Goal: Task Accomplishment & Management: Use online tool/utility

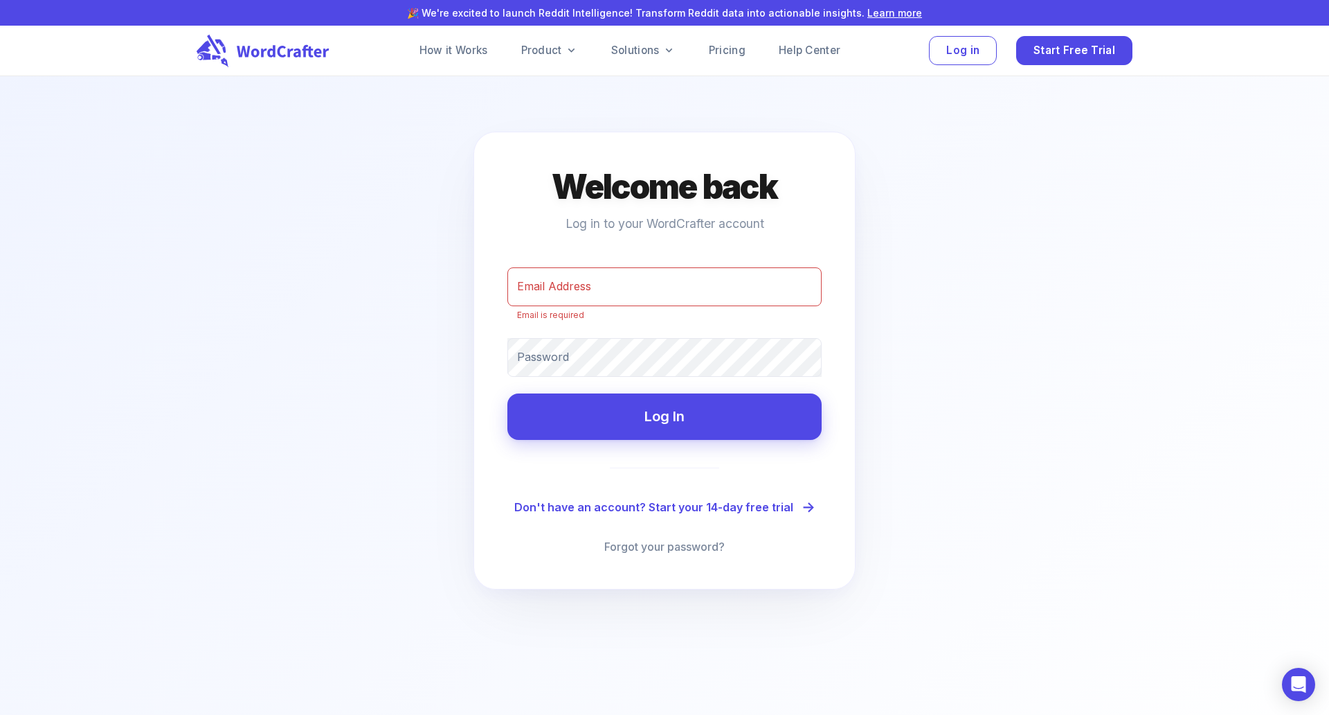
type input "[PERSON_NAME][EMAIL_ADDRESS][DOMAIN_NAME]"
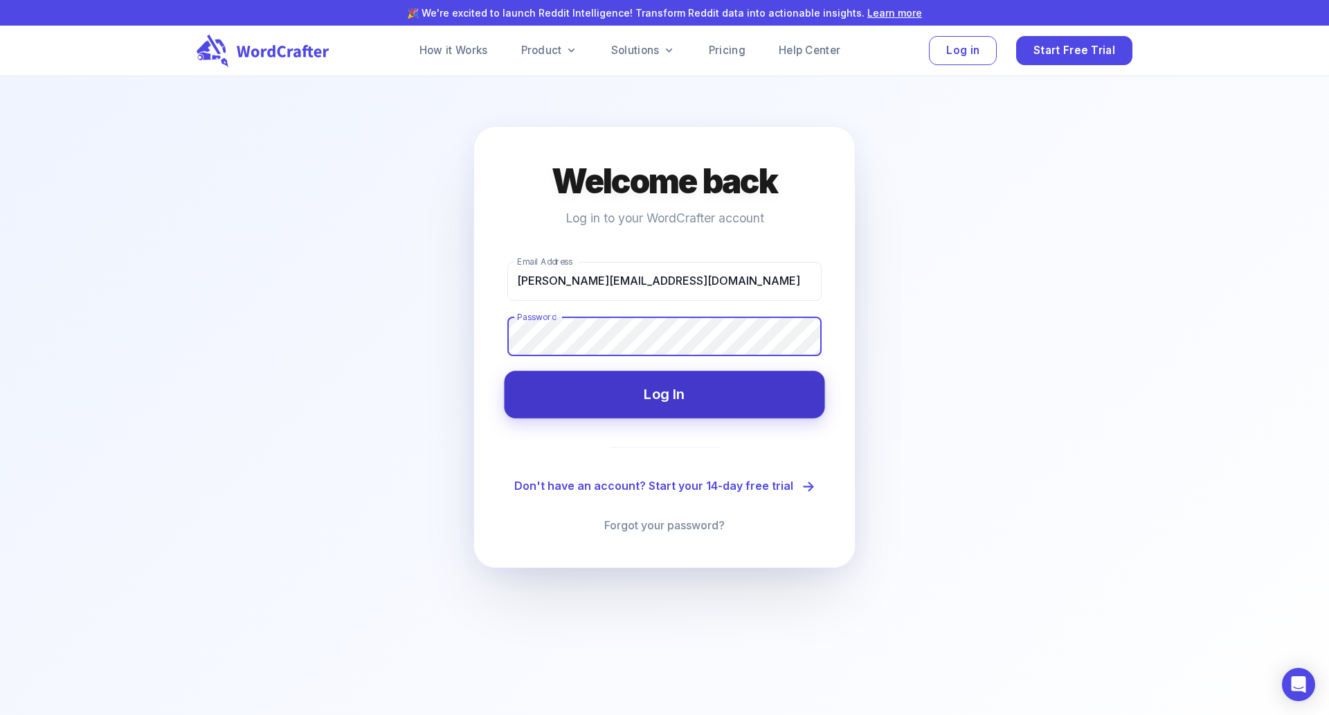
click at [661, 392] on button "Log In" at bounding box center [664, 393] width 321 height 47
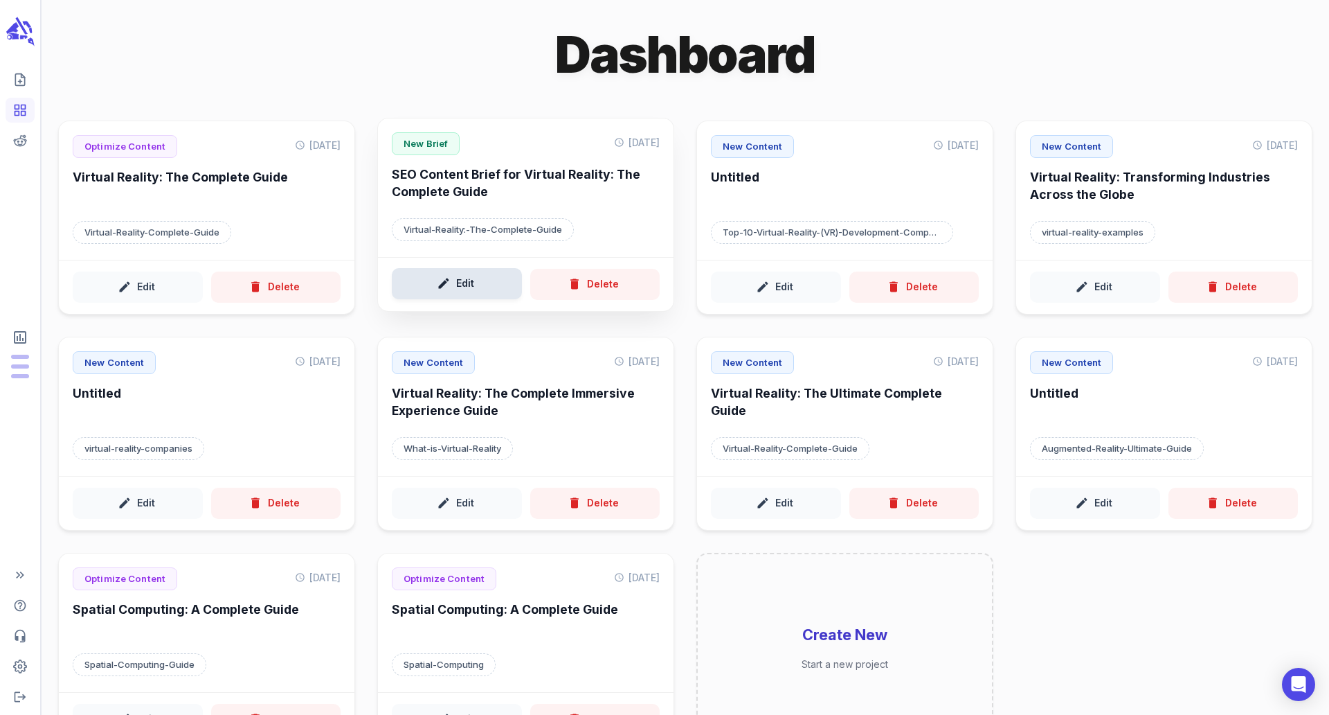
scroll to position [76, 0]
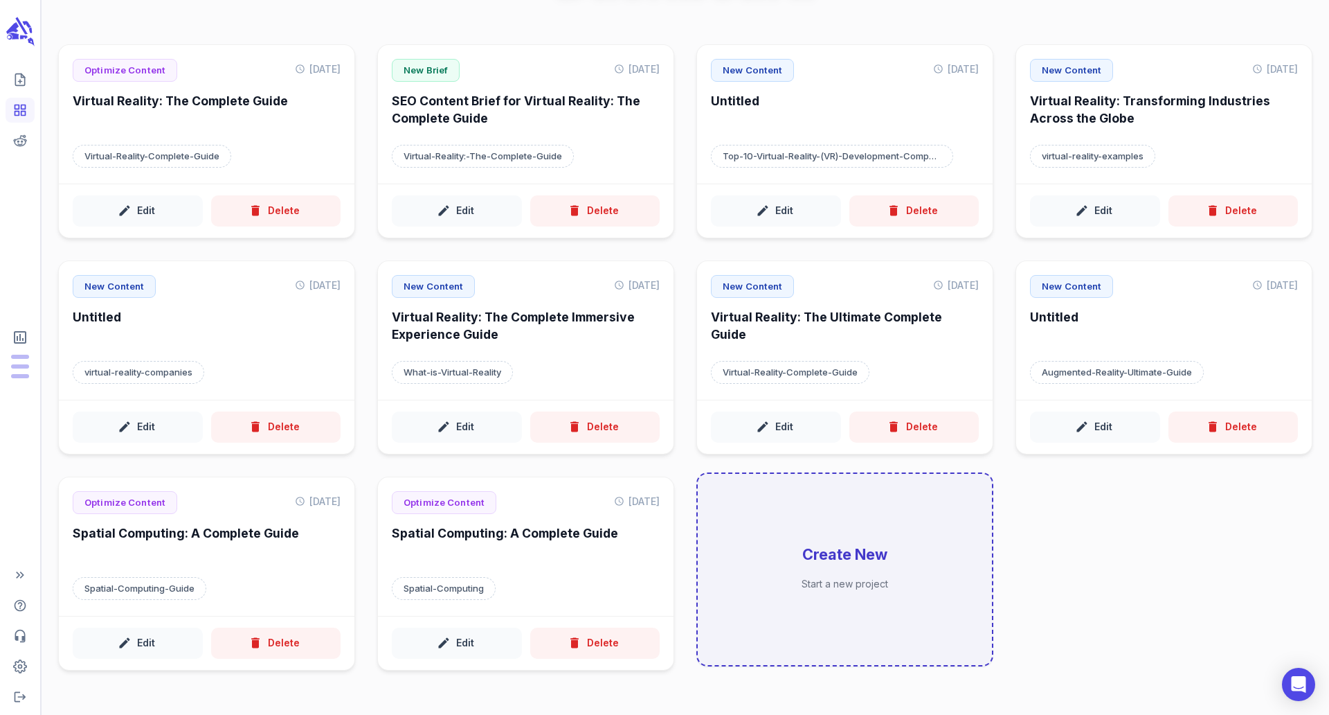
click at [759, 532] on div "Create New Start a new project" at bounding box center [845, 569] width 294 height 191
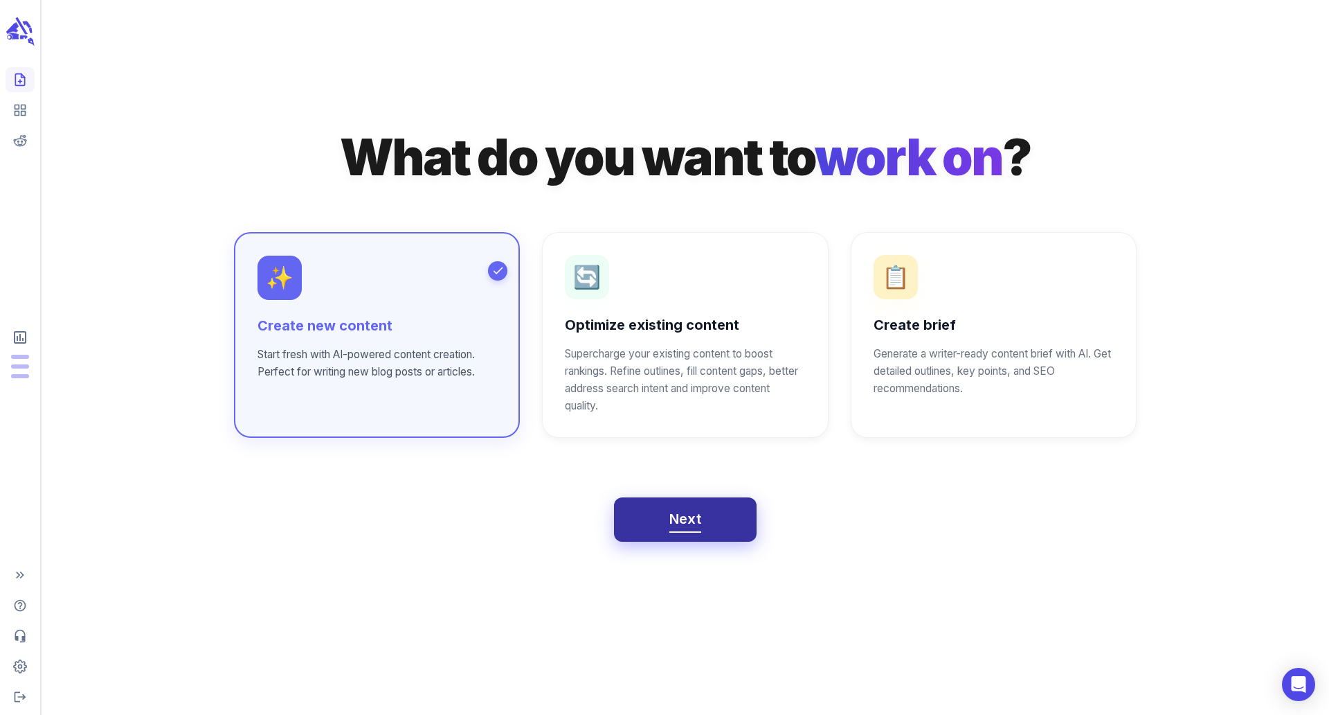
click at [676, 521] on span "Next" at bounding box center [686, 519] width 33 height 24
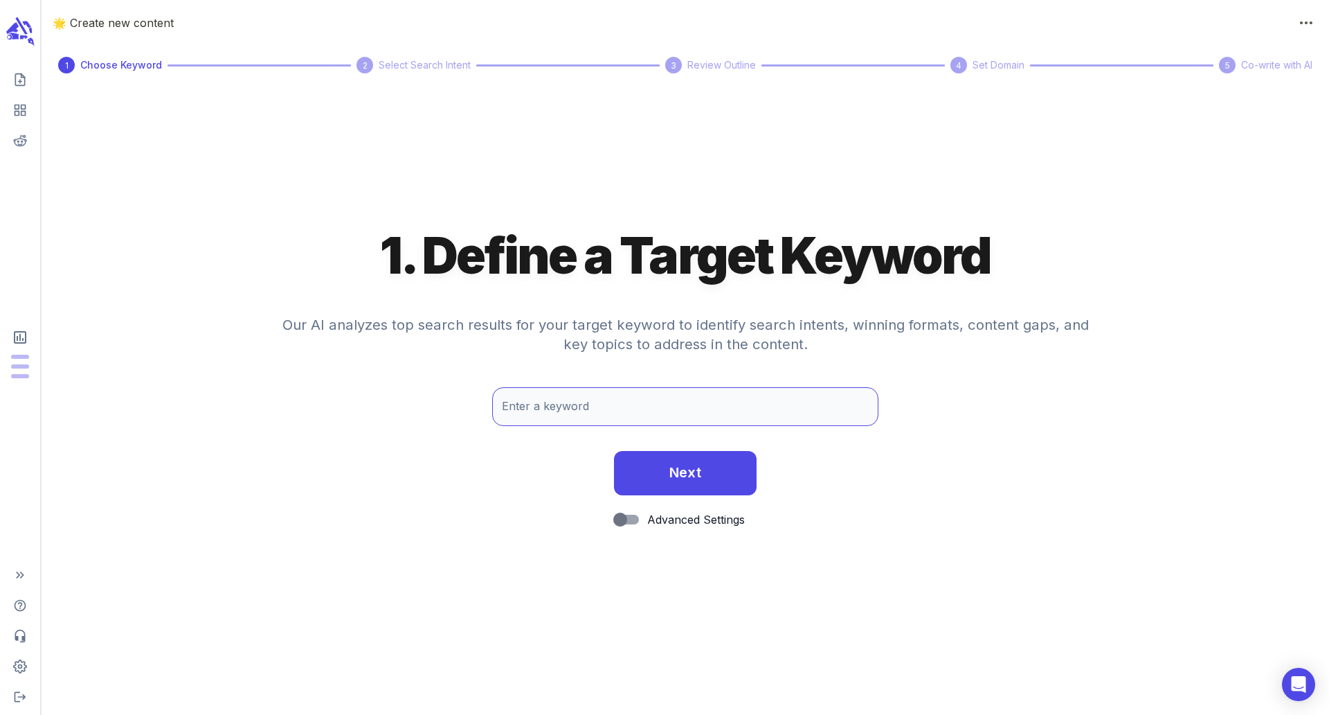
click at [648, 401] on input "Enter a keyword" at bounding box center [685, 406] width 386 height 39
paste input "463550"
click at [539, 405] on input "463550" at bounding box center [685, 406] width 386 height 39
paste input "Augmented Reality: Complete Guide"
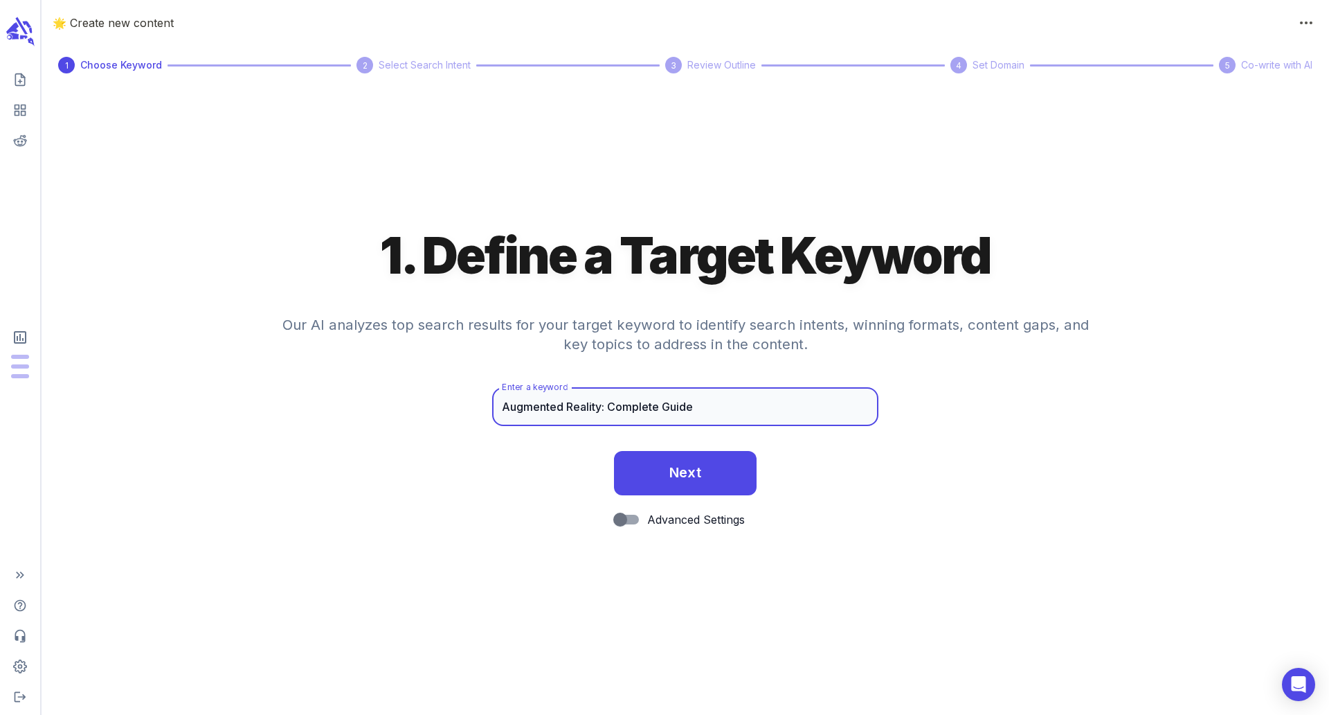
click at [608, 404] on input "Augmented Reality: Complete Guide" at bounding box center [685, 406] width 386 height 39
type input "Augmented Reality Complete Guide"
drag, startPoint x: 681, startPoint y: 465, endPoint x: 635, endPoint y: 540, distance: 87.6
click at [635, 540] on form "1. Define a Target Keyword Our AI analyzes top search results for your target k…" at bounding box center [686, 383] width 1288 height 321
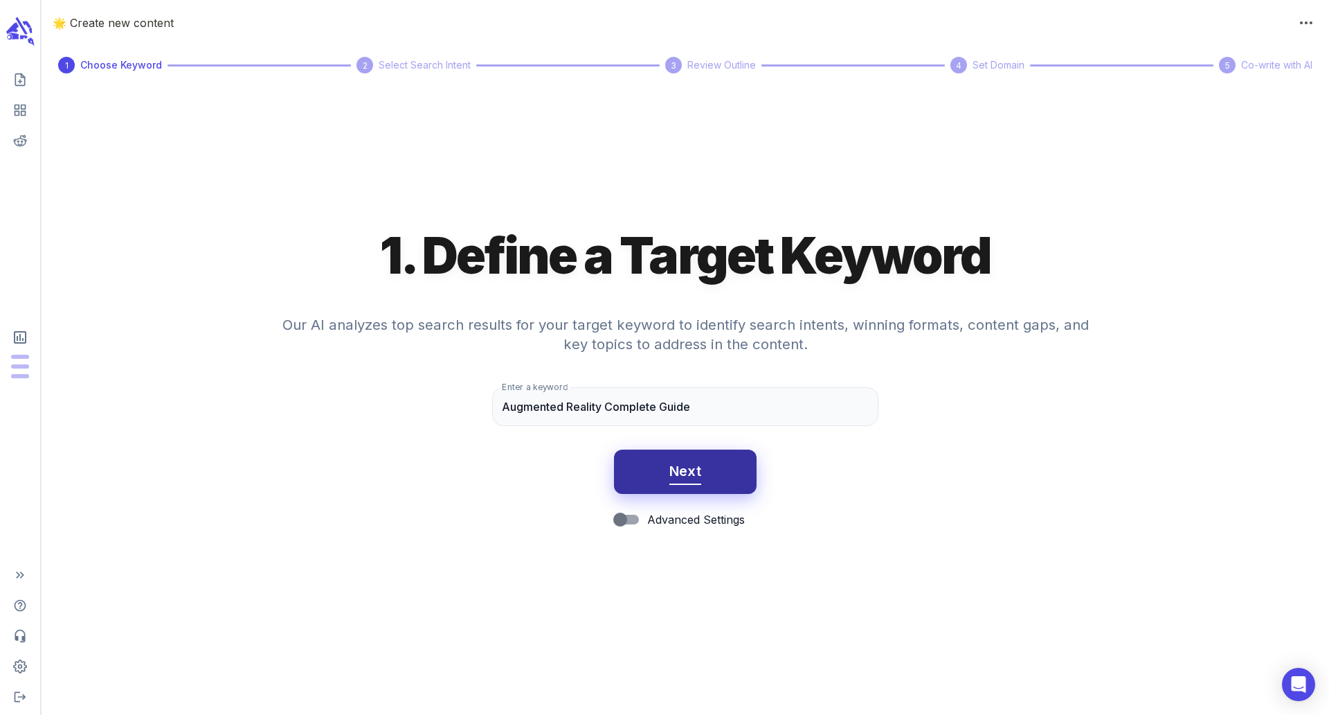
click at [661, 494] on div "Next" at bounding box center [686, 467] width 1288 height 55
click at [697, 468] on span "Next" at bounding box center [686, 471] width 33 height 24
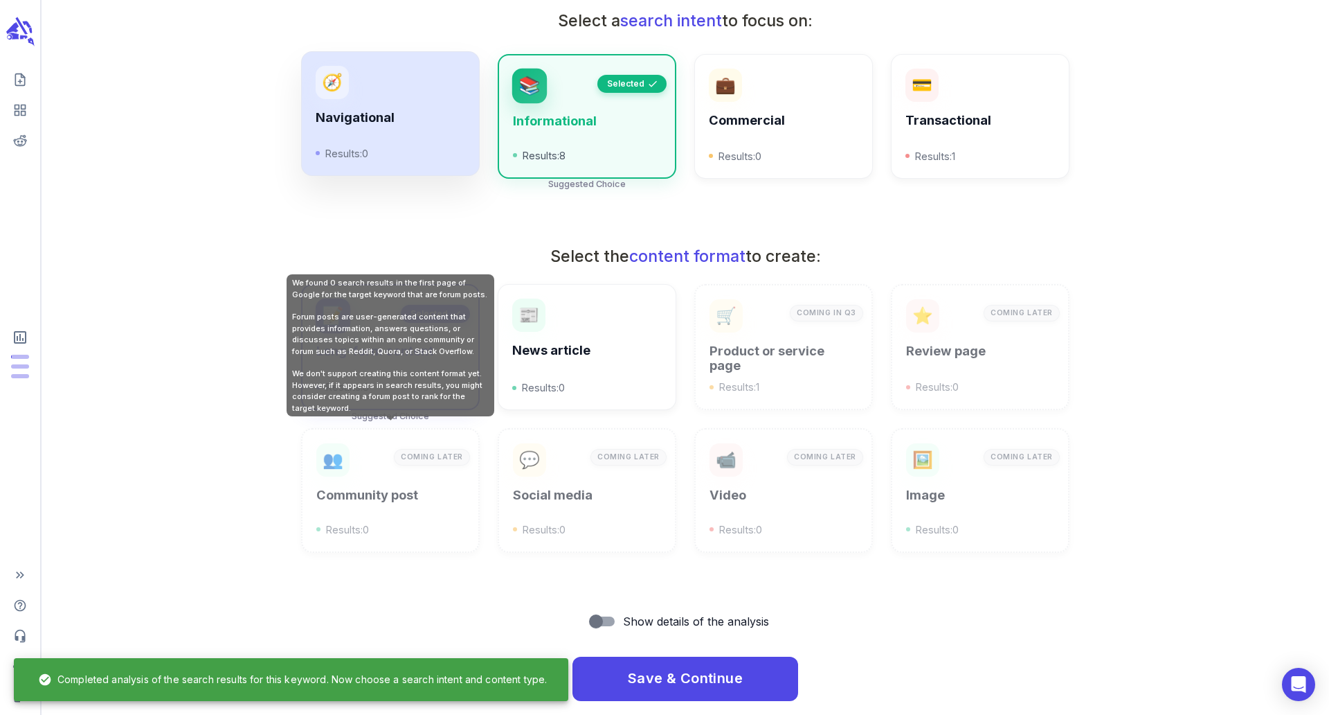
scroll to position [301, 0]
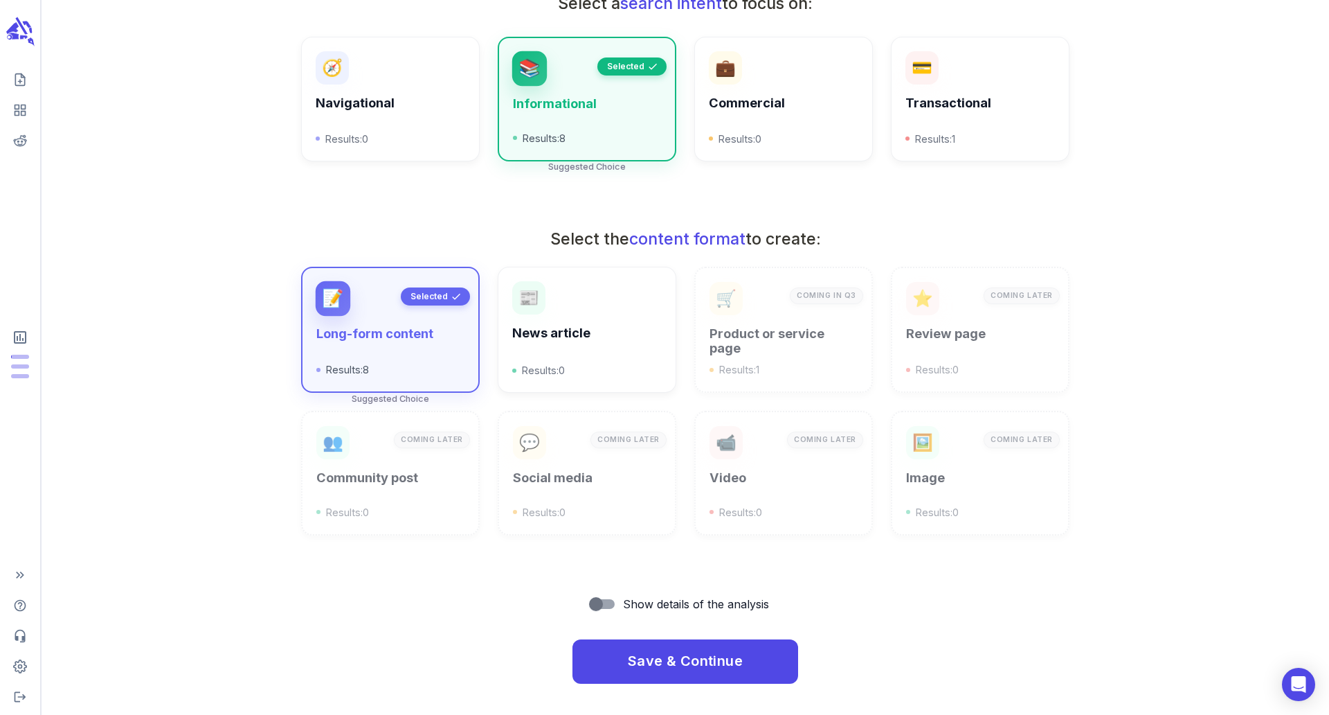
click at [656, 611] on label "Show details of the analysis" at bounding box center [677, 604] width 190 height 26
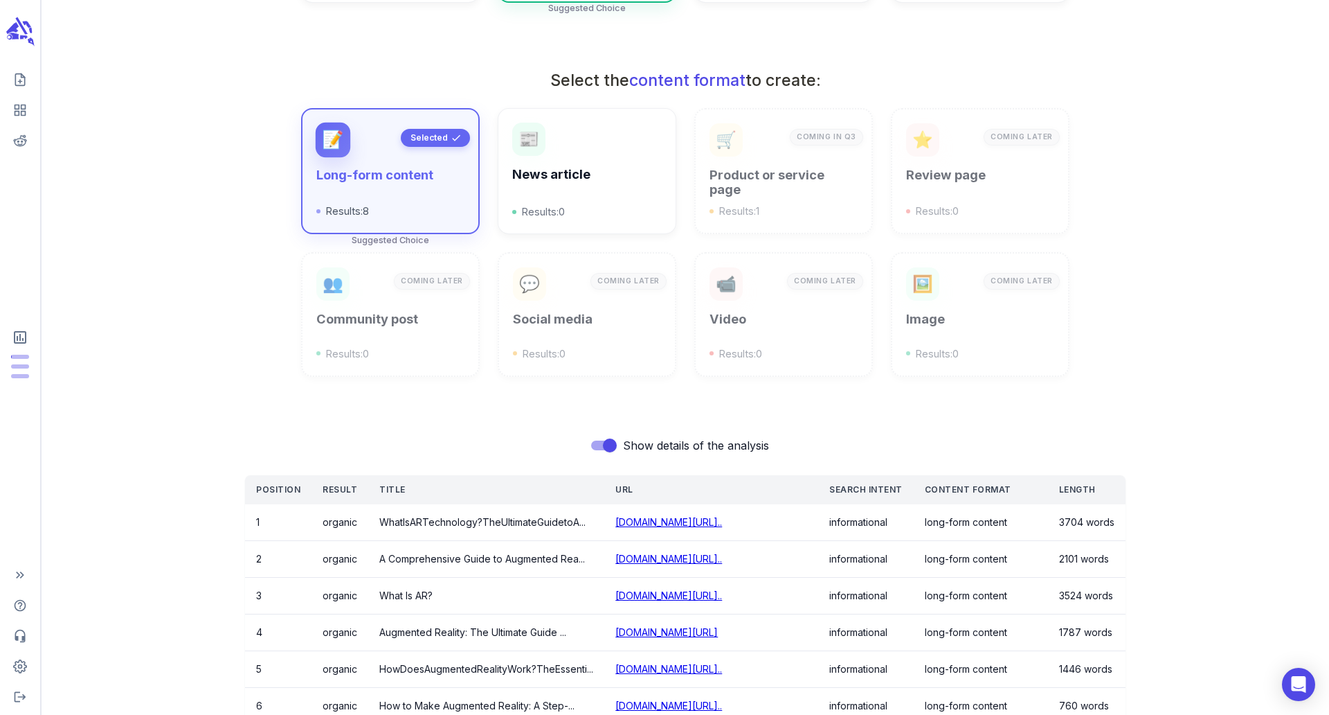
scroll to position [526, 0]
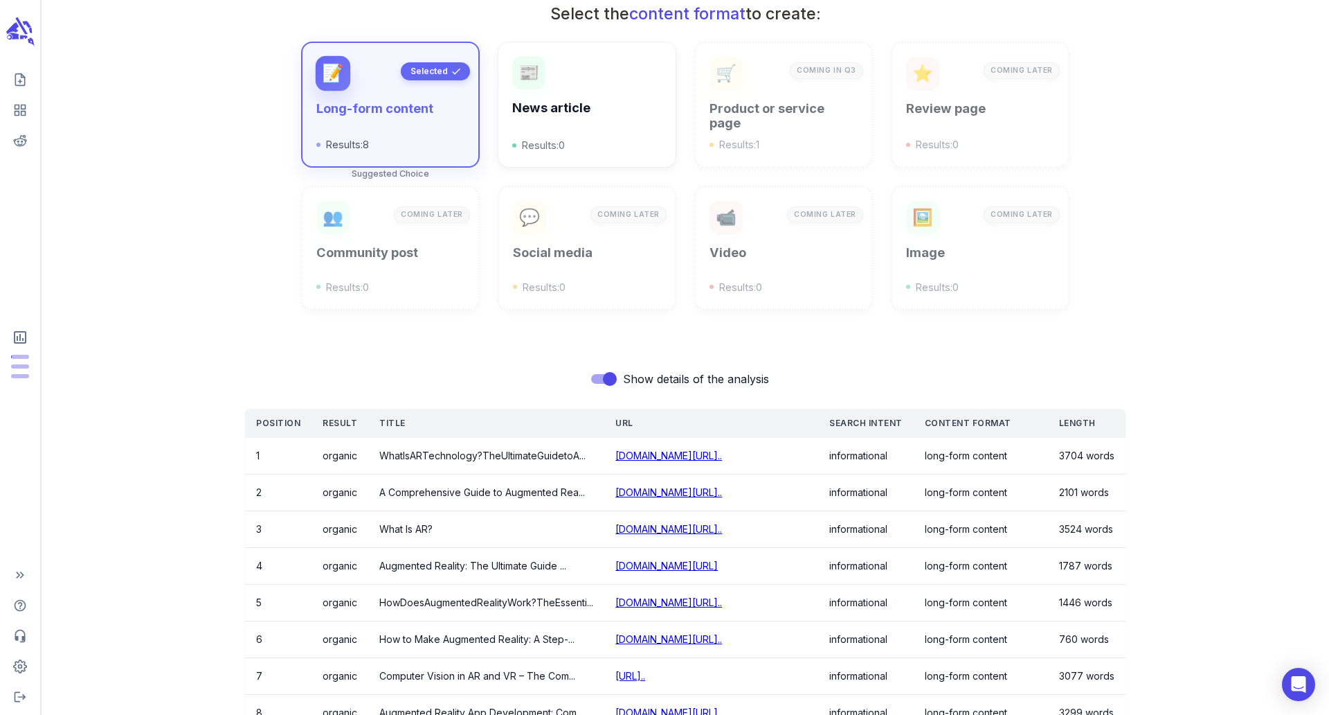
click at [626, 384] on span "Show details of the analysis" at bounding box center [696, 378] width 146 height 17
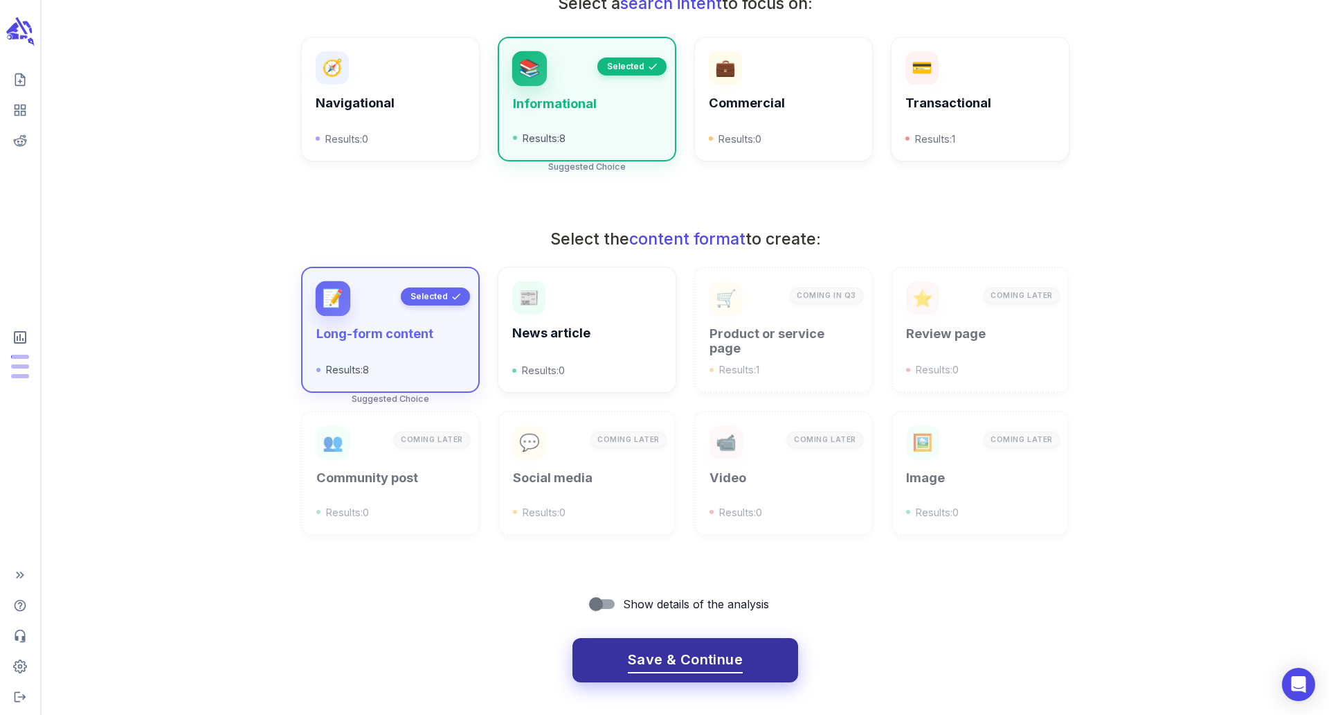
click at [656, 672] on button "Save & Continue" at bounding box center [686, 660] width 226 height 44
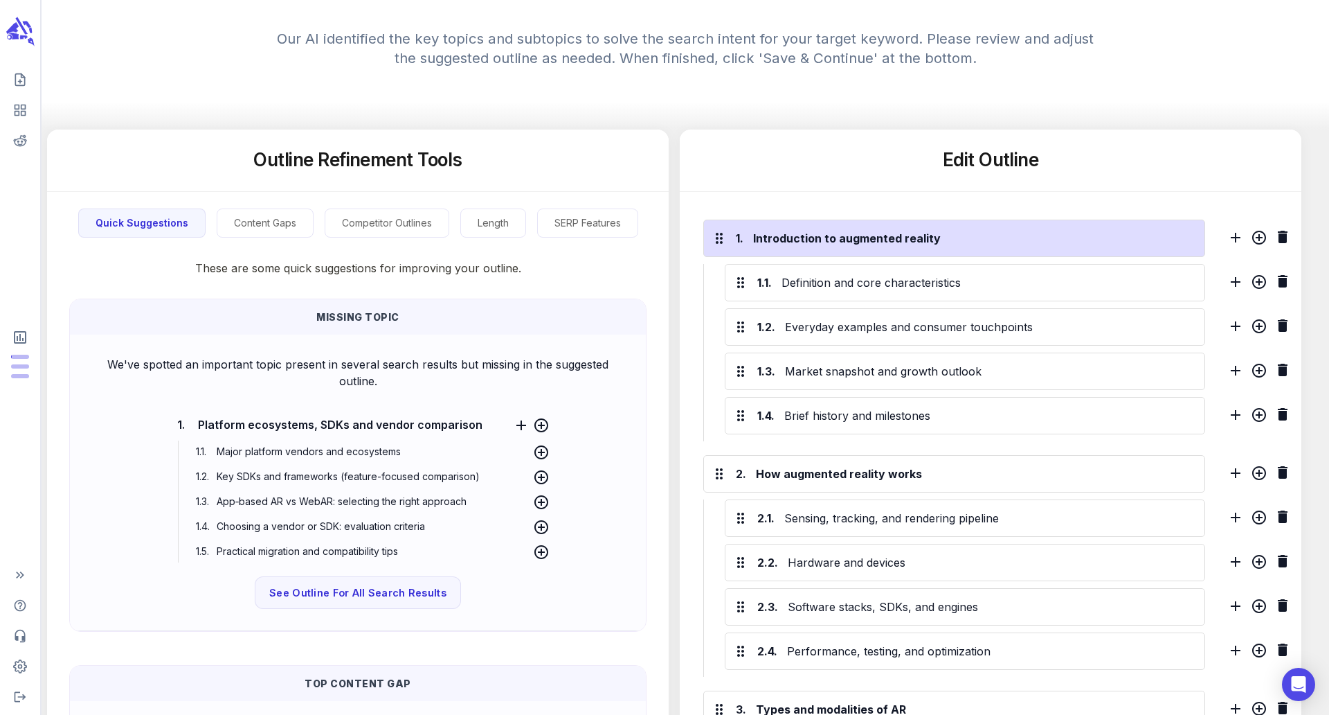
scroll to position [224, 0]
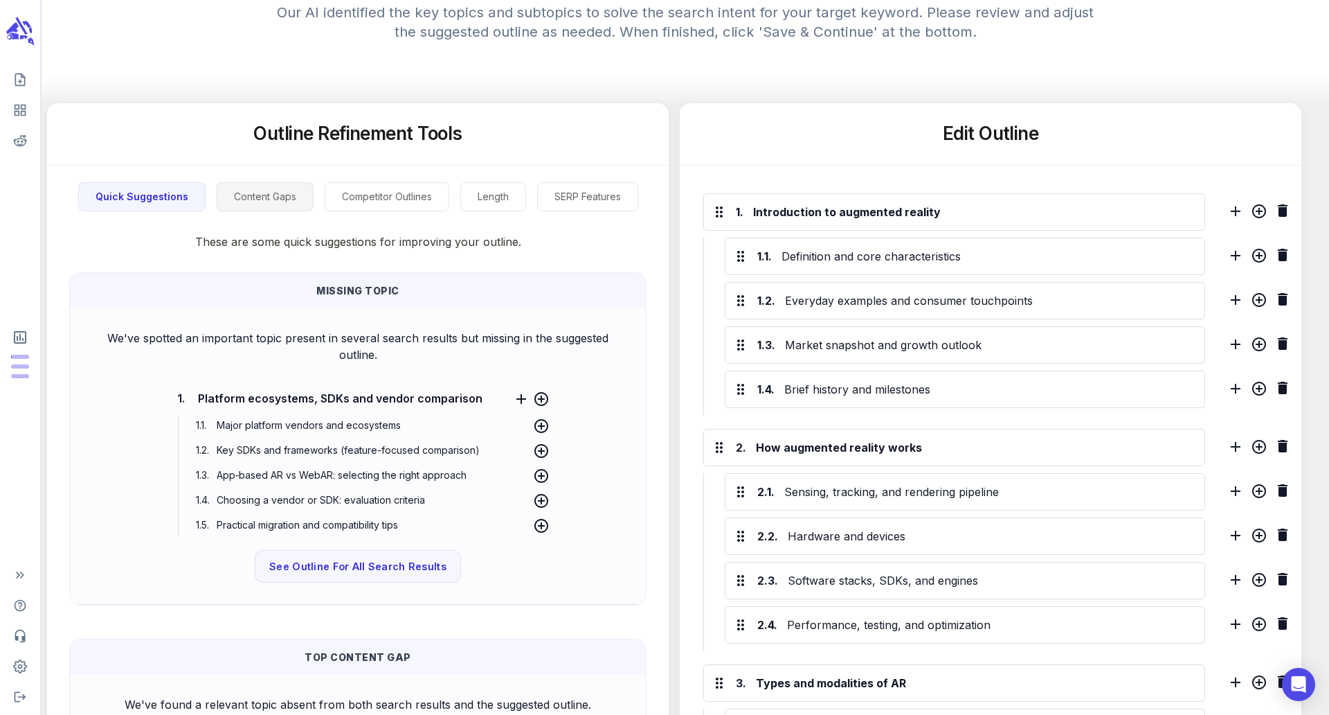
click at [260, 201] on button "Content Gaps" at bounding box center [265, 197] width 97 height 30
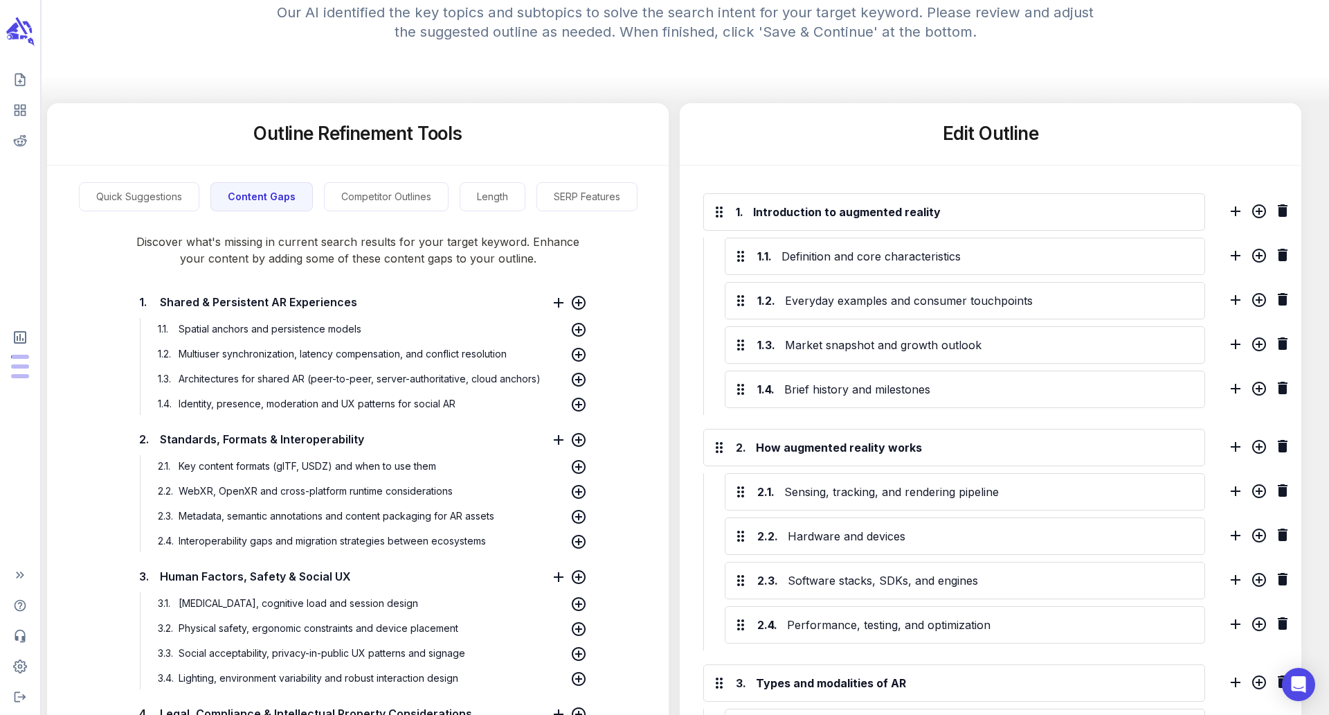
click at [374, 212] on p "Discover what's missing in current search results for your target keyword. Enha…" at bounding box center [358, 238] width 622 height 55
click at [376, 203] on button "Competitor Outlines" at bounding box center [386, 197] width 125 height 30
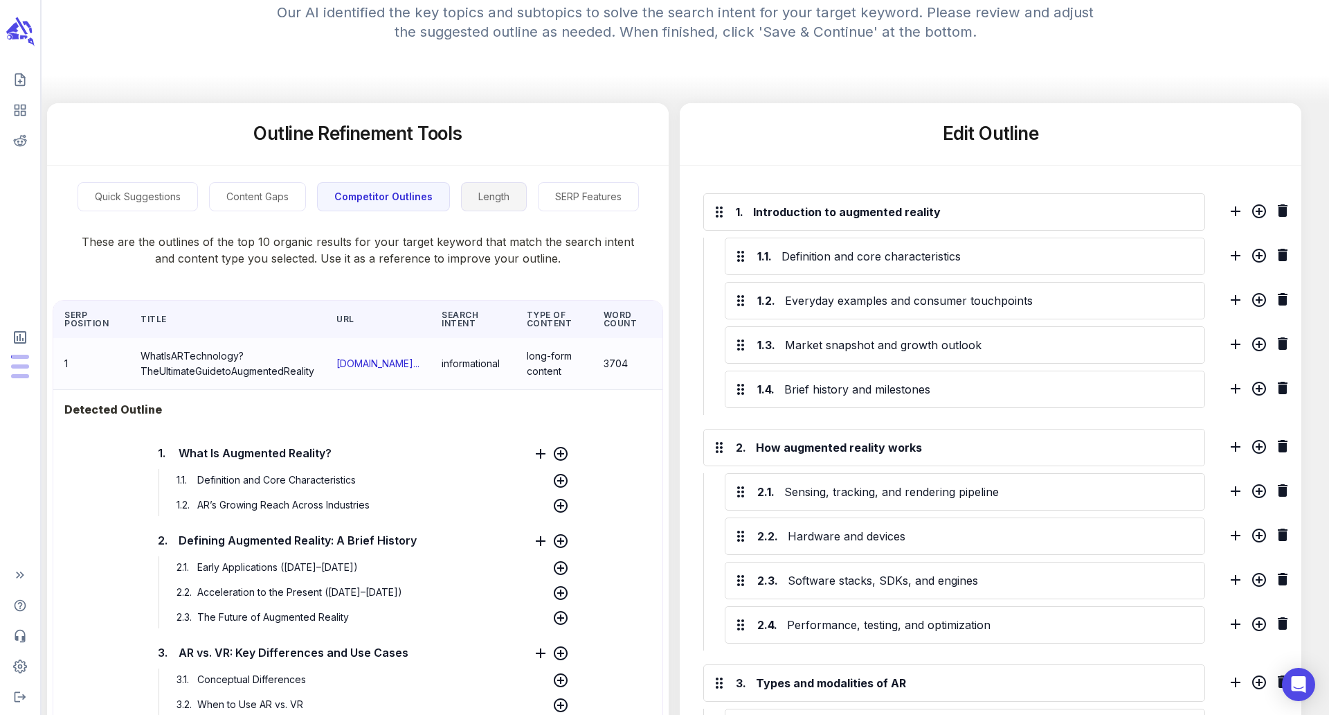
click at [469, 183] on button "Length" at bounding box center [494, 197] width 66 height 30
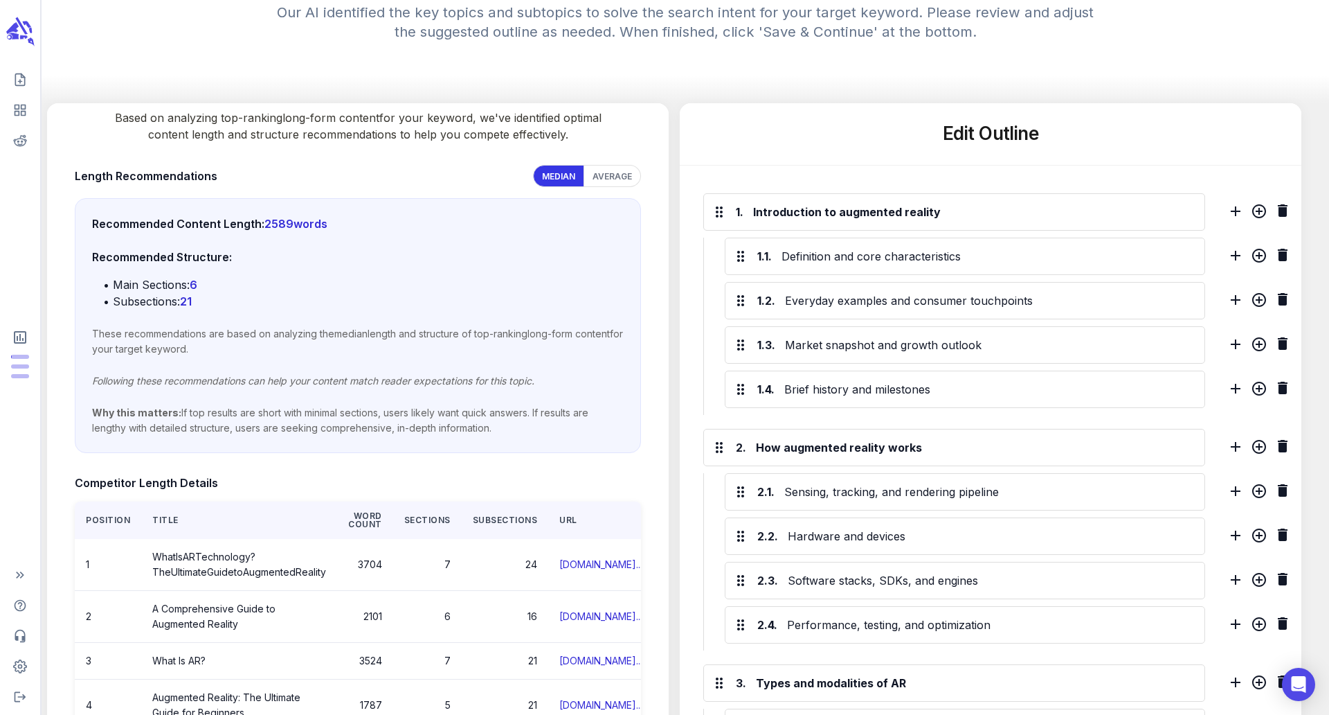
scroll to position [34, 0]
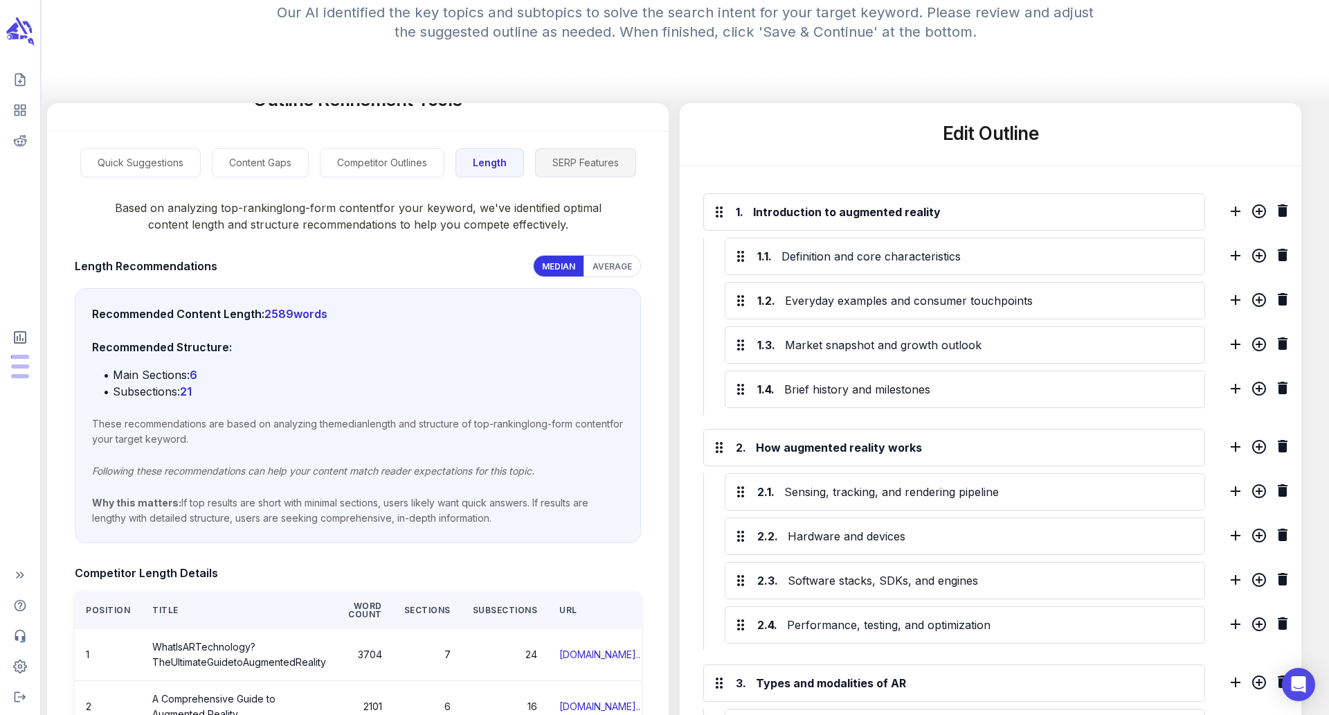
click at [587, 171] on button "SERP Features" at bounding box center [585, 163] width 101 height 30
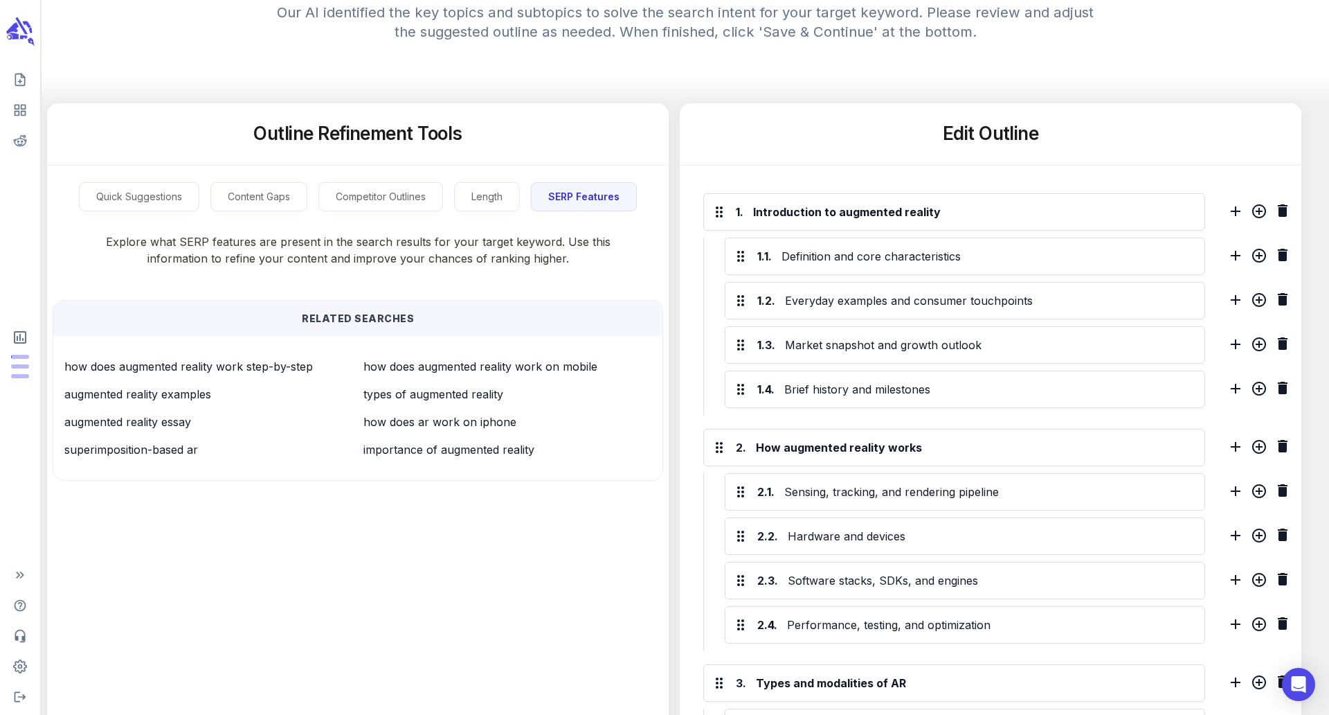
click at [183, 402] on p "augmented reality examples" at bounding box center [208, 394] width 288 height 17
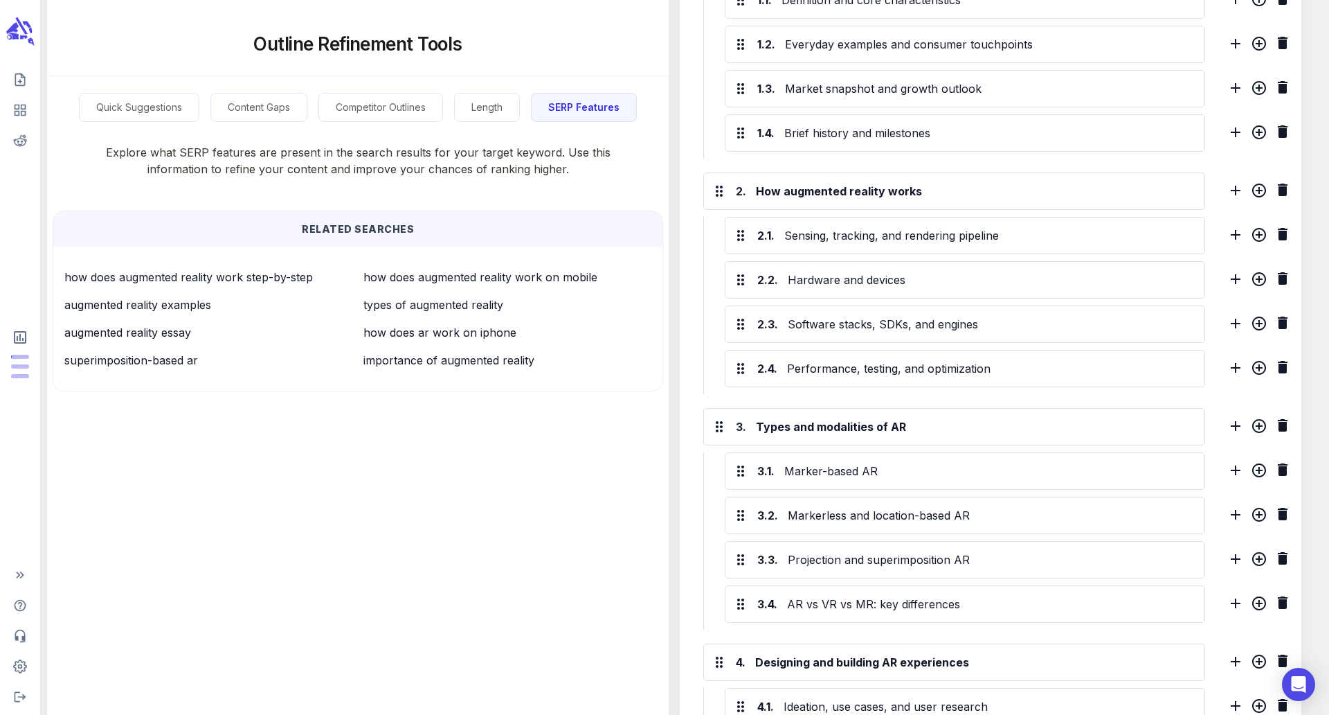
scroll to position [208, 0]
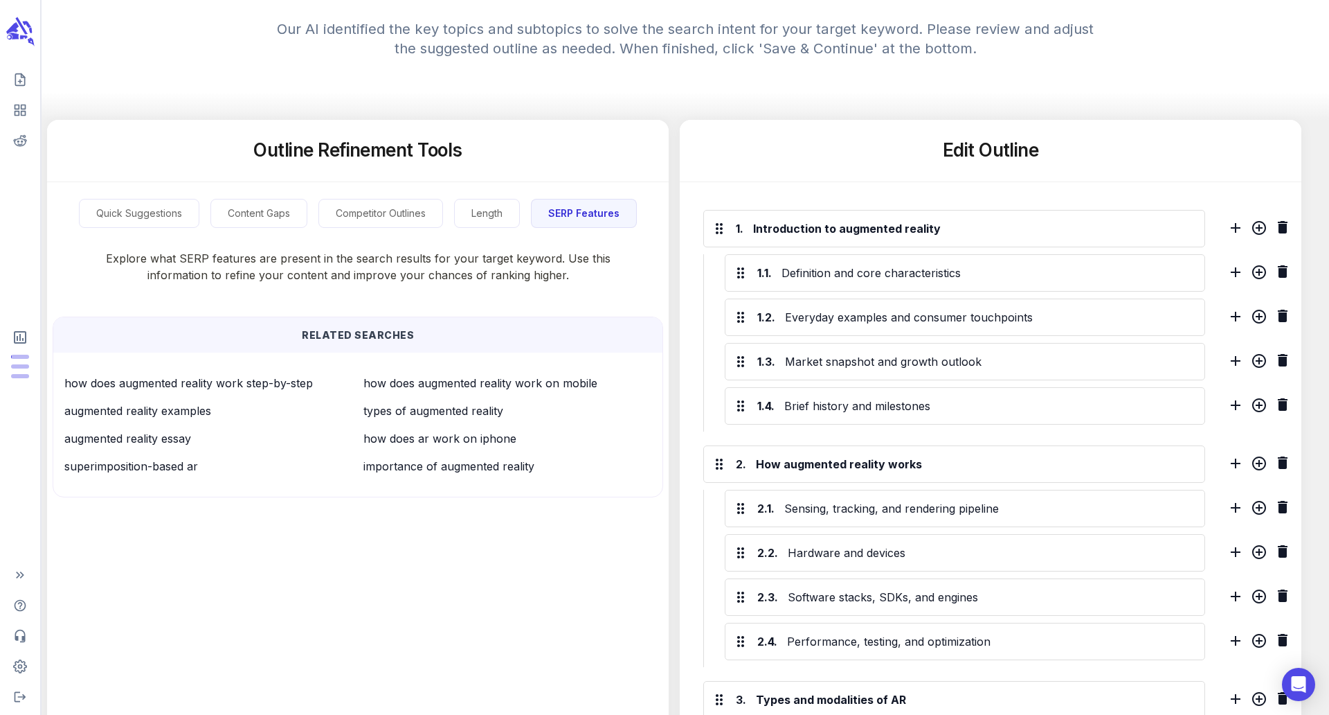
click at [185, 195] on div "Quick Suggestions Content Gaps Competitor Outlines Length SERP Features" at bounding box center [358, 205] width 622 height 46
click at [180, 206] on button "Quick Suggestions" at bounding box center [139, 214] width 120 height 30
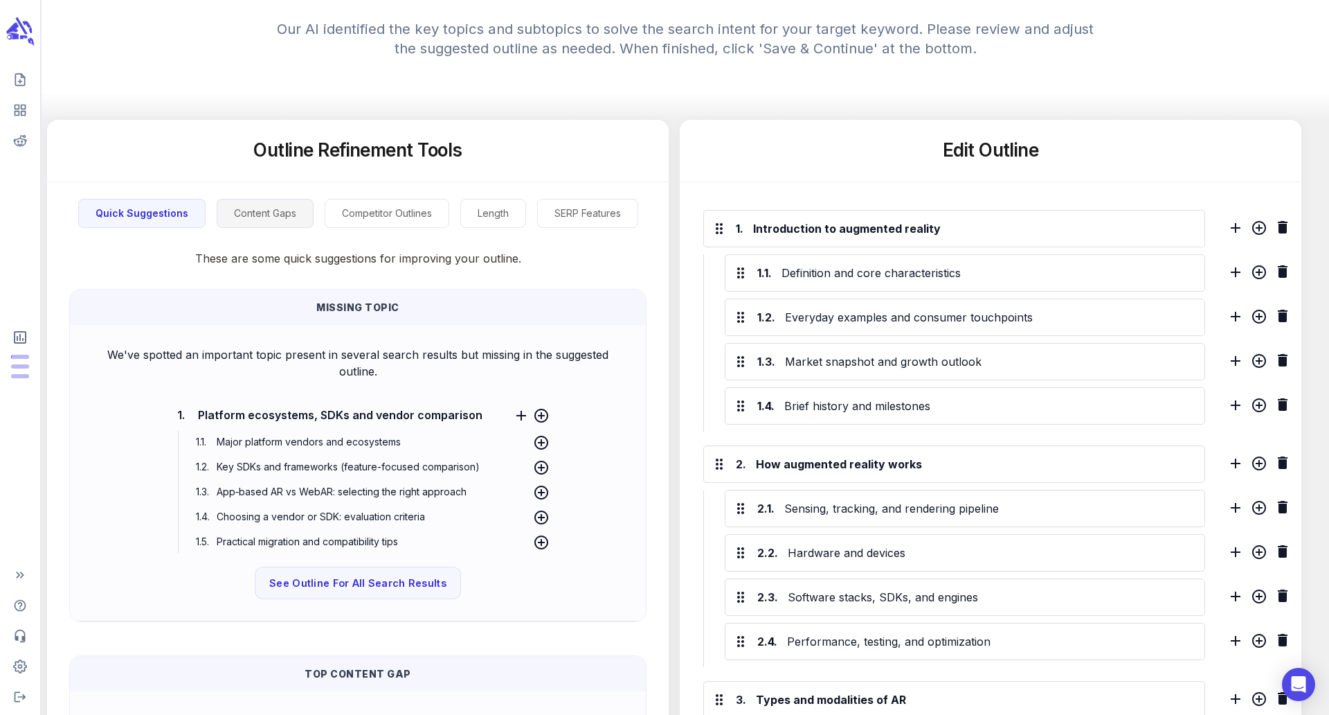
click at [237, 210] on button "Content Gaps" at bounding box center [265, 214] width 97 height 30
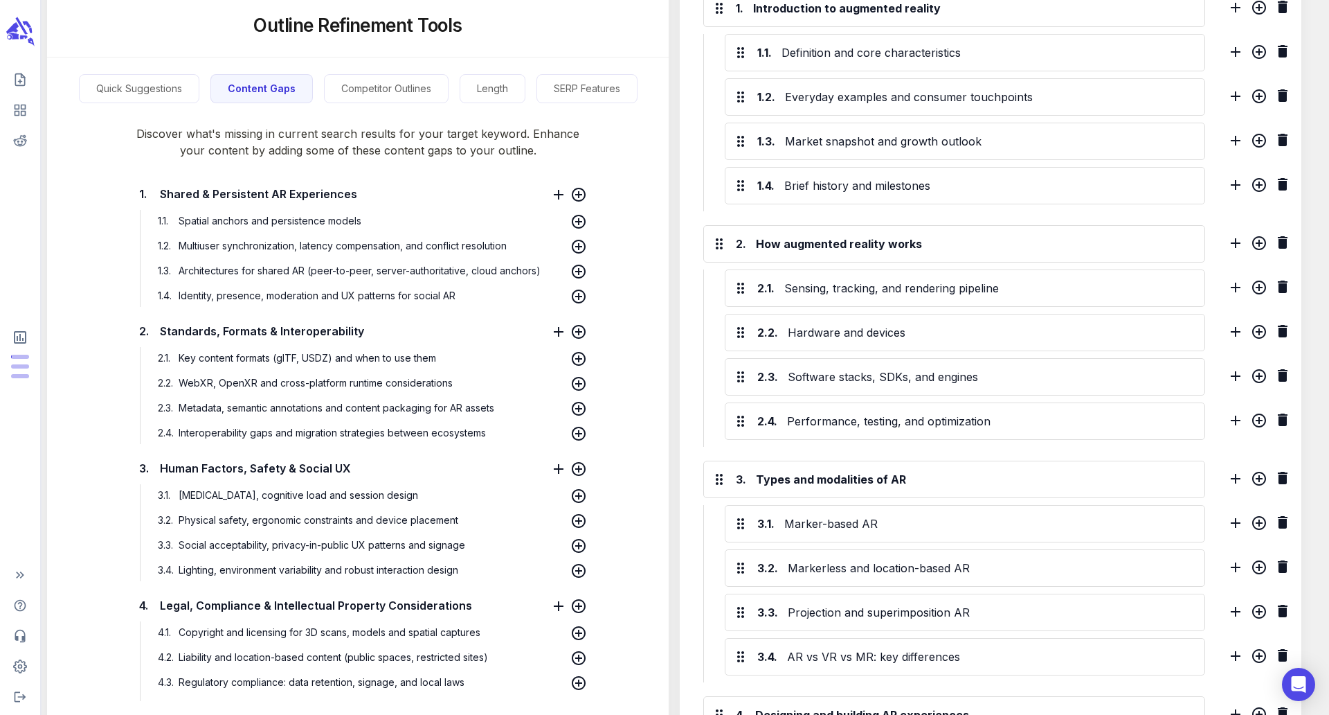
scroll to position [0, 0]
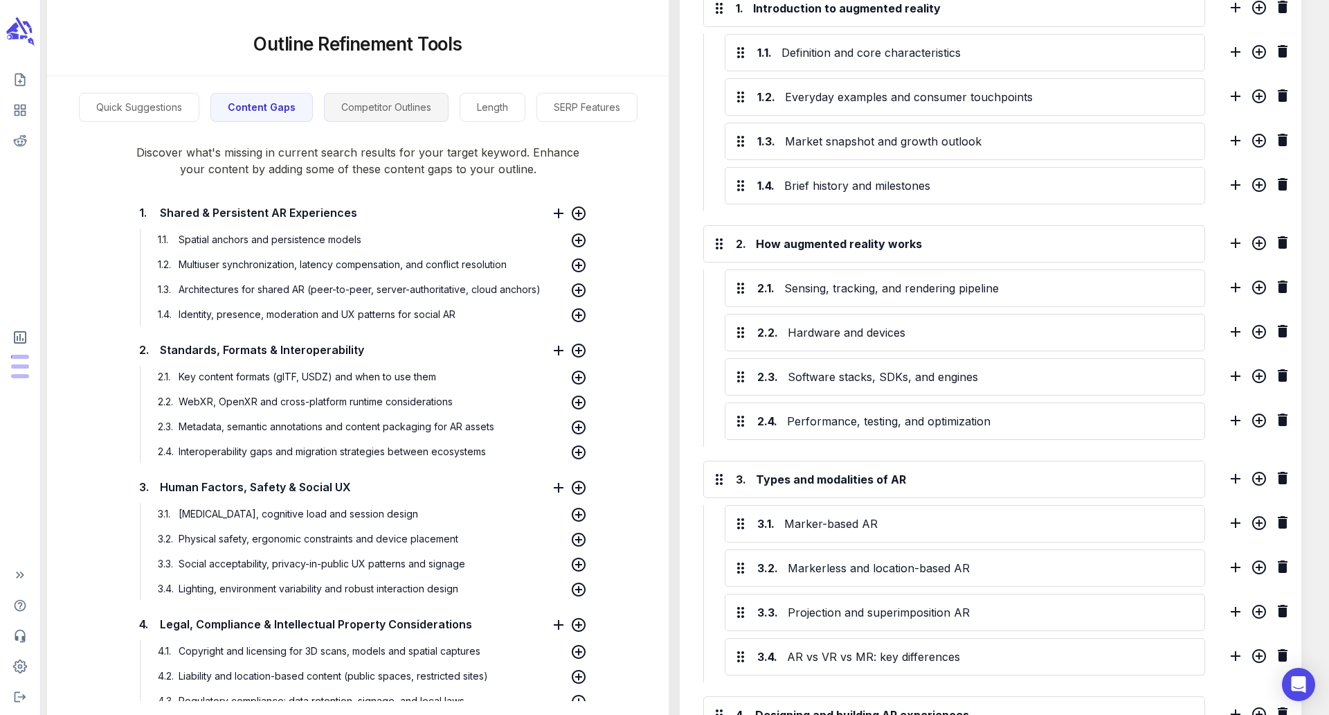
click at [375, 105] on button "Competitor Outlines" at bounding box center [386, 108] width 125 height 30
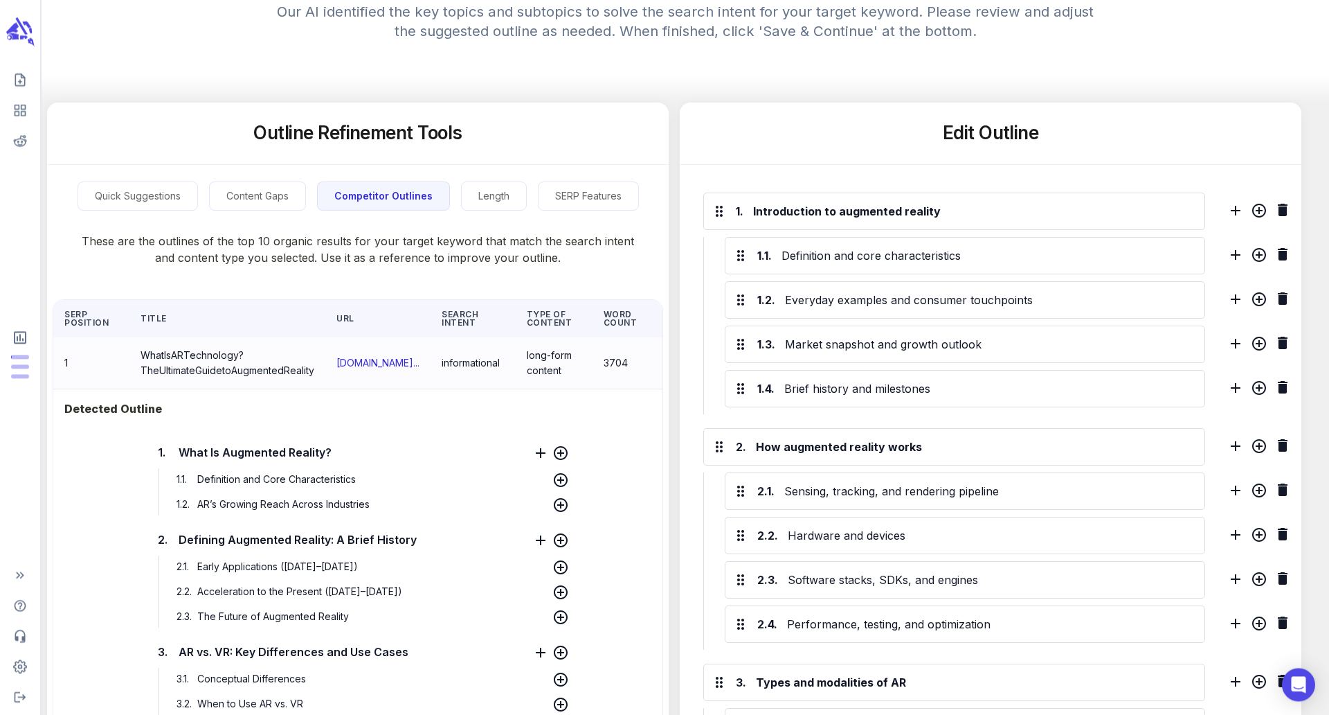
scroll to position [273, 0]
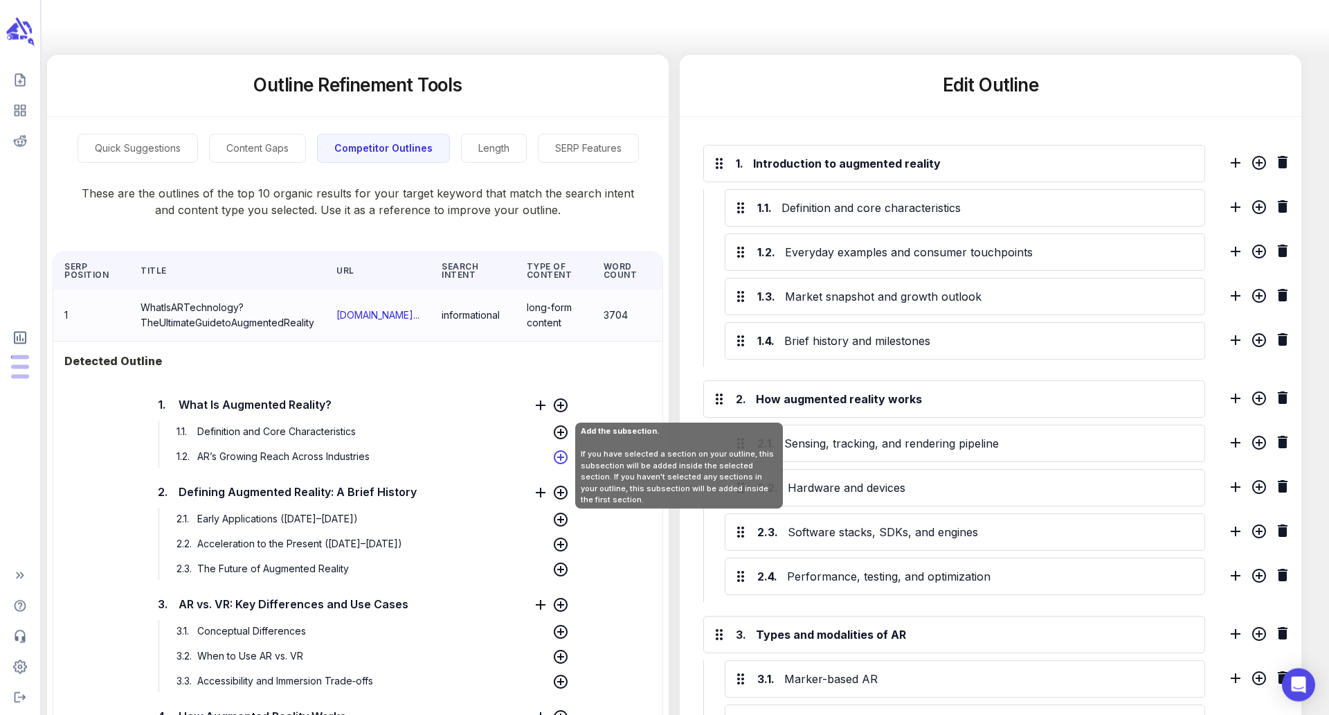
click at [558, 454] on icon at bounding box center [561, 457] width 17 height 17
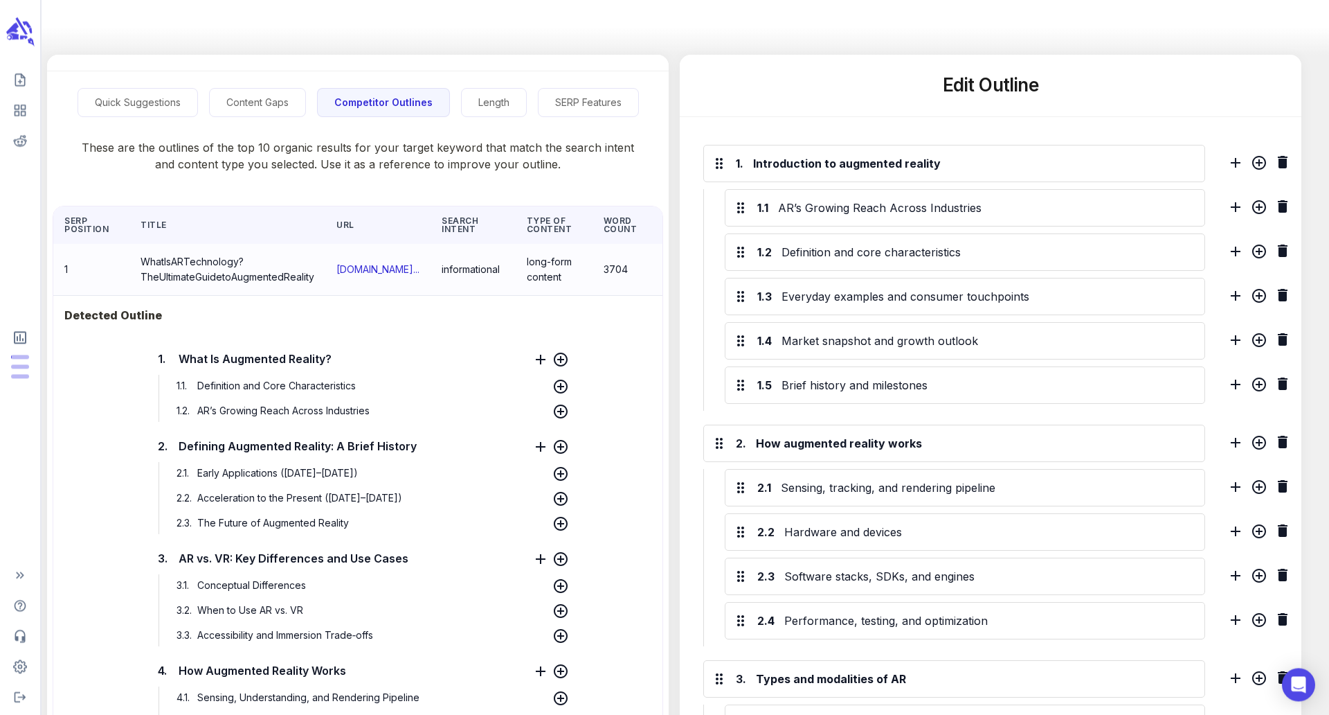
scroll to position [123, 0]
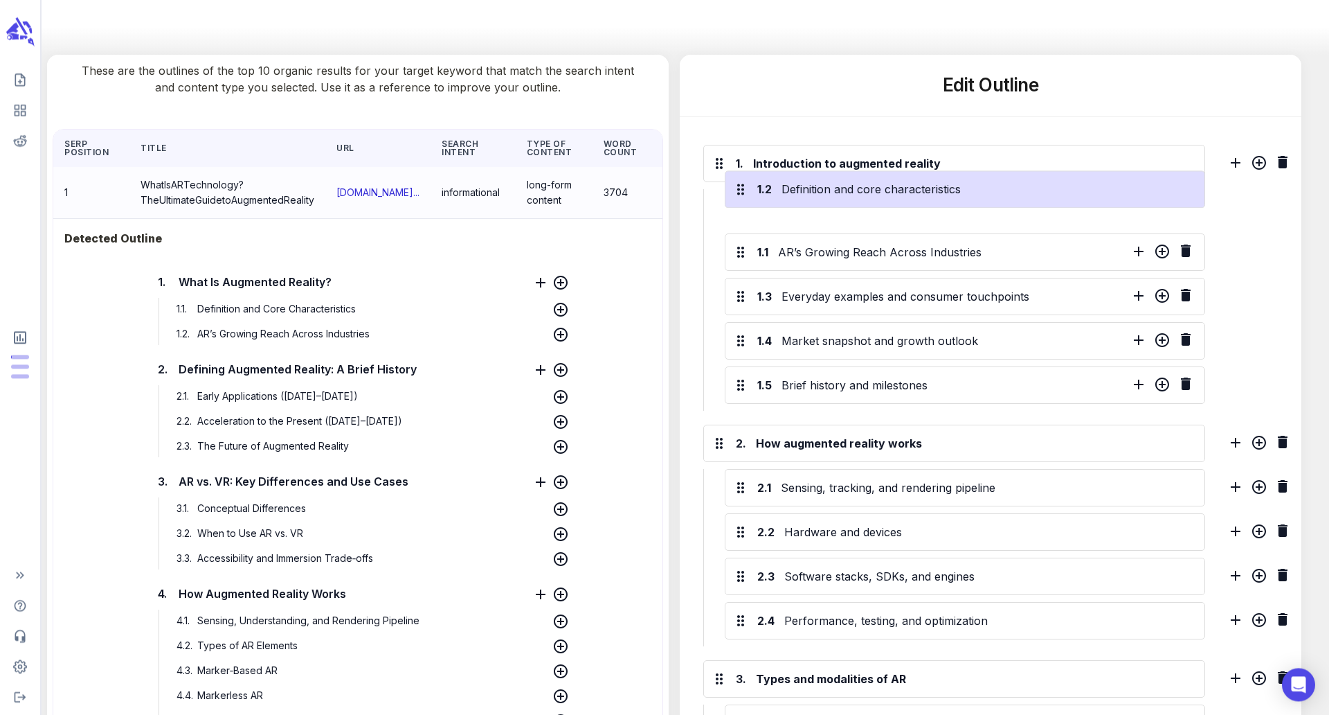
drag, startPoint x: 742, startPoint y: 262, endPoint x: 742, endPoint y: 195, distance: 67.2
click at [742, 195] on div "1.1 AR’s Growing Reach Across Industries 1.2 Definition and core characteristic…" at bounding box center [954, 300] width 502 height 222
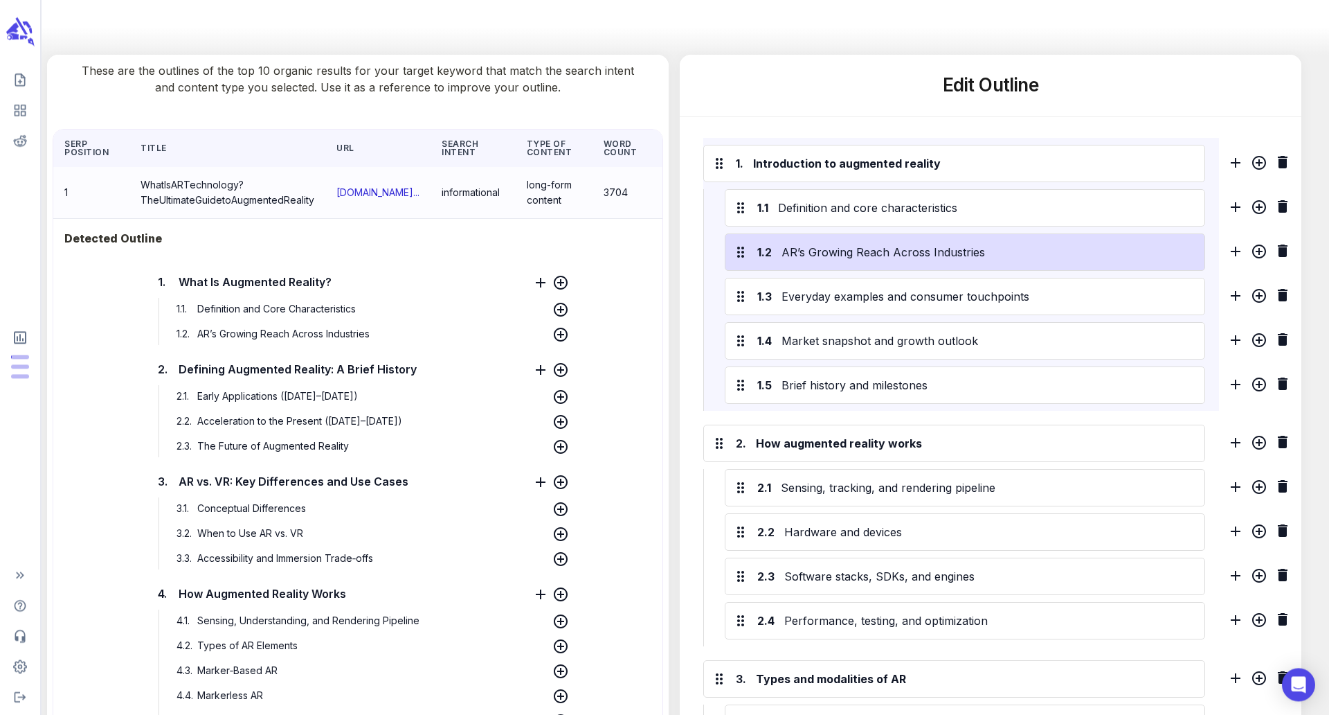
scroll to position [323, 0]
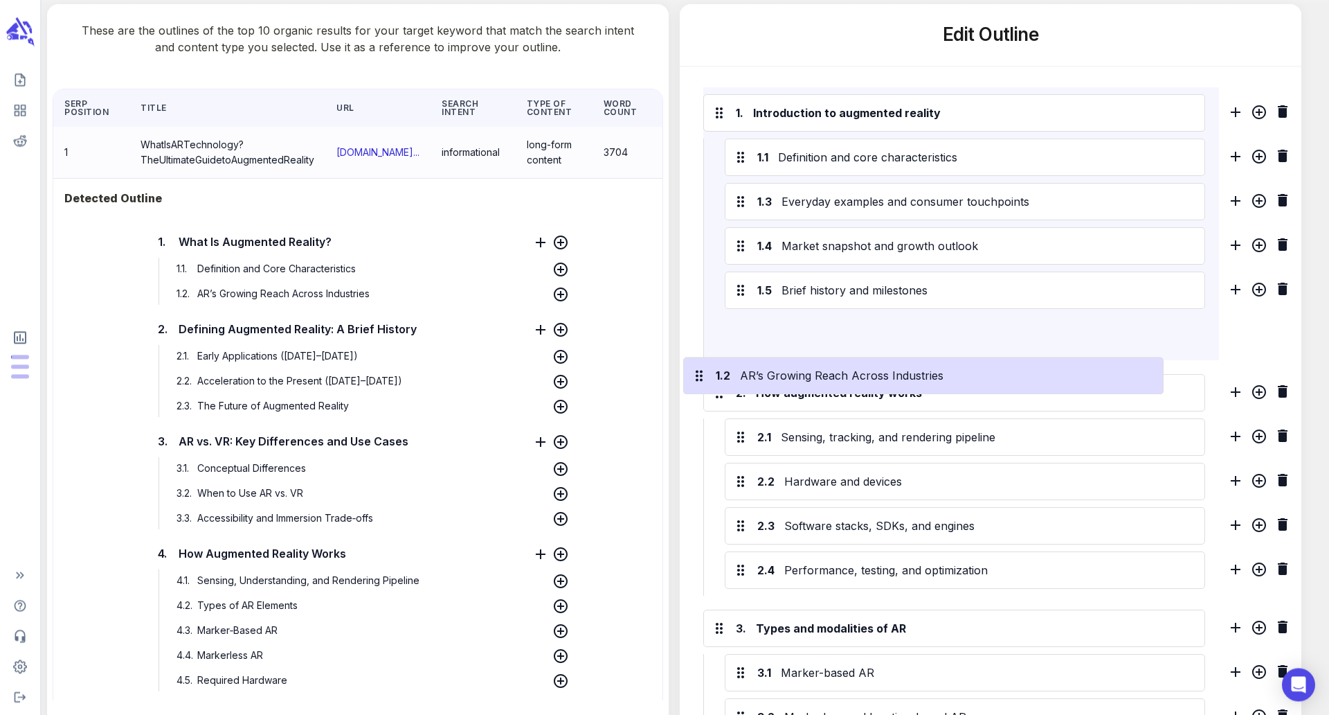
drag, startPoint x: 737, startPoint y: 204, endPoint x: 697, endPoint y: 375, distance: 176.5
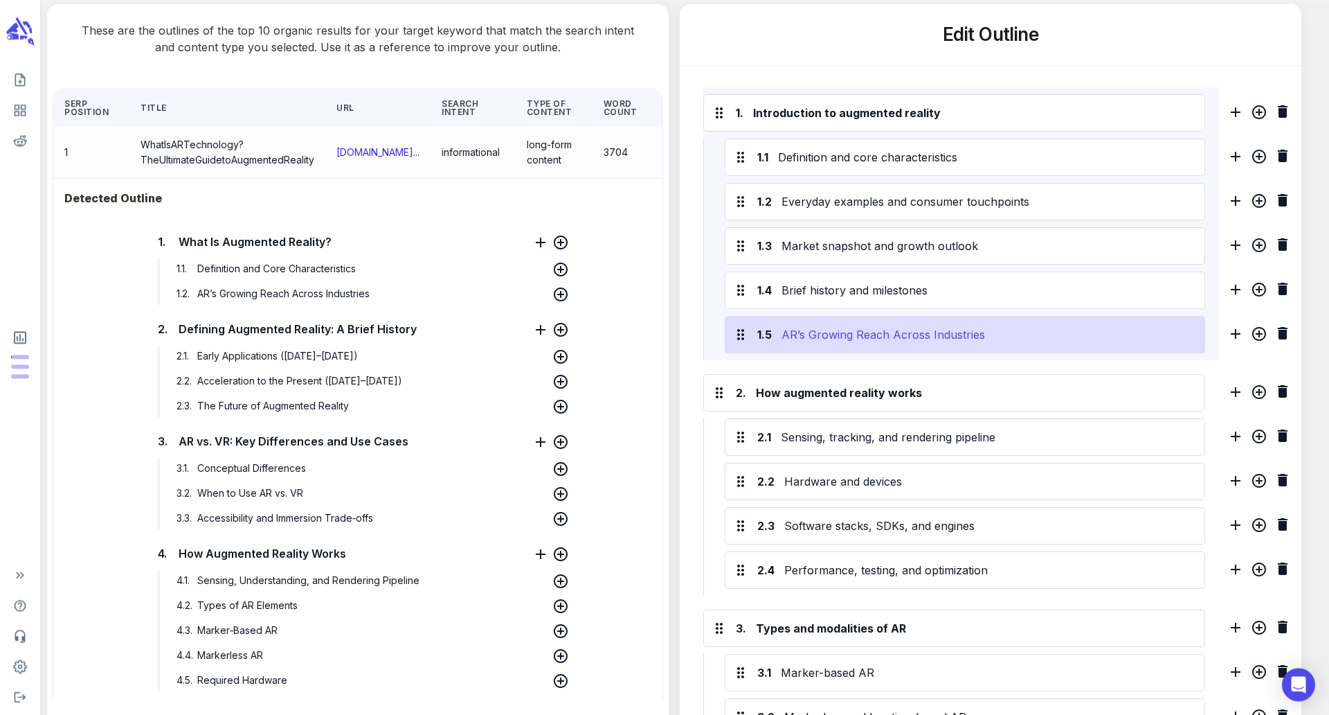
click at [1123, 341] on div "AR’s Growing Reach Across Industries" at bounding box center [988, 334] width 418 height 22
click at [769, 342] on div "1.5" at bounding box center [764, 334] width 15 height 17
click at [743, 339] on icon at bounding box center [740, 334] width 7 height 11
click at [739, 338] on icon at bounding box center [740, 334] width 7 height 11
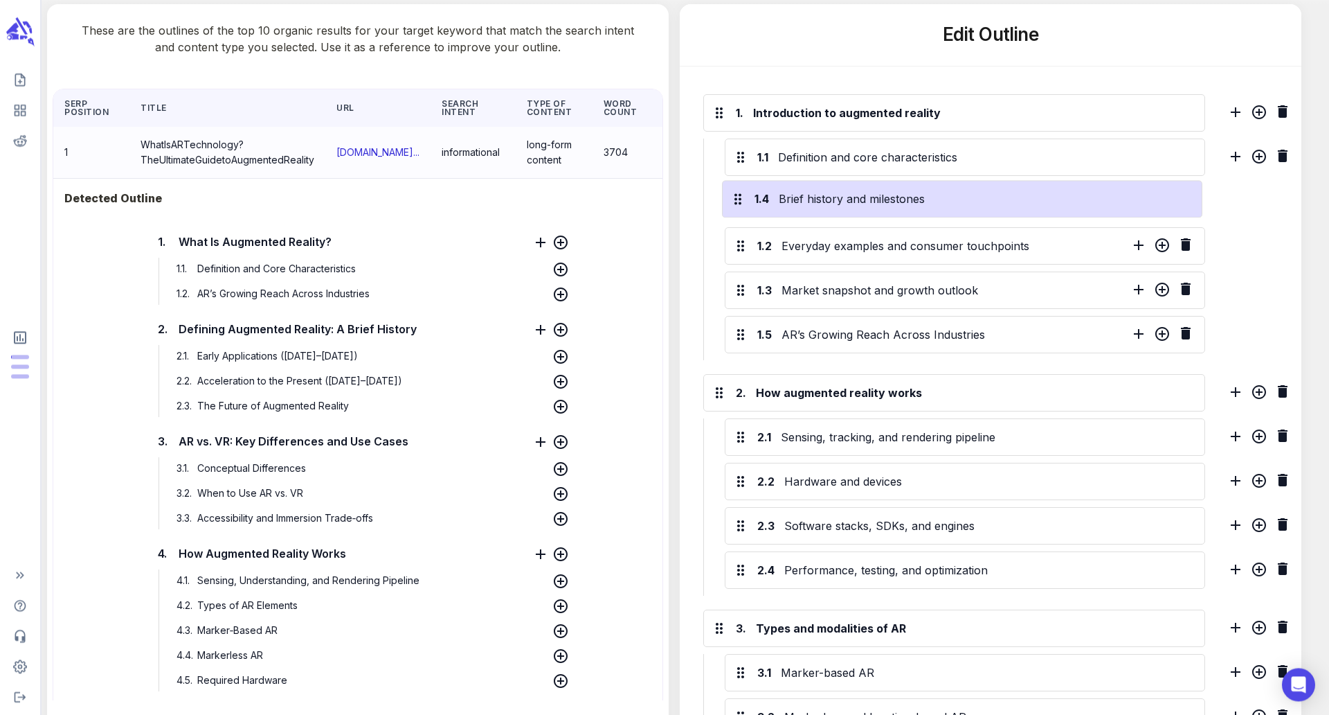
drag, startPoint x: 742, startPoint y: 289, endPoint x: 739, endPoint y: 195, distance: 94.9
click at [739, 195] on div "1.1 Definition and core characteristics 1.2 Everyday examples and consumer touc…" at bounding box center [954, 249] width 502 height 222
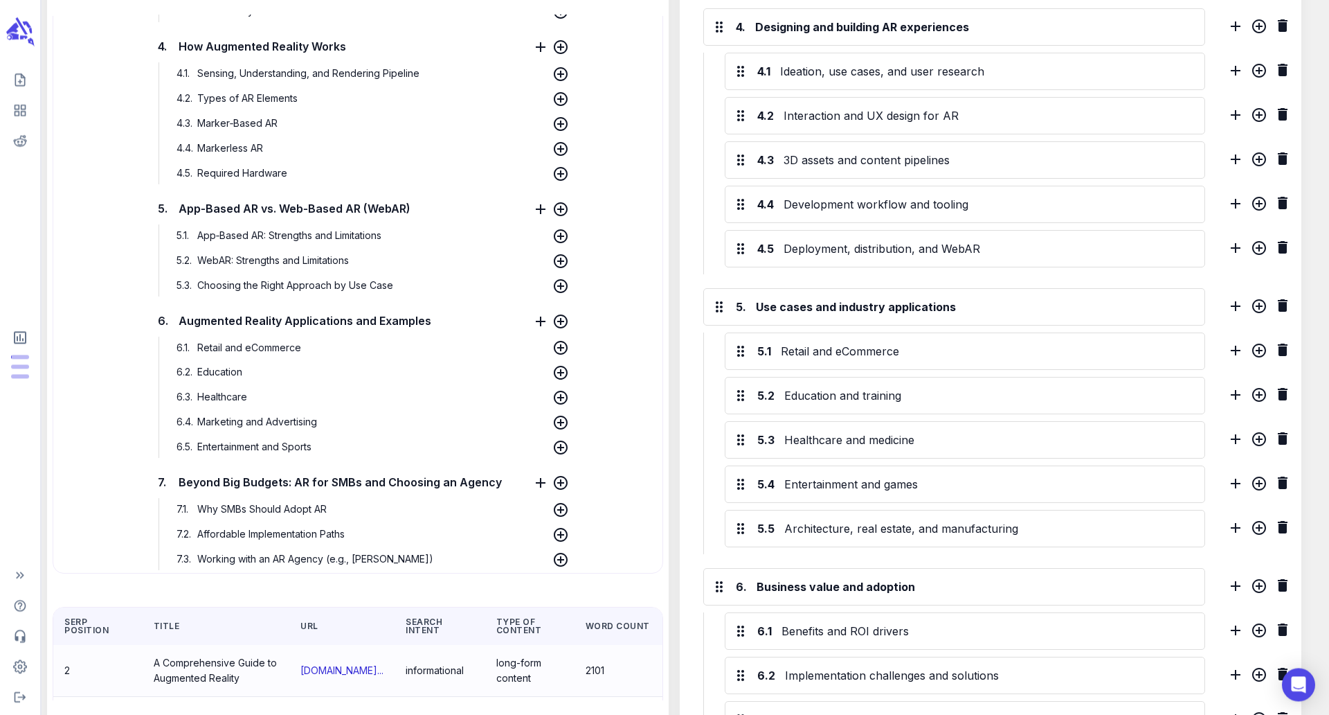
scroll to position [640, 0]
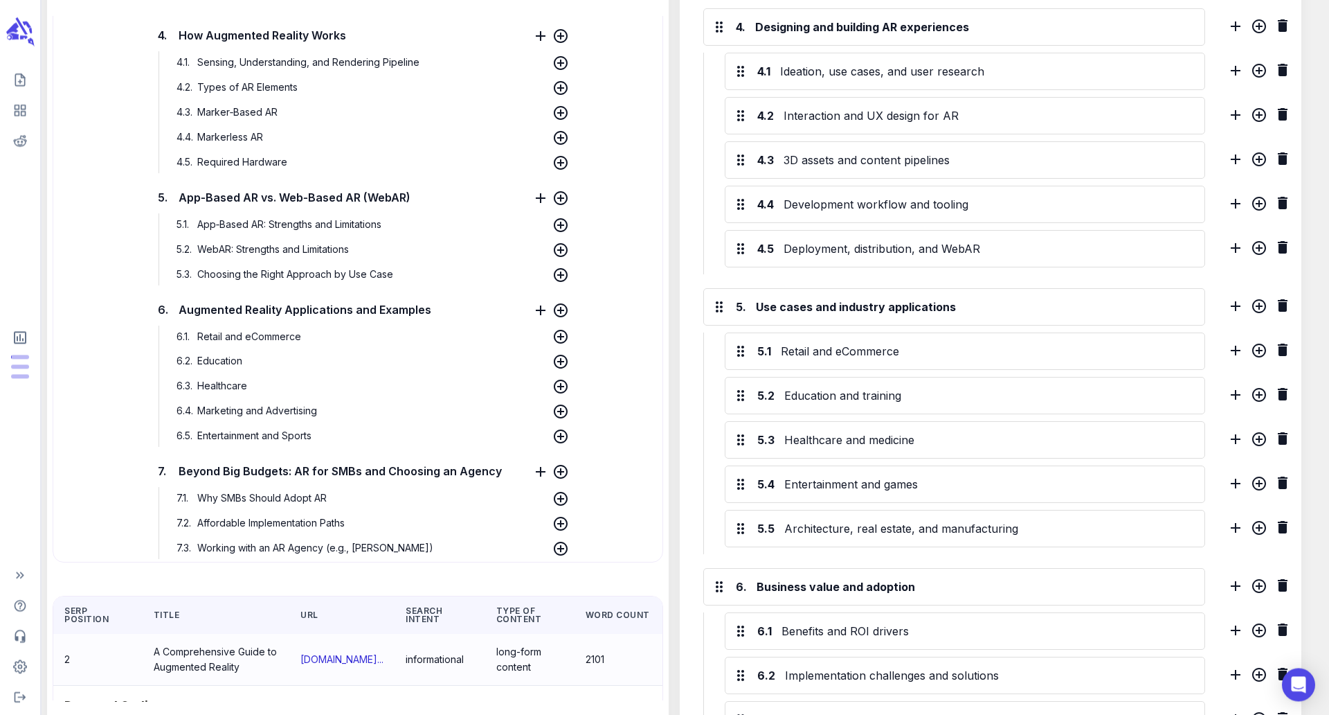
click at [282, 500] on span "Why SMBs Should Adopt AR" at bounding box center [262, 498] width 136 height 12
click at [318, 473] on span "Beyond Big Budgets: AR for SMBs and Choosing an Agency" at bounding box center [340, 470] width 330 height 21
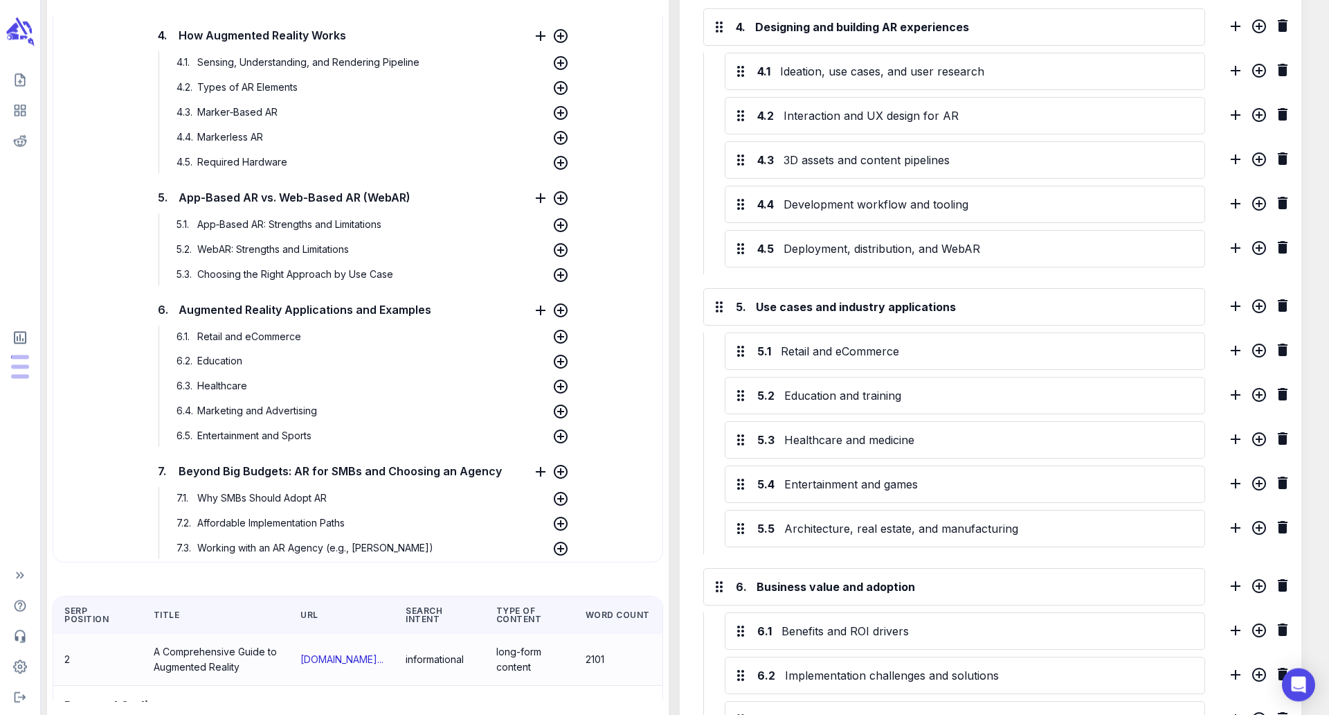
click at [318, 473] on span "Beyond Big Budgets: AR for SMBs and Choosing an Agency" at bounding box center [340, 470] width 330 height 21
copy span "7."
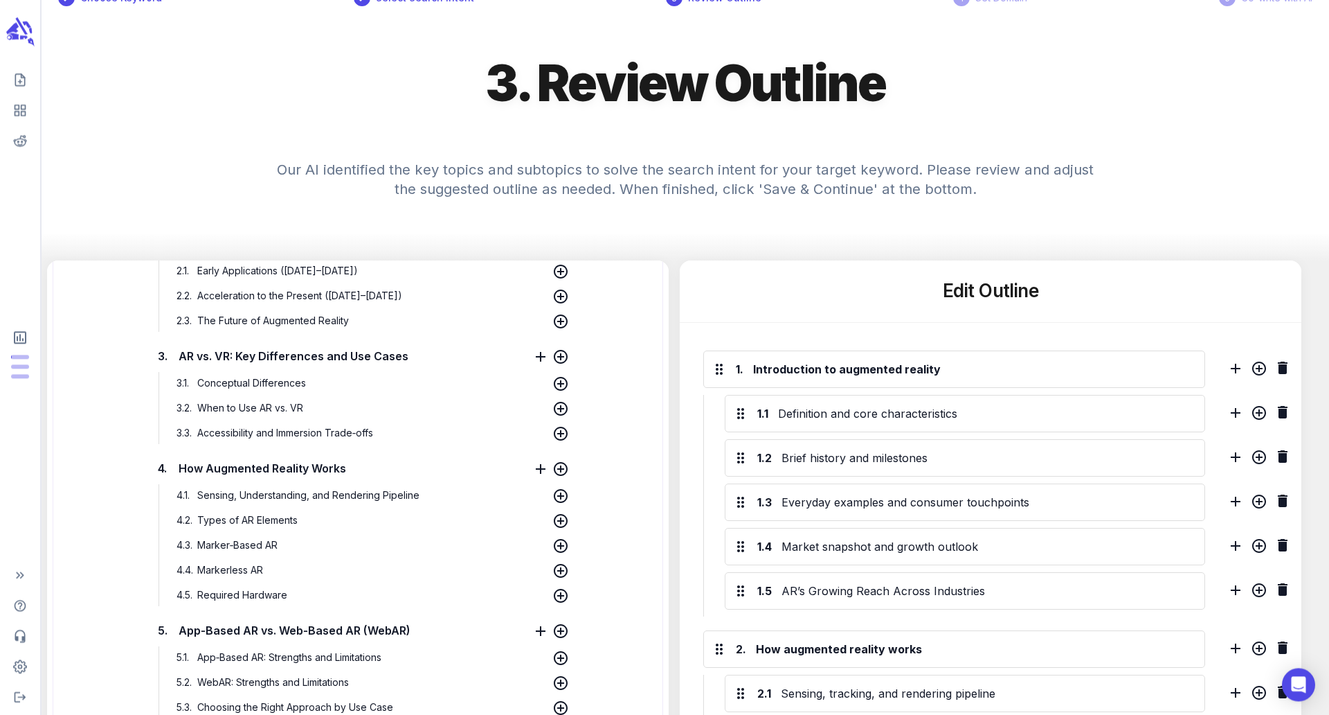
scroll to position [472, 0]
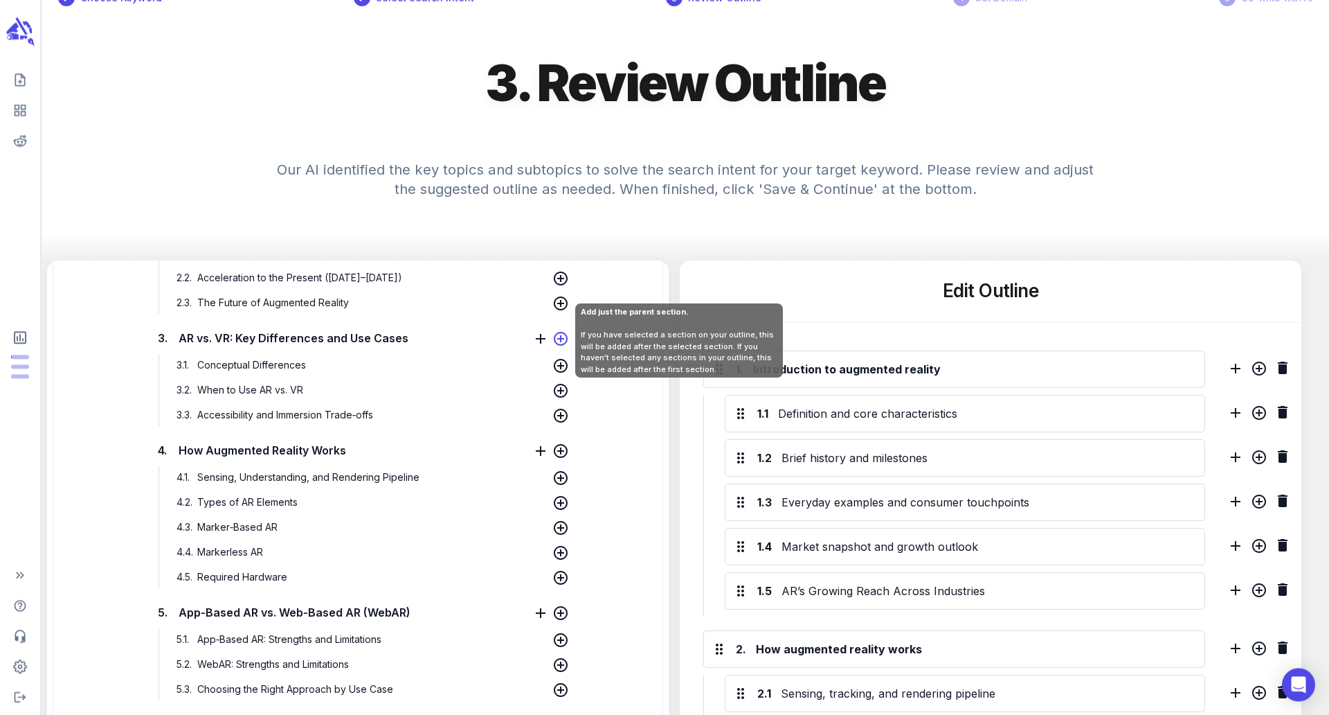
click at [562, 342] on icon at bounding box center [561, 338] width 17 height 17
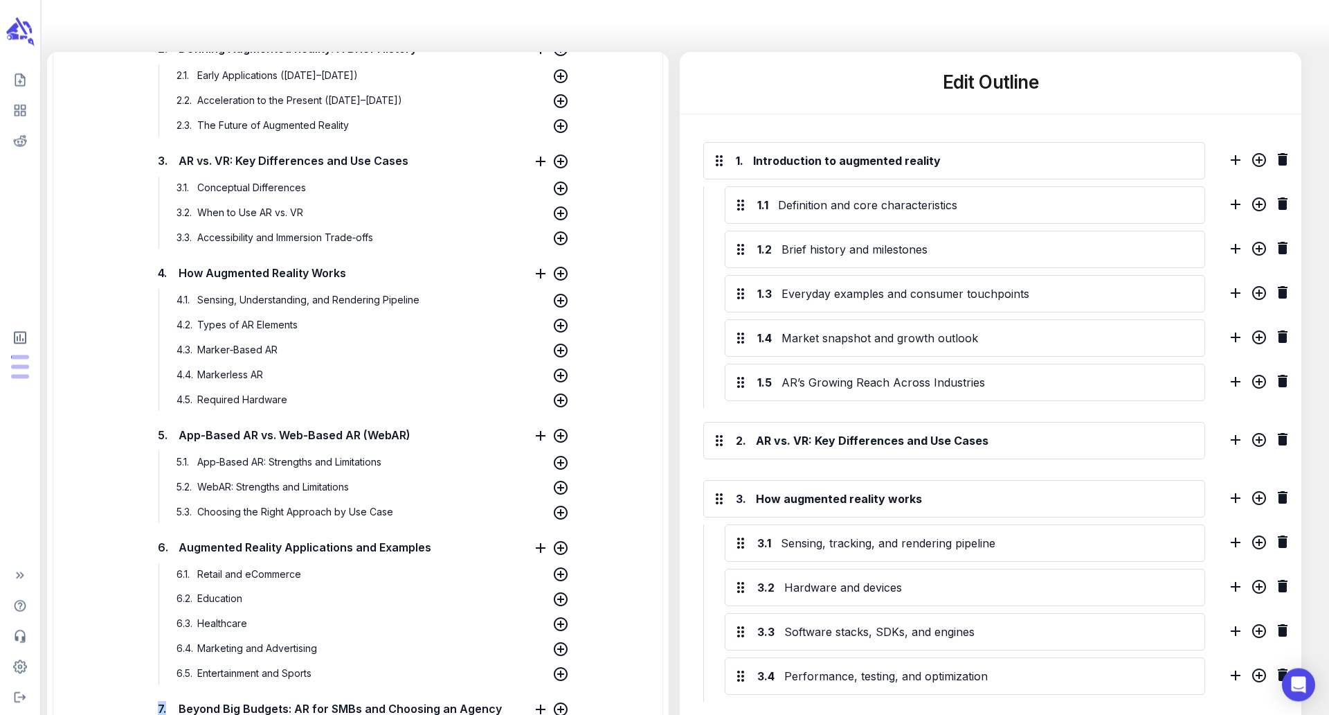
scroll to position [429, 0]
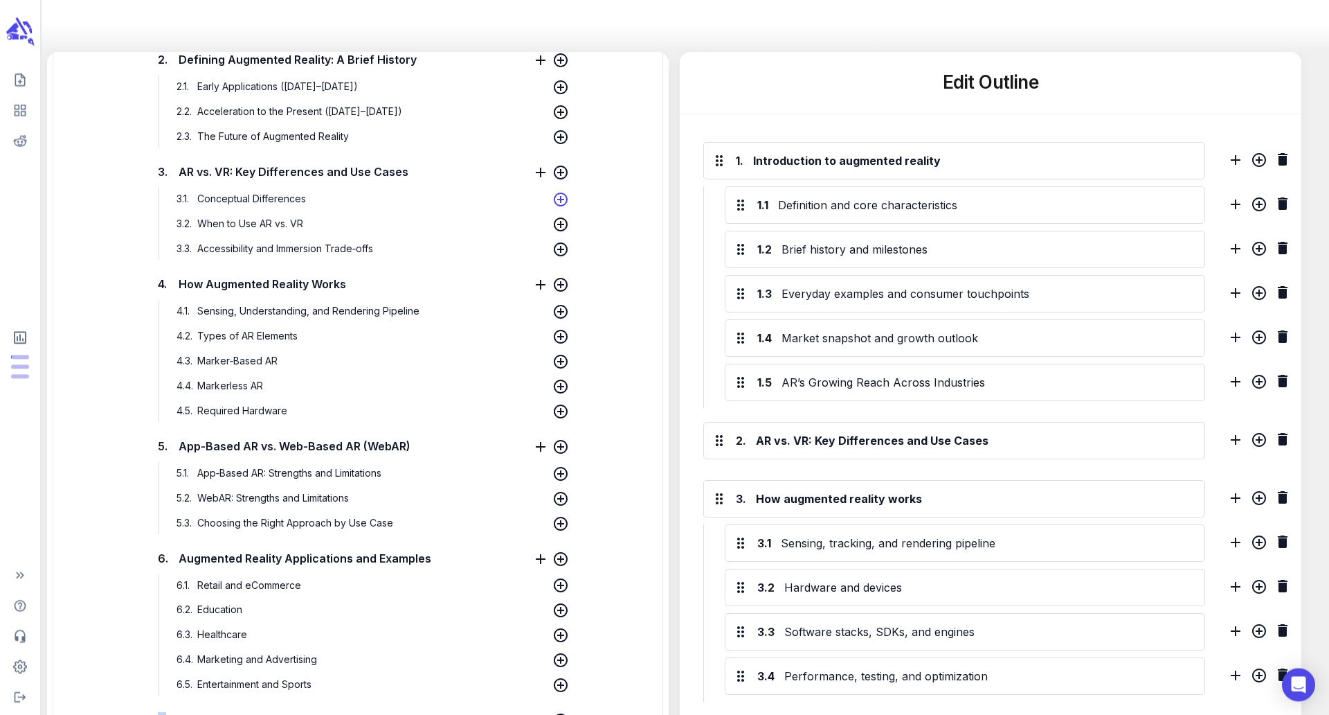
click at [553, 199] on icon at bounding box center [561, 199] width 17 height 17
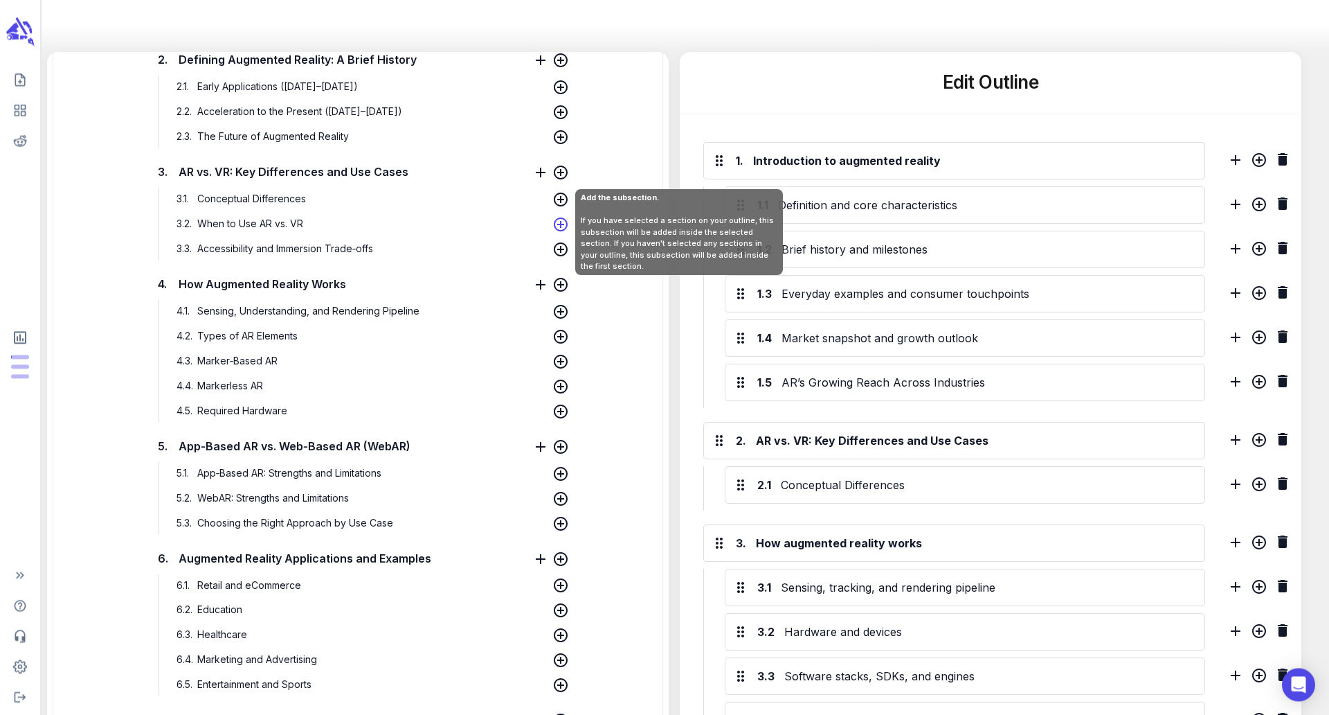
click at [553, 233] on div at bounding box center [561, 226] width 17 height 21
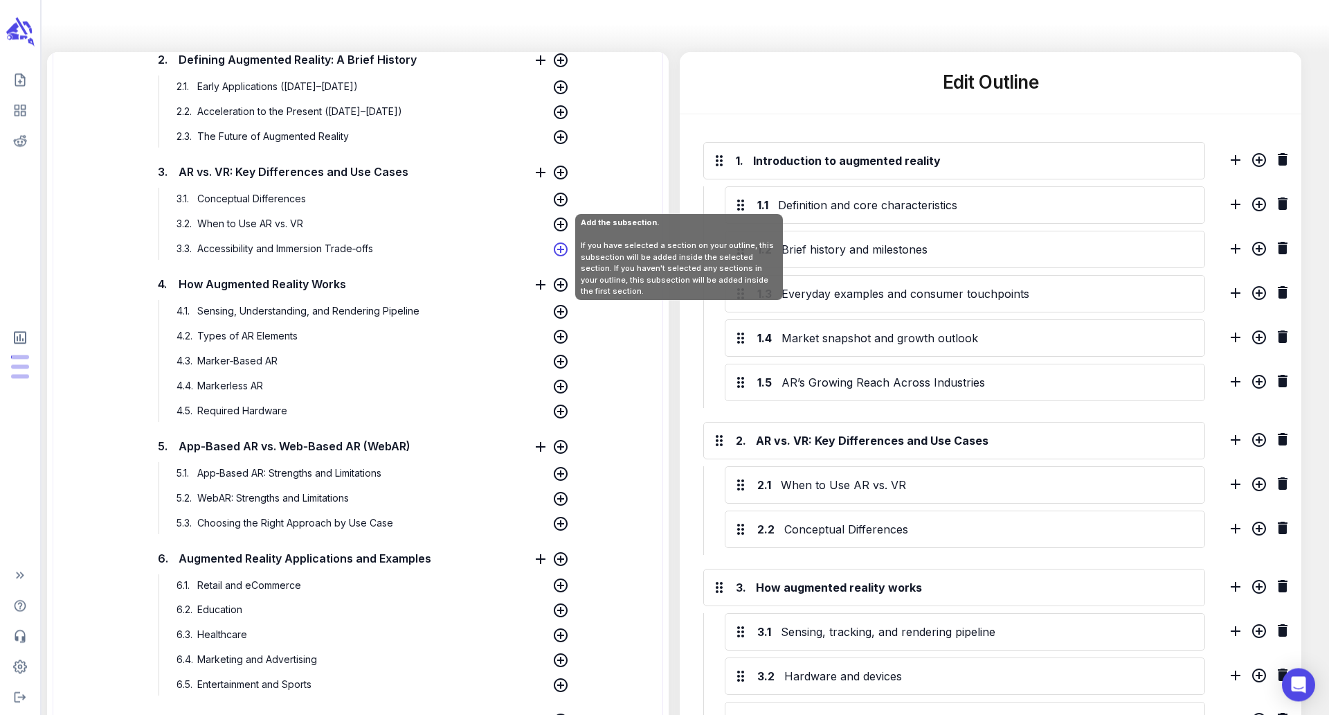
click at [557, 244] on icon at bounding box center [561, 249] width 14 height 14
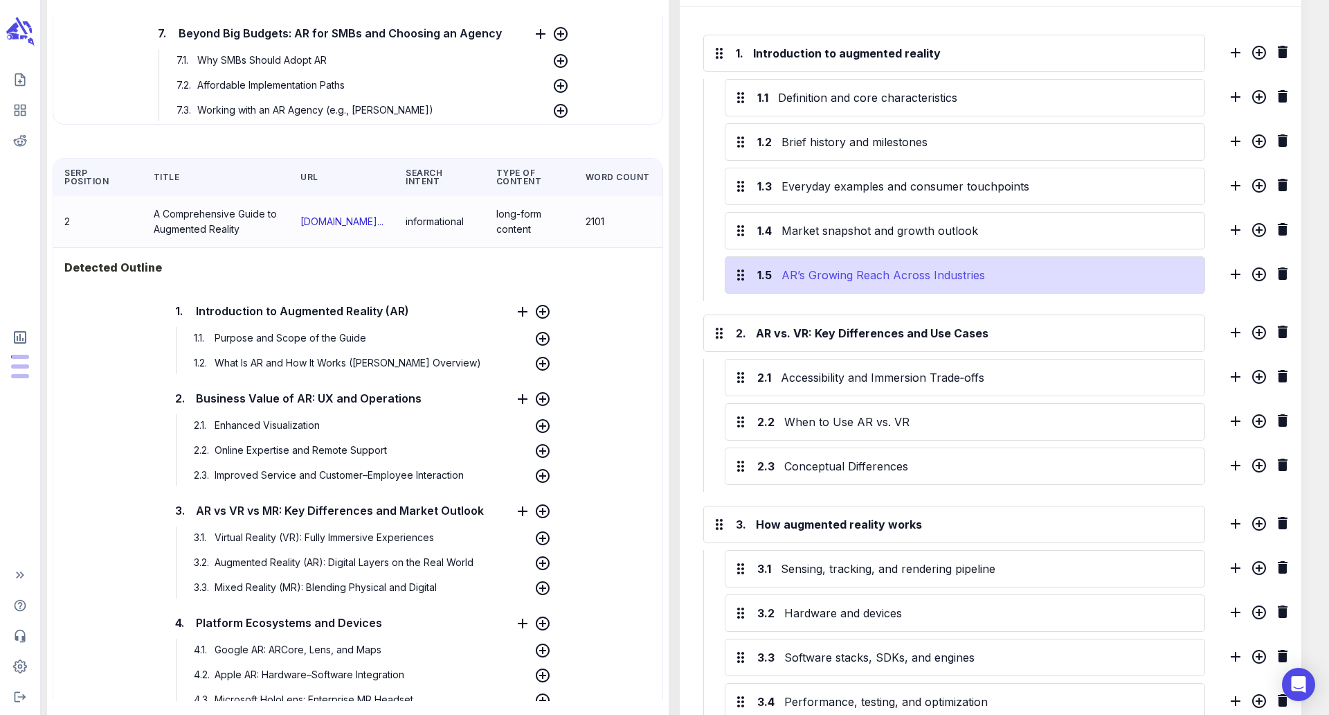
scroll to position [393, 0]
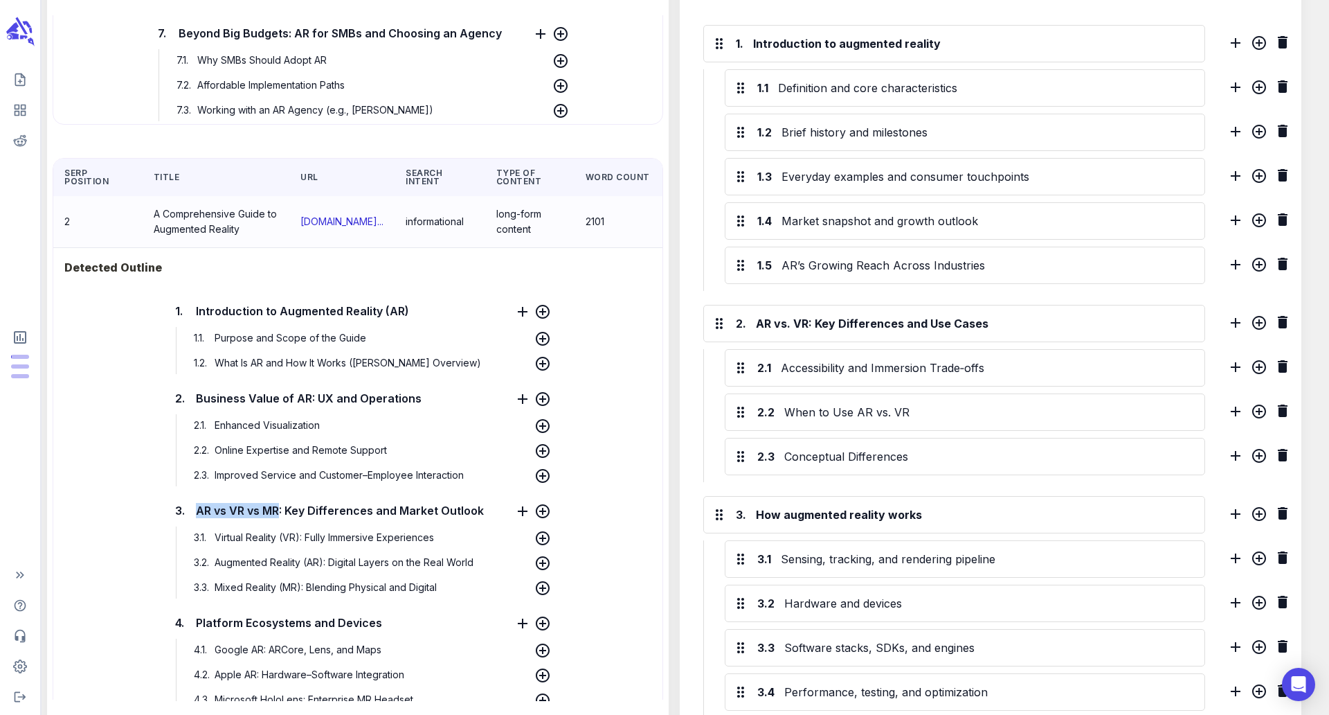
drag, startPoint x: 280, startPoint y: 511, endPoint x: 195, endPoint y: 512, distance: 85.2
click at [195, 512] on h6 "3. AR vs VR vs MR: Key Differences and Market Outlook" at bounding box center [330, 510] width 316 height 15
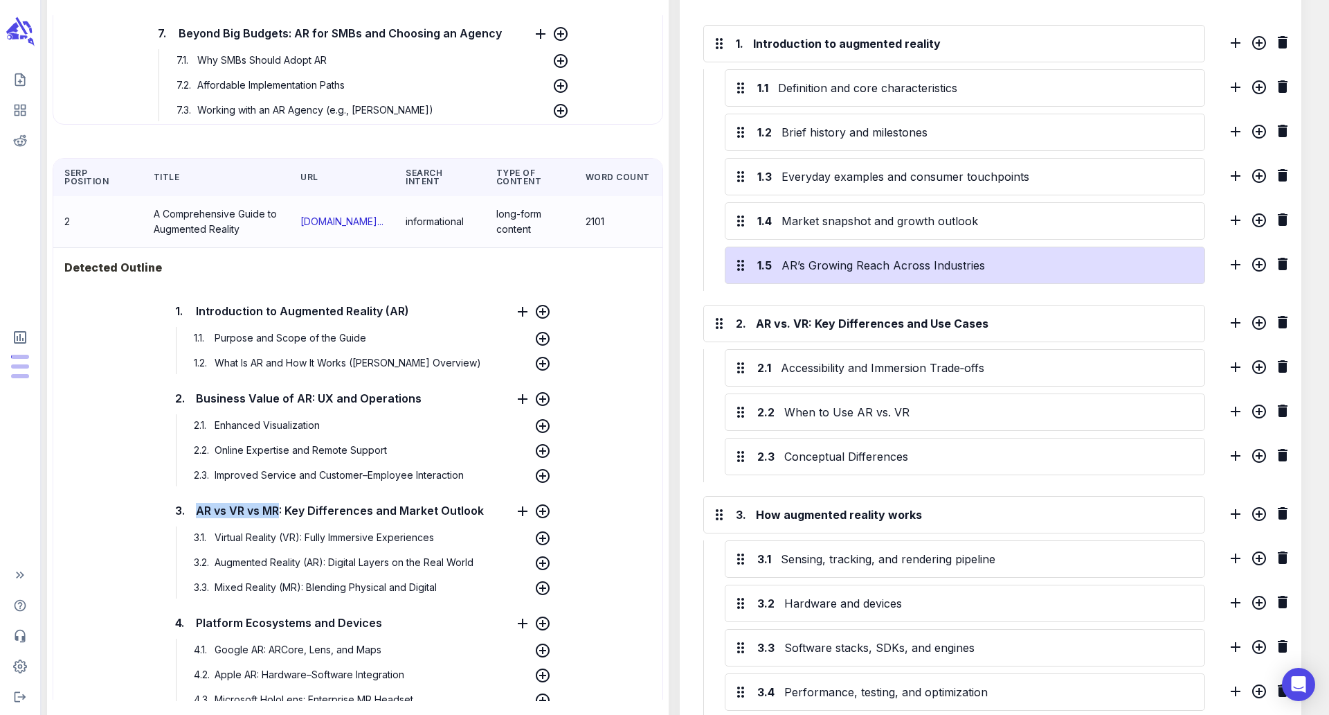
copy span "AR vs VR vs MR"
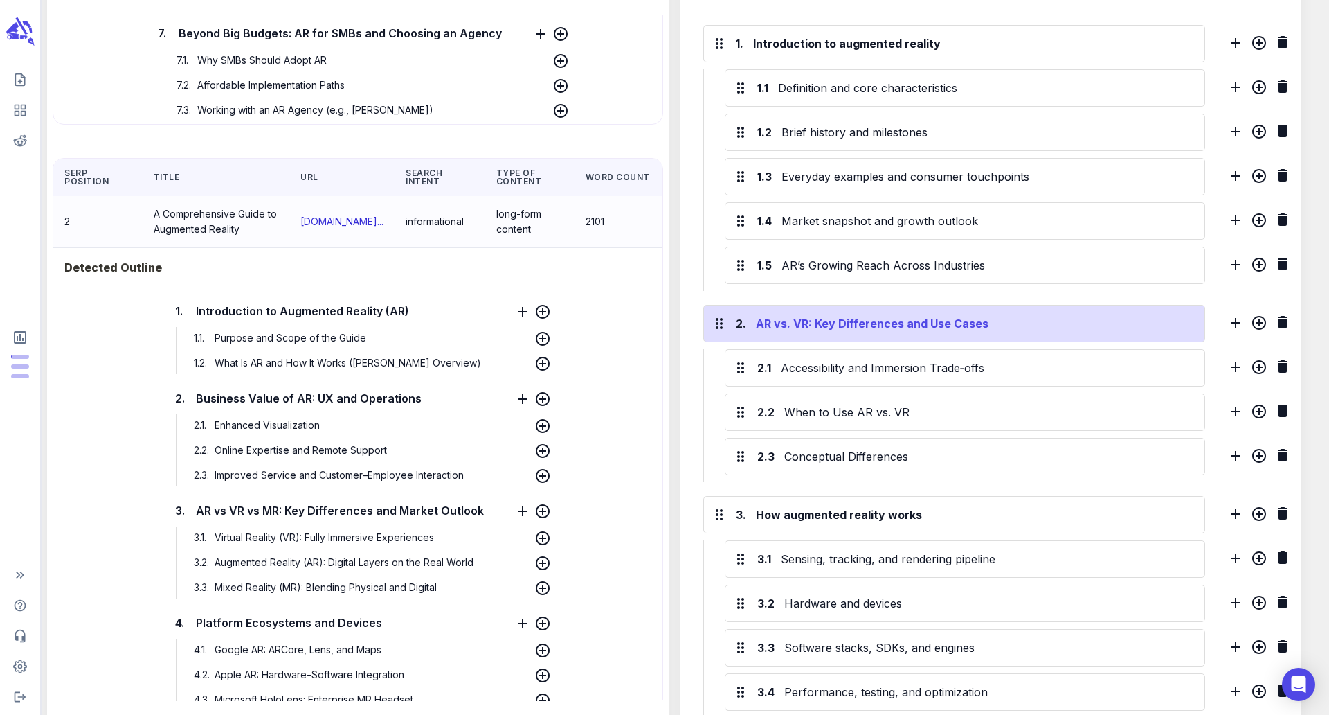
click at [819, 326] on div "AR vs. VR: Key Differences and Use Cases" at bounding box center [974, 323] width 442 height 22
click at [798, 326] on div "AR vs. VR: Key Differences and Use Cases" at bounding box center [974, 323] width 442 height 22
drag, startPoint x: 810, startPoint y: 321, endPoint x: 693, endPoint y: 327, distance: 117.2
click at [753, 327] on div "AR vs. VR: Key Differences and Use Cases" at bounding box center [974, 323] width 442 height 22
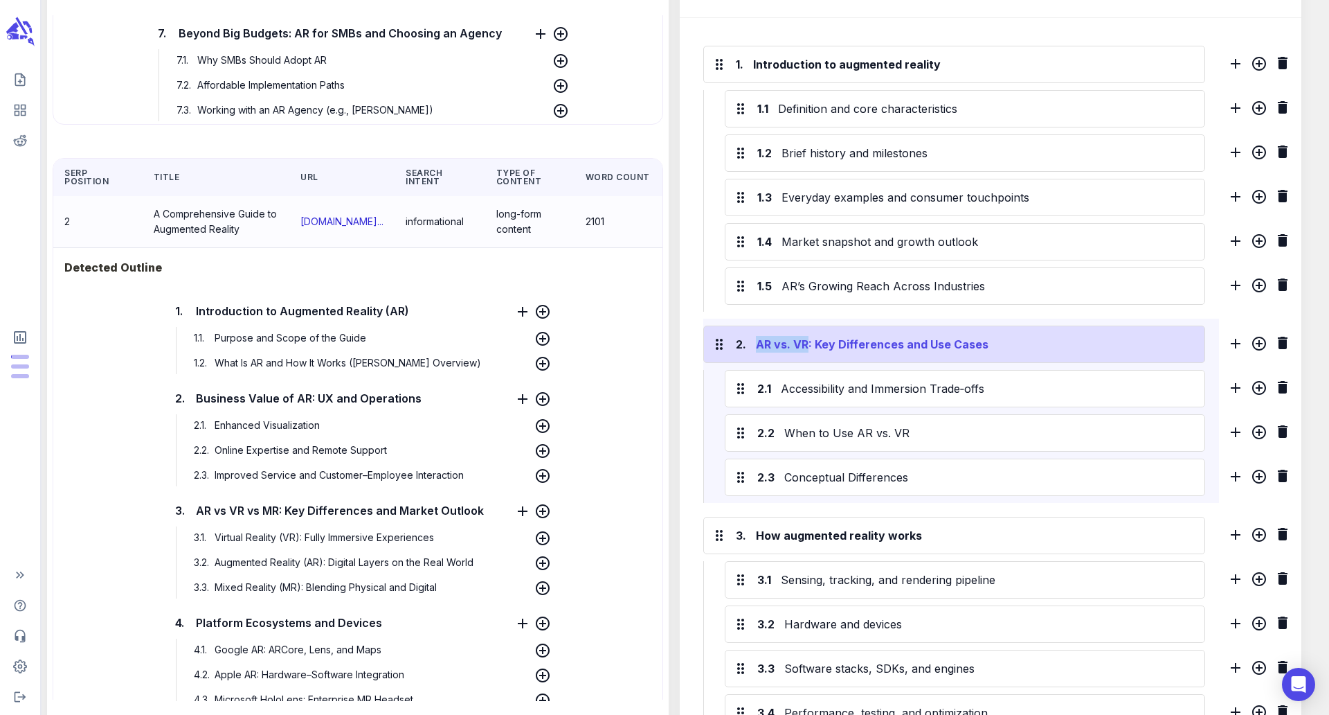
scroll to position [383, 0]
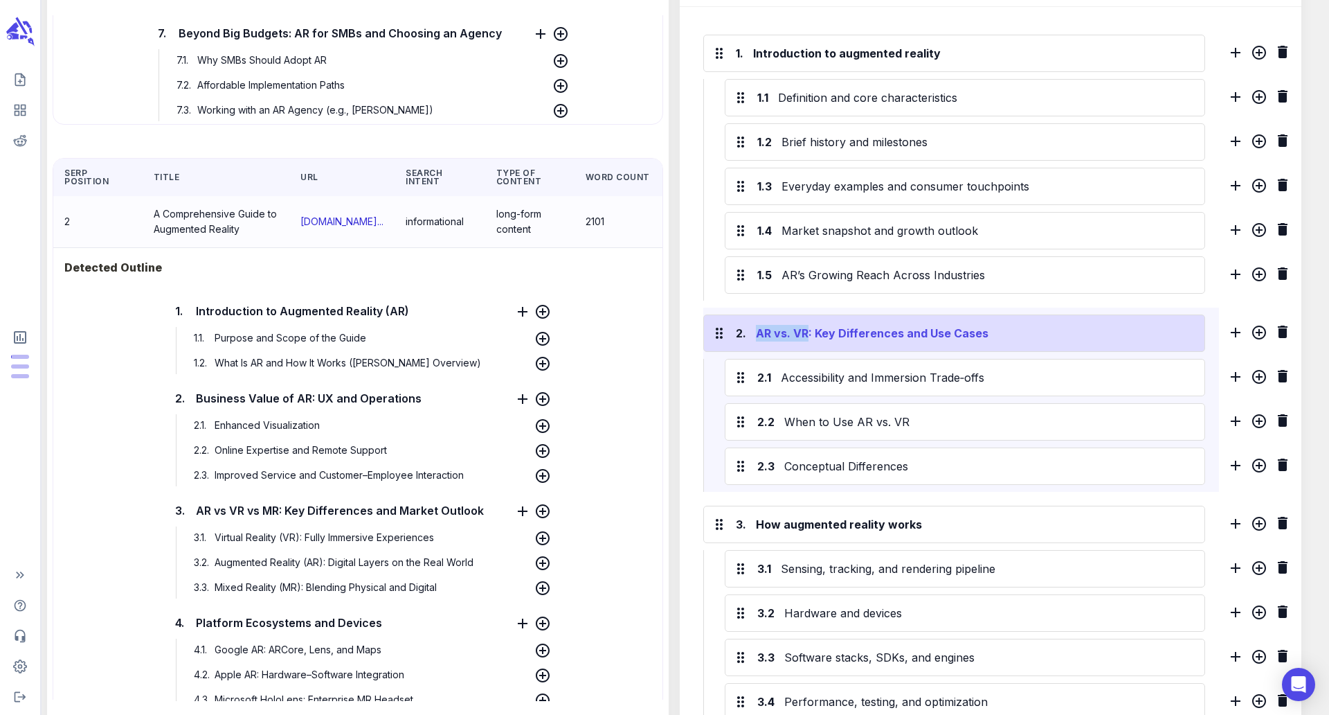
paste div
click at [941, 337] on div "AR vs VR vs MR: Key Differences and Use Cases" at bounding box center [974, 333] width 442 height 22
drag, startPoint x: 933, startPoint y: 337, endPoint x: 1085, endPoint y: 337, distance: 151.6
click at [1085, 337] on div "AR vs VR vs MR: Key Differences and Use Cases" at bounding box center [974, 333] width 442 height 22
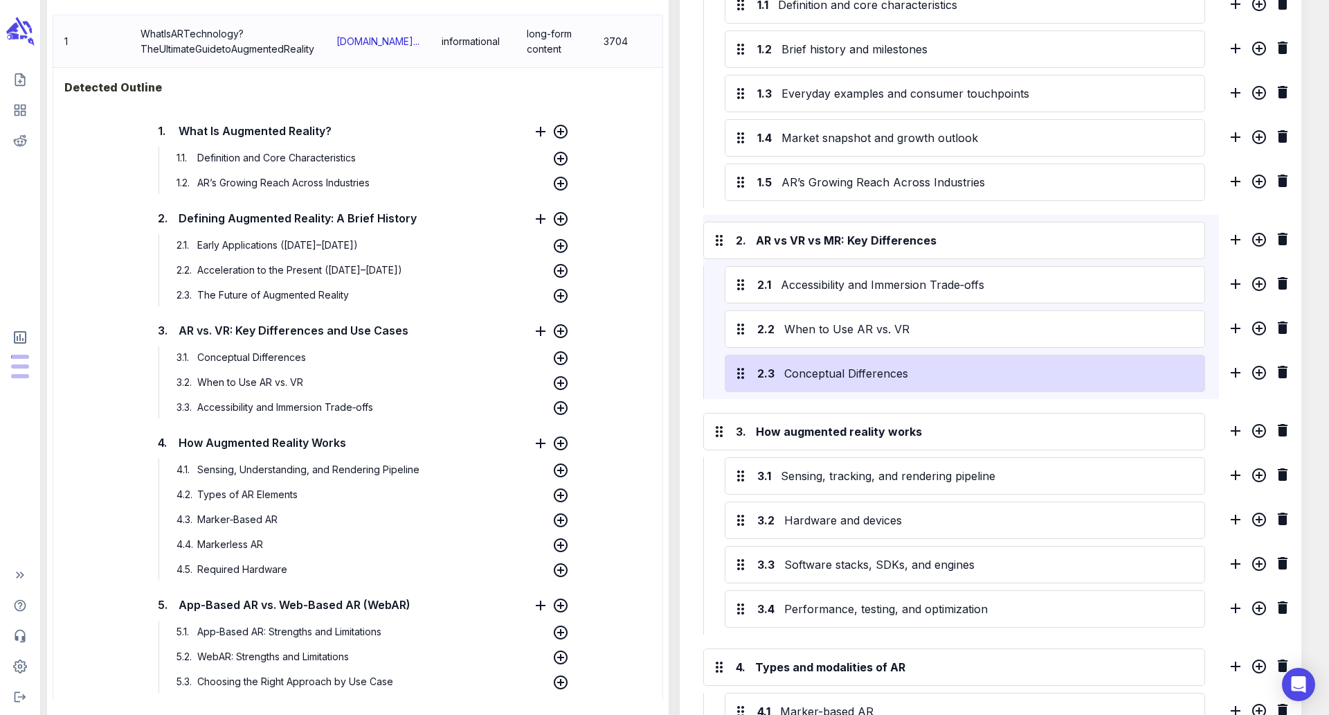
scroll to position [456, 0]
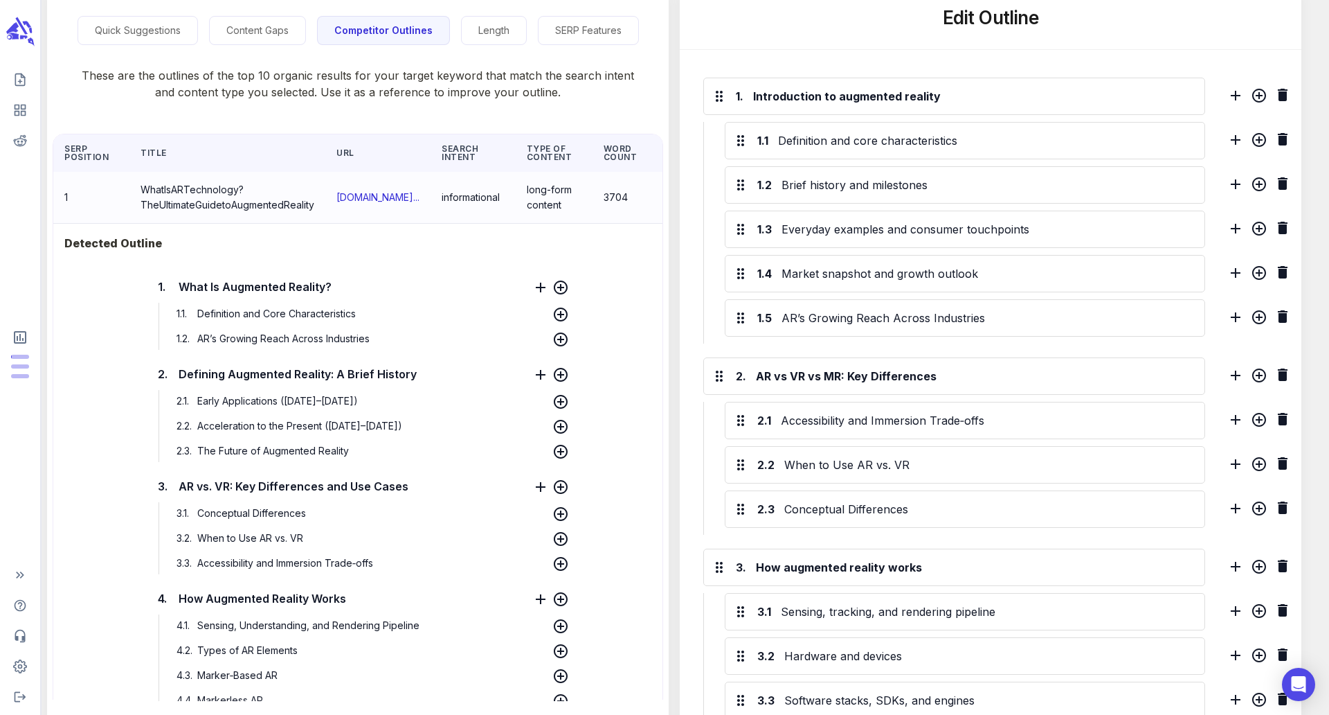
scroll to position [339, 0]
click at [325, 284] on span "What Is Augmented Reality?" at bounding box center [255, 286] width 160 height 21
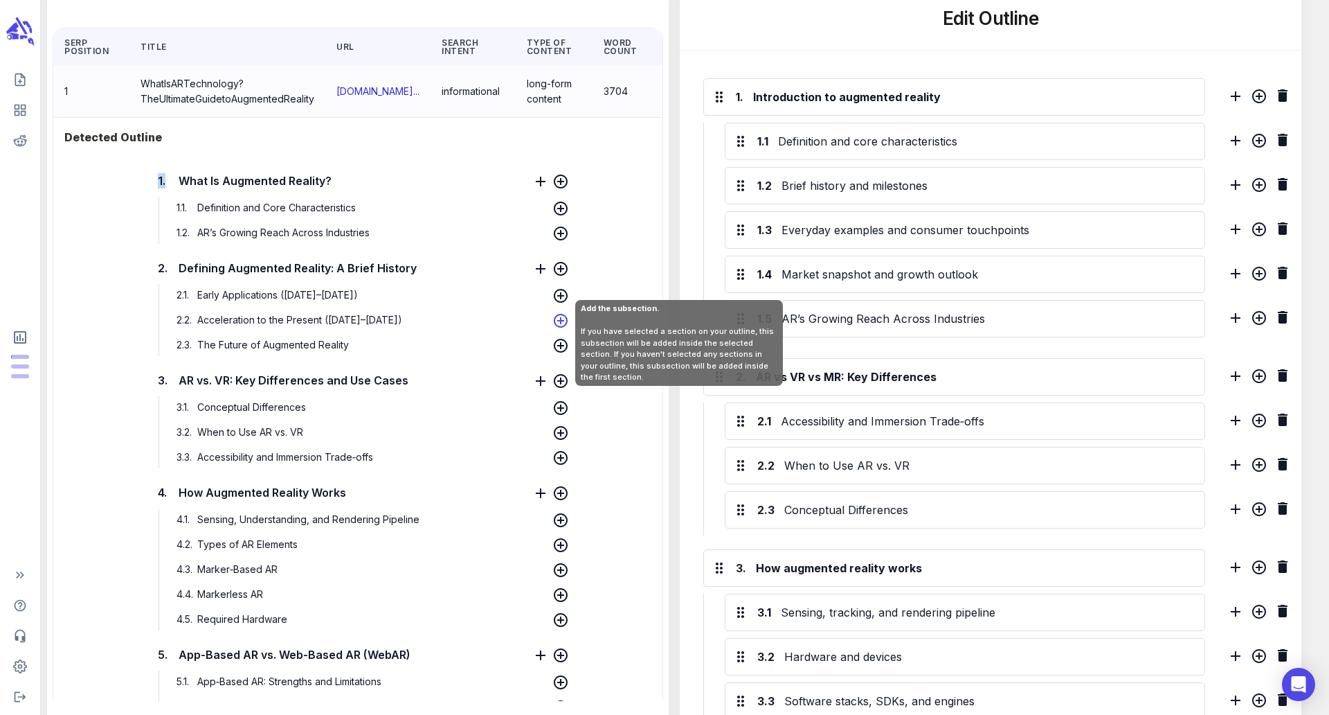
scroll to position [189, 0]
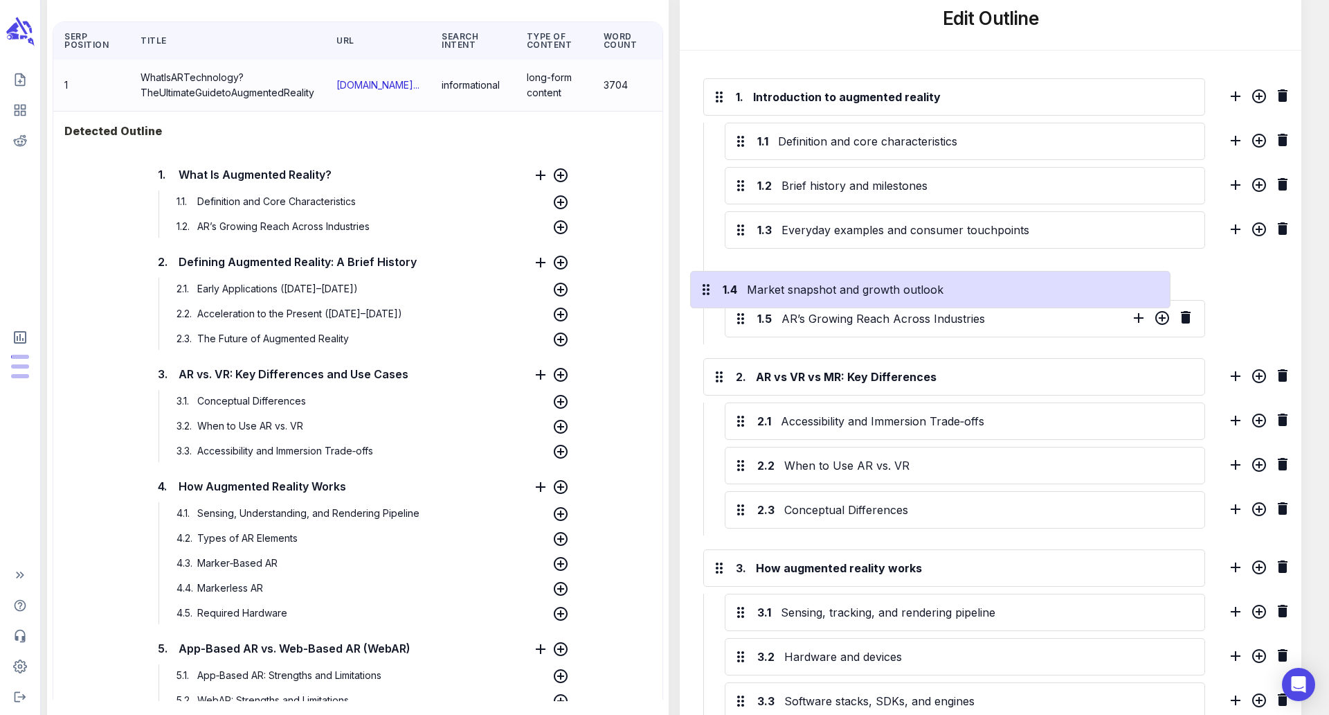
drag, startPoint x: 742, startPoint y: 284, endPoint x: 691, endPoint y: 305, distance: 54.6
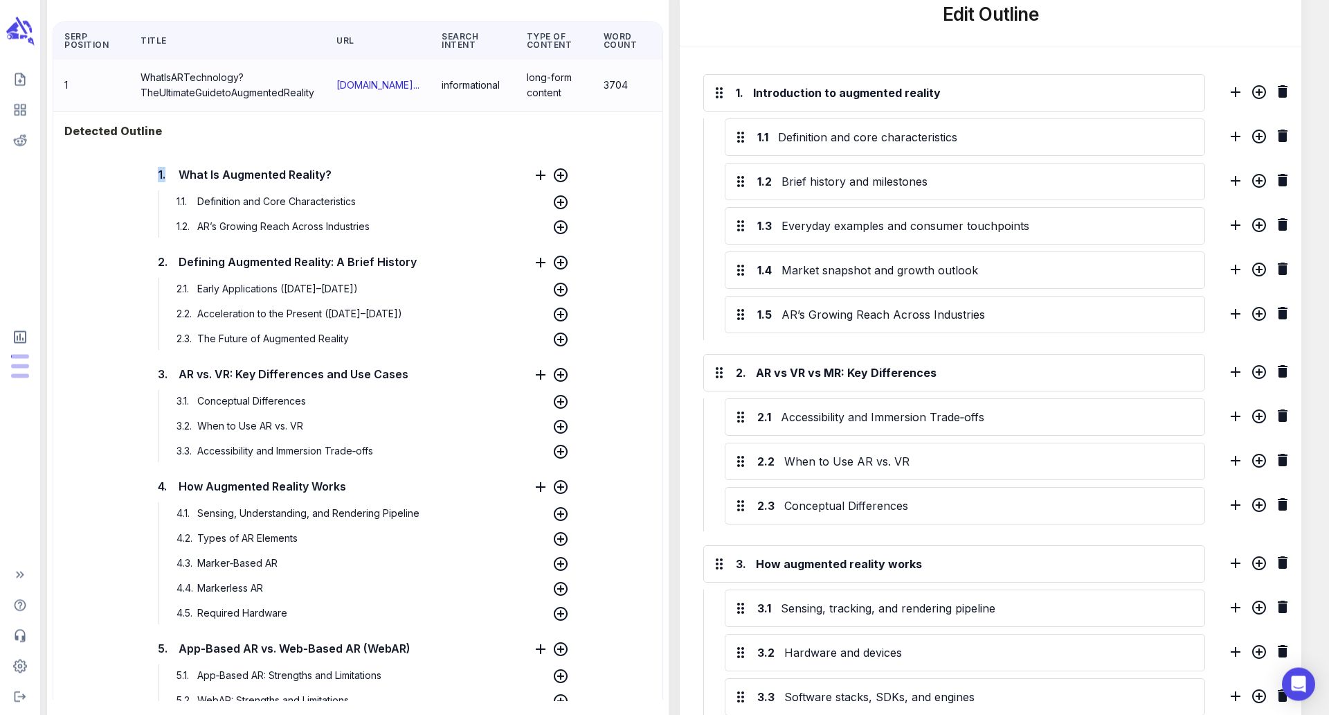
scroll to position [338, 0]
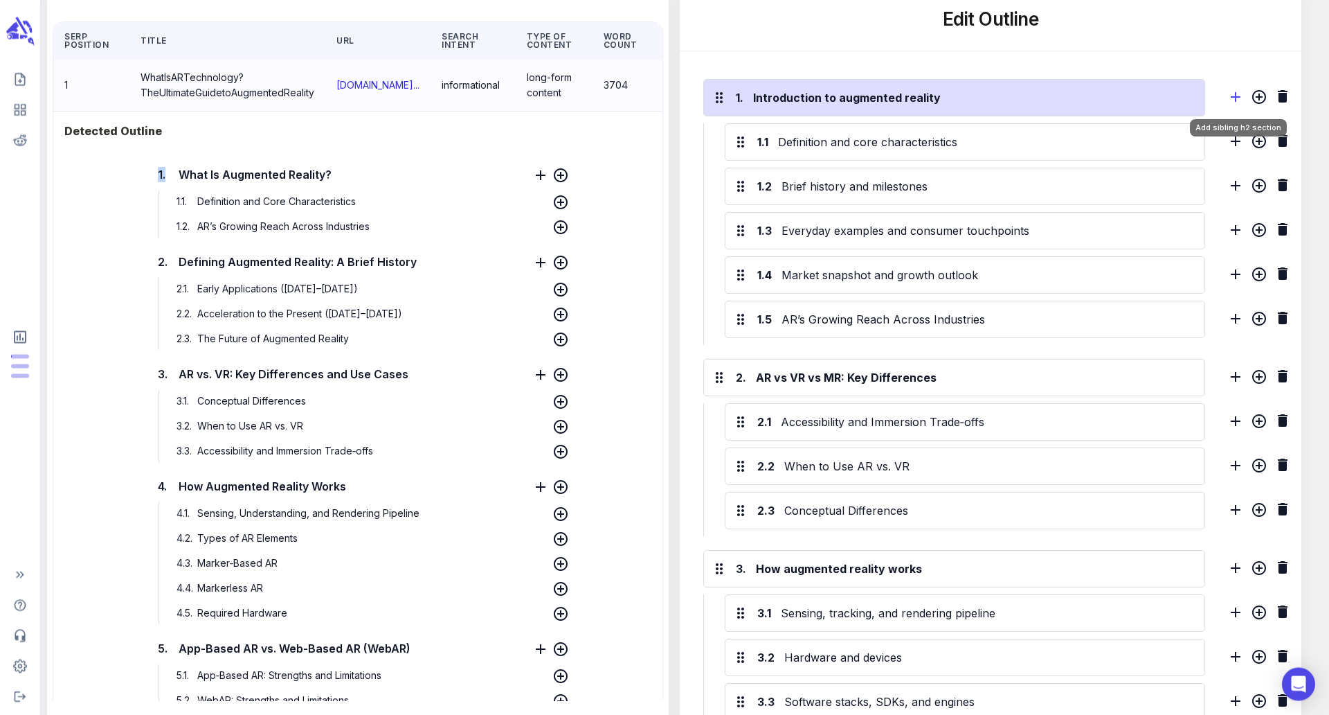
click at [1234, 100] on icon "Add sibling h2 section" at bounding box center [1236, 97] width 17 height 17
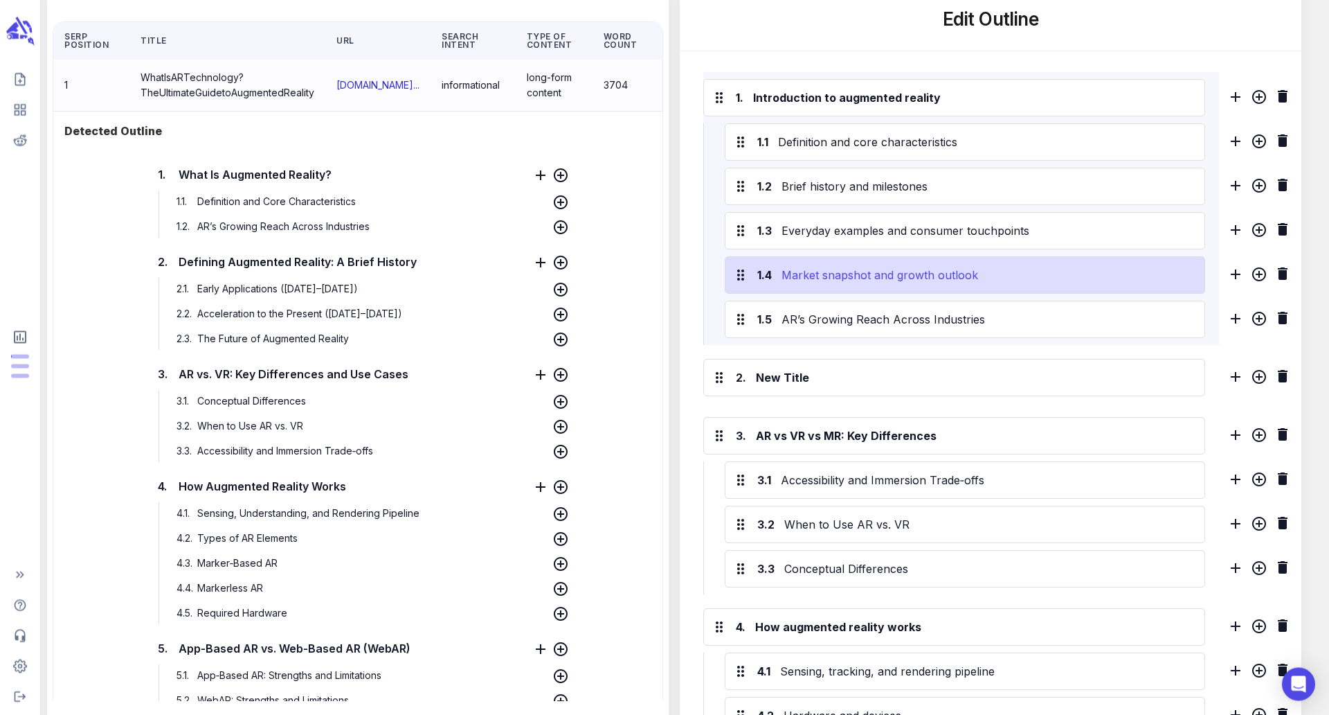
scroll to position [339, 0]
click at [843, 273] on div "Market snapshot and growth outlook" at bounding box center [988, 275] width 418 height 22
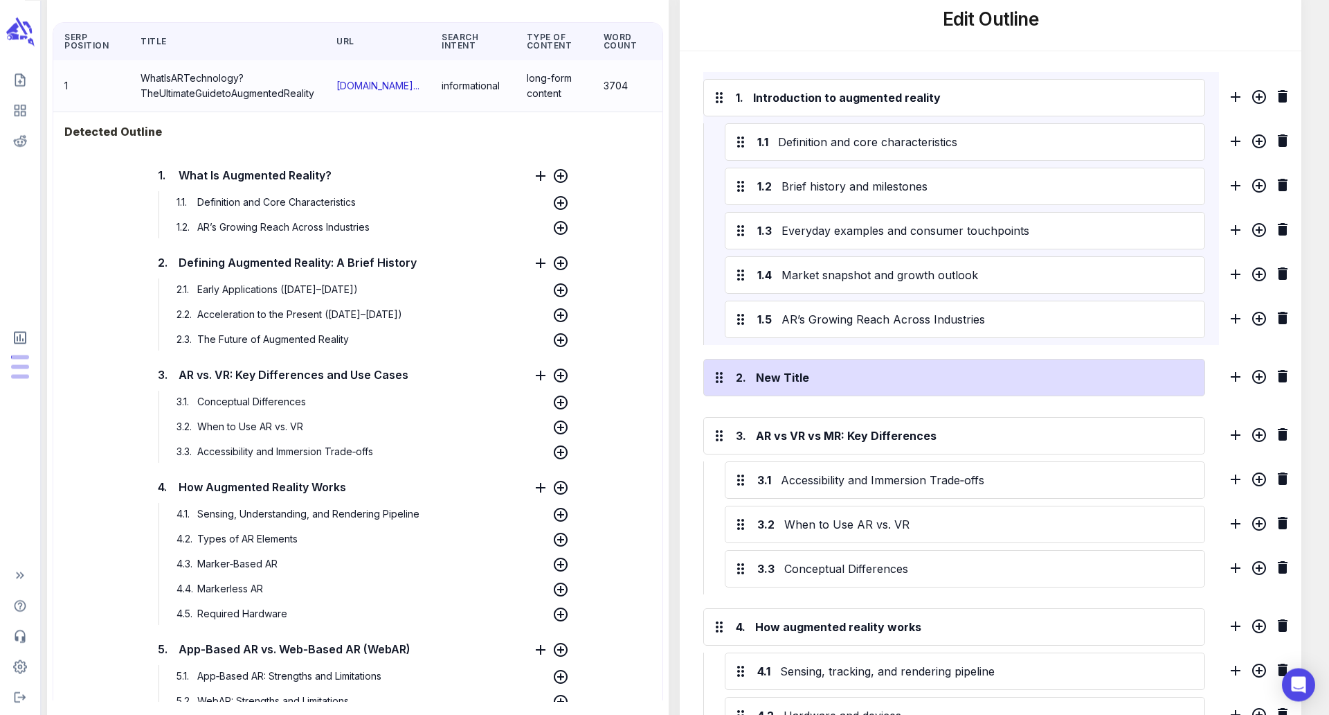
click at [780, 366] on div "2. New Title" at bounding box center [954, 377] width 502 height 37
click at [777, 374] on div "New Title" at bounding box center [974, 377] width 442 height 22
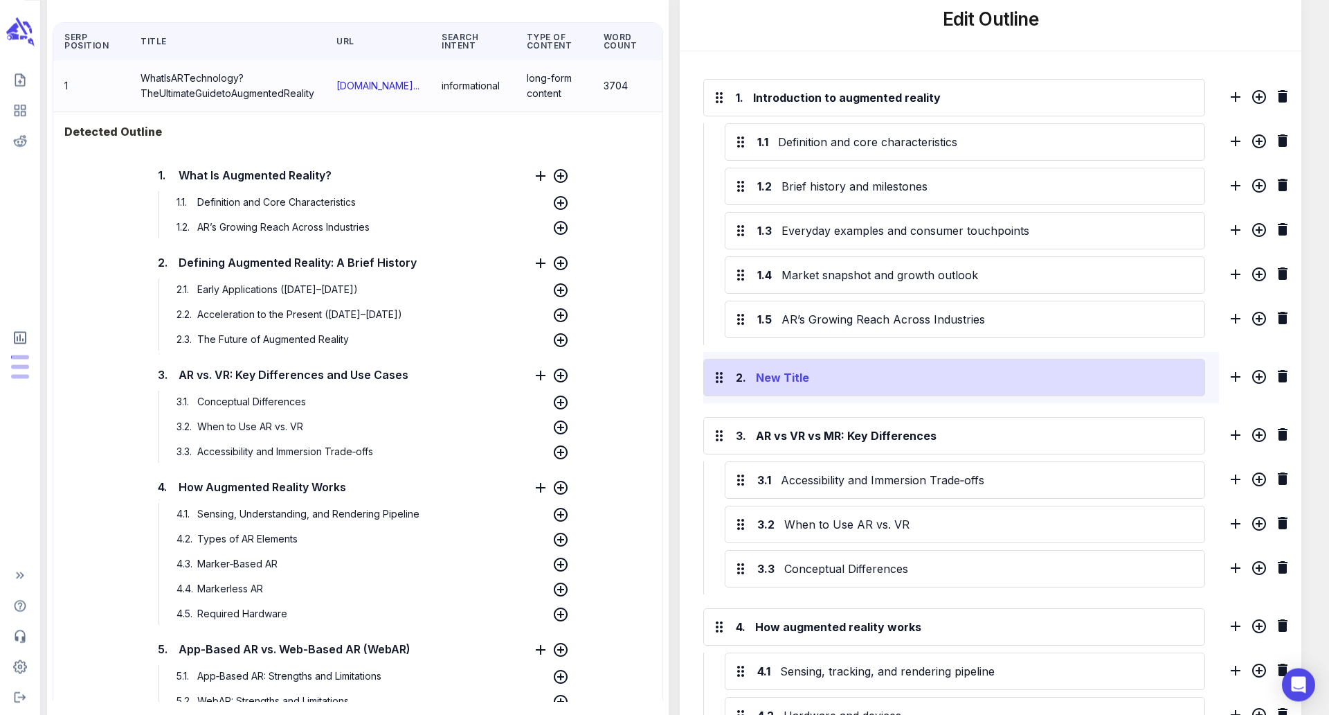
paste div
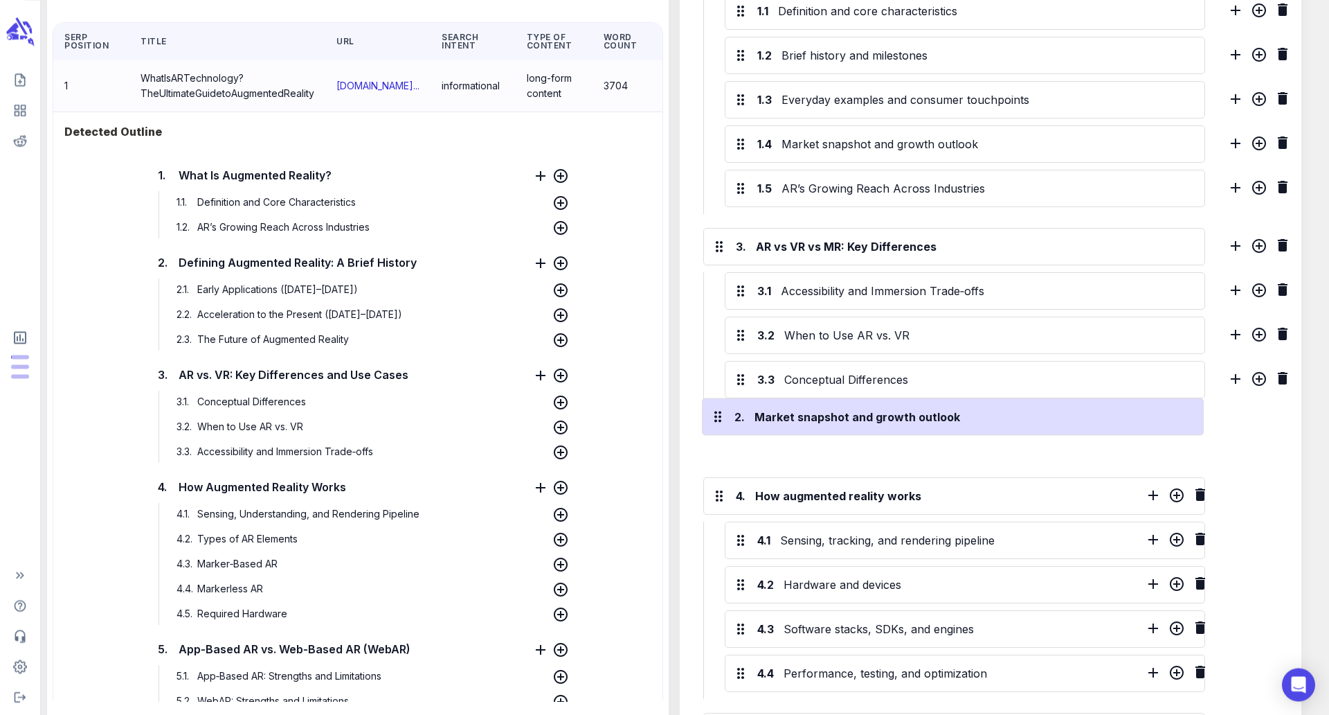
drag, startPoint x: 717, startPoint y: 240, endPoint x: 715, endPoint y: 424, distance: 183.5
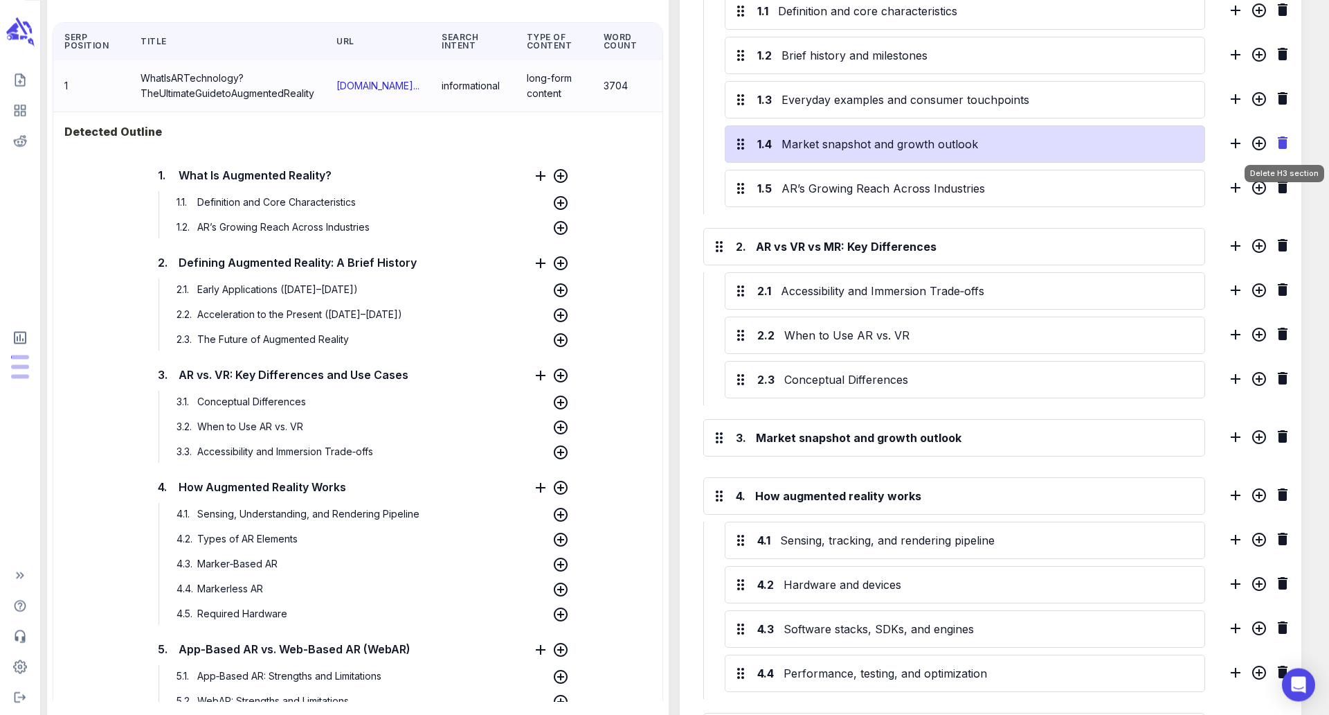
click at [1277, 138] on icon "Delete H3 section" at bounding box center [1283, 142] width 17 height 17
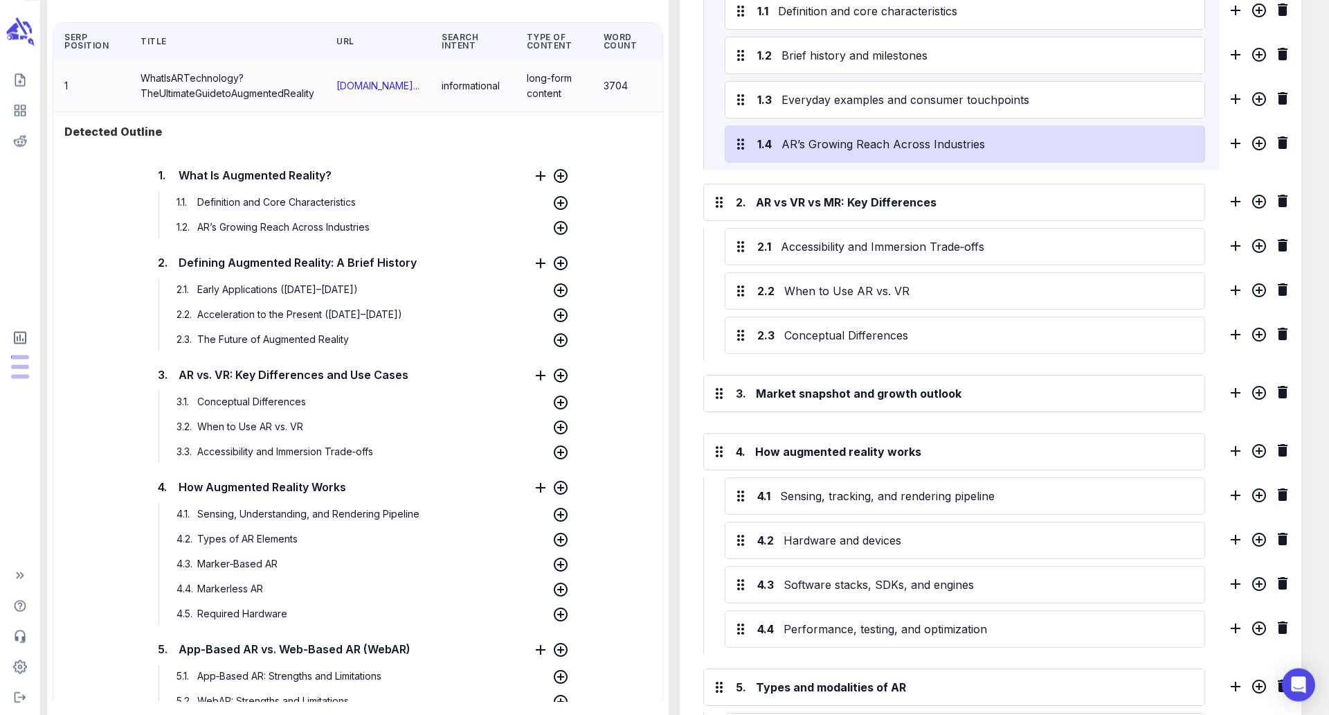
scroll to position [469, 0]
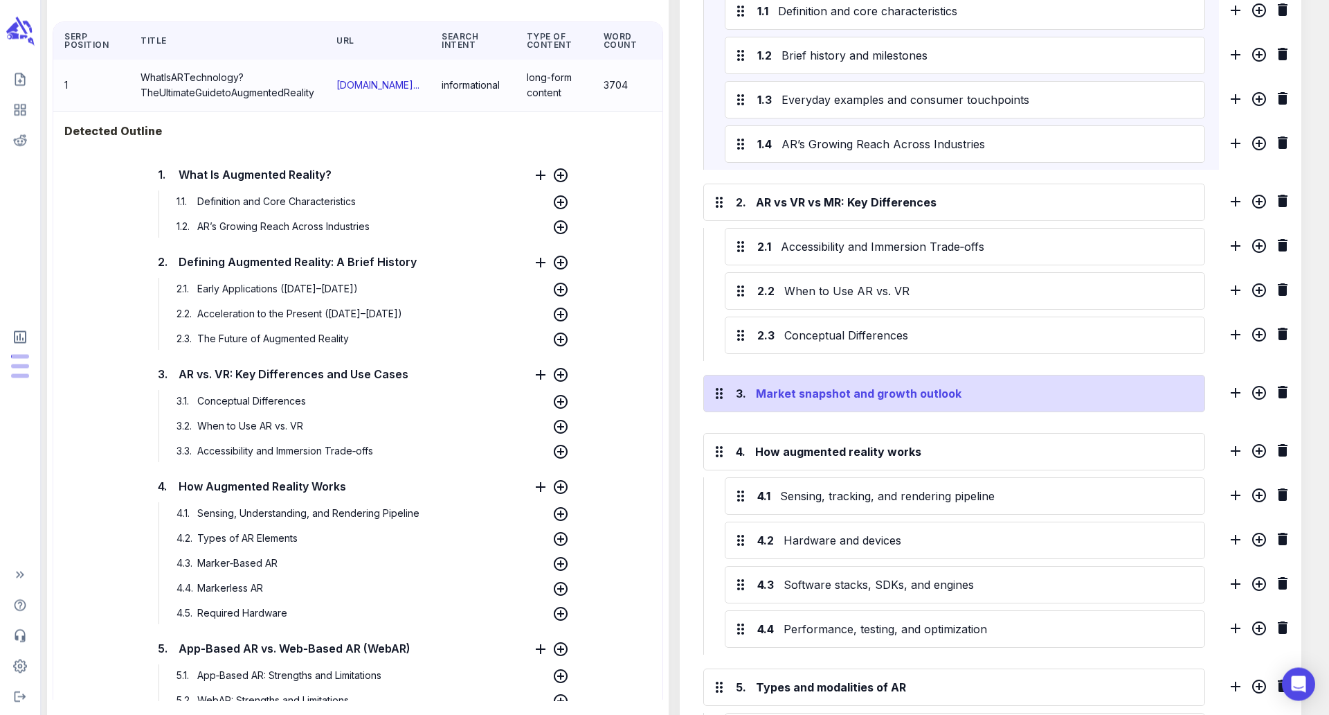
drag, startPoint x: 729, startPoint y: 145, endPoint x: 769, endPoint y: 402, distance: 259.9
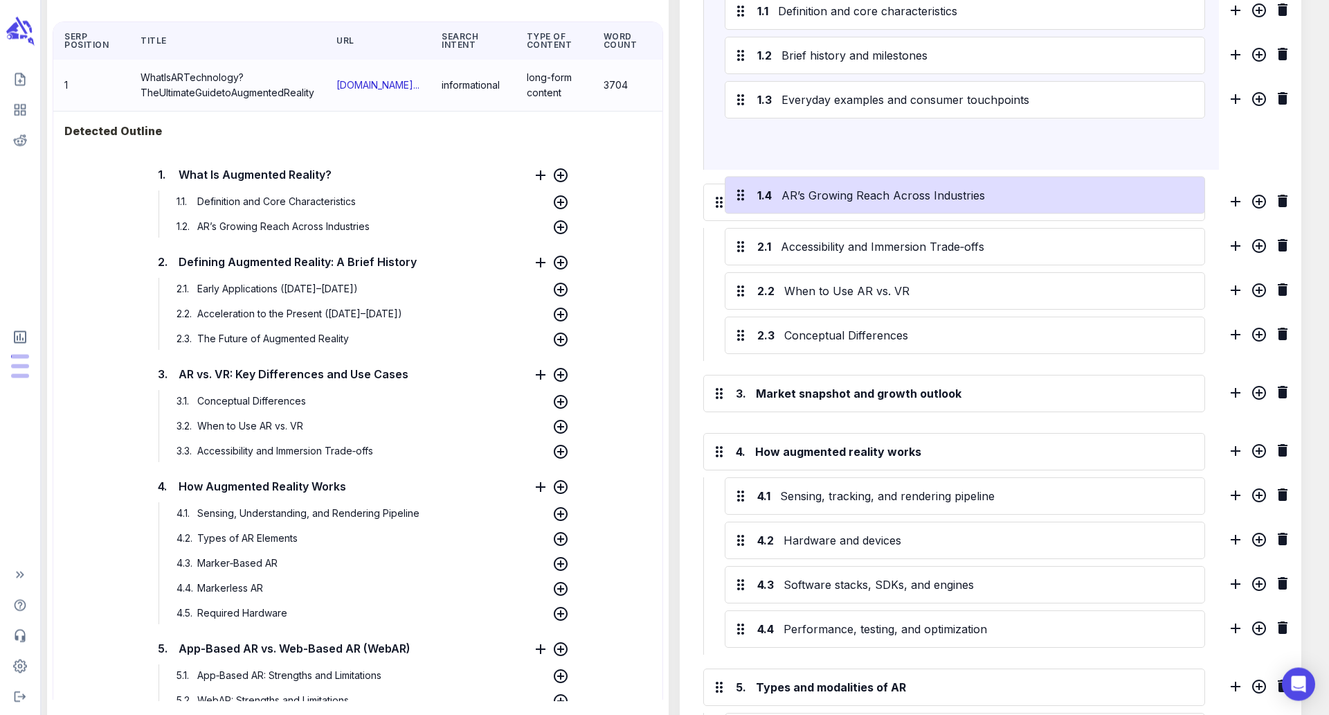
scroll to position [467, 0]
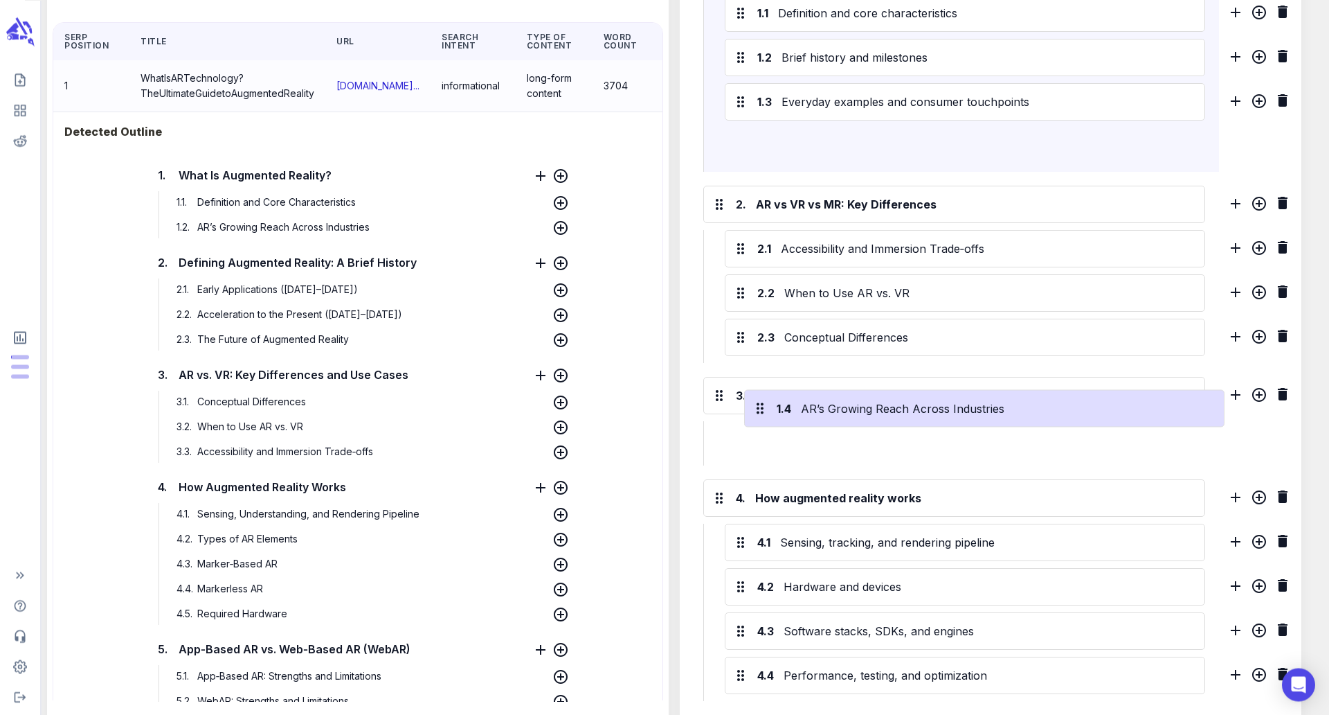
drag, startPoint x: 735, startPoint y: 141, endPoint x: 755, endPoint y: 409, distance: 268.7
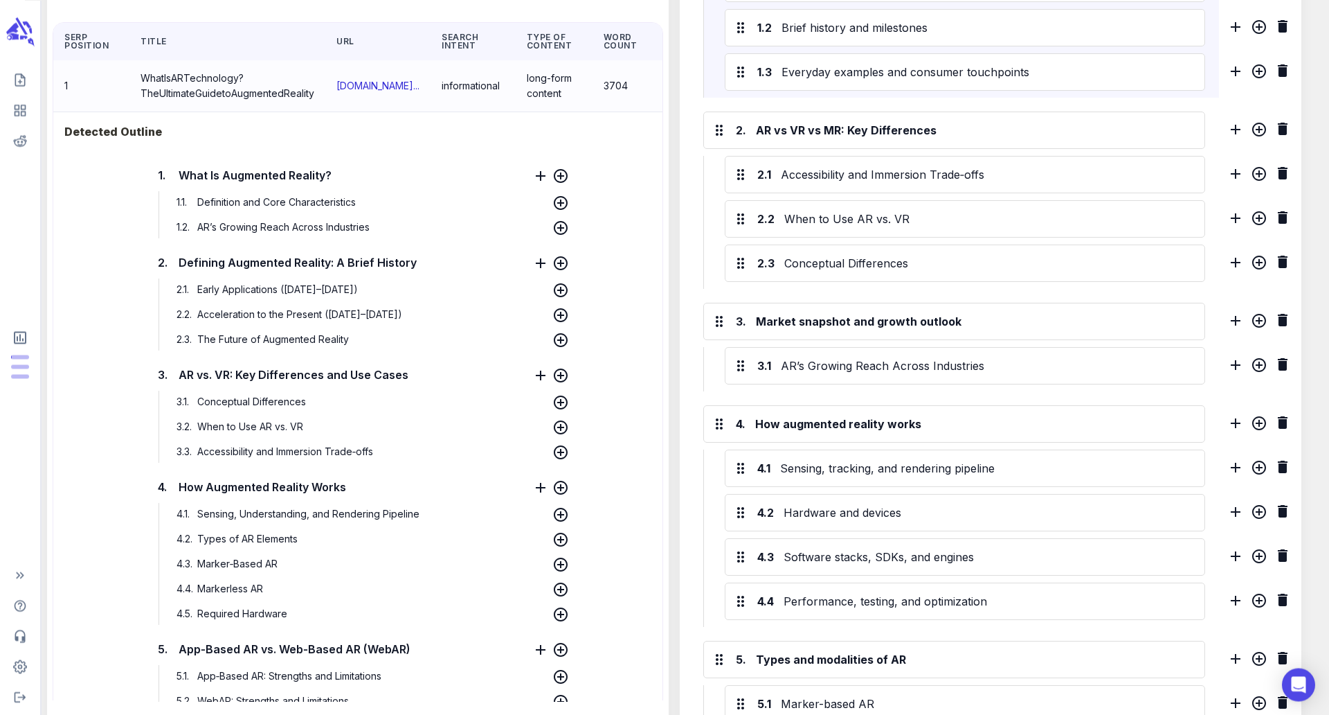
scroll to position [528, 0]
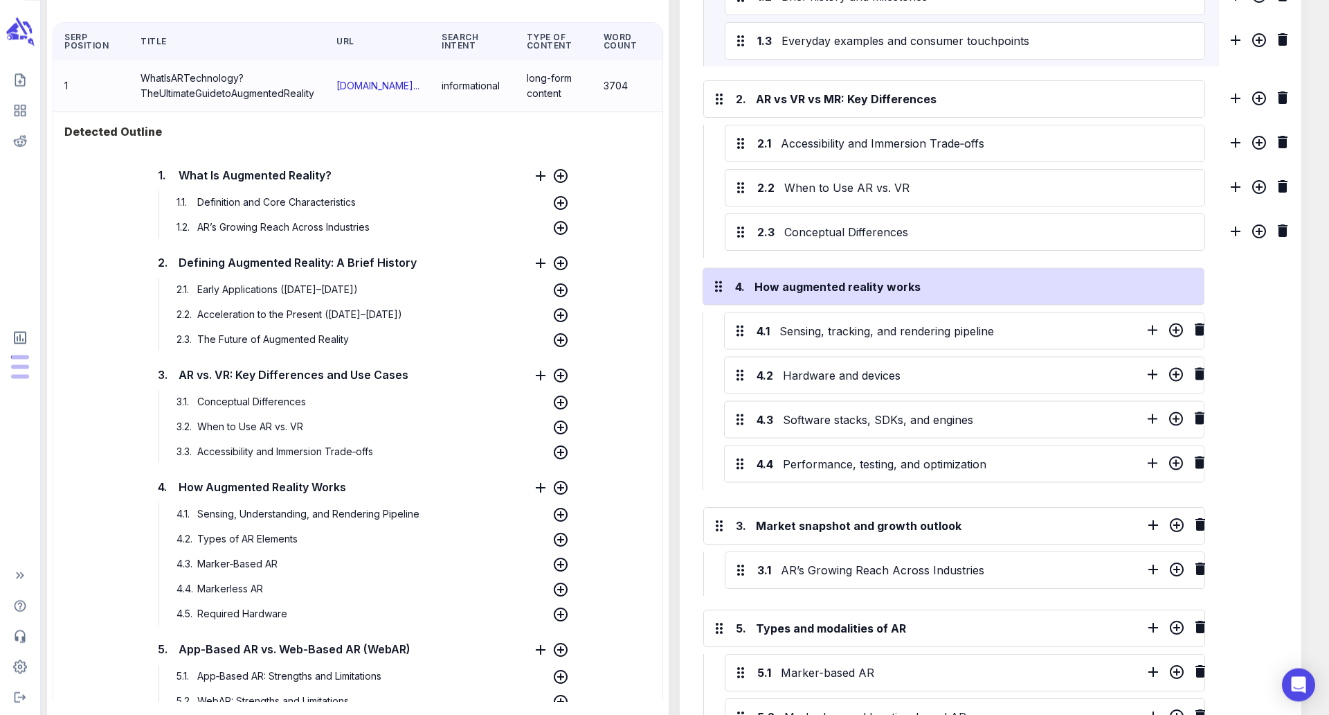
drag, startPoint x: 714, startPoint y: 384, endPoint x: 713, endPoint y: 273, distance: 111.5
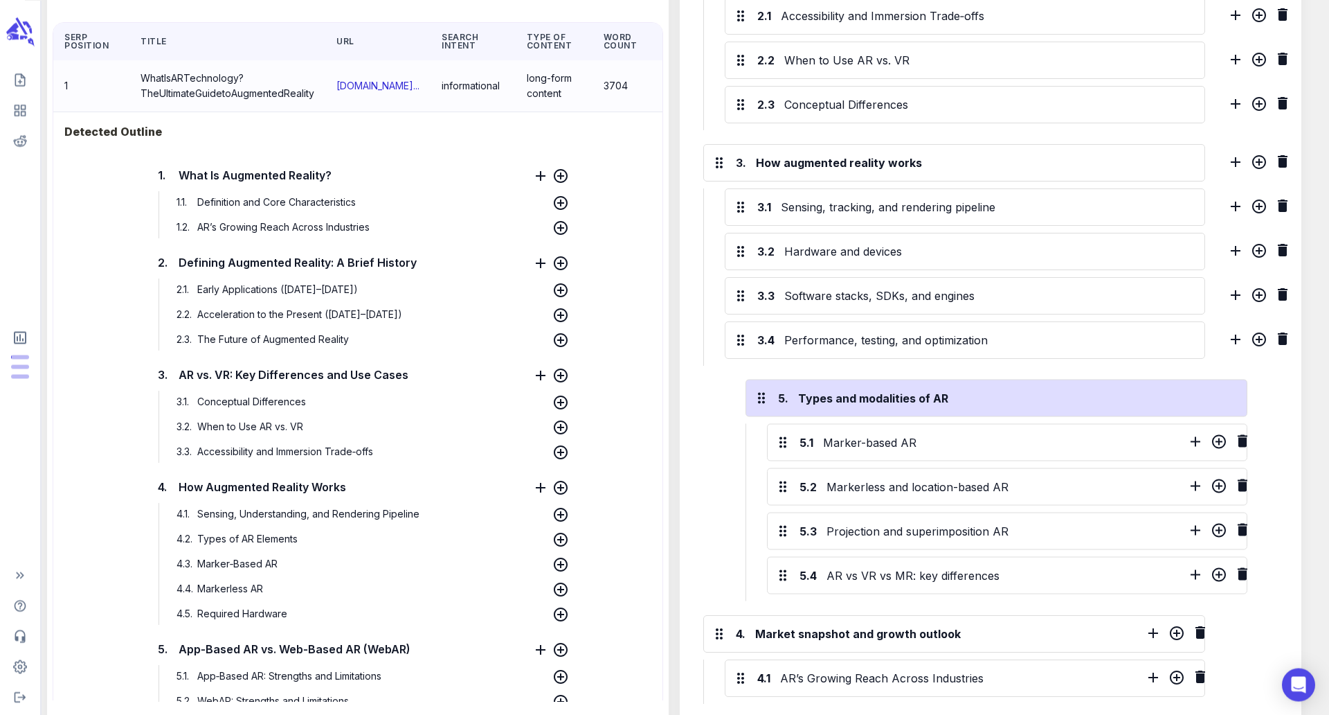
scroll to position [661, 0]
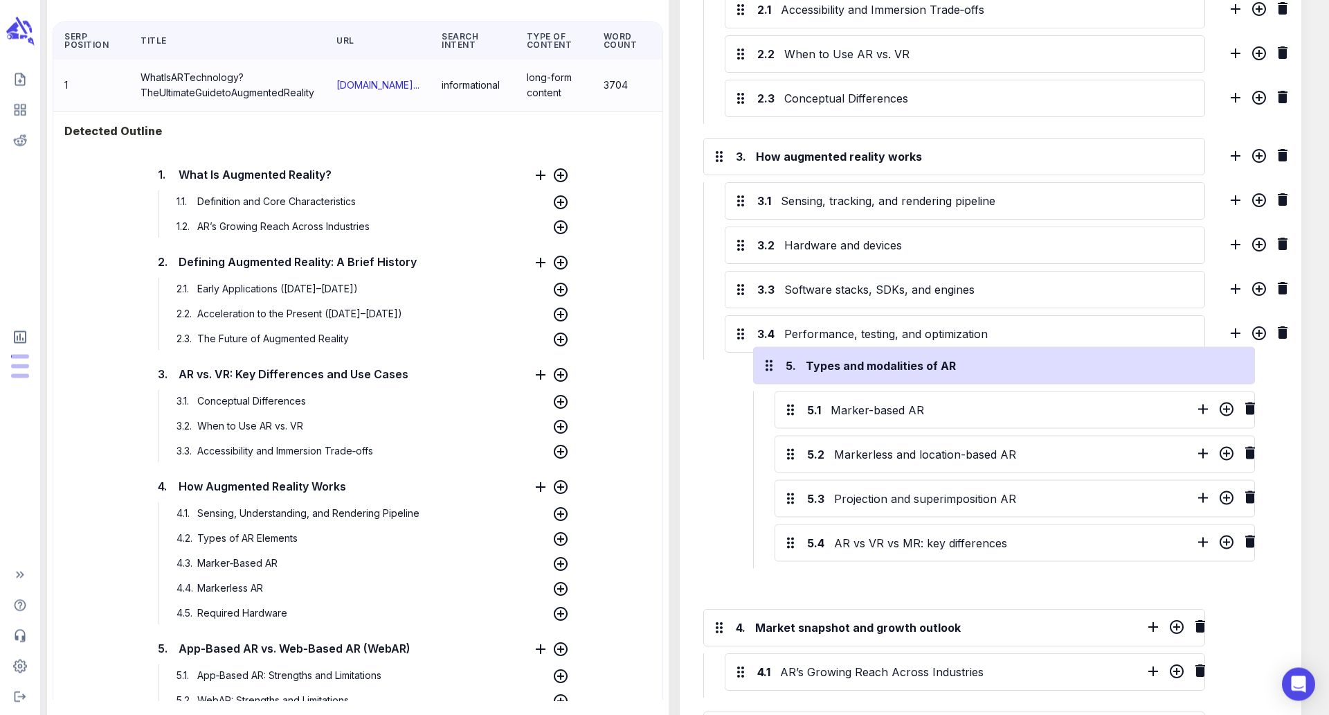
drag, startPoint x: 715, startPoint y: 503, endPoint x: 766, endPoint y: 363, distance: 148.7
click at [766, 363] on div "1. Introduction to augmented reality 1.1 Definition and core characteristics 1.…" at bounding box center [962, 618] width 530 height 1778
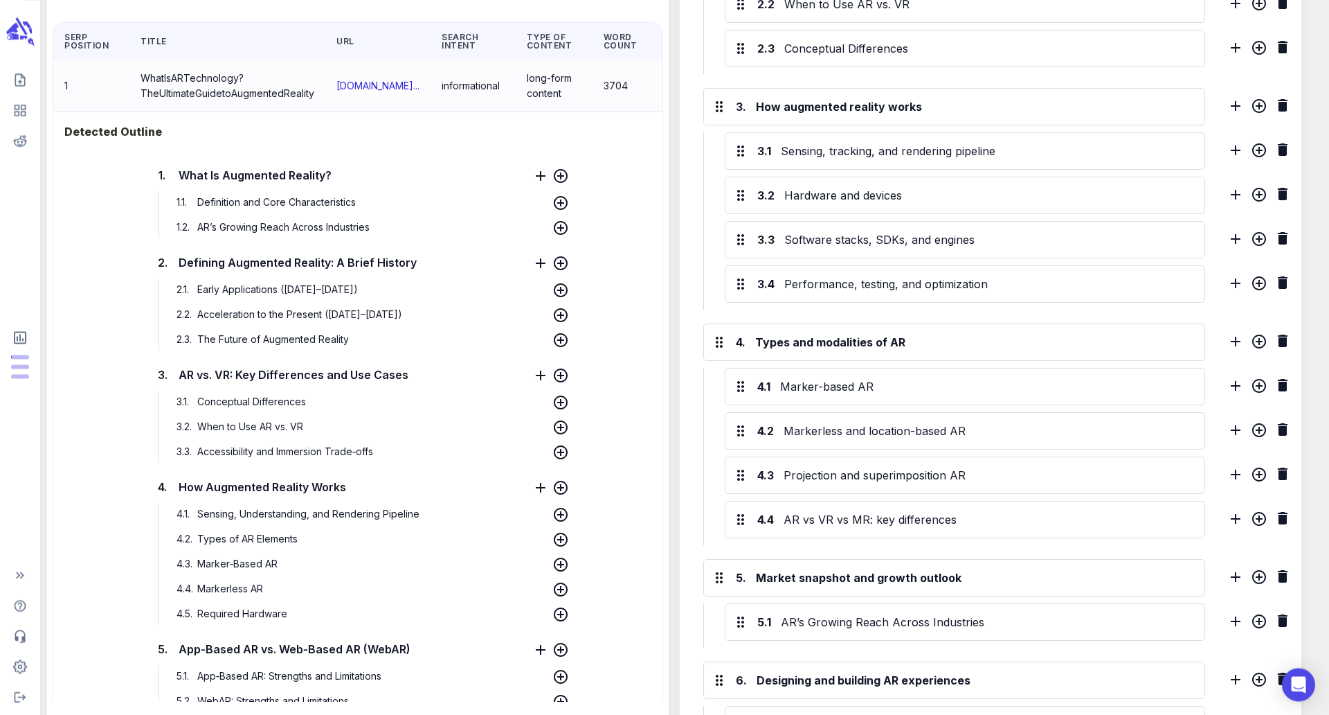
scroll to position [732, 0]
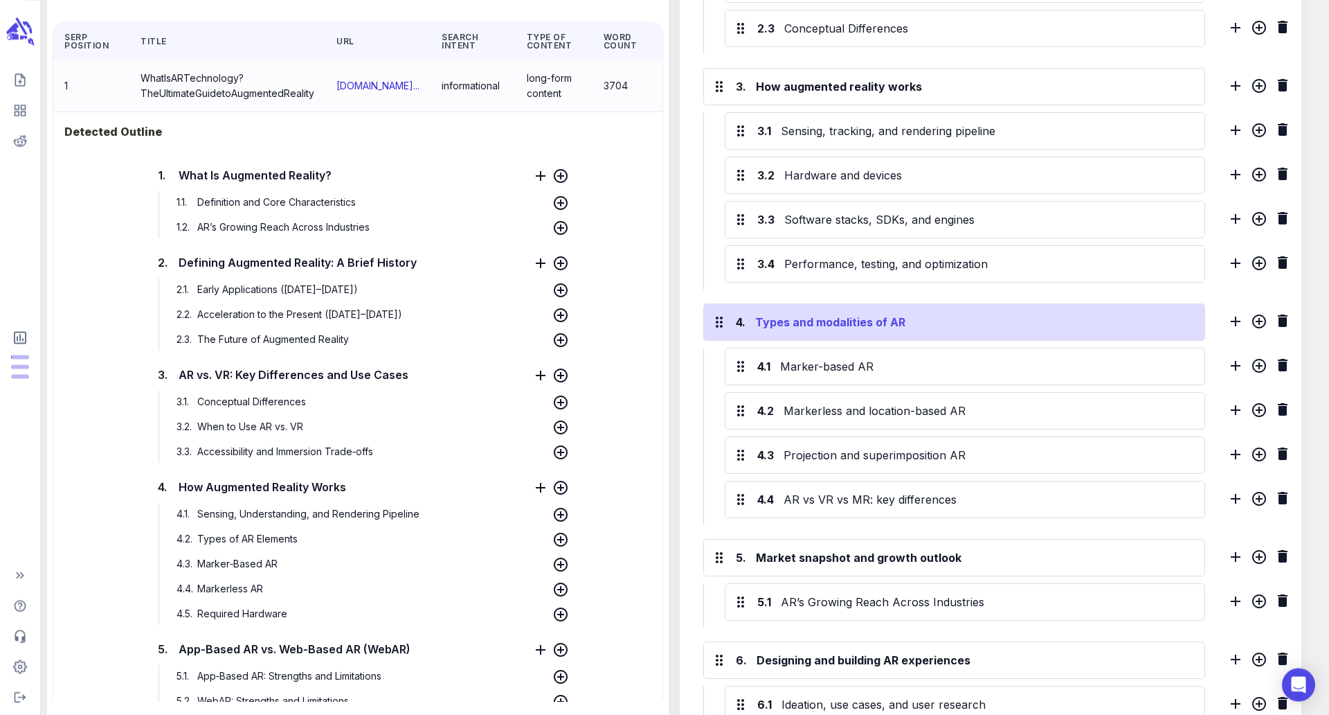
click at [897, 327] on div "Types and modalities of AR" at bounding box center [974, 322] width 443 height 22
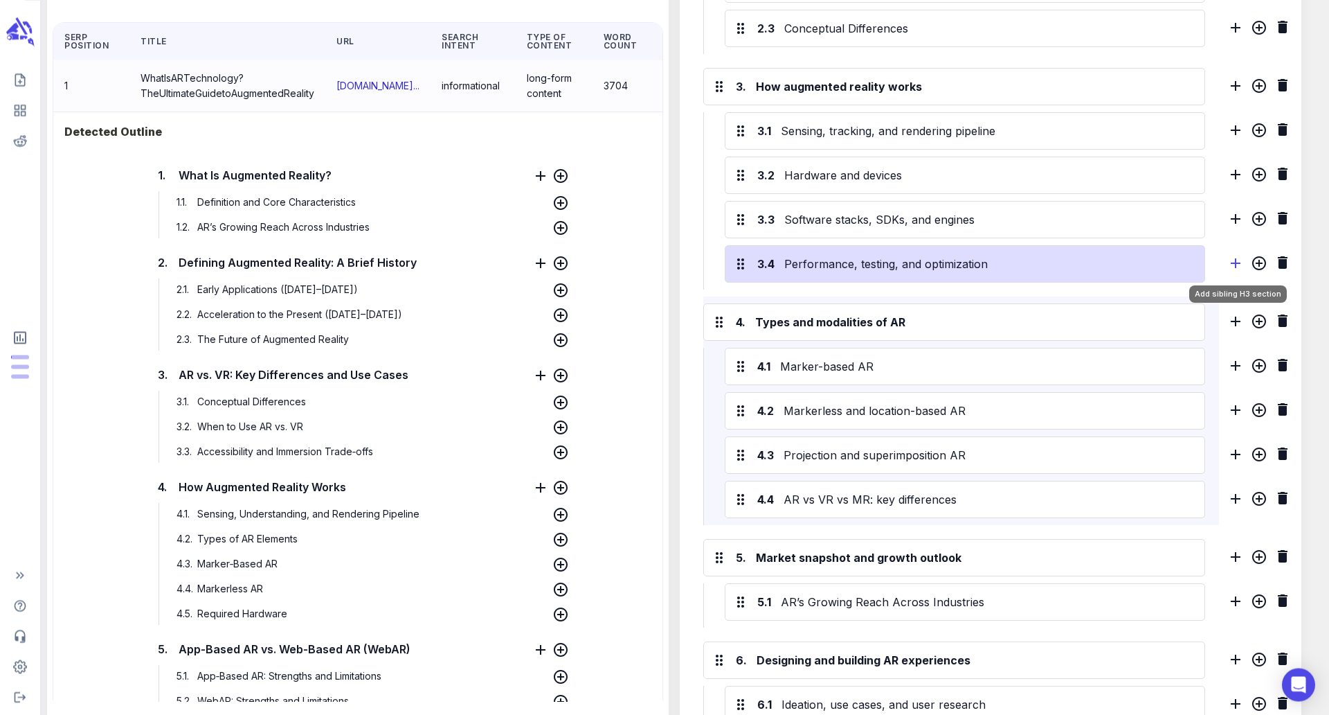
click at [1240, 258] on icon "Add sibling H3 section" at bounding box center [1236, 263] width 17 height 17
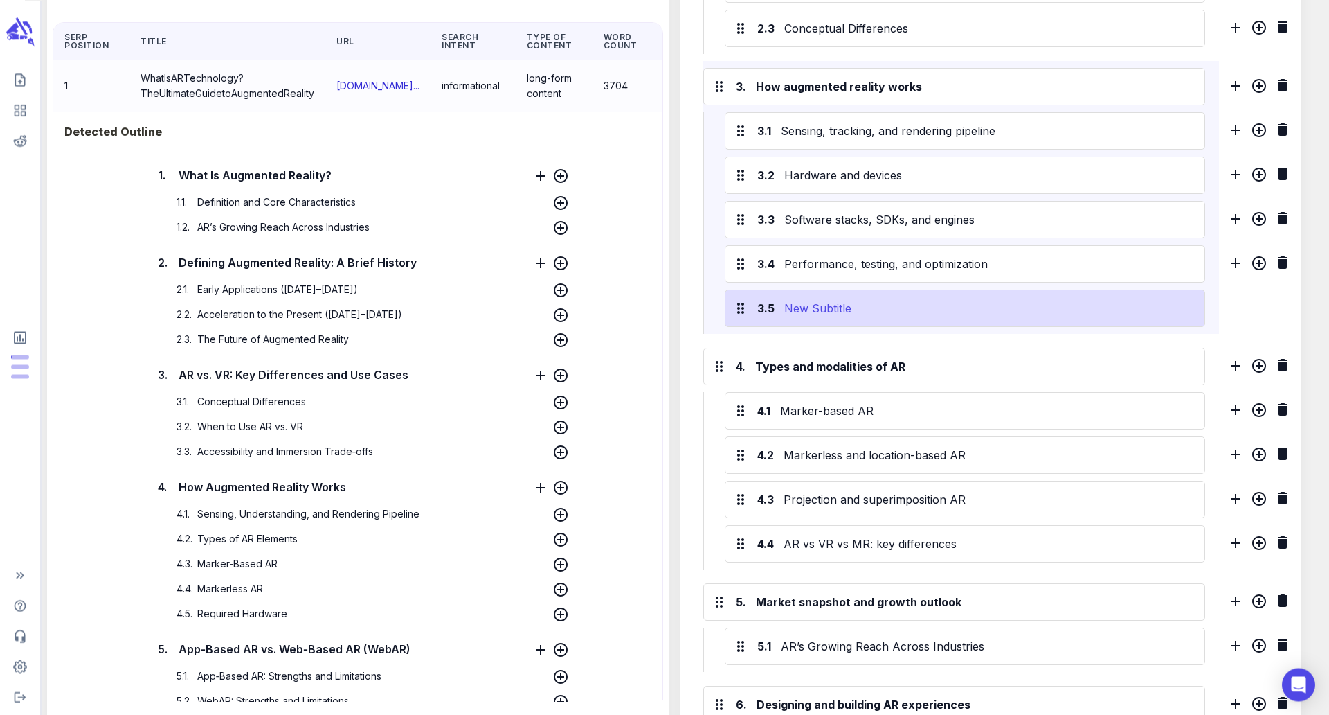
click at [830, 302] on div "New Subtitle" at bounding box center [989, 308] width 415 height 22
click at [830, 302] on div "New Subtitle" at bounding box center [989, 309] width 415 height 22
paste div
click at [830, 302] on div "New Sub Types and modalities of AR title" at bounding box center [989, 309] width 415 height 22
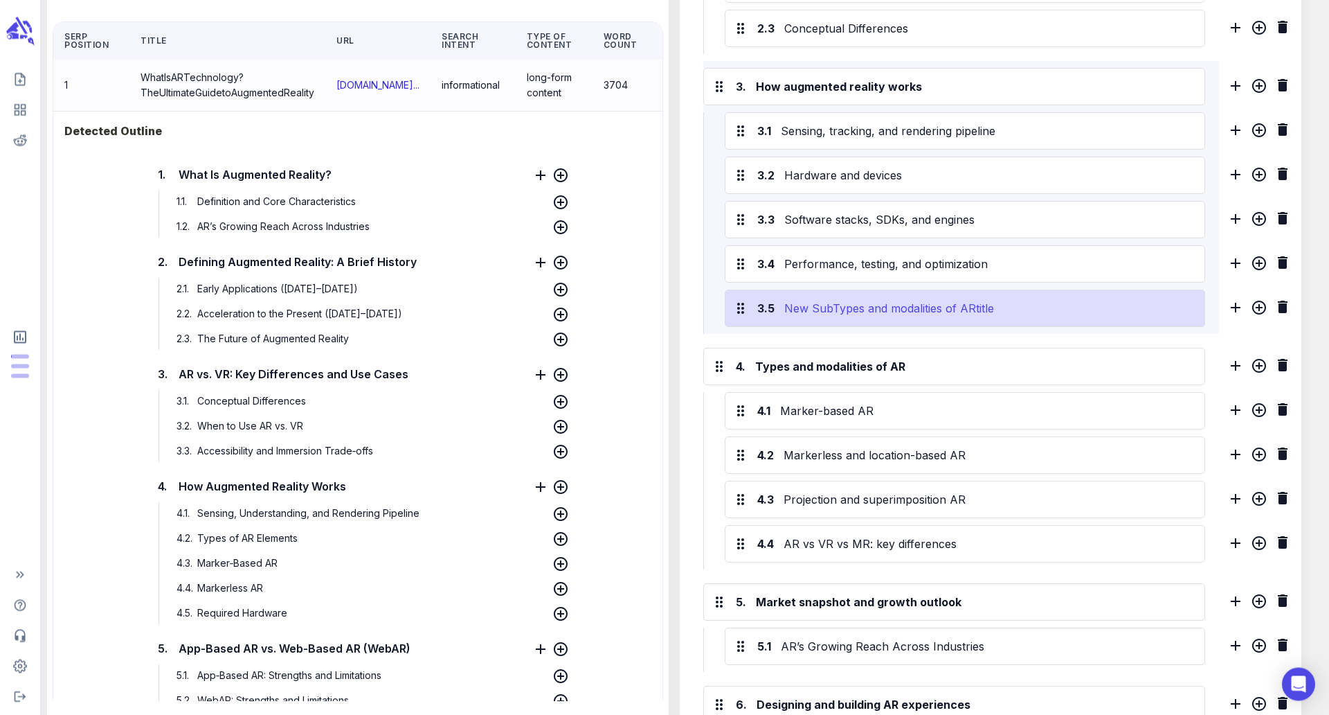
click at [830, 302] on div "New Sub Types and modalities of AR title" at bounding box center [989, 309] width 415 height 22
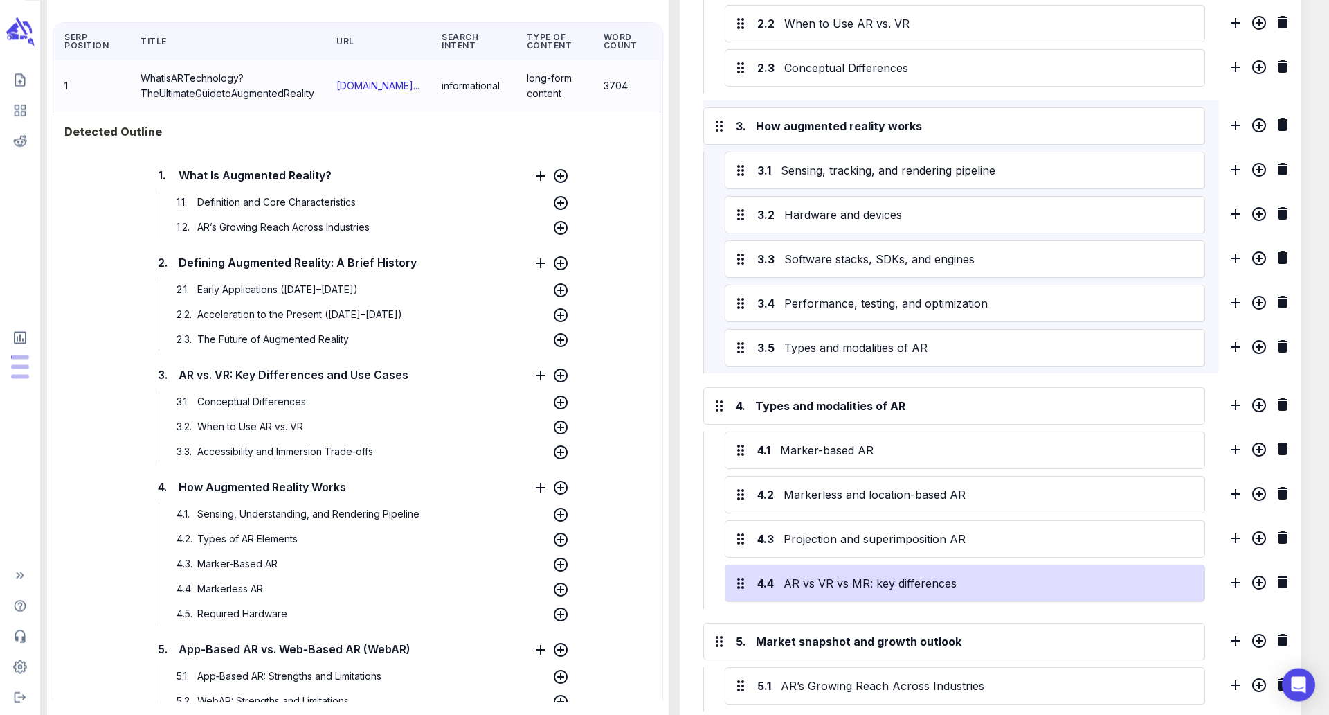
scroll to position [695, 0]
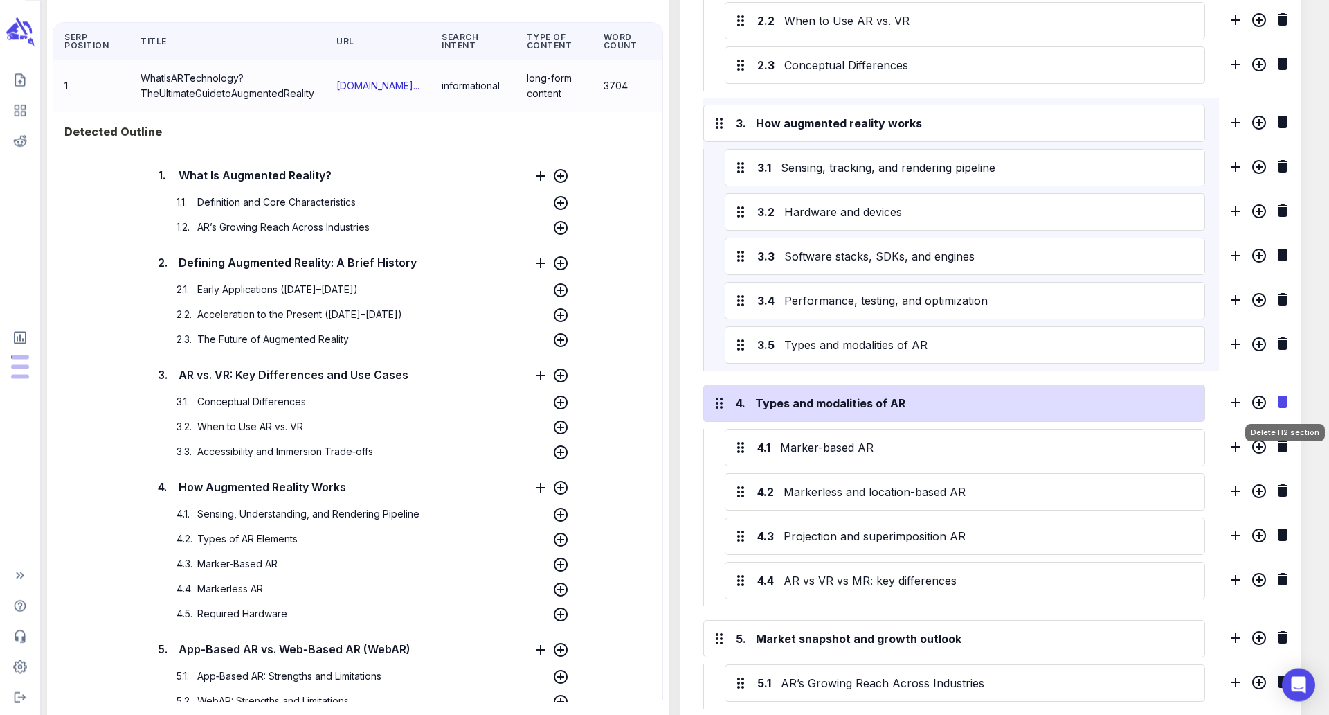
click at [1280, 400] on icon "Delete H2 section" at bounding box center [1283, 401] width 10 height 12
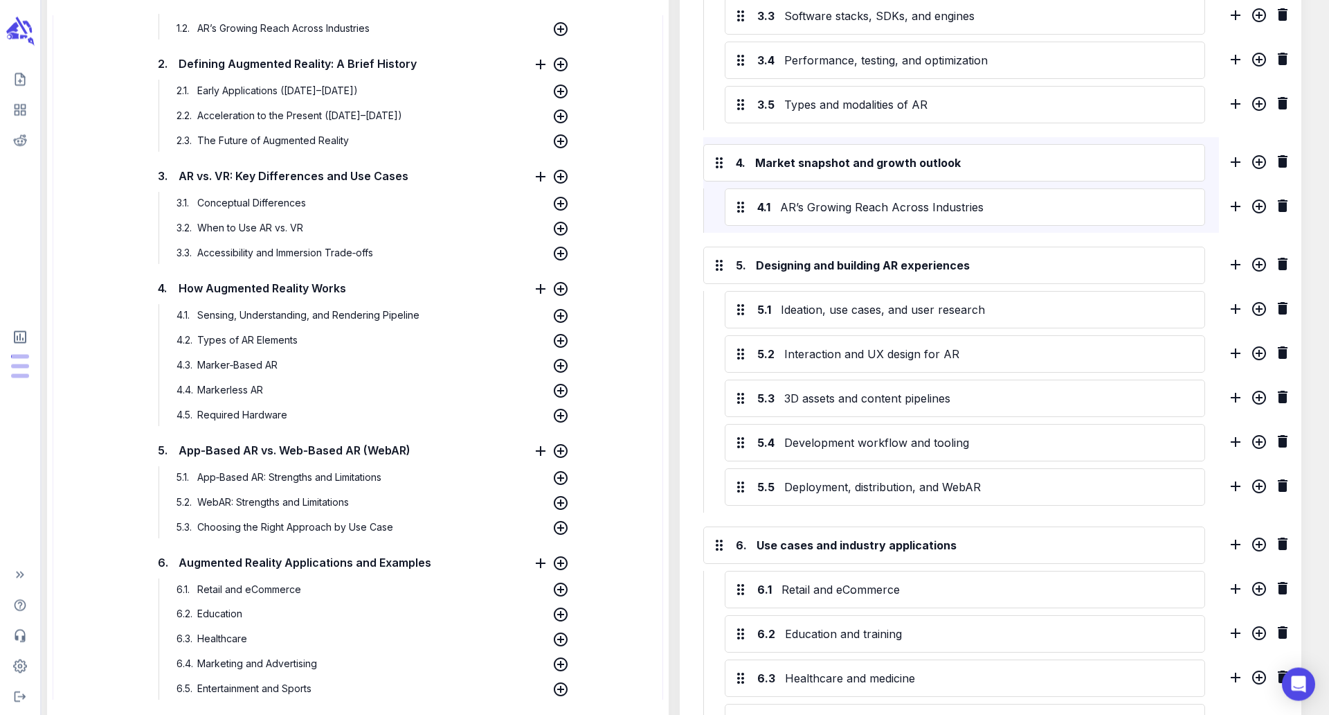
scroll to position [931, 0]
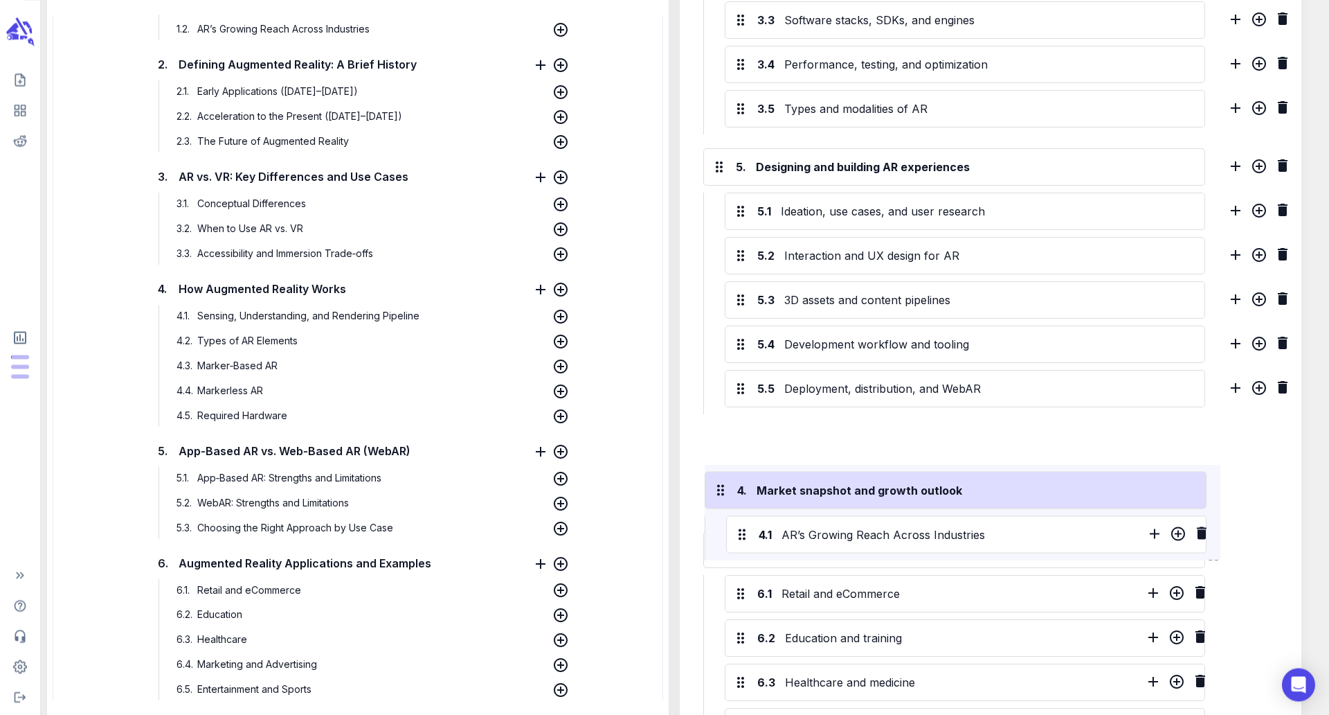
drag, startPoint x: 721, startPoint y: 156, endPoint x: 722, endPoint y: 483, distance: 326.8
click at [722, 483] on div "1. Introduction to augmented reality 1.1 Definition and core characteristics 1.…" at bounding box center [962, 252] width 530 height 1587
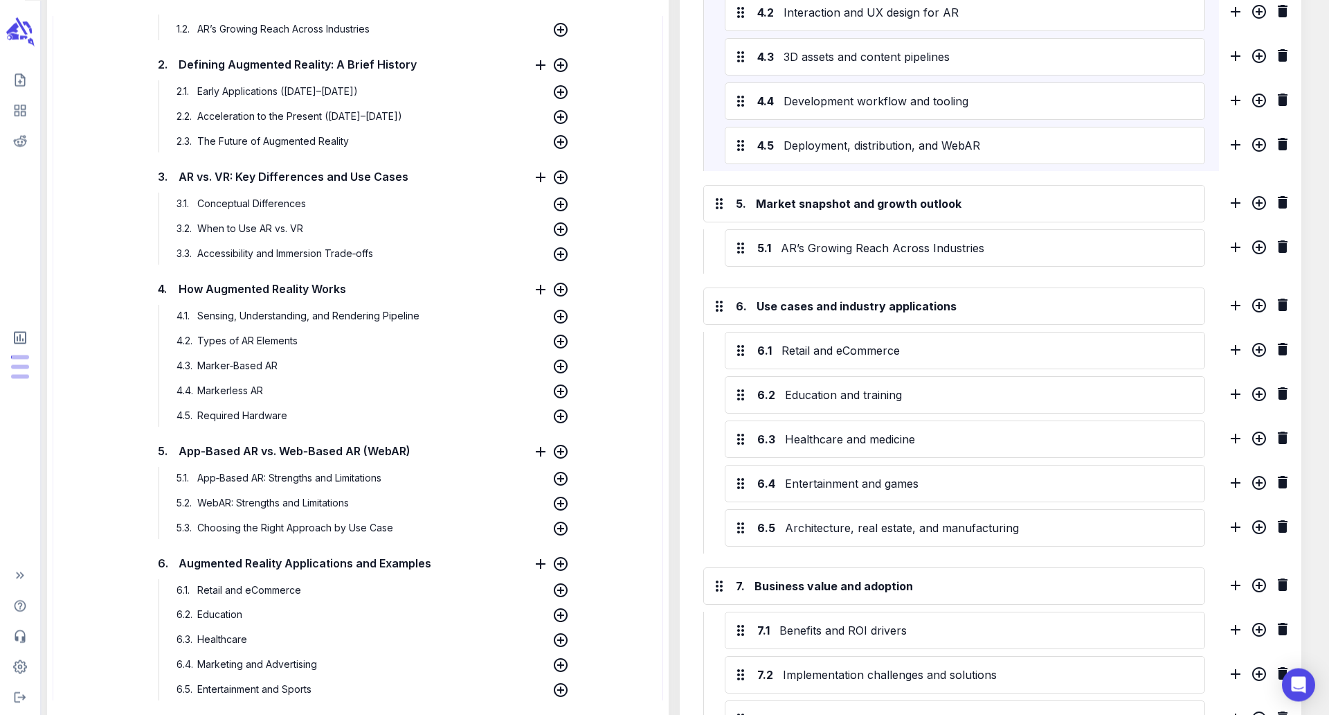
scroll to position [1188, 0]
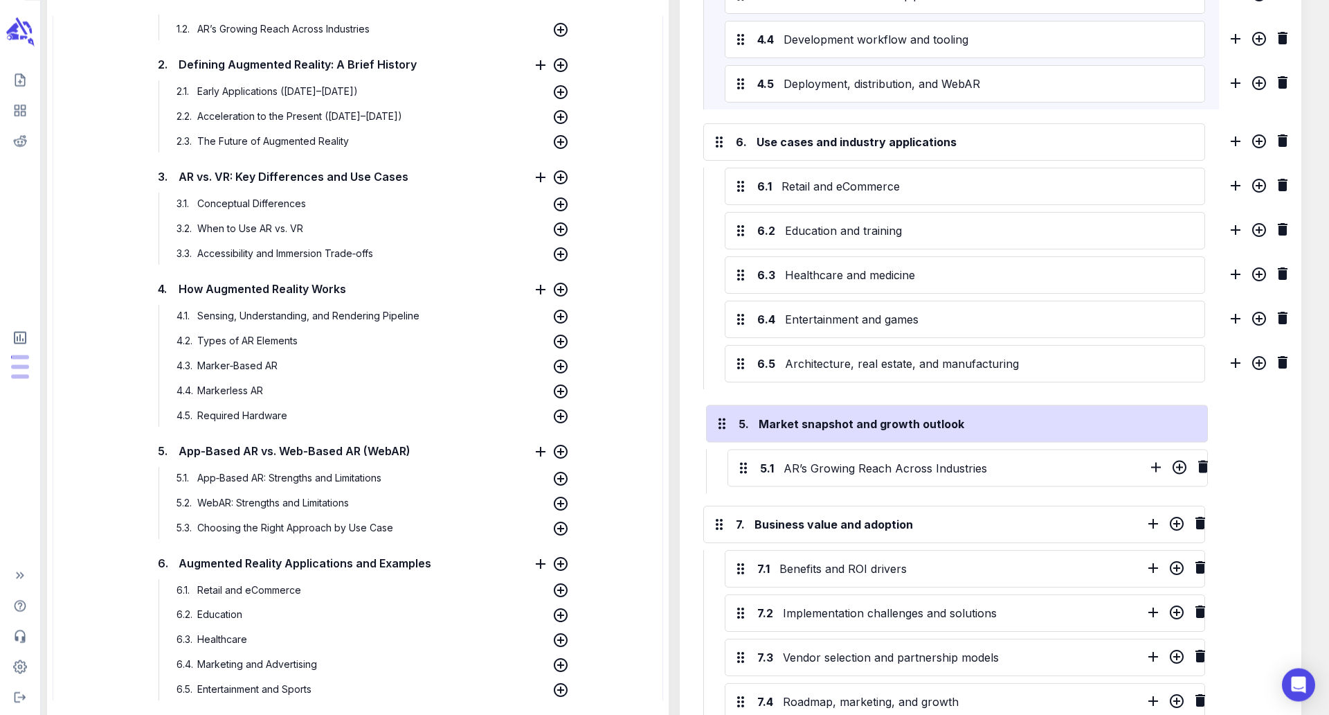
drag, startPoint x: 721, startPoint y: 196, endPoint x: 724, endPoint y: 436, distance: 239.6
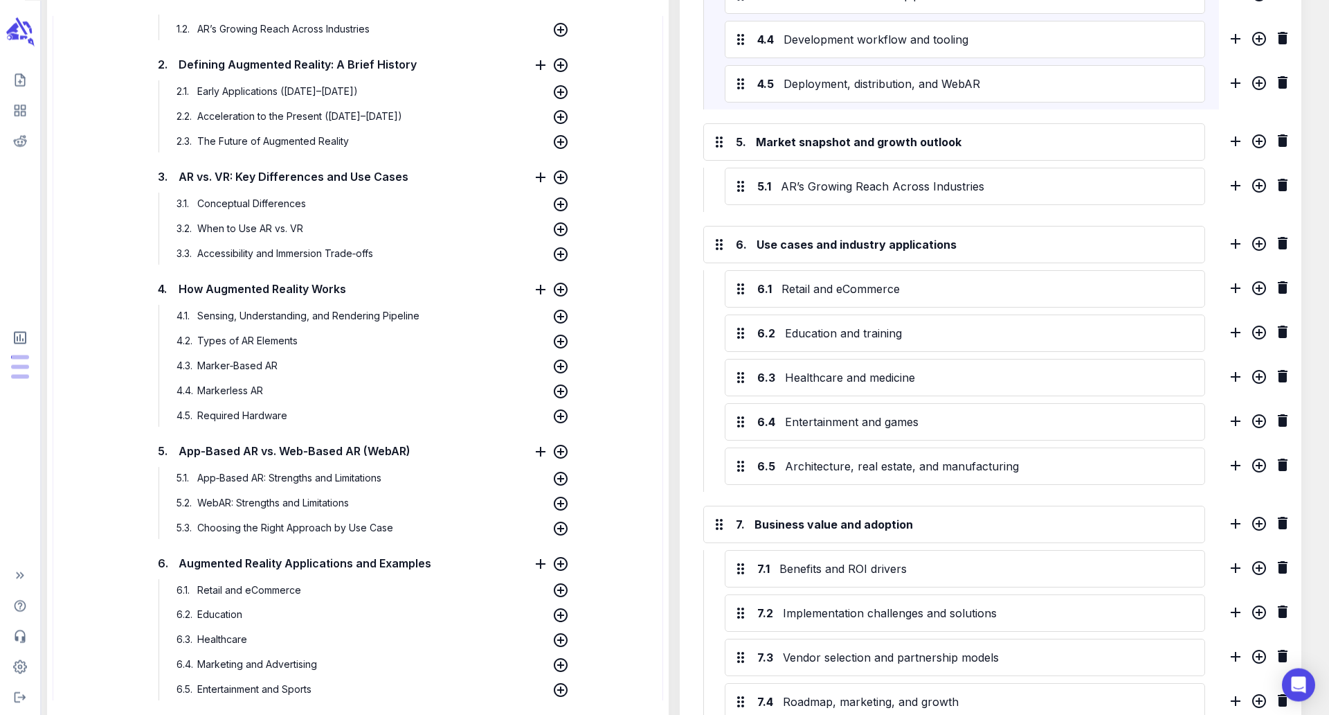
scroll to position [1362, 0]
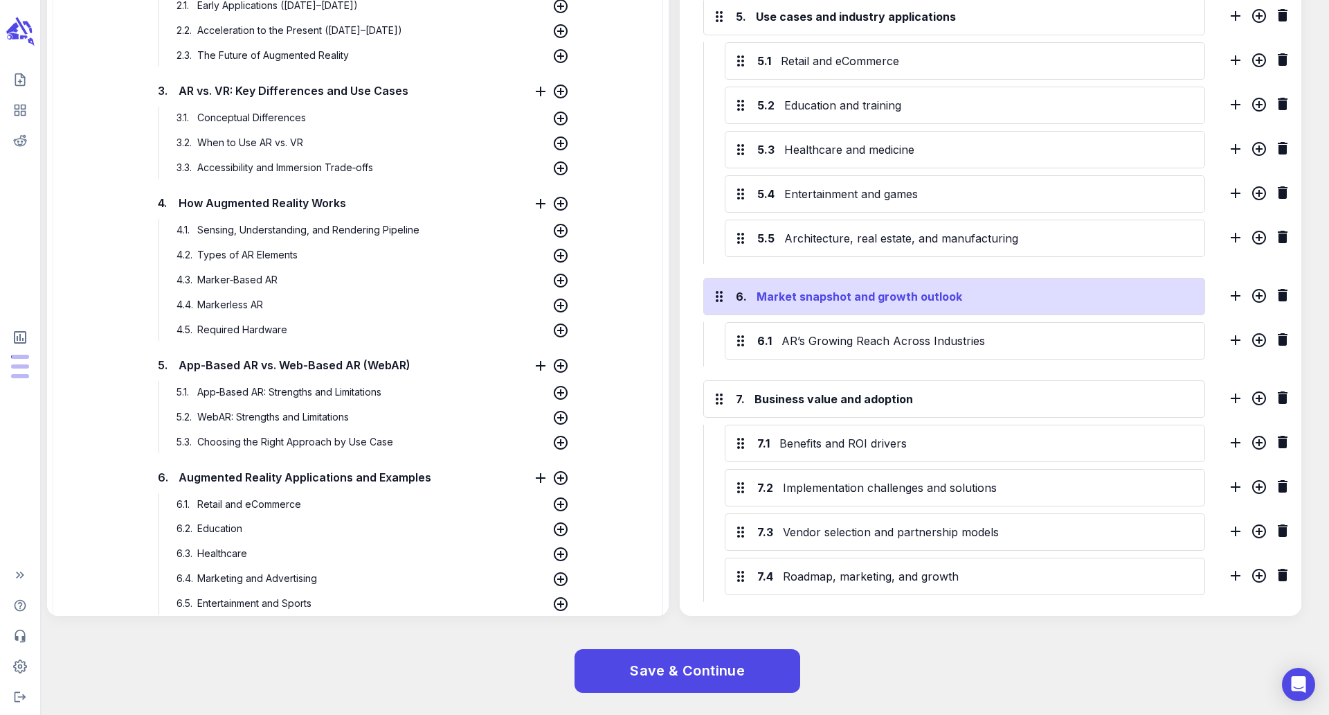
click at [800, 302] on div "Market snapshot and growth outlook" at bounding box center [975, 296] width 442 height 22
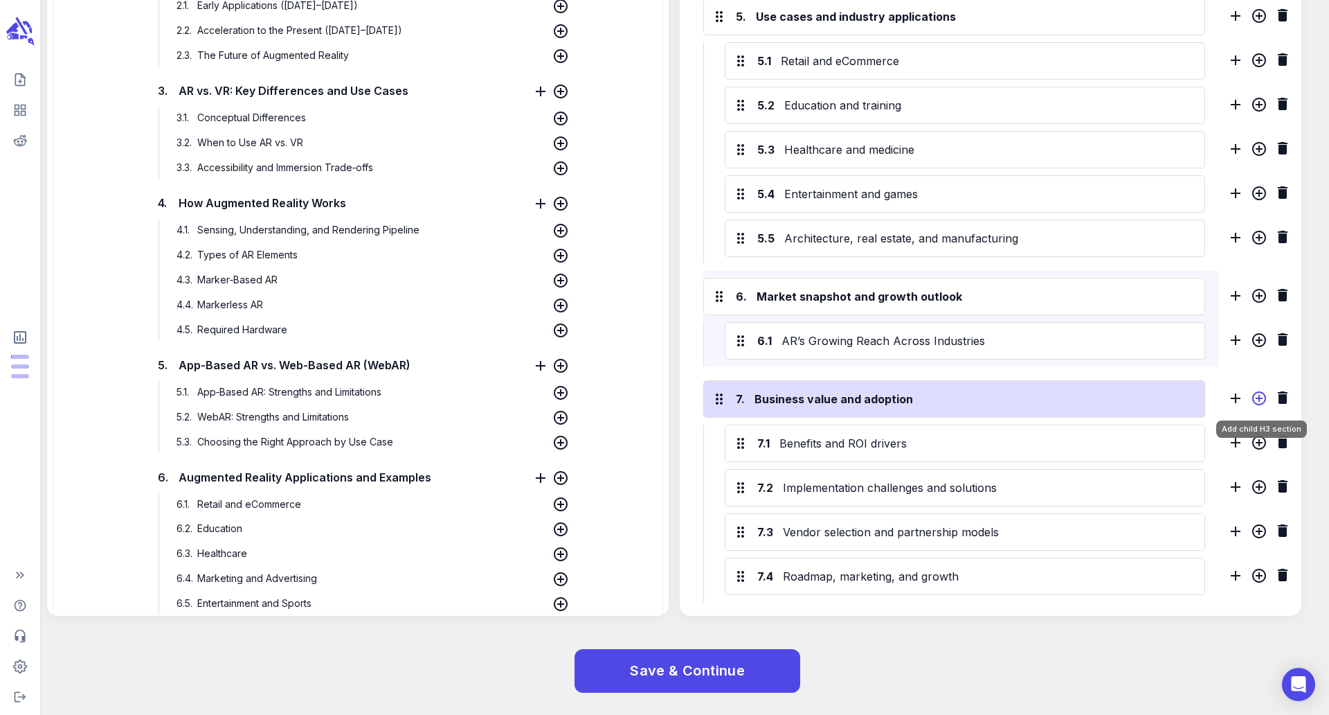
click at [1260, 396] on icon "Add child H3 section" at bounding box center [1260, 398] width 14 height 14
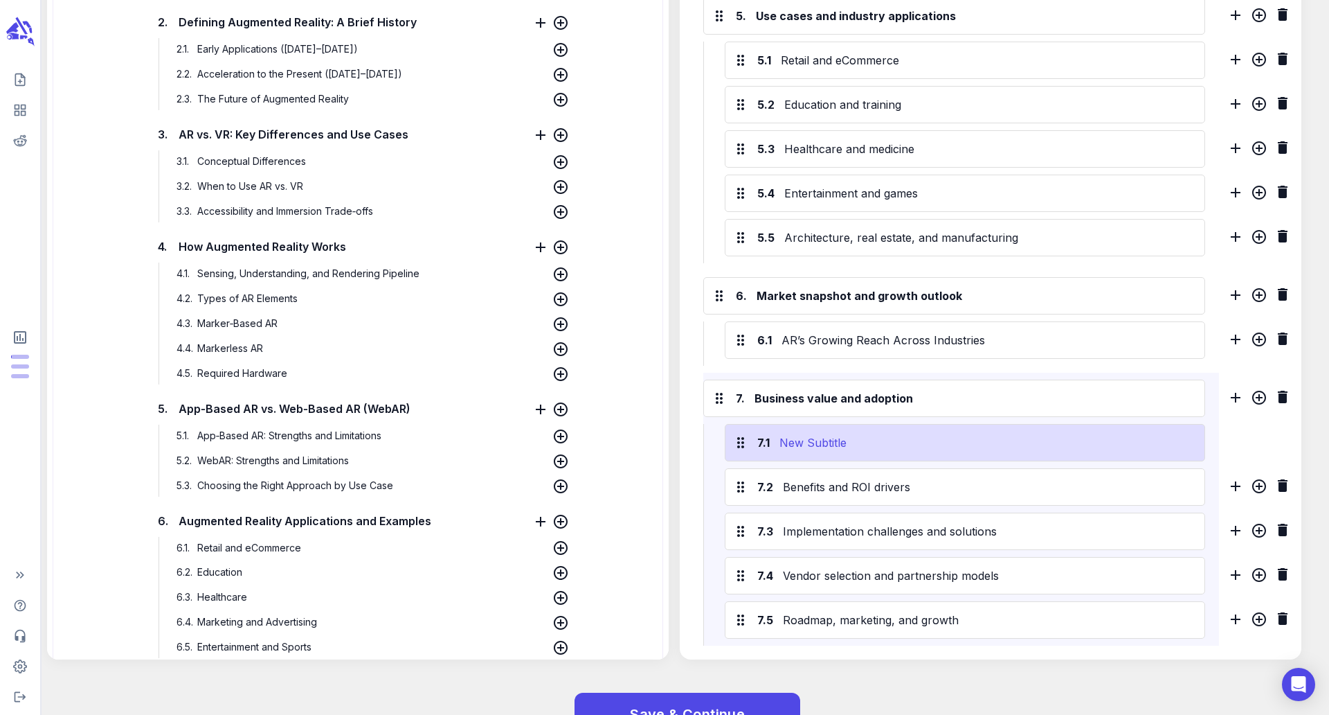
click at [832, 447] on div "New Subtitle" at bounding box center [987, 442] width 420 height 22
paste div
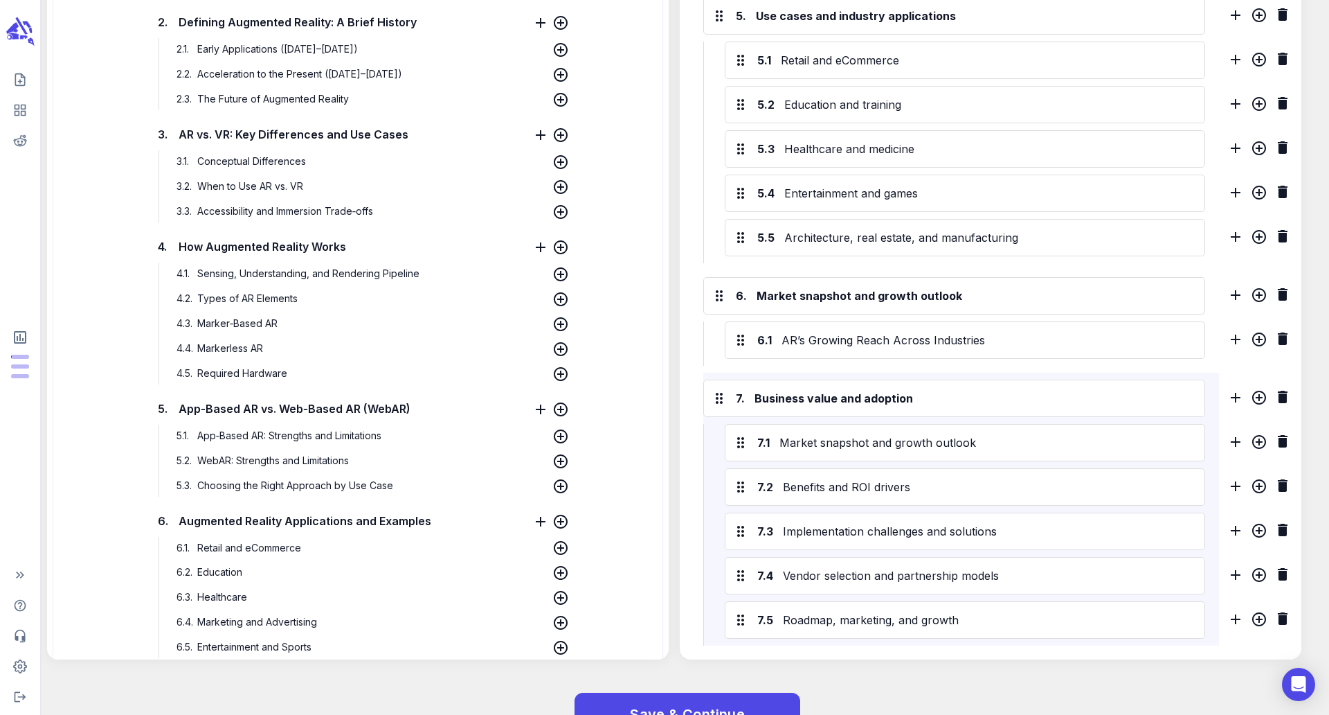
click at [876, 365] on div "6.1 AR’s Growing Reach Across Industries" at bounding box center [954, 343] width 502 height 44
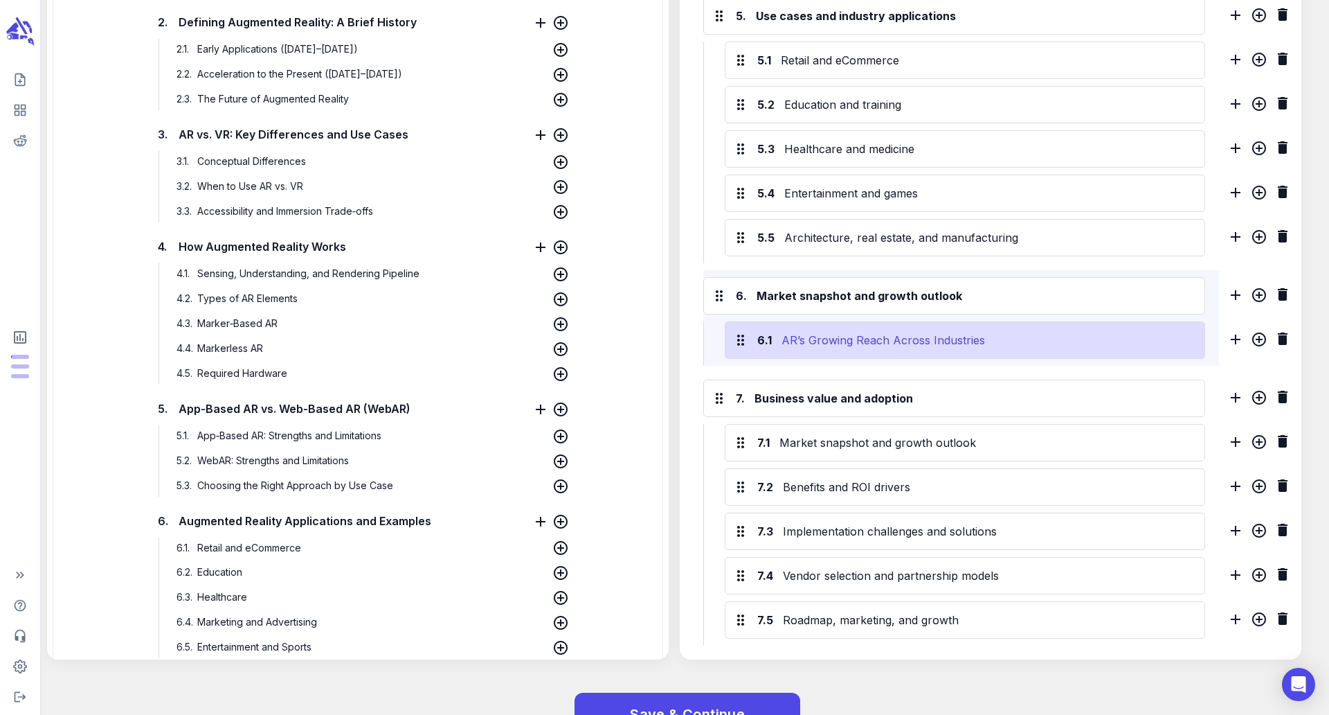
click at [892, 343] on div "AR’s Growing Reach Across Industries" at bounding box center [988, 340] width 418 height 22
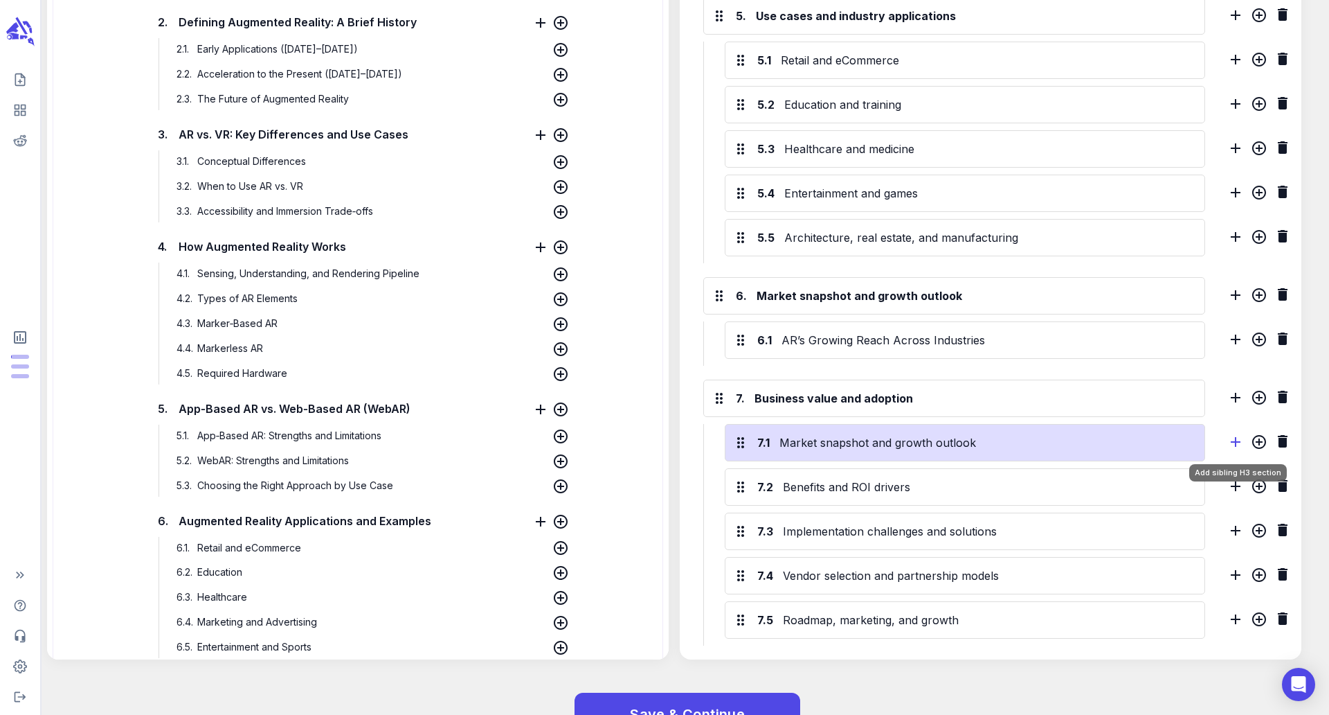
click at [1237, 446] on icon "Add sibling H3 section" at bounding box center [1236, 441] width 17 height 17
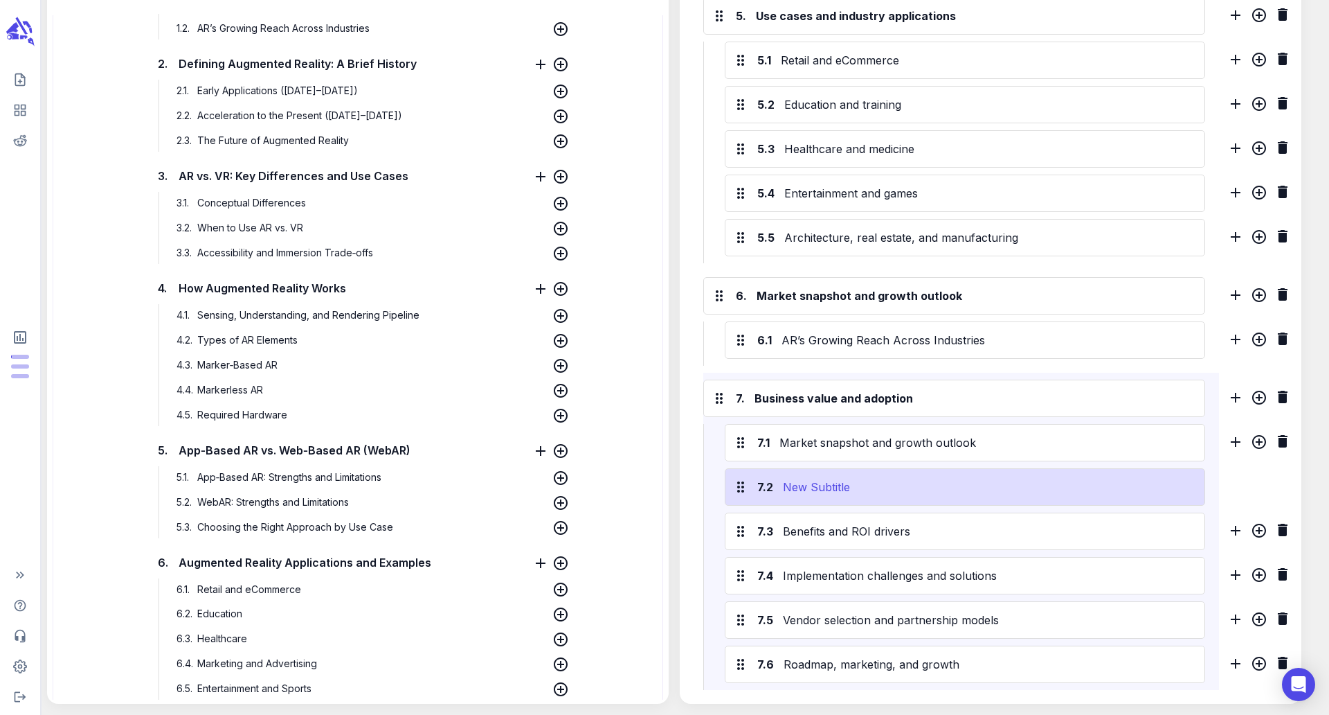
click at [823, 492] on div "New Subtitle" at bounding box center [988, 487] width 416 height 22
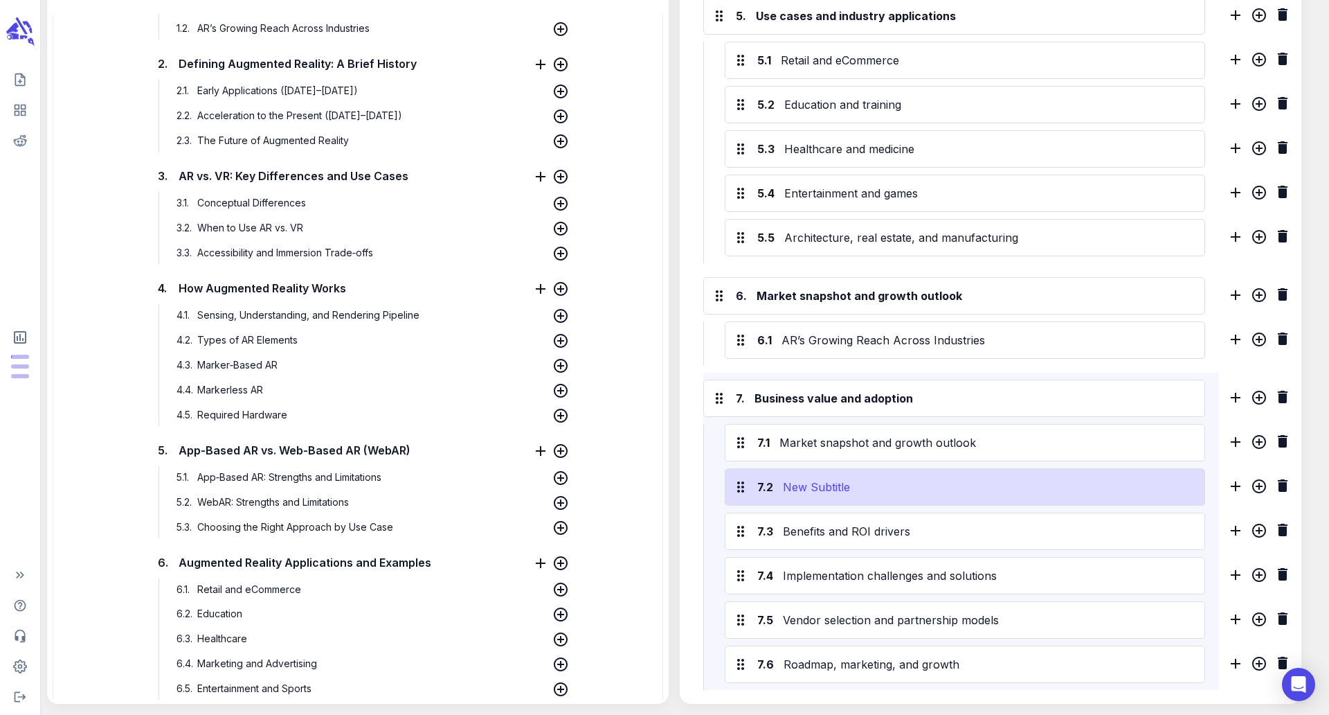
paste div
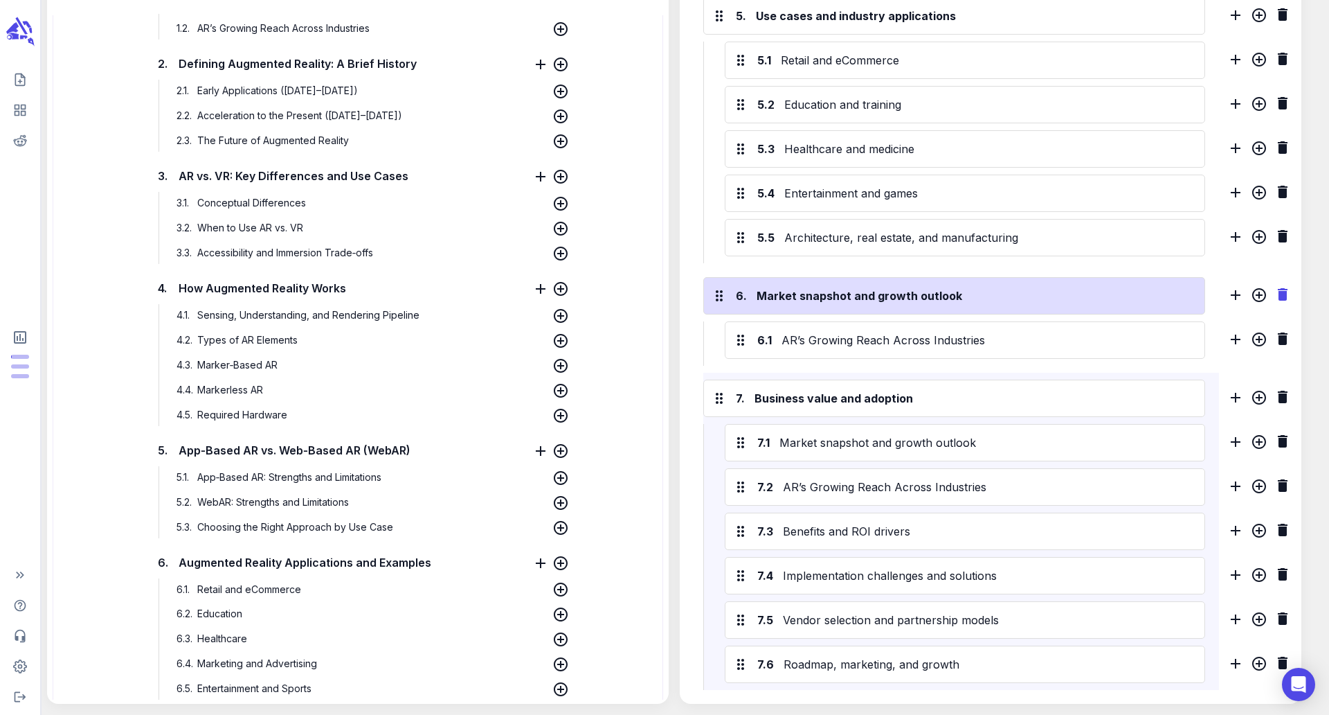
click at [1289, 295] on icon "Delete H2 section" at bounding box center [1283, 294] width 17 height 17
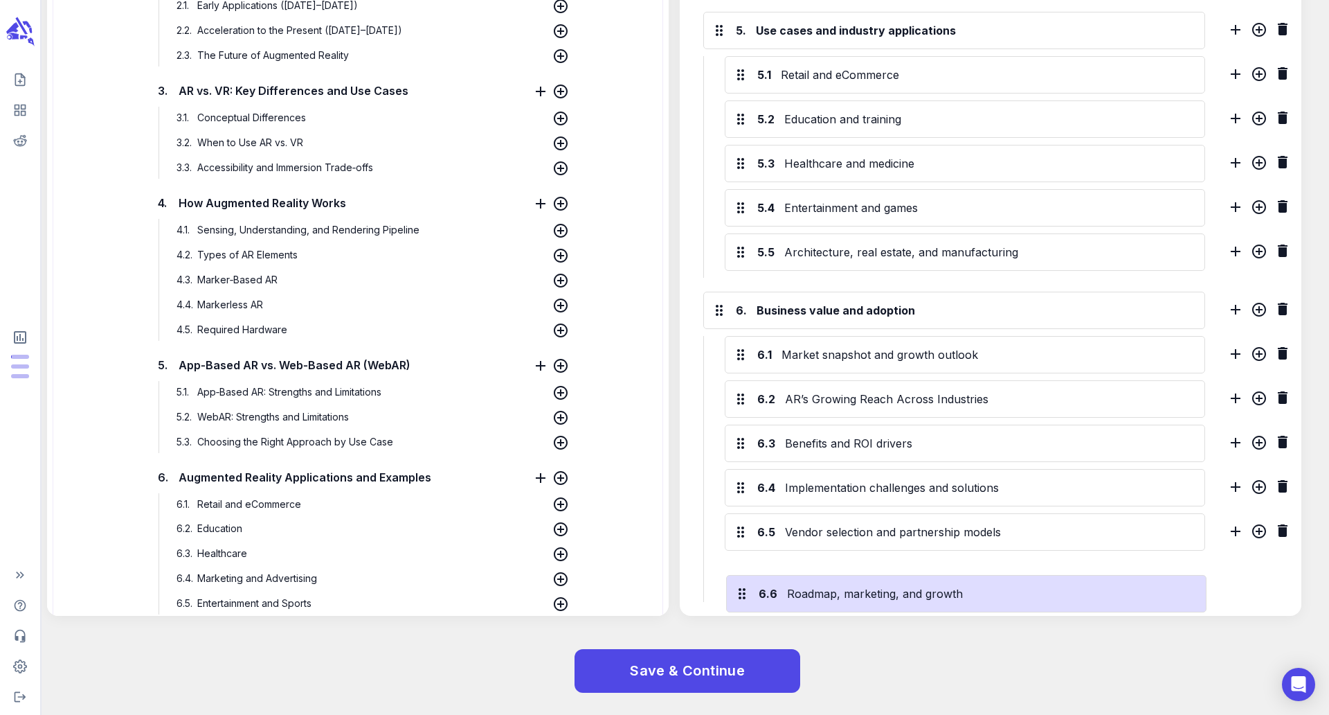
click at [1038, 595] on div "6.1 Market snapshot and growth outlook 6.2 AR’s Growing Reach Across Industries…" at bounding box center [954, 469] width 502 height 266
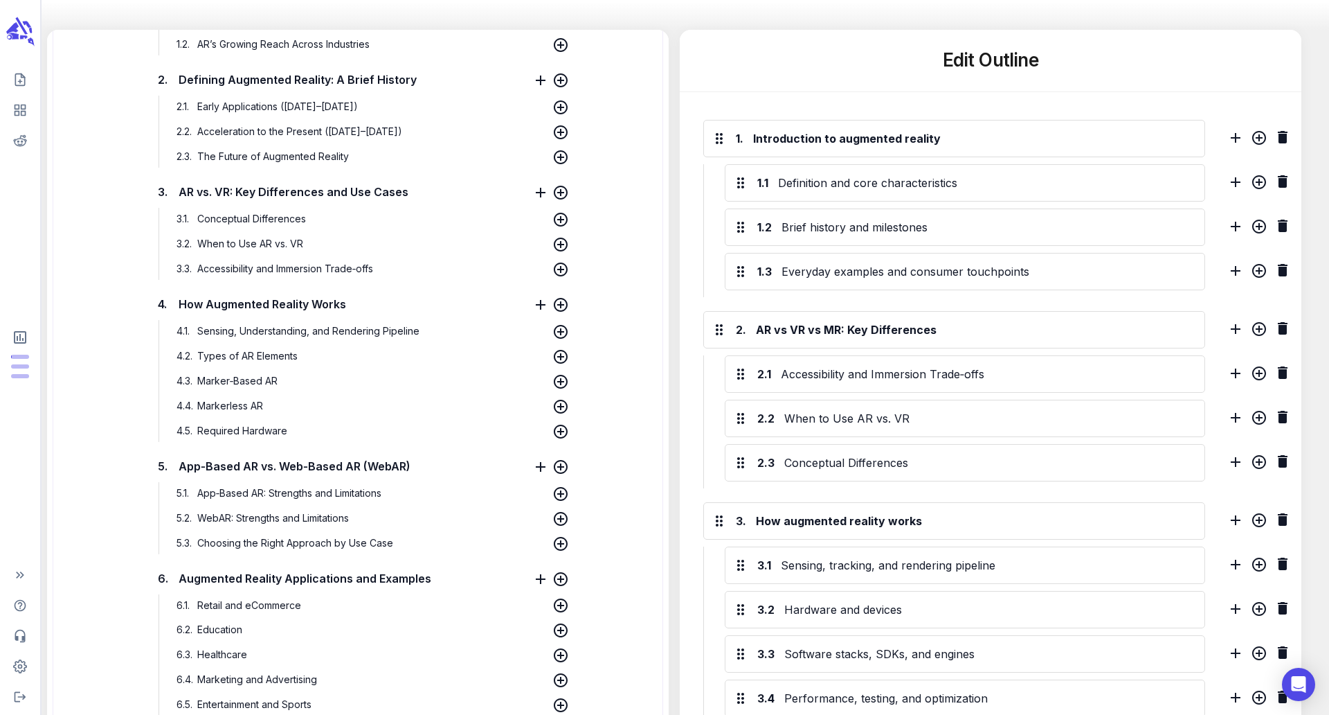
scroll to position [0, 0]
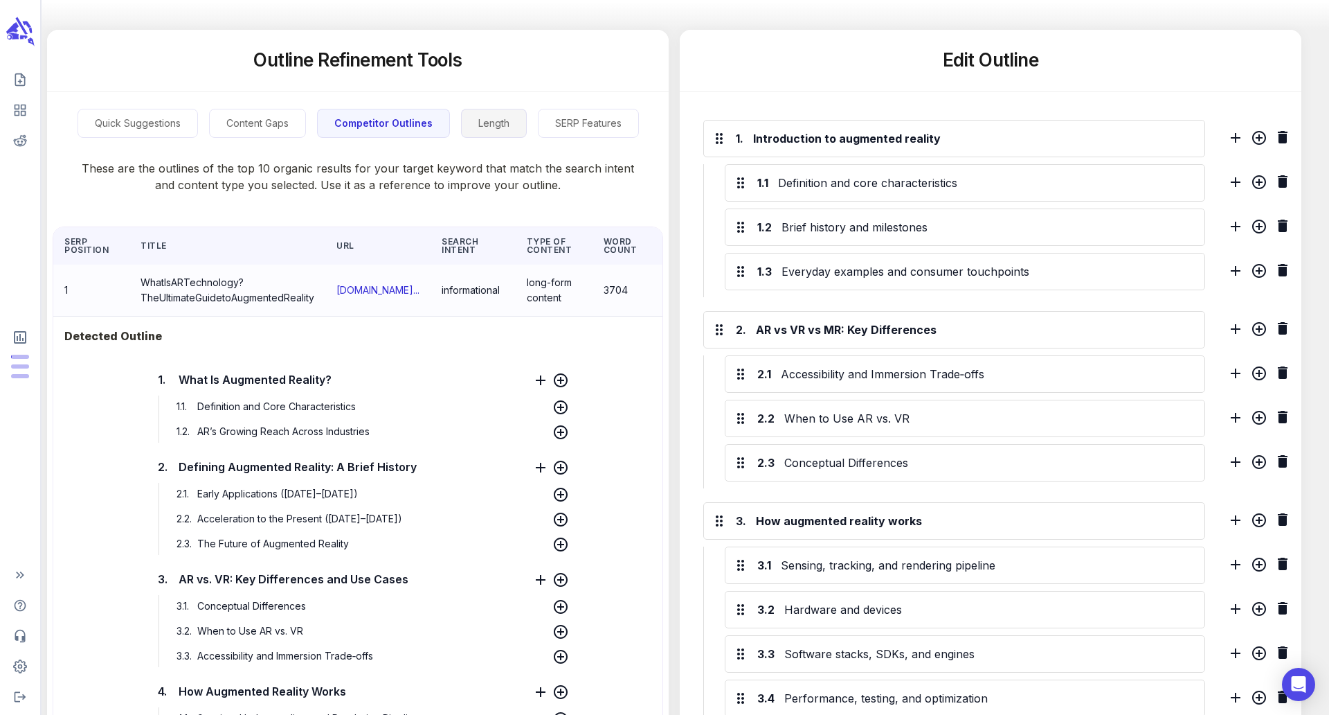
click at [503, 129] on button "Length" at bounding box center [494, 124] width 66 height 30
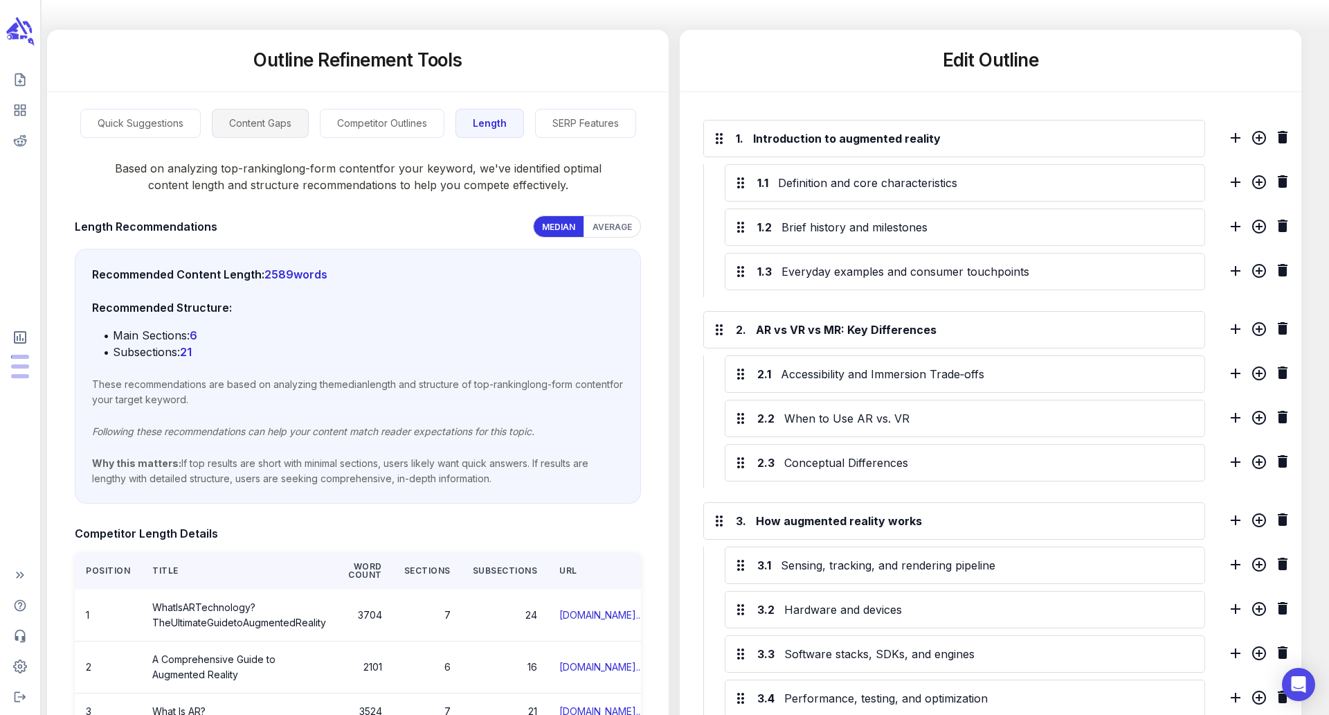
click at [275, 129] on button "Content Gaps" at bounding box center [260, 124] width 97 height 30
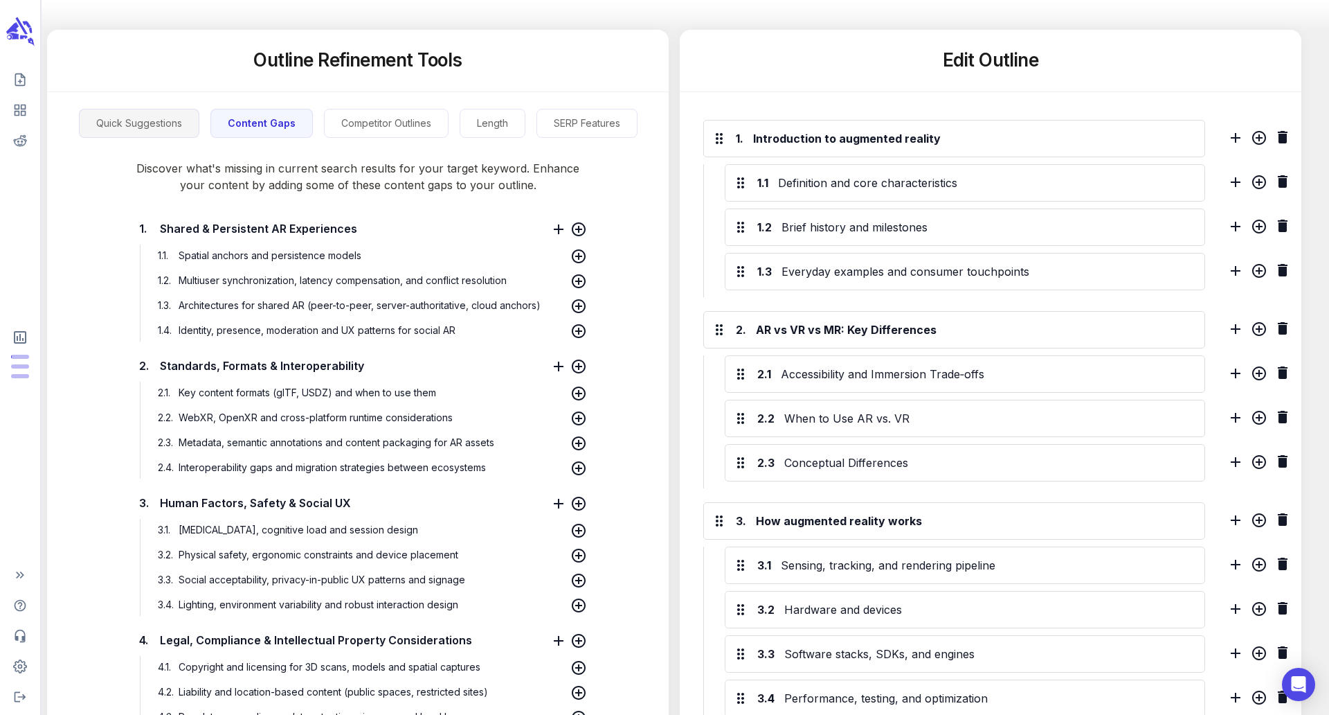
click at [166, 120] on button "Quick Suggestions" at bounding box center [139, 124] width 120 height 30
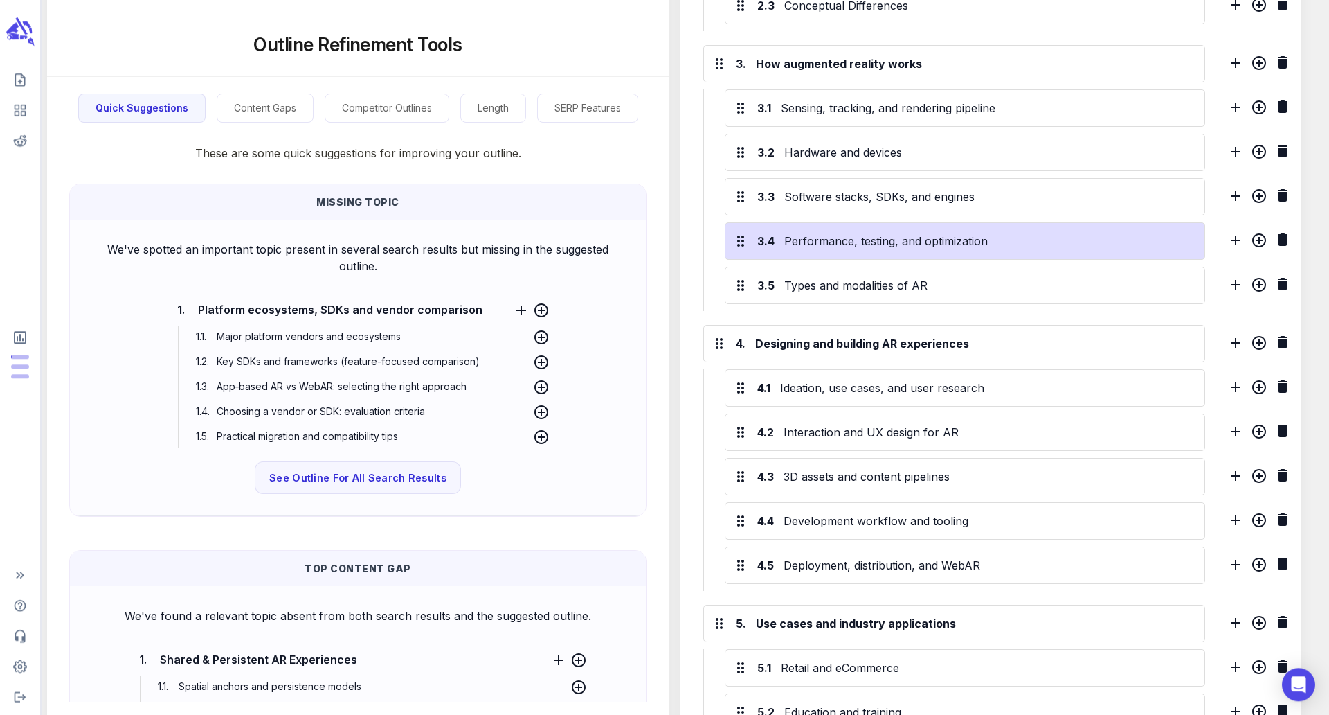
scroll to position [789, 0]
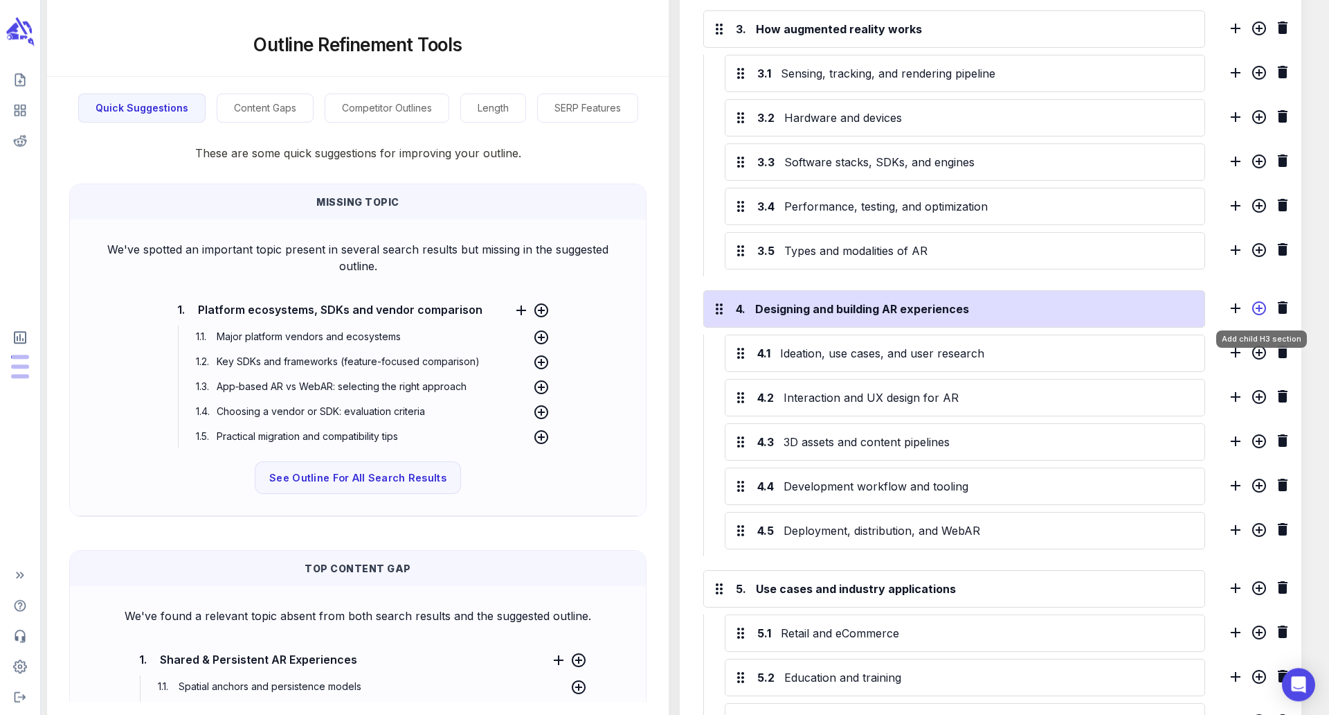
click at [1262, 301] on icon "Add child H3 section" at bounding box center [1259, 308] width 17 height 17
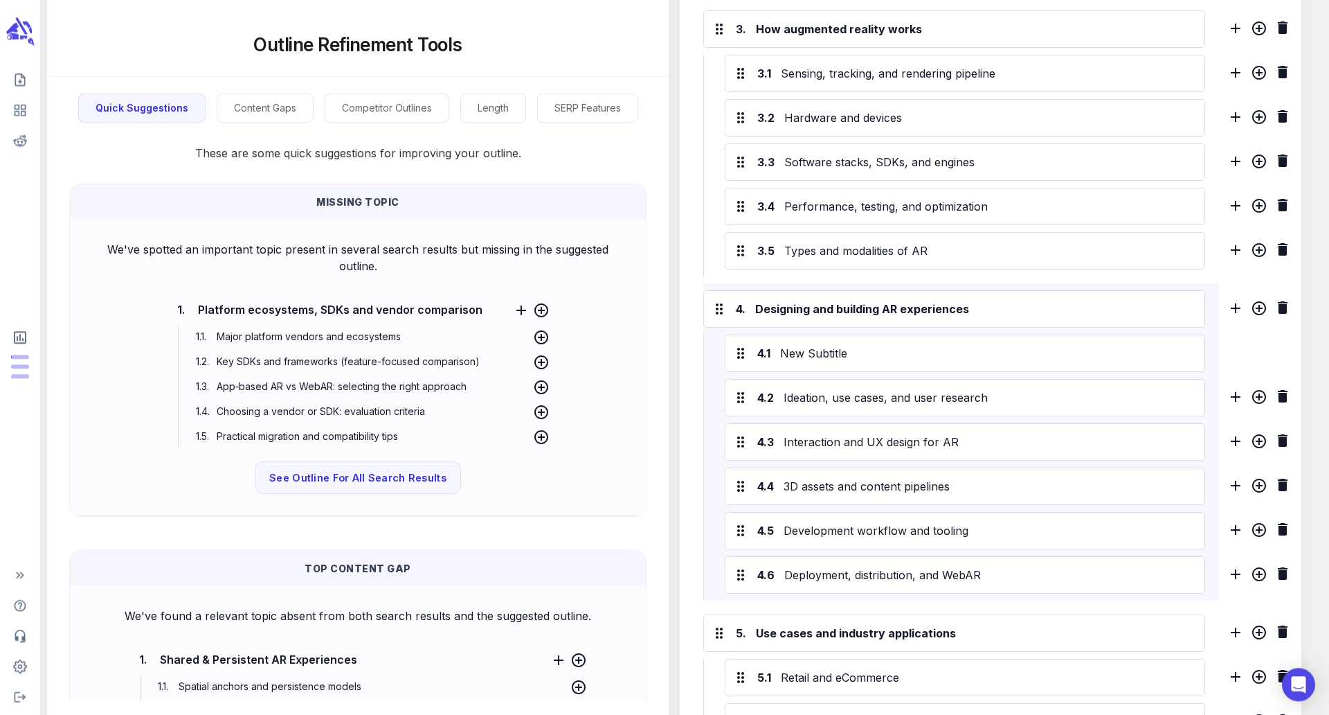
click at [449, 313] on span "Platform ecosystems, SDKs and vendor comparison" at bounding box center [340, 308] width 291 height 21
copy span "1."
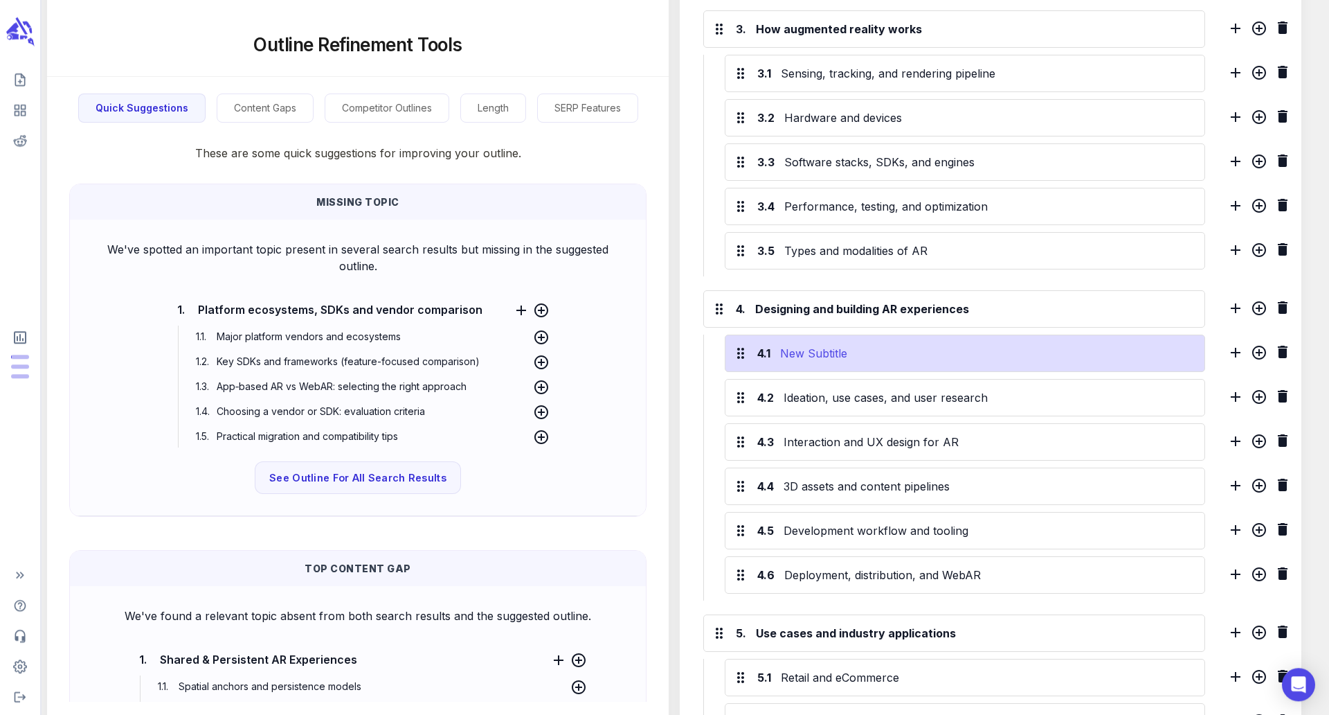
click at [848, 349] on div "New Subtitle" at bounding box center [987, 353] width 419 height 22
paste div
click at [824, 350] on span "Platform ecosystems, SDKs and vendor comparison" at bounding box center [953, 352] width 291 height 21
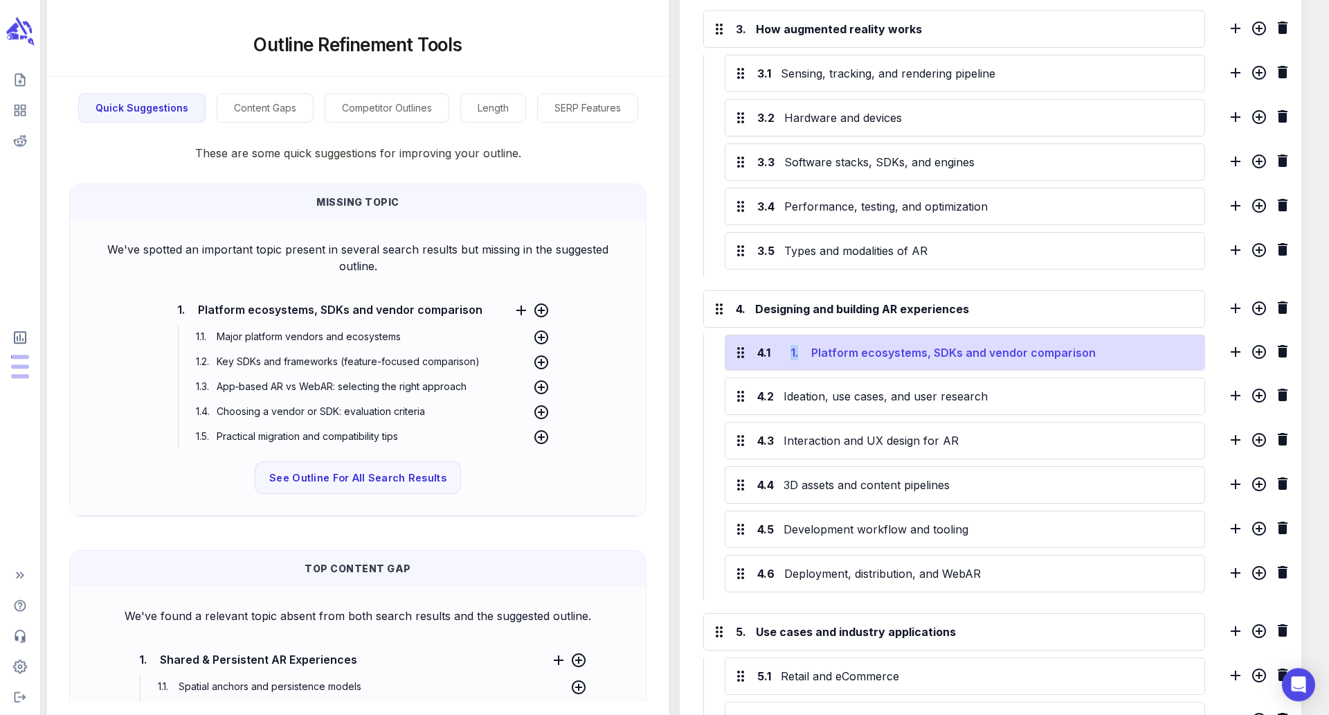
drag, startPoint x: 815, startPoint y: 350, endPoint x: 784, endPoint y: 350, distance: 31.2
click at [787, 350] on h6 "1. Platform ecosystems, SDKs and vendor comparison" at bounding box center [979, 352] width 384 height 15
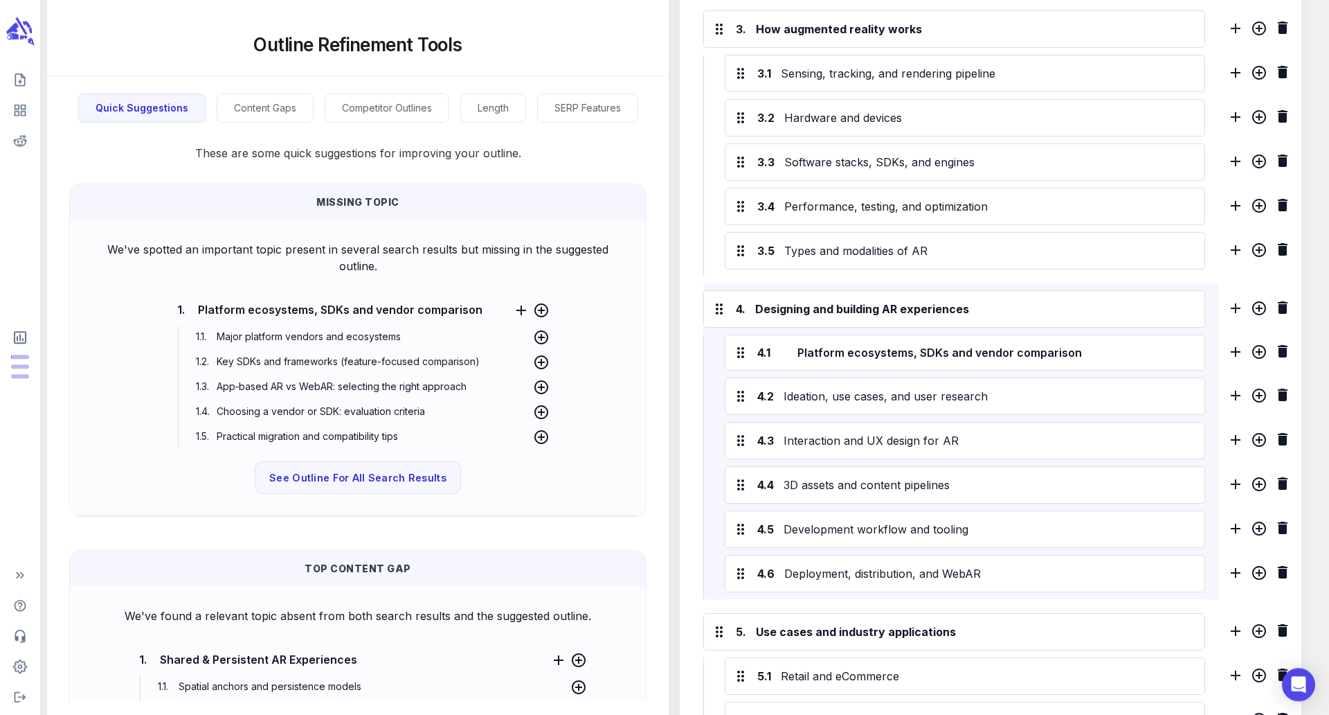
click at [1118, 284] on div "4. Designing and building AR experiences 4.1 Platform ecosystems, SDKs and vend…" at bounding box center [961, 441] width 516 height 316
click at [366, 333] on span "Major platform vendors and ecosystems" at bounding box center [308, 336] width 191 height 12
copy span "ecosystems"
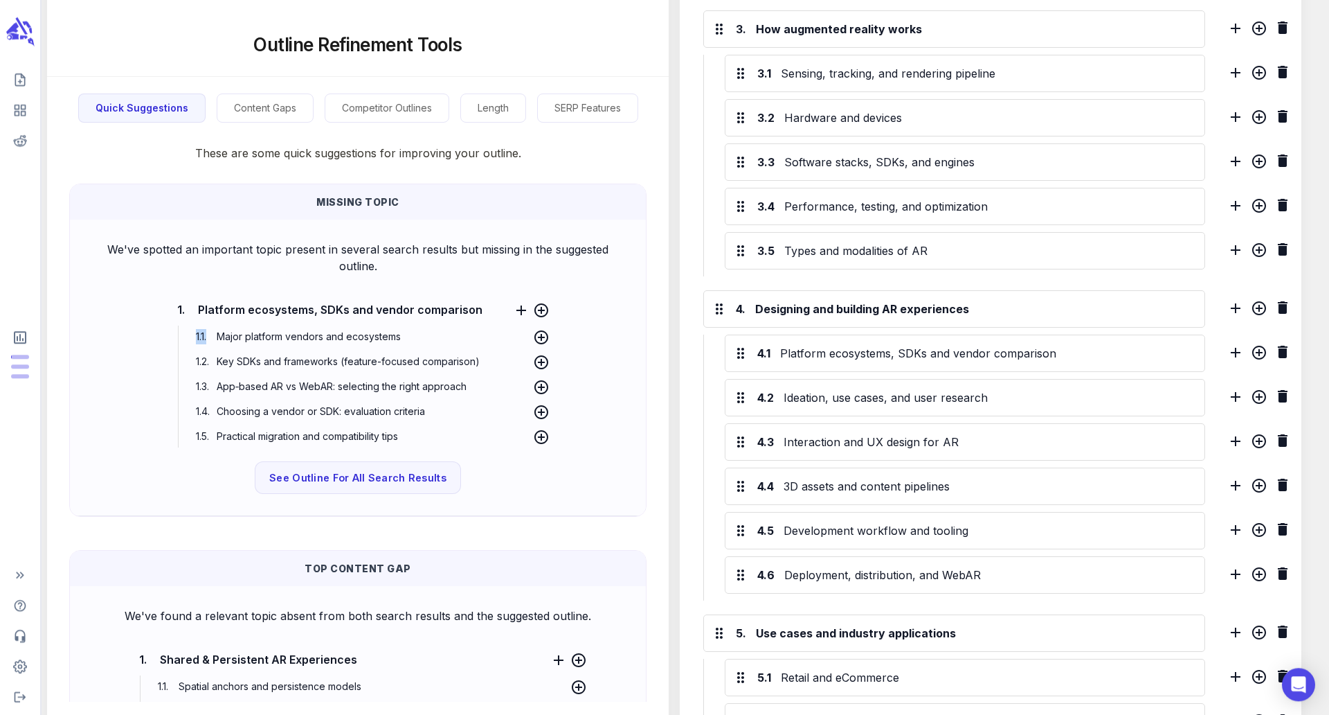
click at [404, 340] on span "Major platform vendors and ecosystems" at bounding box center [308, 336] width 191 height 12
drag, startPoint x: 438, startPoint y: 340, endPoint x: 222, endPoint y: 341, distance: 216.0
click at [222, 341] on p "1.1 . Major platform vendors and ecosystems" at bounding box center [349, 336] width 314 height 22
copy span "Major platform vendors and ecosystems"
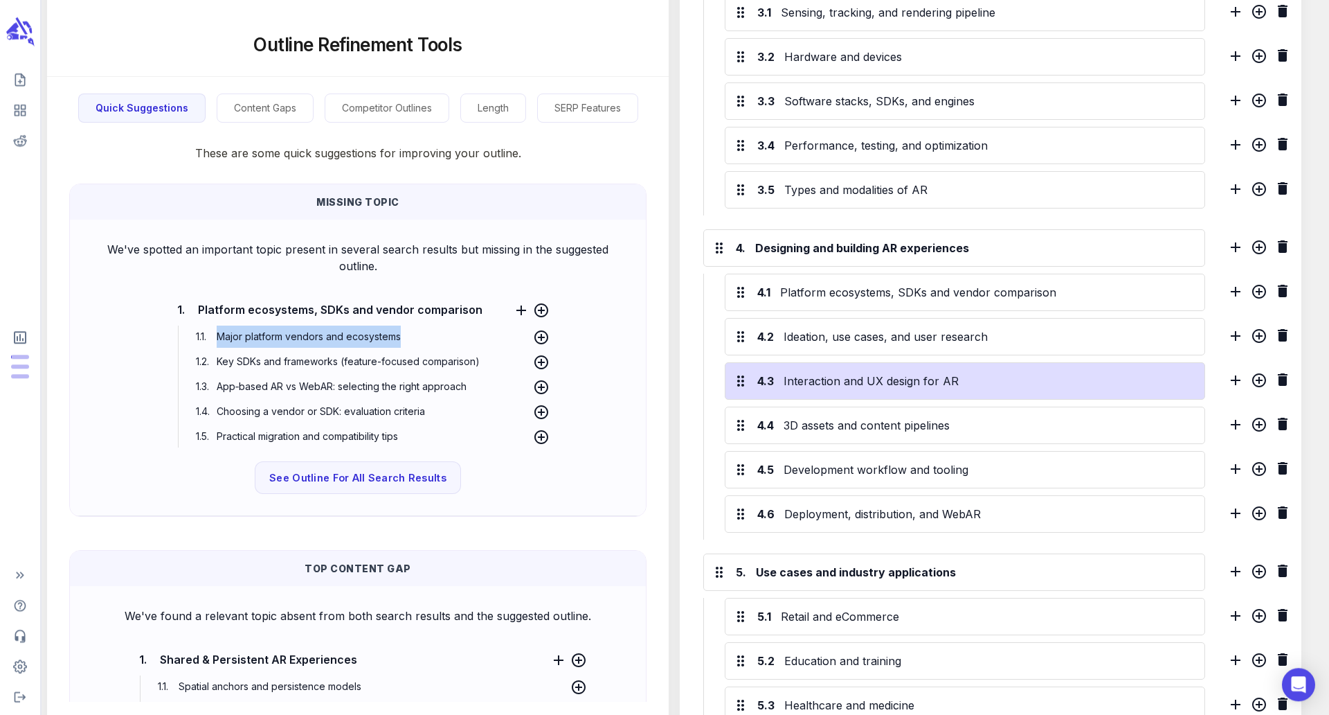
scroll to position [864, 0]
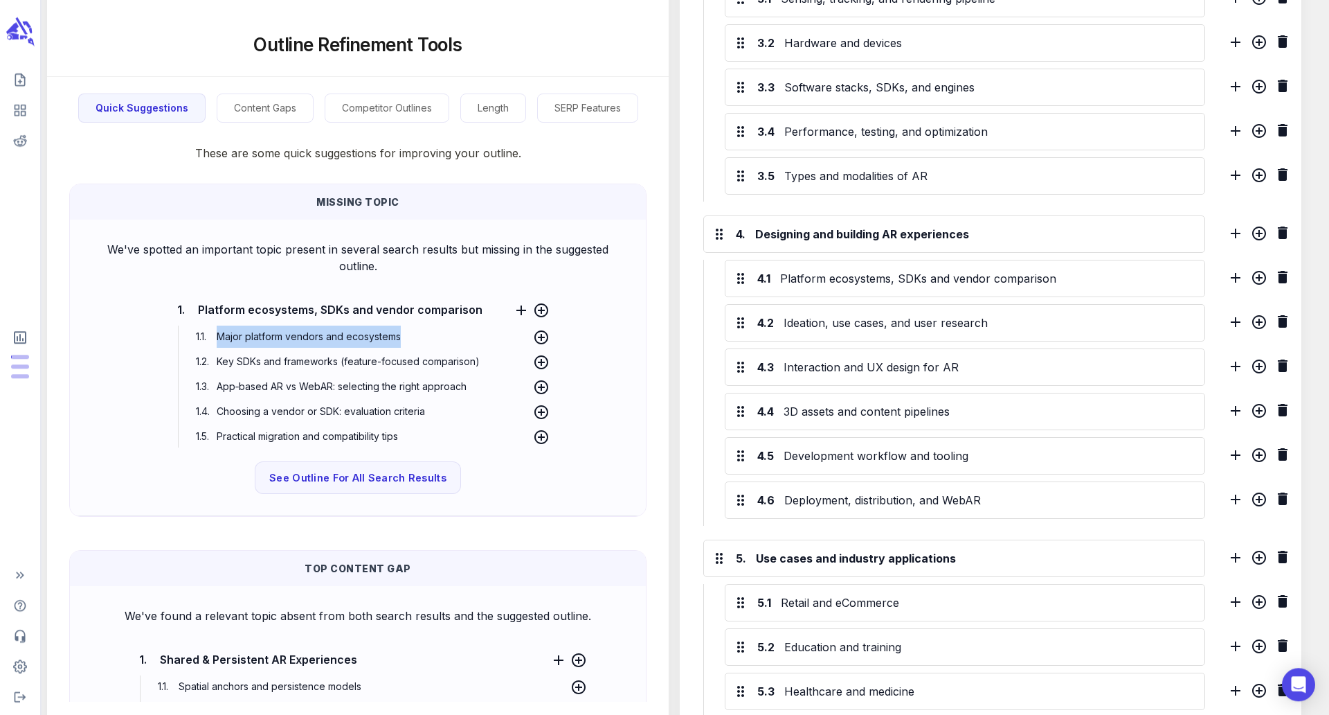
click at [427, 412] on span "Choosing a vendor or SDK: evaluation criteria" at bounding box center [320, 410] width 215 height 12
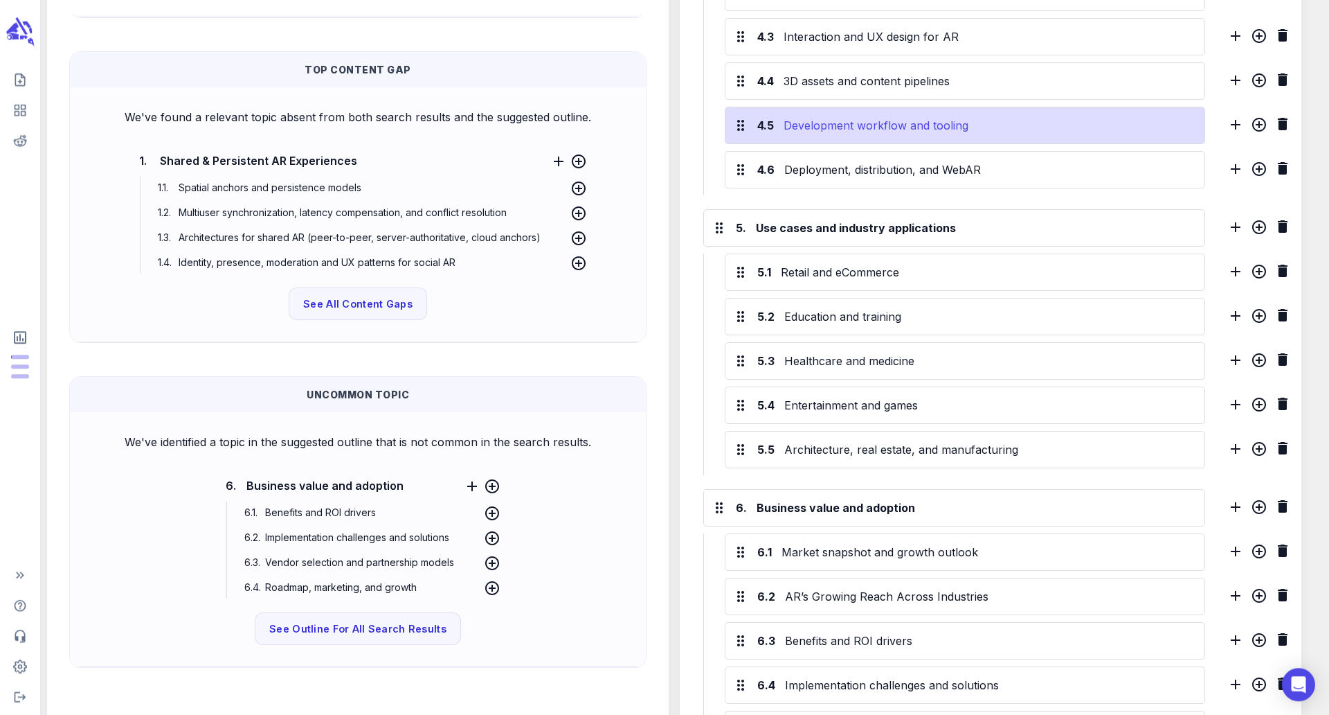
scroll to position [1392, 0]
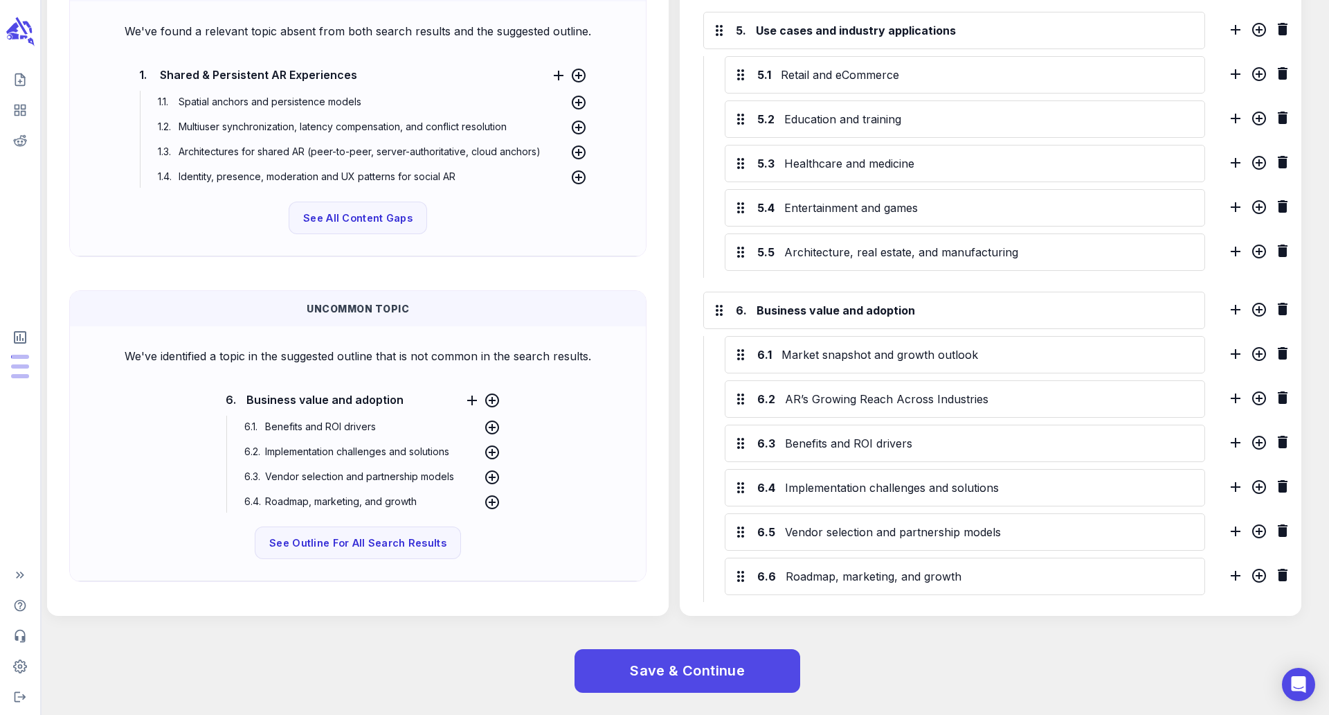
click at [350, 428] on span "Benefits and ROI drivers" at bounding box center [321, 426] width 118 height 12
click at [372, 448] on span "Implementation challenges and solutions" at bounding box center [357, 451] width 191 height 12
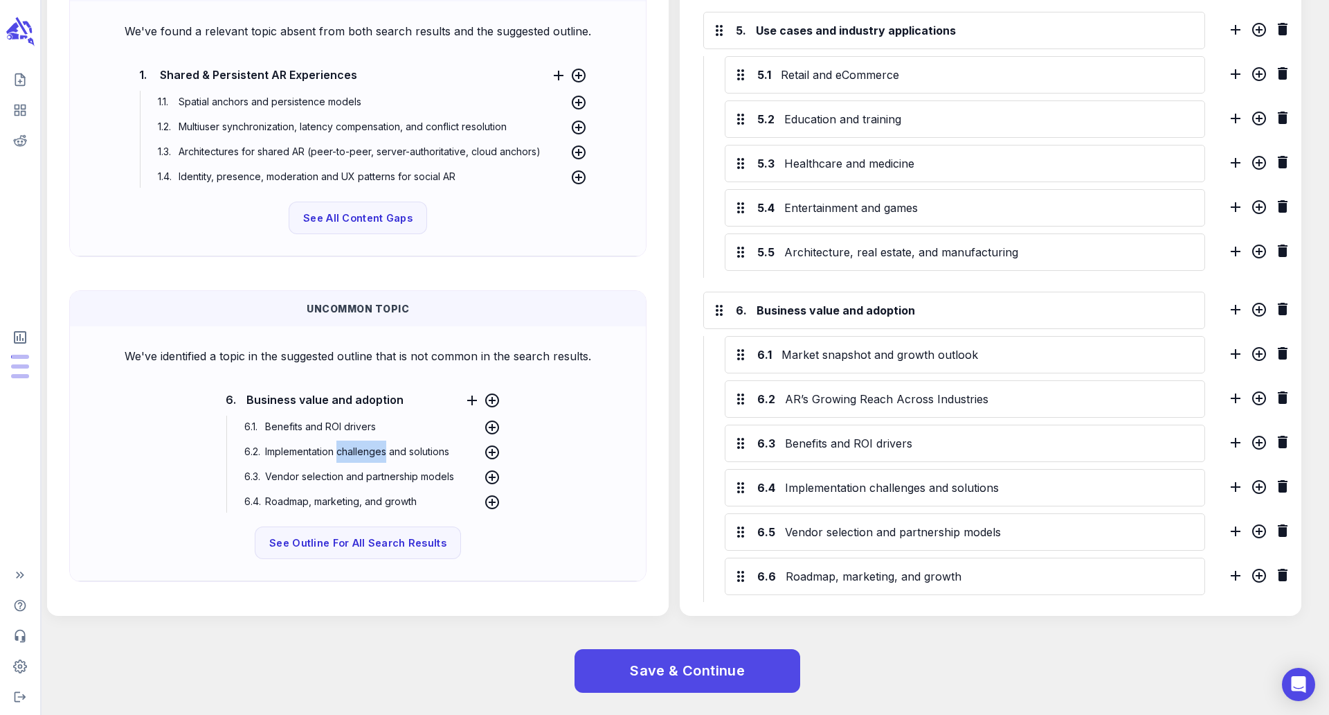
click at [372, 448] on span "Implementation challenges and solutions" at bounding box center [357, 451] width 191 height 12
click at [391, 452] on span "Implementation challenges and solutions" at bounding box center [357, 451] width 191 height 12
drag, startPoint x: 461, startPoint y: 476, endPoint x: 268, endPoint y: 474, distance: 193.2
click at [268, 474] on div "6.3 . Vendor selection and partnership models" at bounding box center [371, 476] width 260 height 22
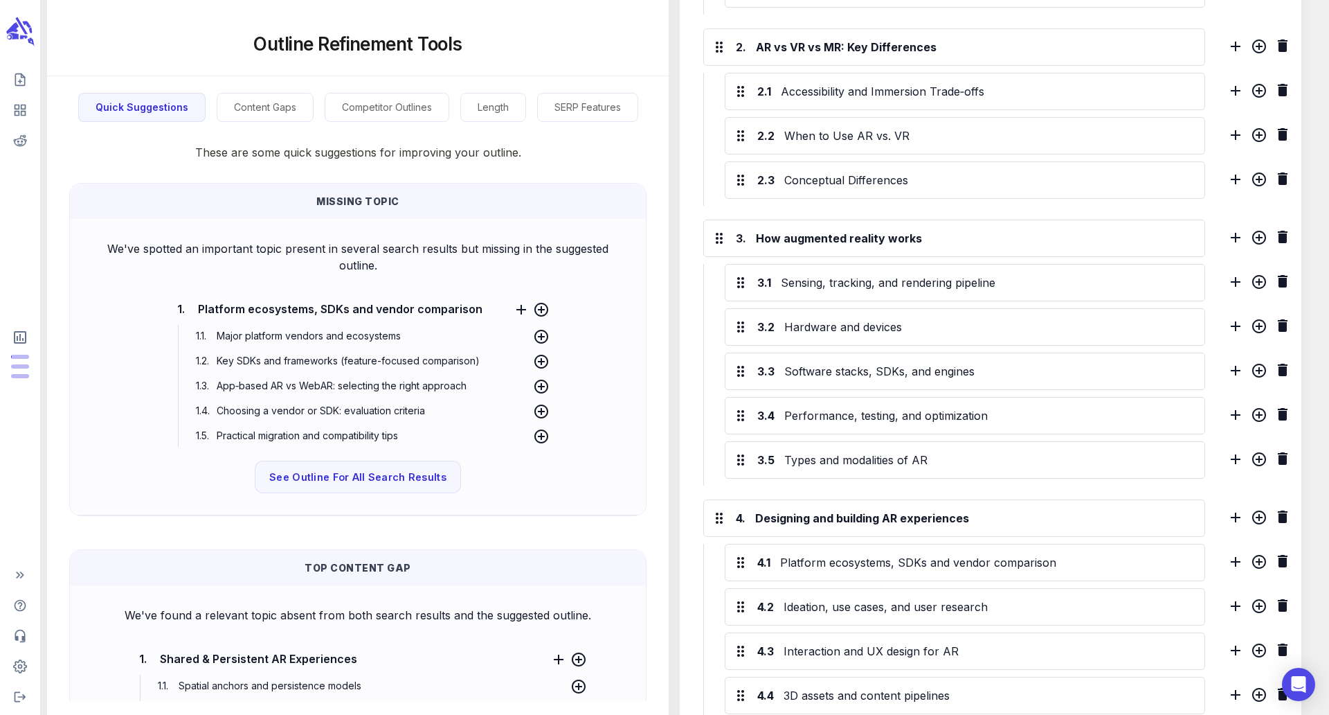
scroll to position [423, 0]
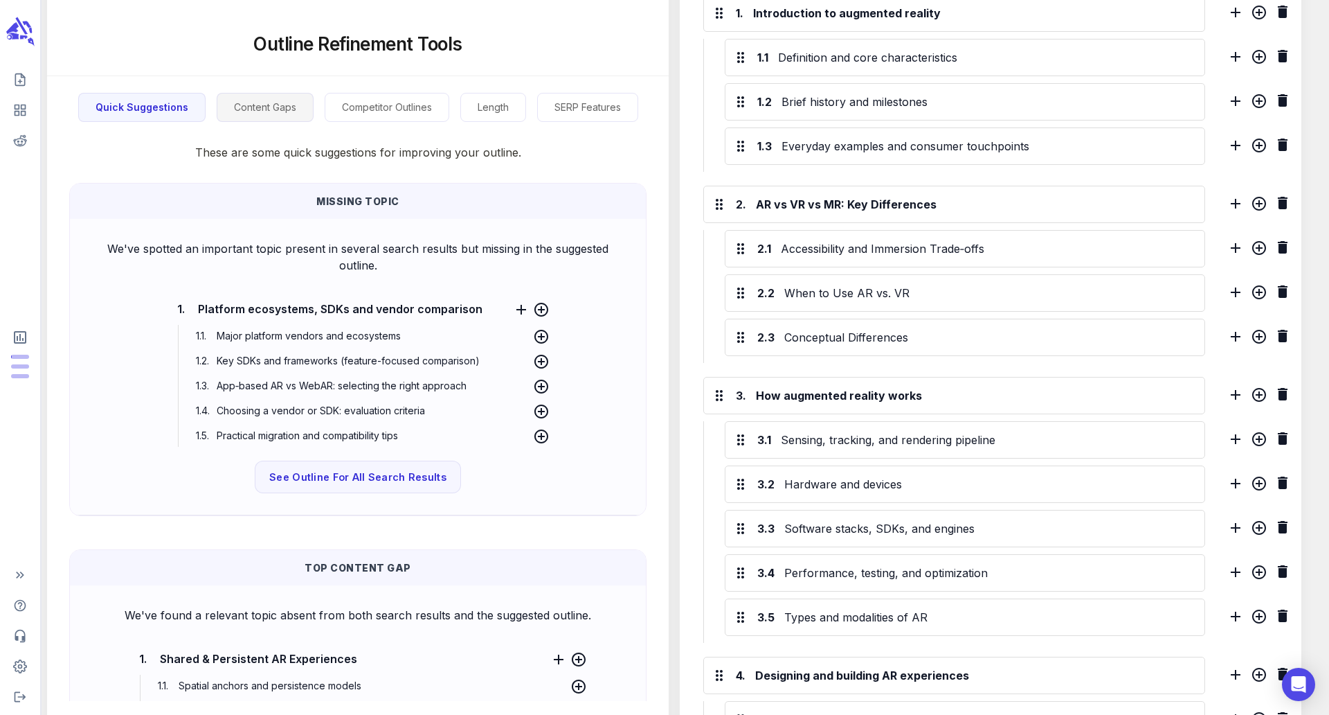
click at [273, 109] on button "Content Gaps" at bounding box center [265, 108] width 97 height 30
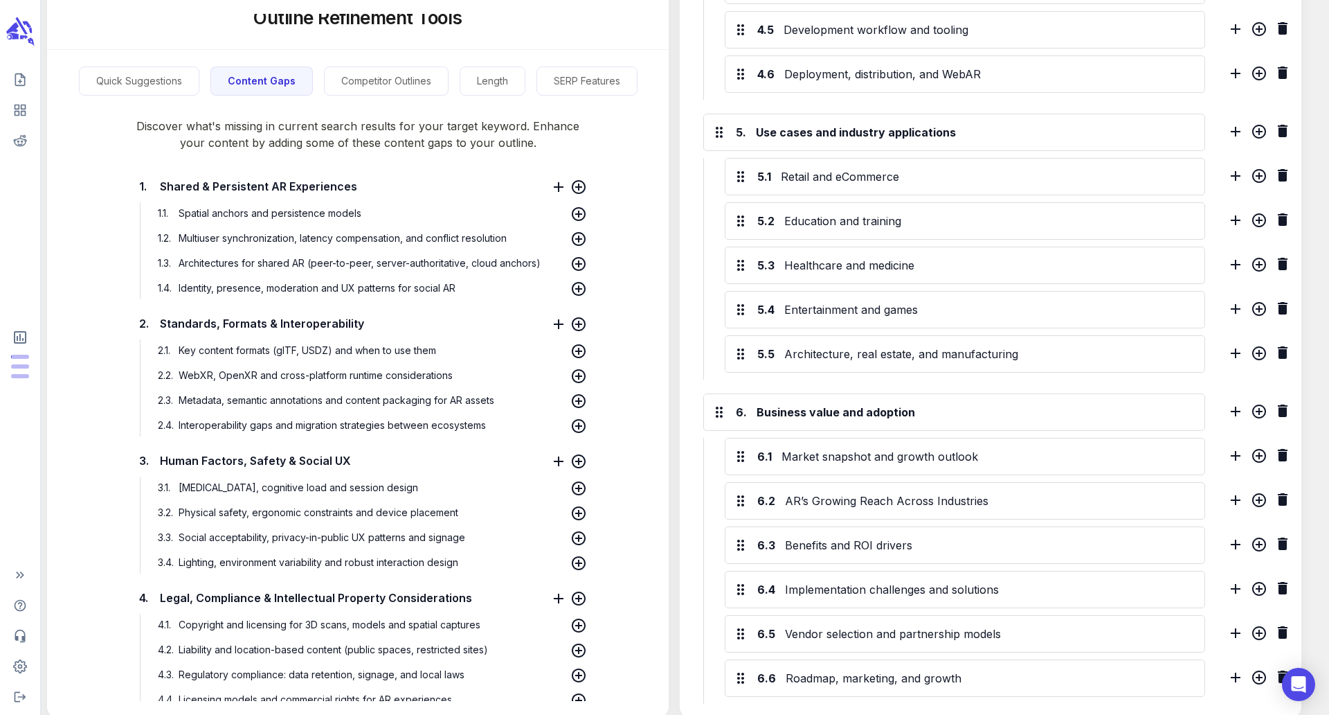
scroll to position [0, 0]
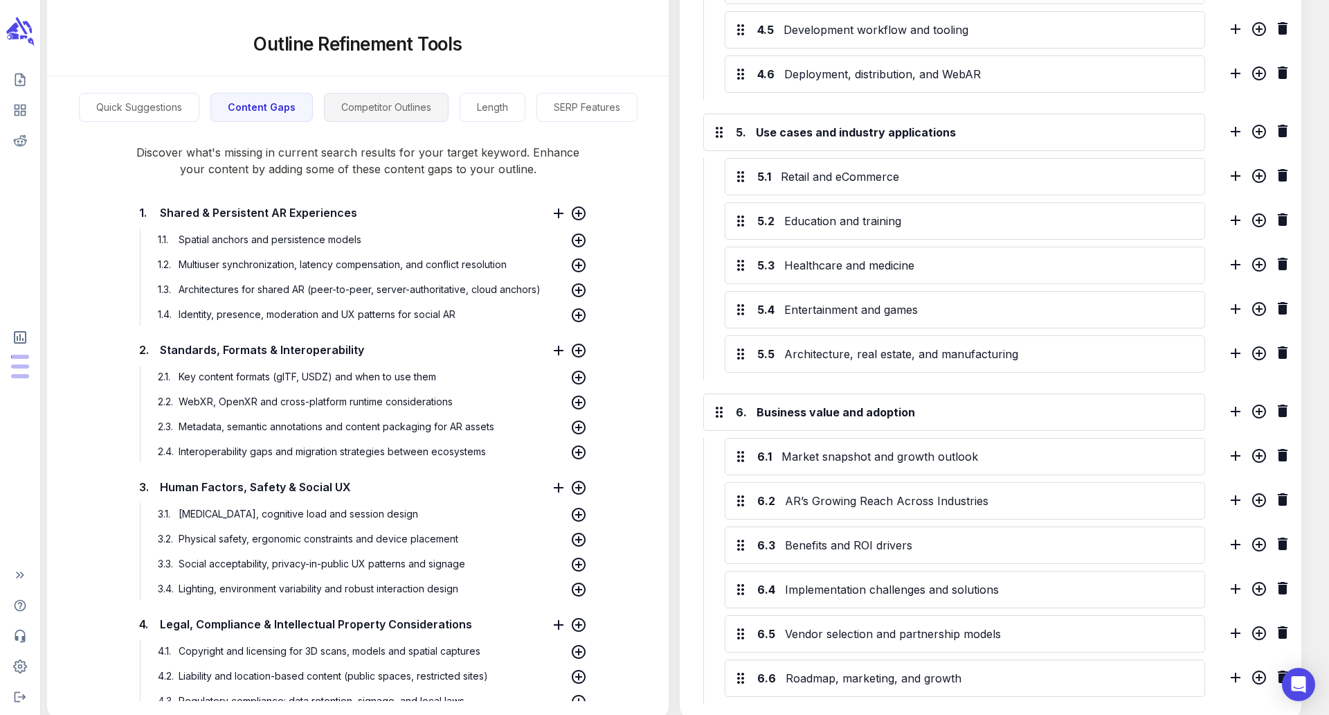
click at [344, 101] on button "Competitor Outlines" at bounding box center [386, 108] width 125 height 30
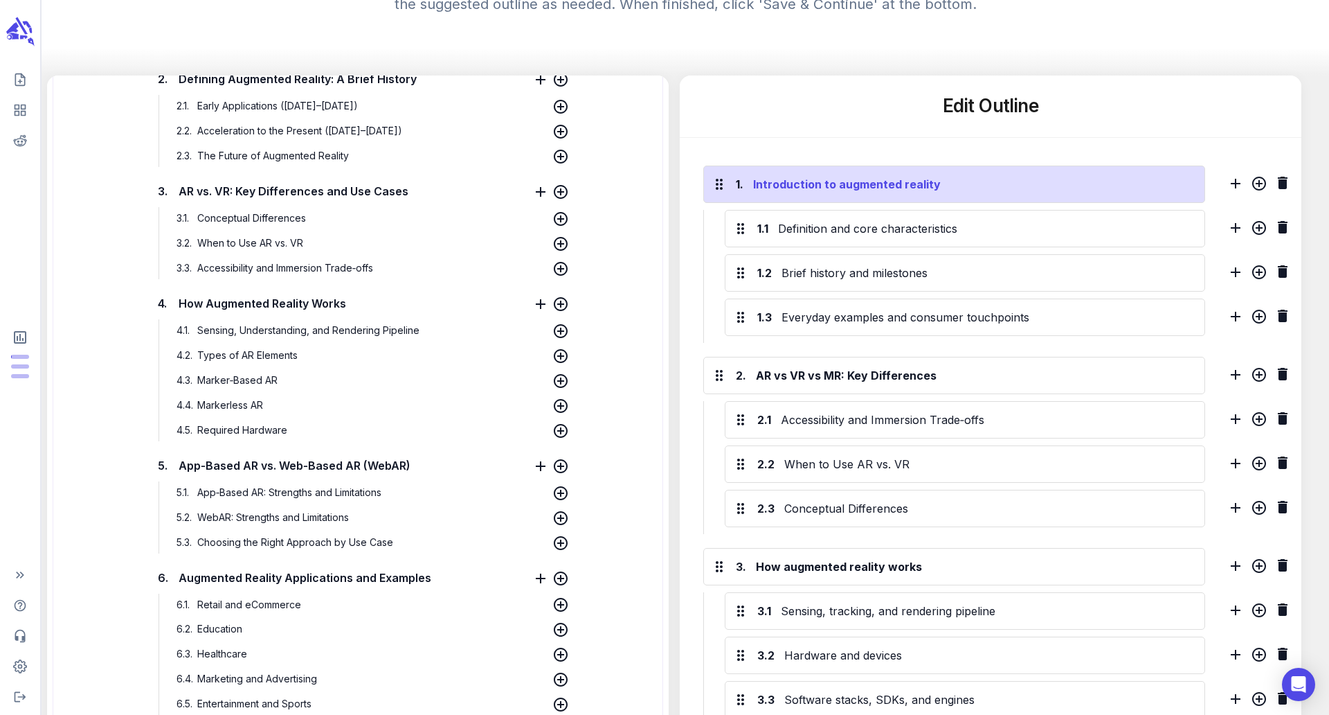
scroll to position [359, 0]
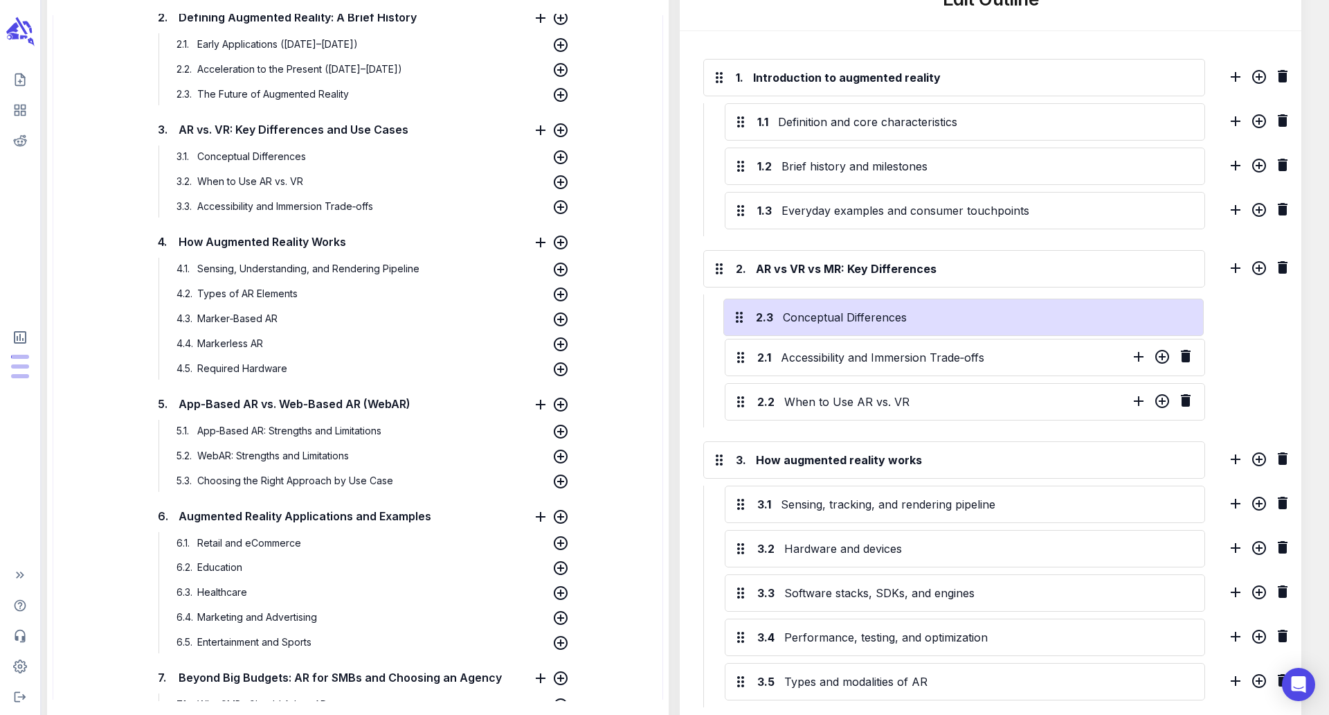
drag, startPoint x: 744, startPoint y: 400, endPoint x: 742, endPoint y: 310, distance: 89.3
click at [742, 310] on div "2.1 Accessibility and Immersion Trade‑offs 2.2 When to Use AR vs. VR 2.3 Concep…" at bounding box center [954, 360] width 502 height 133
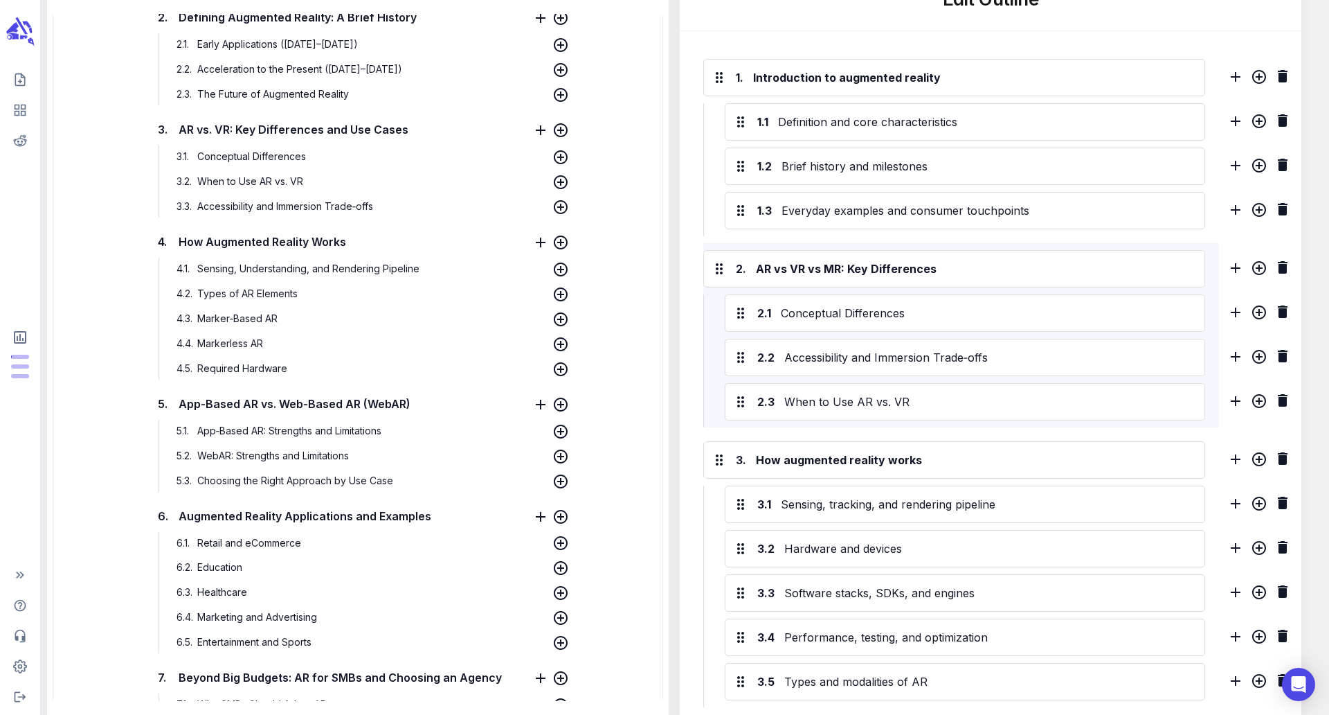
drag, startPoint x: 753, startPoint y: 355, endPoint x: 753, endPoint y: 373, distance: 17.3
click at [753, 361] on div "2.1 Conceptual Differences 2.2 Accessibility and Immersion Trade‑offs 2.3 When …" at bounding box center [954, 360] width 502 height 133
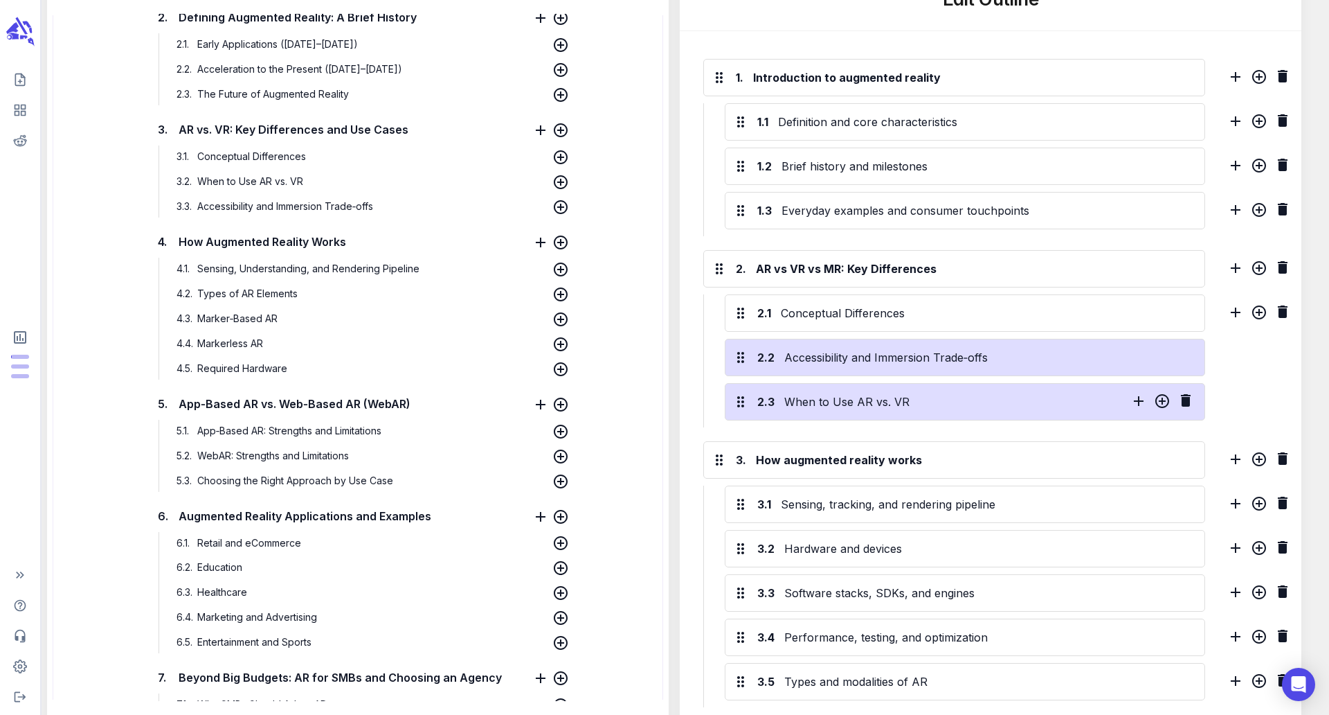
click at [753, 388] on div "2.3 When to Use AR vs. VR" at bounding box center [965, 401] width 481 height 37
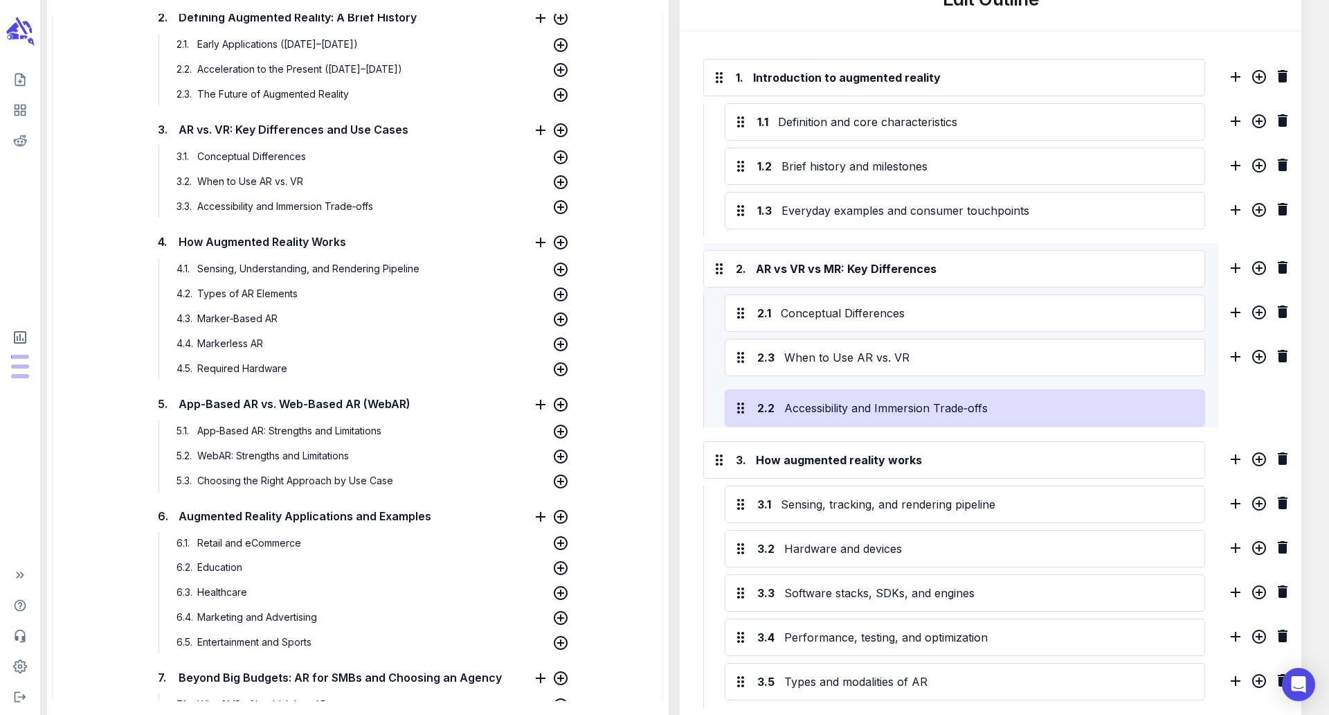
drag, startPoint x: 739, startPoint y: 356, endPoint x: 740, endPoint y: 411, distance: 55.4
click at [740, 411] on div "2.1 Conceptual Differences 2.2 Accessibility and Immersion Trade‑offs 2.3 When …" at bounding box center [954, 360] width 502 height 133
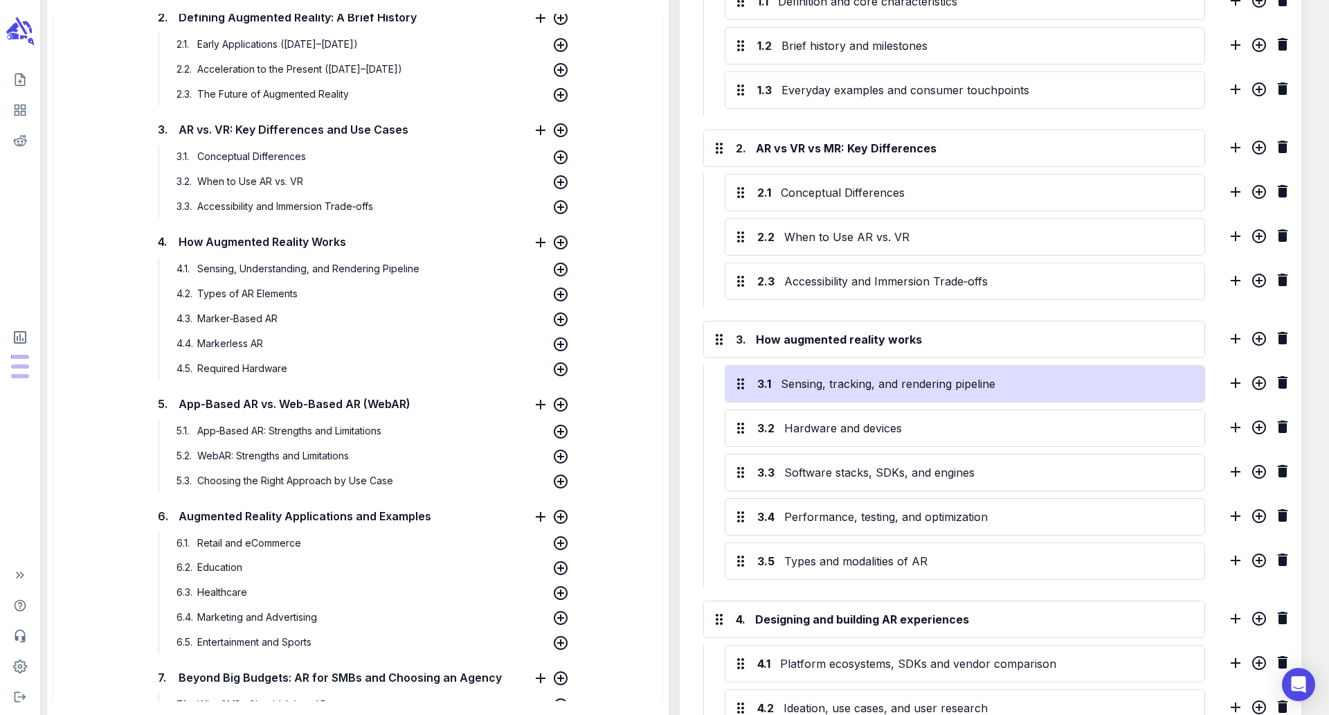
scroll to position [530, 0]
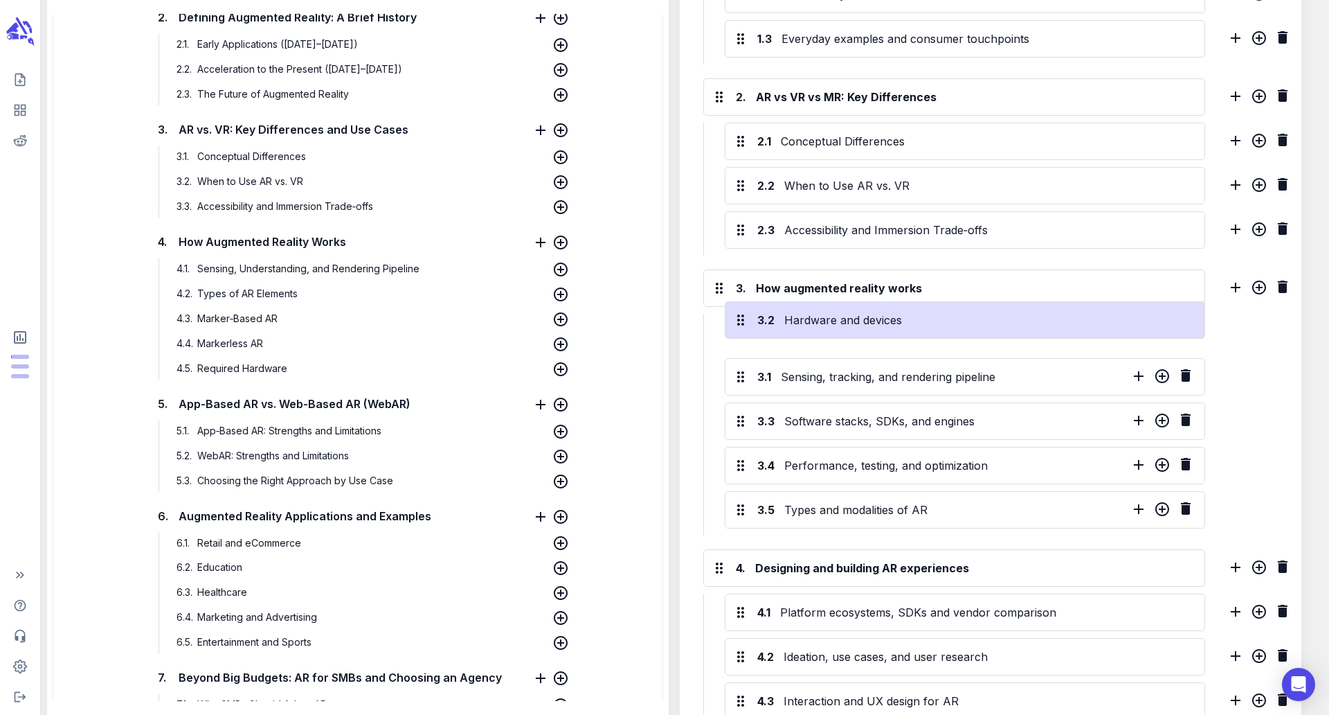
drag, startPoint x: 743, startPoint y: 383, endPoint x: 743, endPoint y: 322, distance: 60.9
click at [743, 322] on div "3.1 Sensing, tracking, and rendering pipeline 3.2 Hardware and devices 3.3 Soft…" at bounding box center [954, 425] width 502 height 222
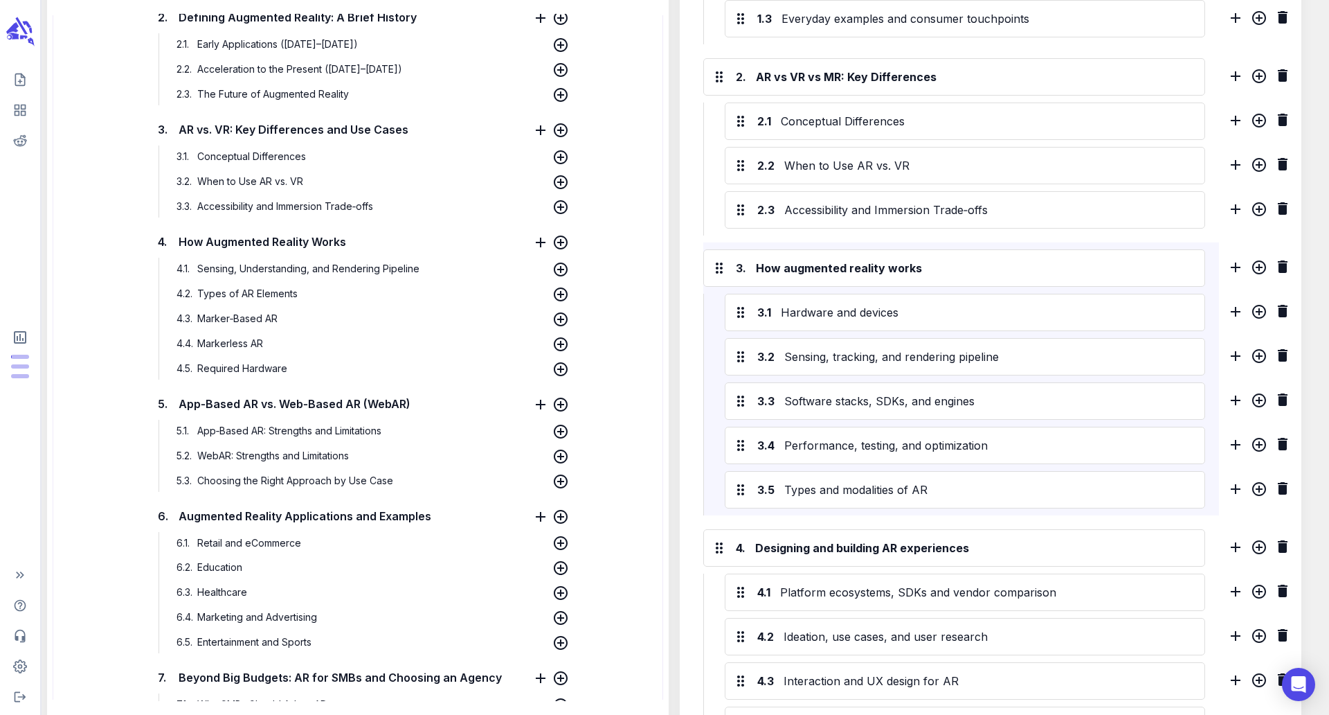
scroll to position [562, 0]
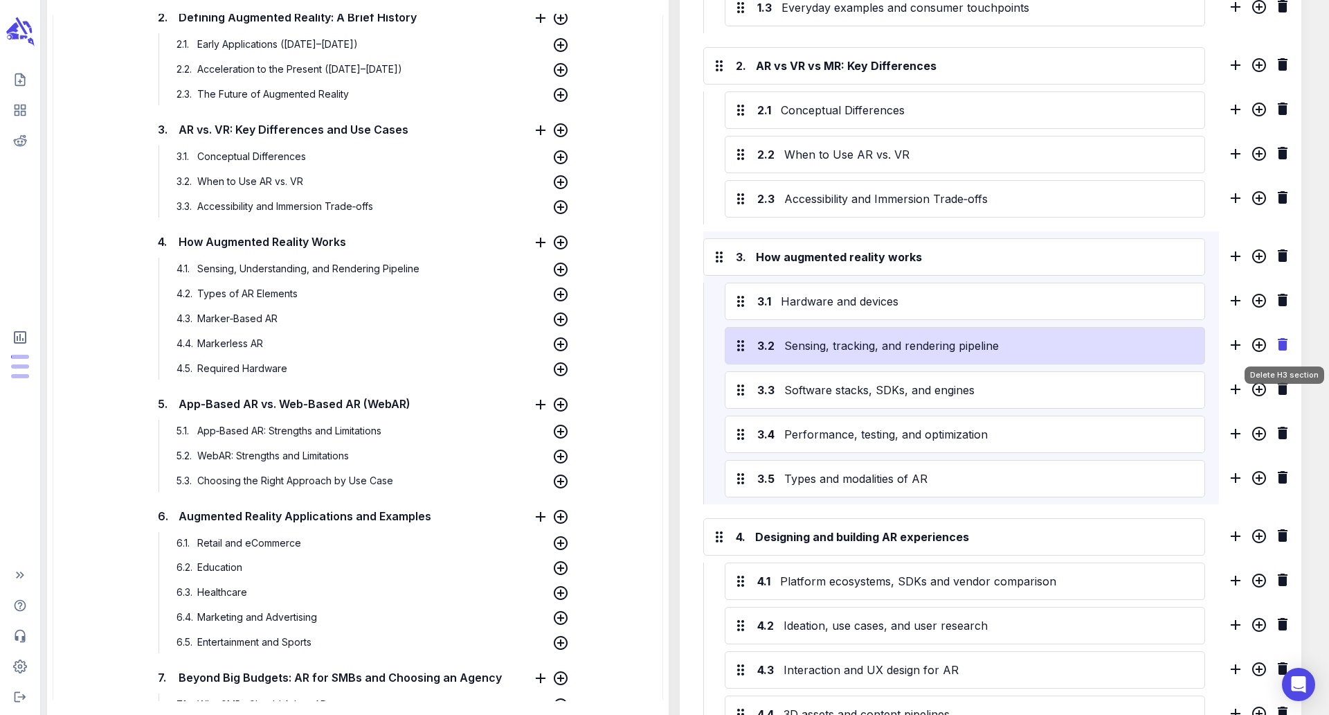
click at [1284, 347] on icon "Delete H3 section" at bounding box center [1283, 344] width 10 height 12
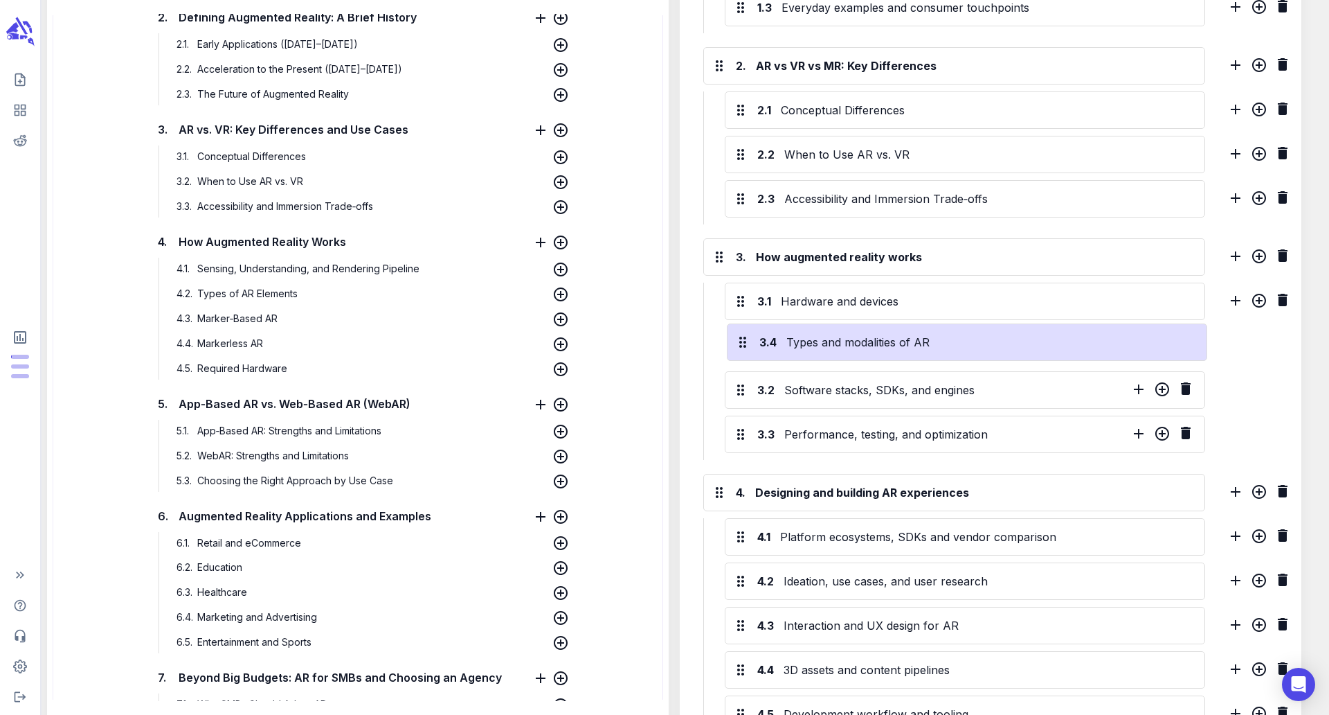
drag, startPoint x: 738, startPoint y: 438, endPoint x: 740, endPoint y: 341, distance: 97.0
click at [740, 341] on div "3.1 Hardware and devices 3.2 Software stacks, SDKs, and engines 3.3 Performance…" at bounding box center [954, 370] width 502 height 177
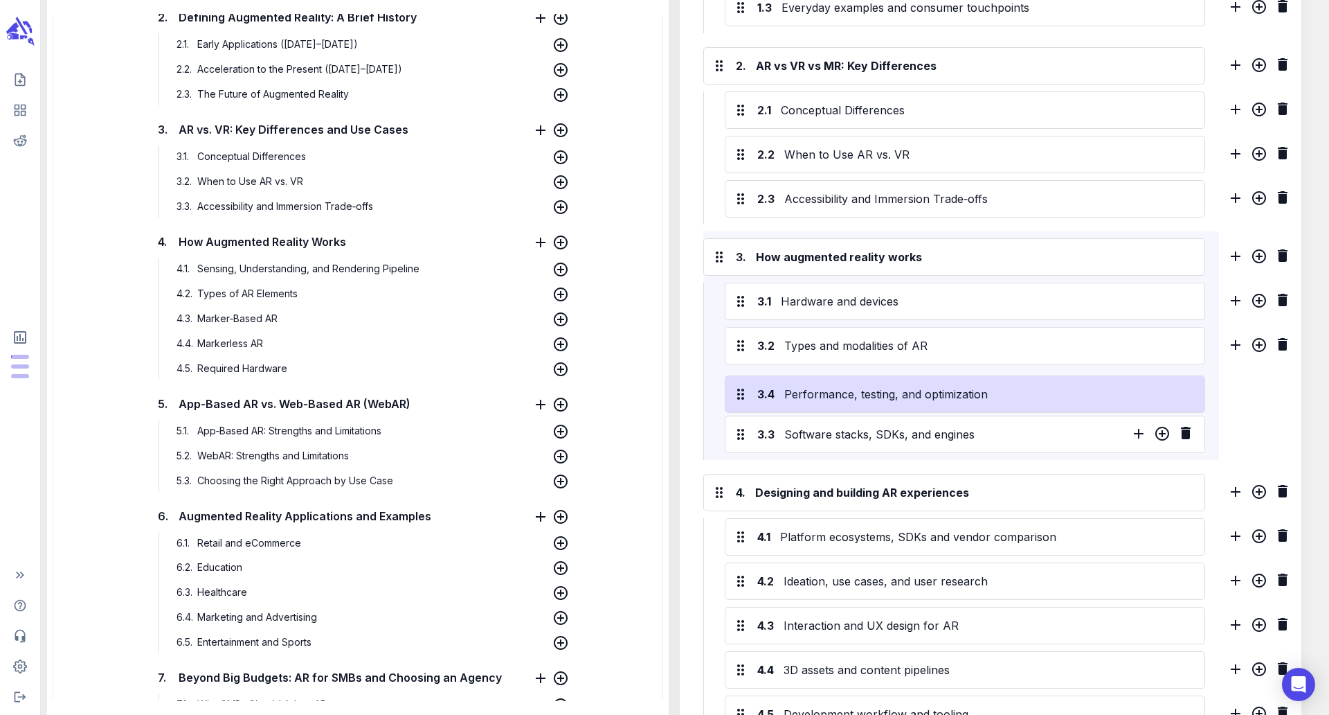
drag, startPoint x: 744, startPoint y: 435, endPoint x: 744, endPoint y: 387, distance: 47.8
click at [744, 387] on div "3.1 Hardware and devices 3.2 Types and modalities of AR 3.3 Software stacks, SD…" at bounding box center [954, 370] width 502 height 177
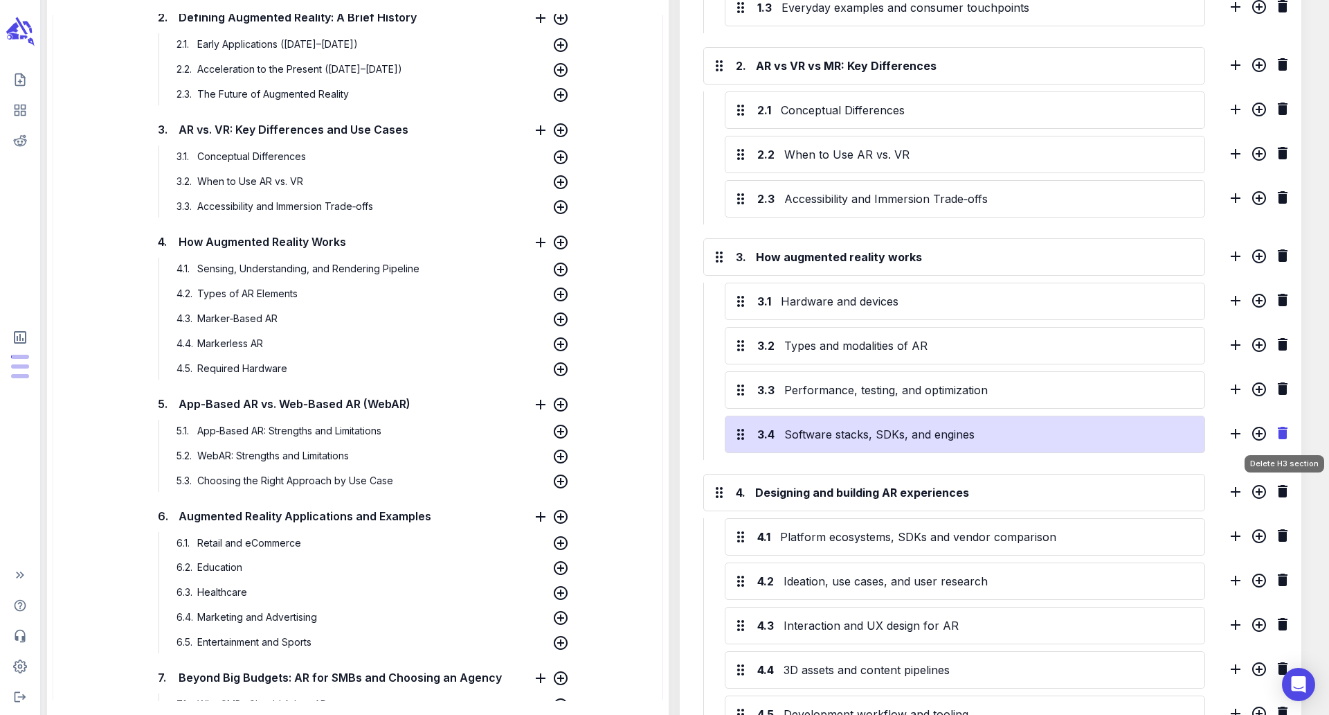
click at [1285, 433] on icon "Delete H3 section" at bounding box center [1283, 433] width 10 height 12
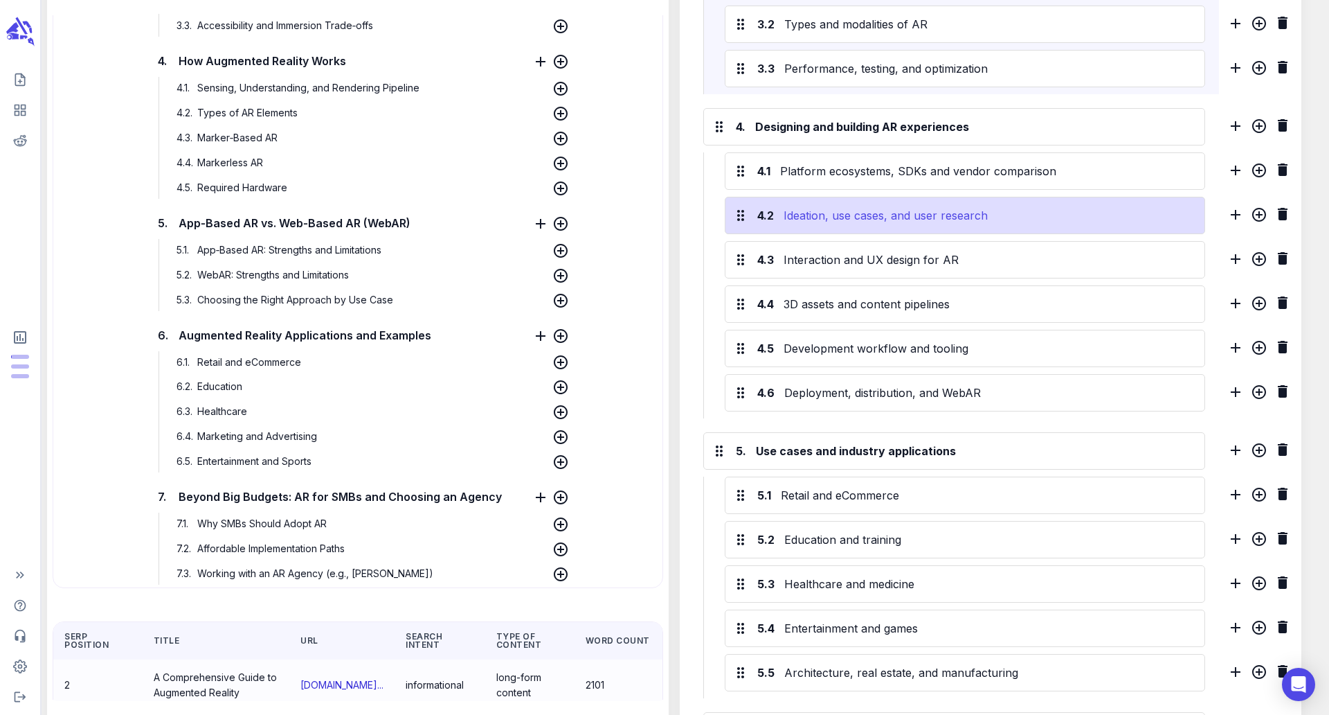
scroll to position [1013, 0]
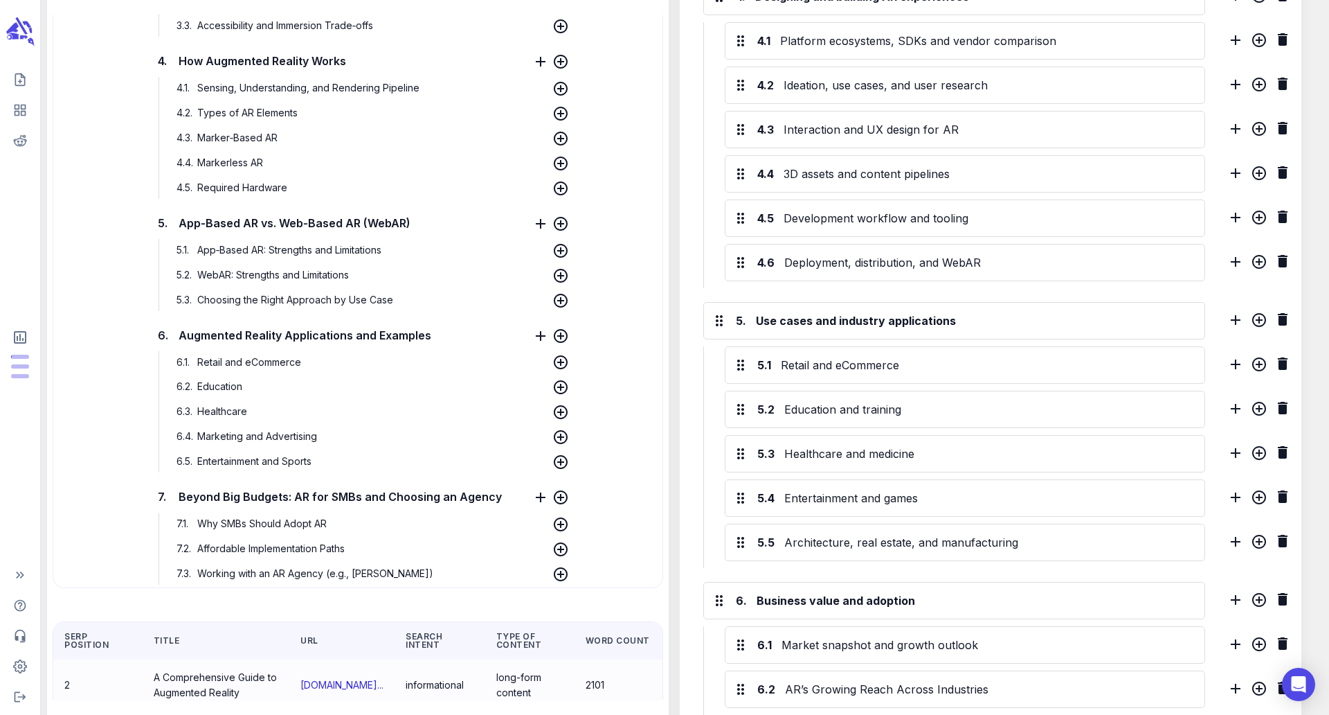
click at [310, 337] on span "Augmented Reality Applications and Examples" at bounding box center [305, 335] width 260 height 21
drag, startPoint x: 431, startPoint y: 336, endPoint x: 173, endPoint y: 332, distance: 258.3
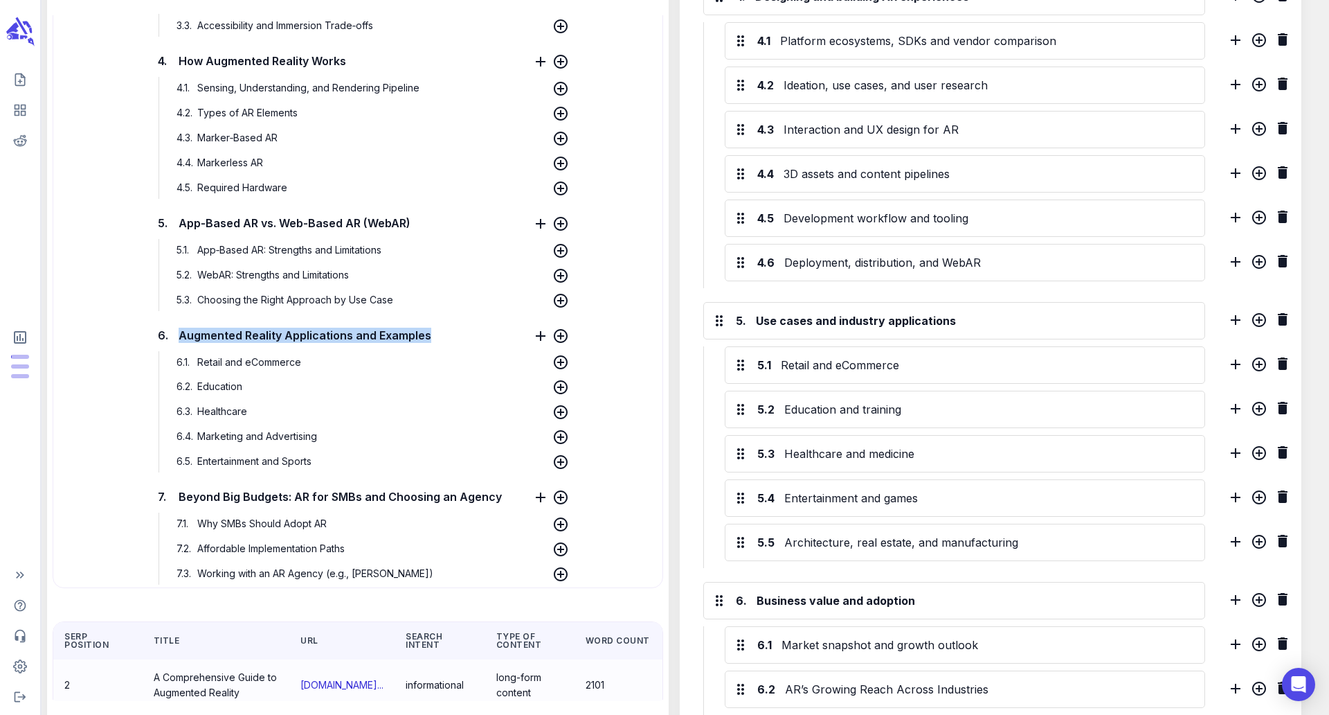
click at [173, 332] on h6 "6. Augmented Reality Applications and Examples" at bounding box center [329, 334] width 351 height 15
copy h6 "Augmented Reality Applications and Examples"
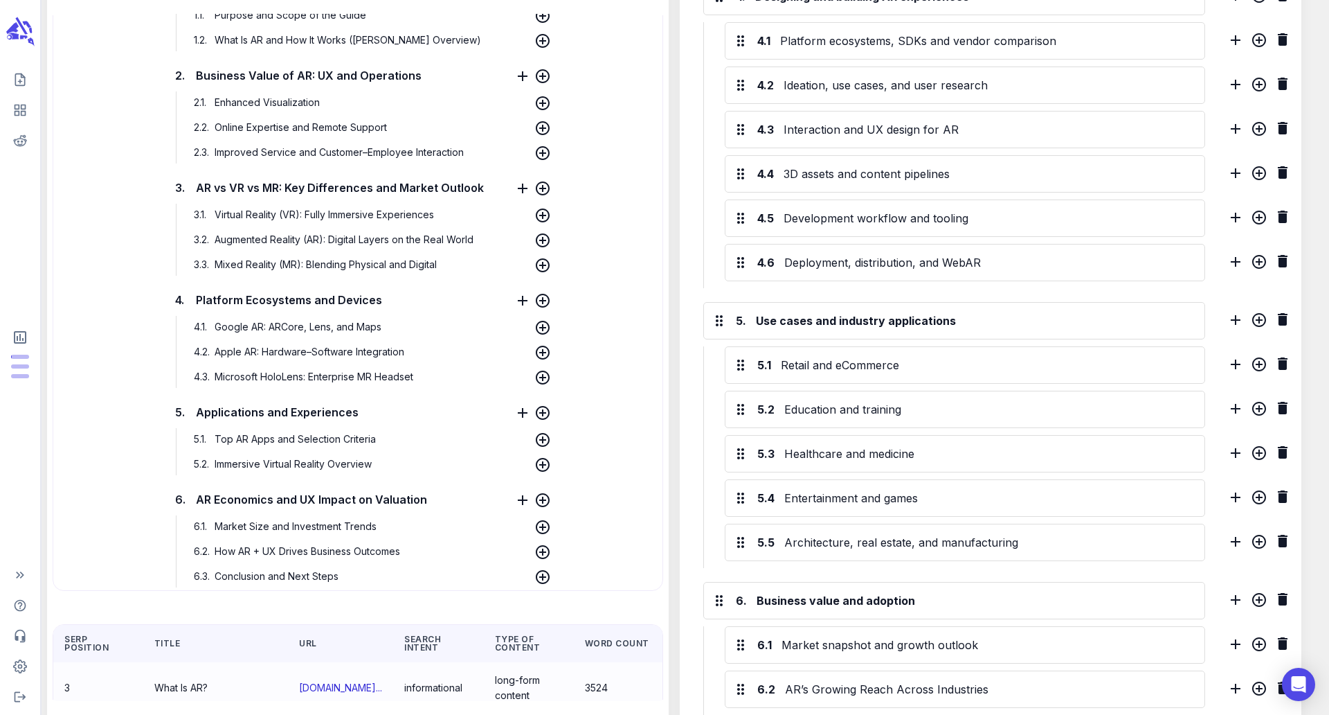
scroll to position [1412, 0]
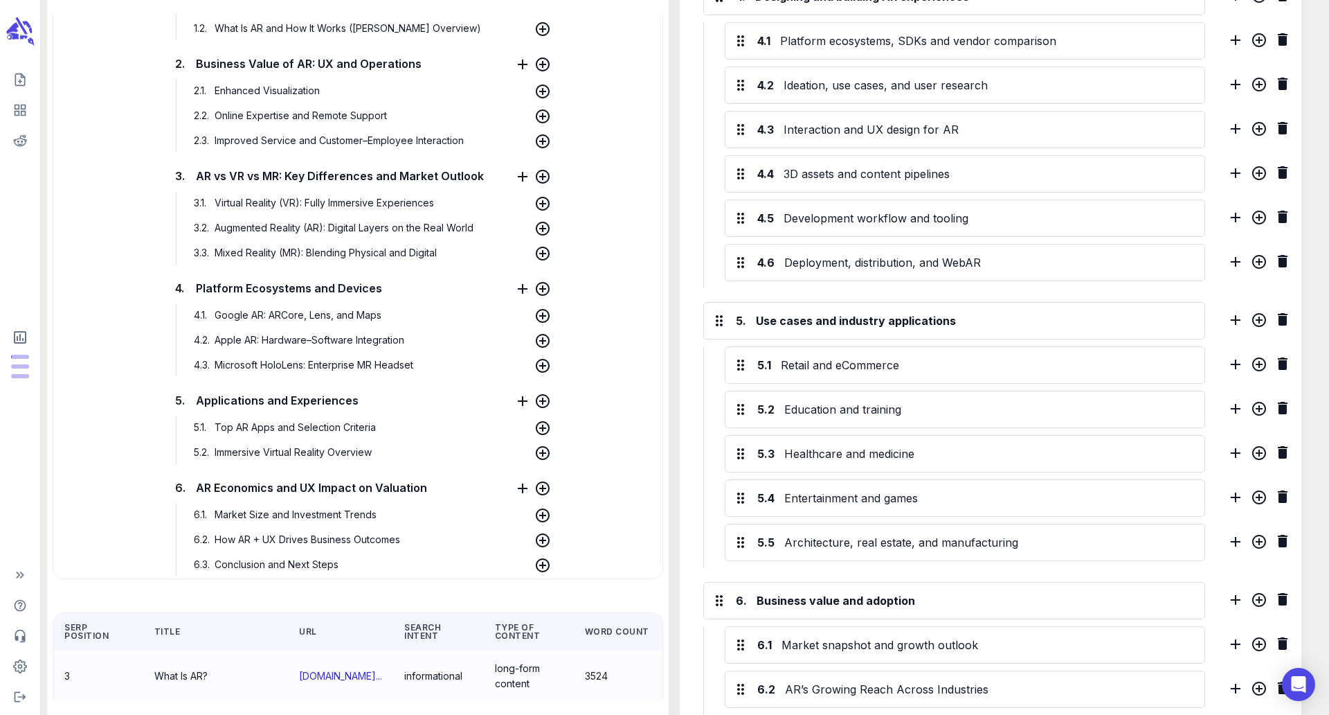
click at [357, 402] on span "Applications and Experiences" at bounding box center [277, 400] width 170 height 21
click at [361, 402] on h6 "5. Applications and Experiences" at bounding box center [330, 400] width 316 height 15
drag, startPoint x: 372, startPoint y: 402, endPoint x: 195, endPoint y: 402, distance: 177.3
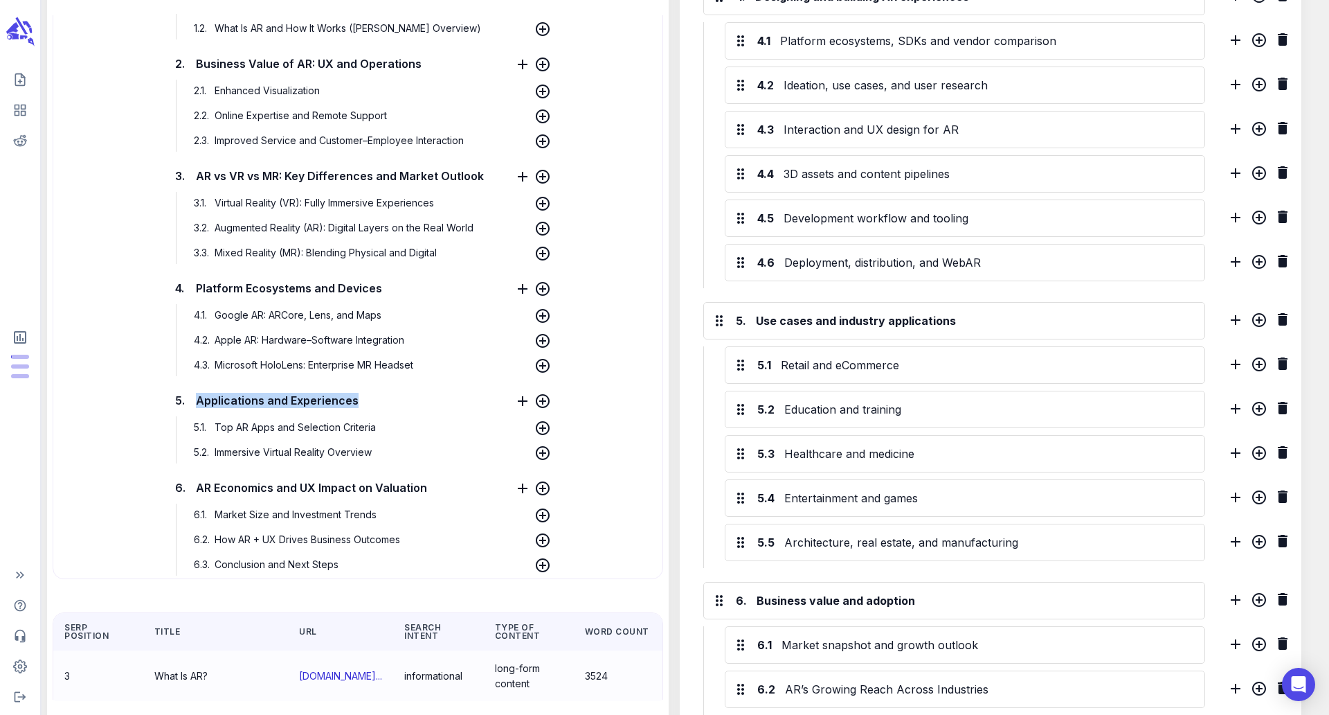
click at [195, 402] on h6 "5. Applications and Experiences" at bounding box center [330, 400] width 316 height 15
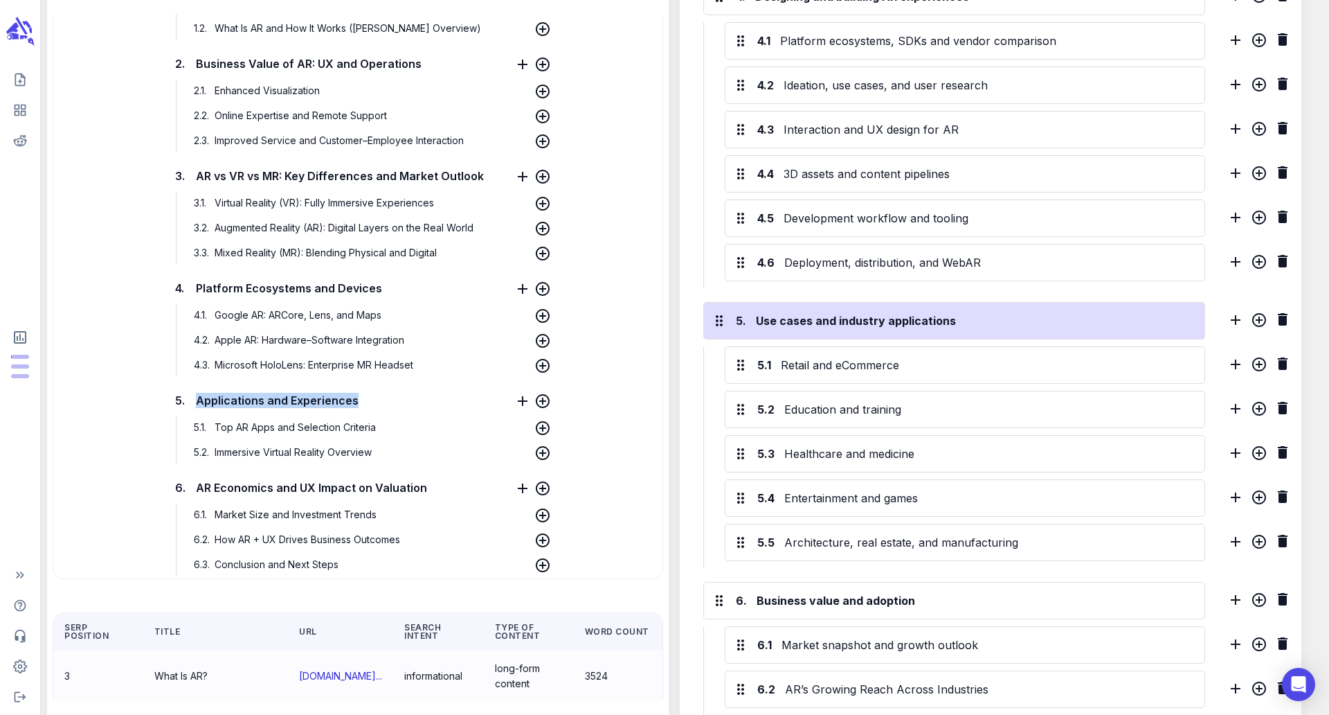
copy span "Applications and Experiences"
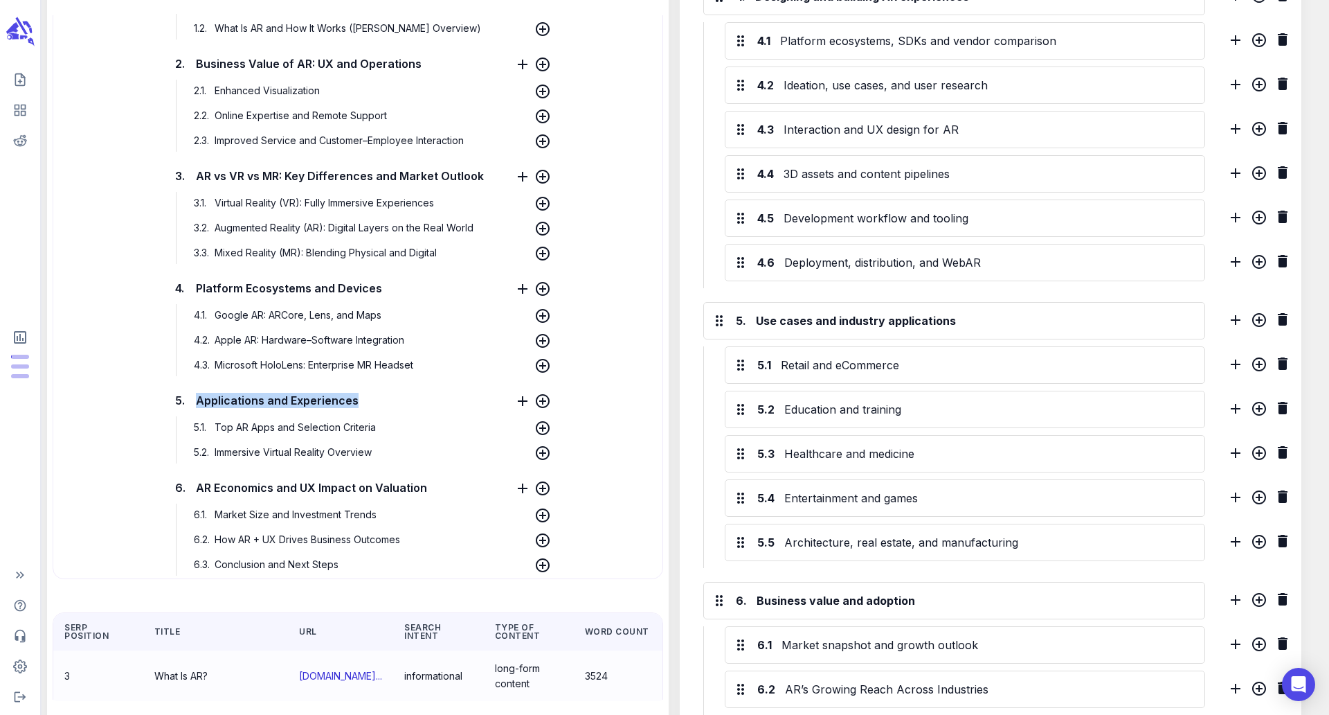
click at [324, 399] on span "Applications and Experiences" at bounding box center [277, 400] width 170 height 21
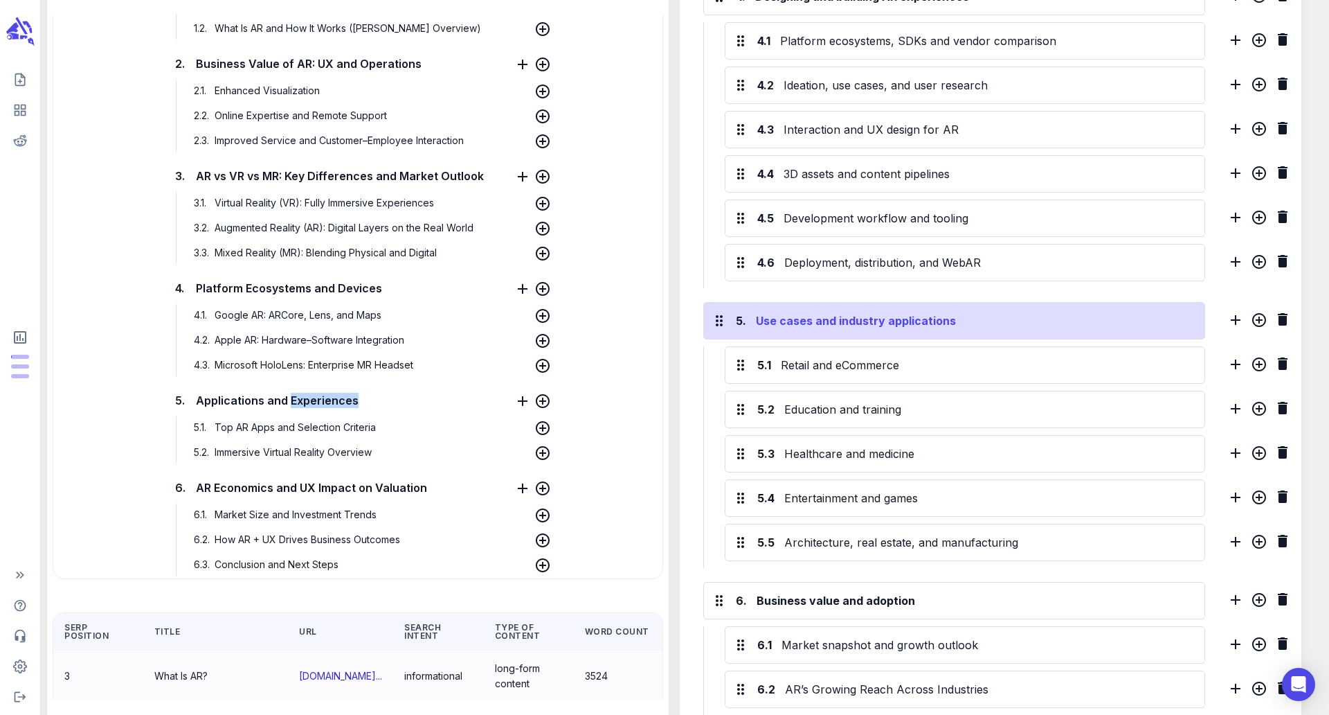
copy span "Experiences"
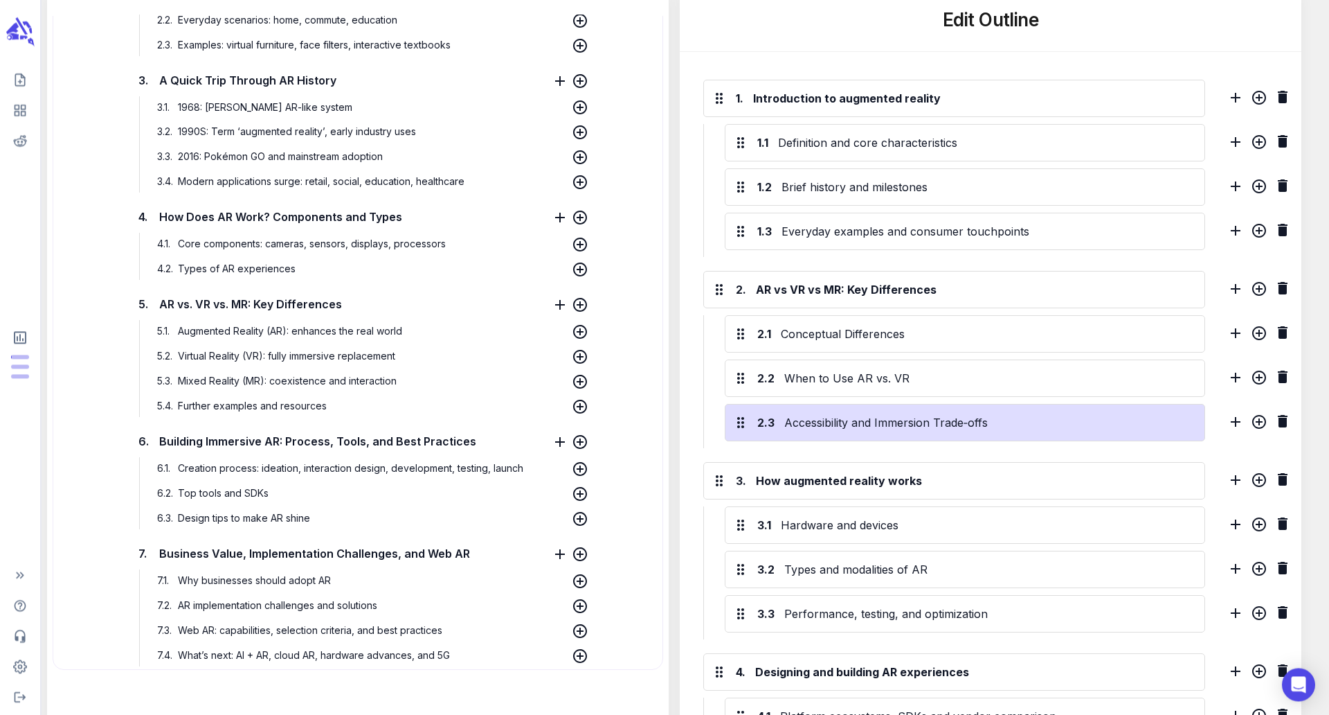
scroll to position [526, 0]
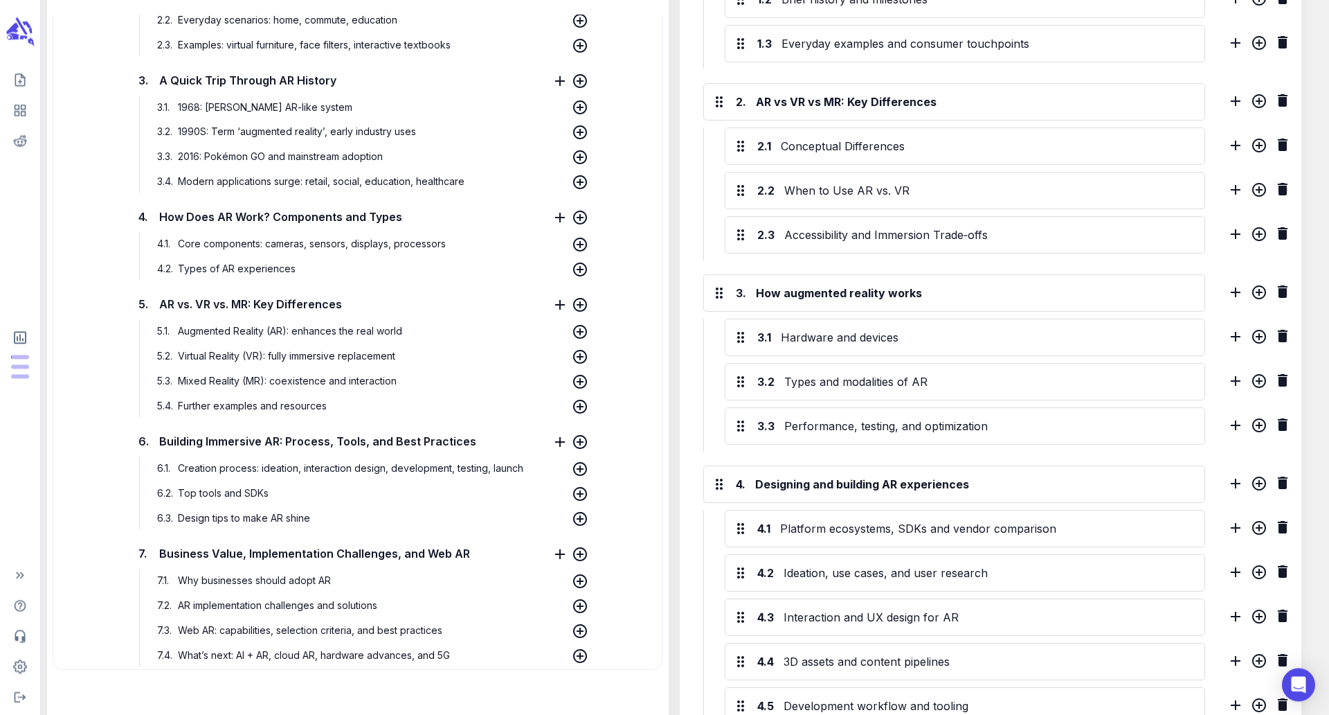
click at [332, 334] on span "Augmented Reality (AR): enhances the real world" at bounding box center [289, 331] width 231 height 12
click at [431, 332] on p "5.1 . Augmented Reality (AR): enhances the real world" at bounding box center [350, 331] width 392 height 22
drag, startPoint x: 291, startPoint y: 331, endPoint x: 181, endPoint y: 337, distance: 110.9
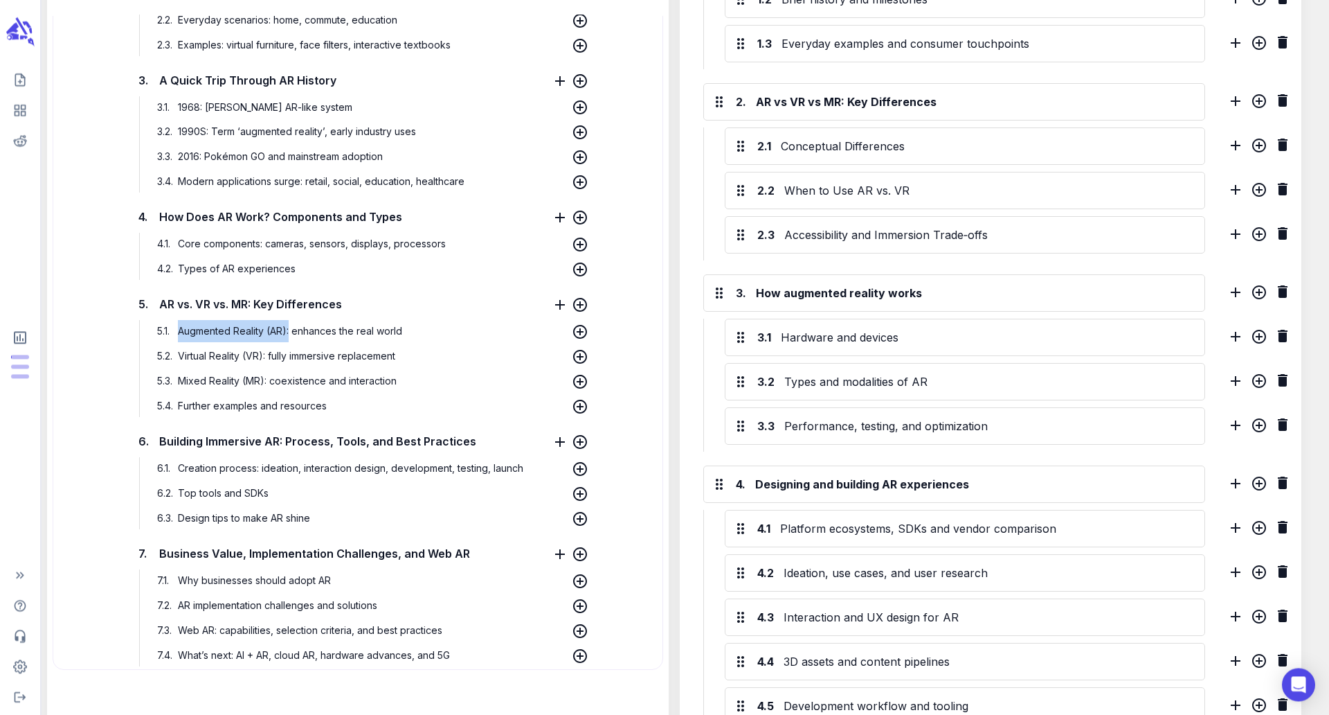
click at [181, 337] on span "Augmented Reality (AR): enhances the real world" at bounding box center [289, 331] width 231 height 12
copy span "Augmented Reality ([GEOGRAPHIC_DATA]):"
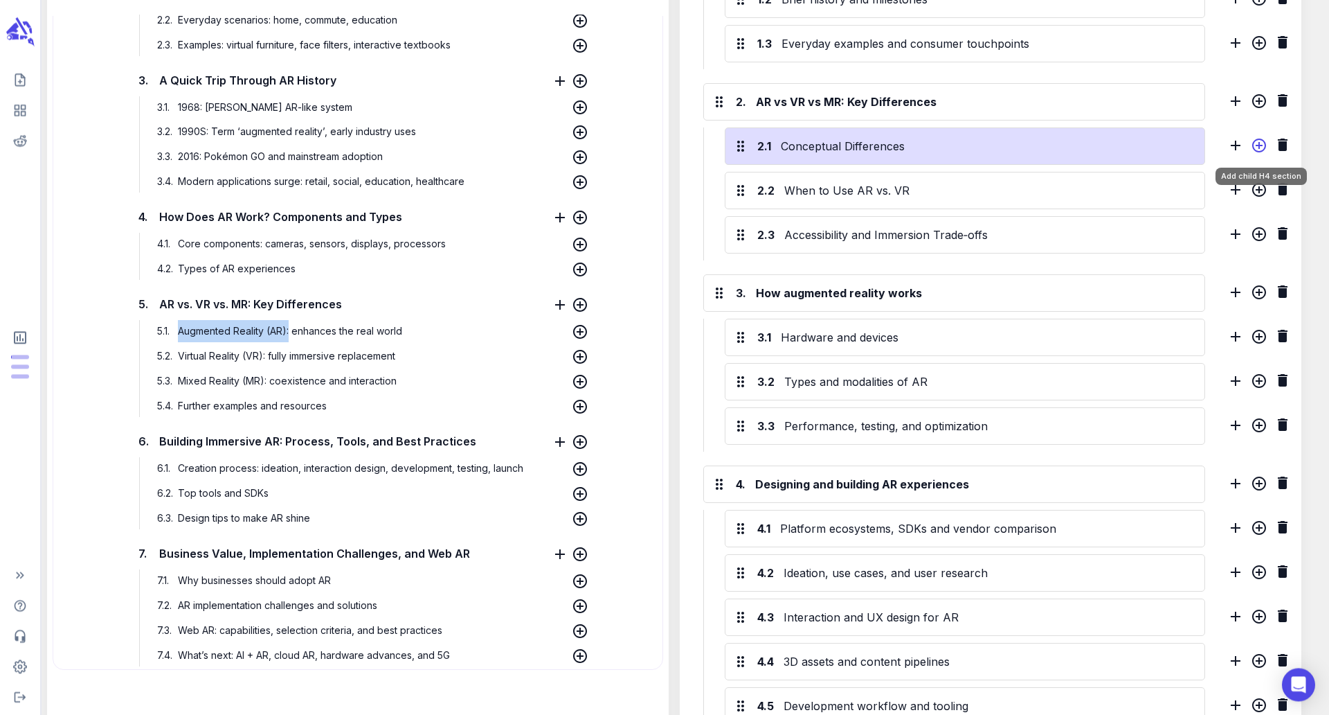
click at [1259, 147] on icon "Add child H4 section" at bounding box center [1260, 145] width 14 height 14
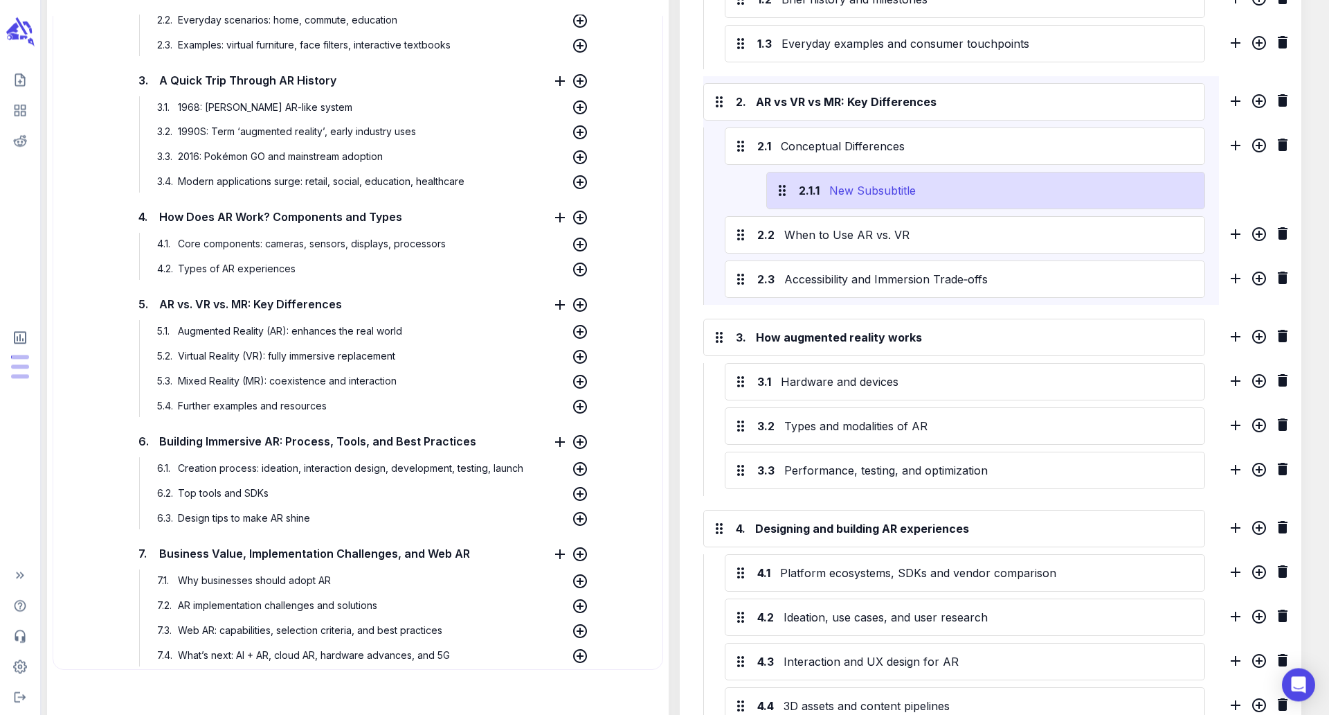
click at [949, 197] on div "New Subsubtitle" at bounding box center [1012, 190] width 370 height 22
paste div
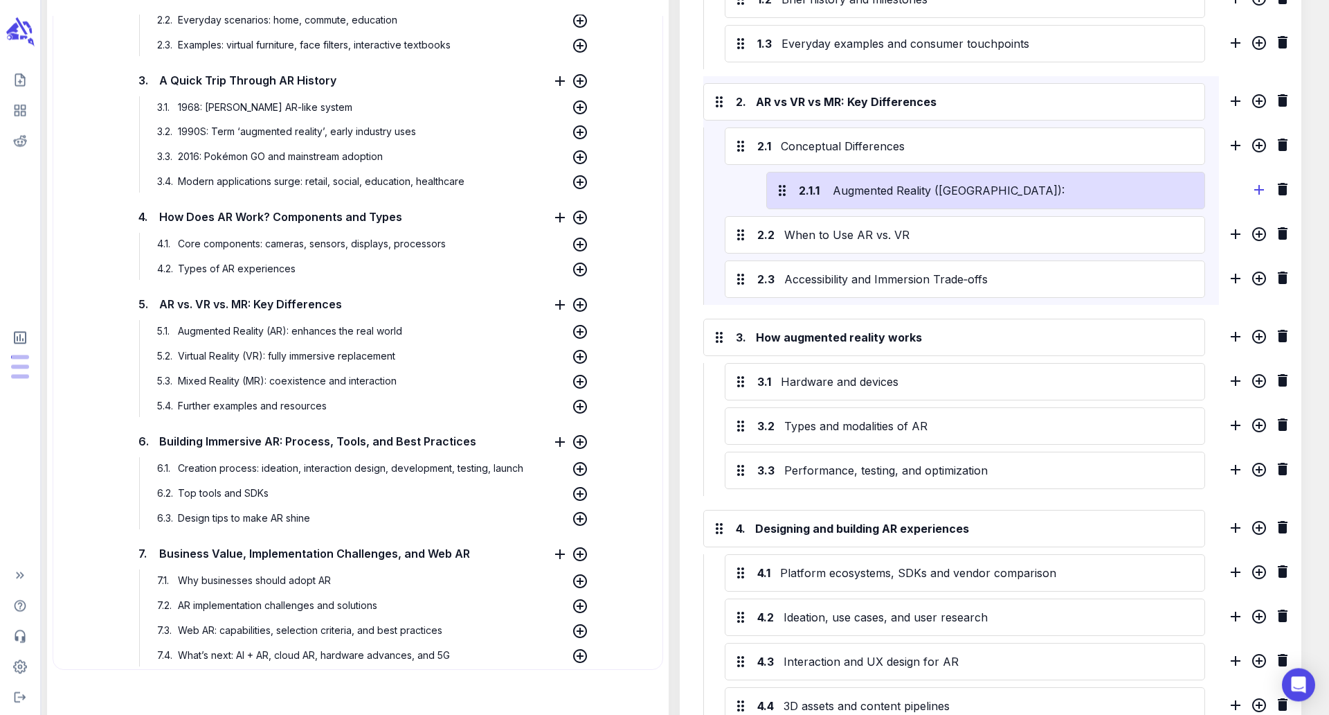
click at [1257, 186] on icon "Add sibling H4 section" at bounding box center [1259, 189] width 17 height 17
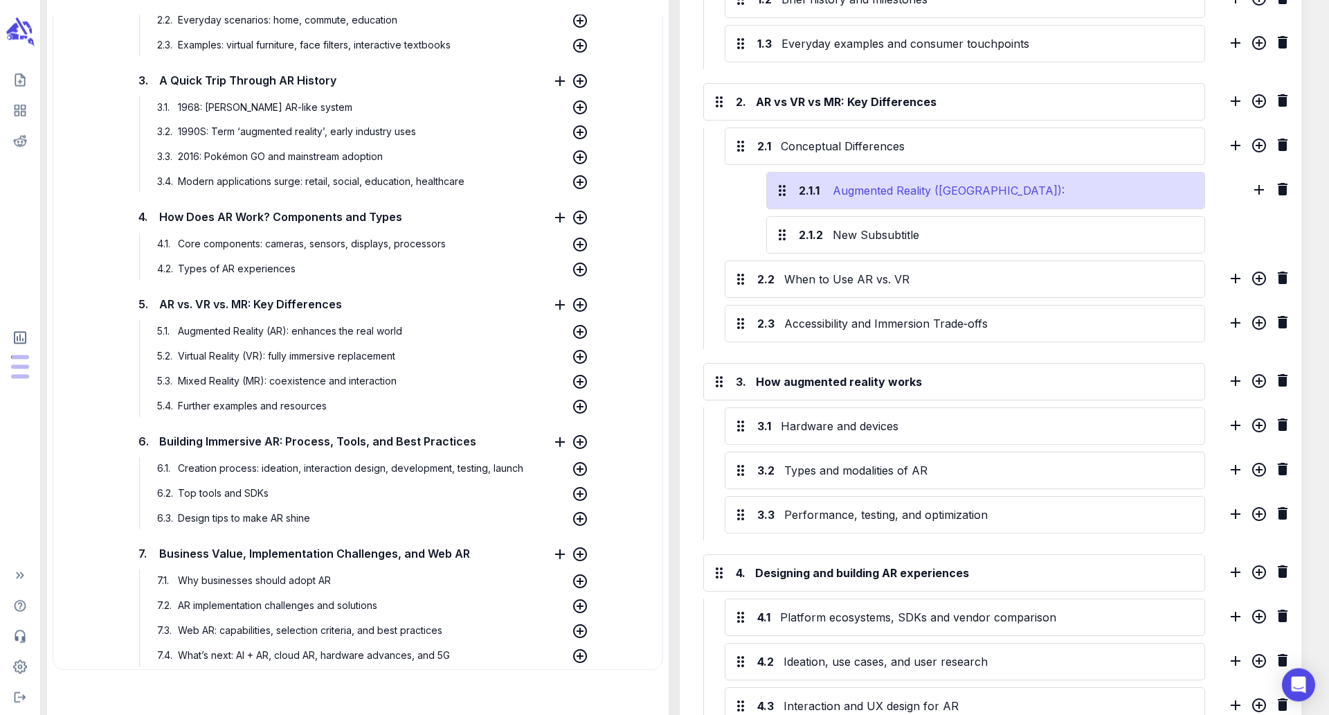
click at [1032, 192] on div "Augmented Reality ([GEOGRAPHIC_DATA]):" at bounding box center [1012, 190] width 370 height 22
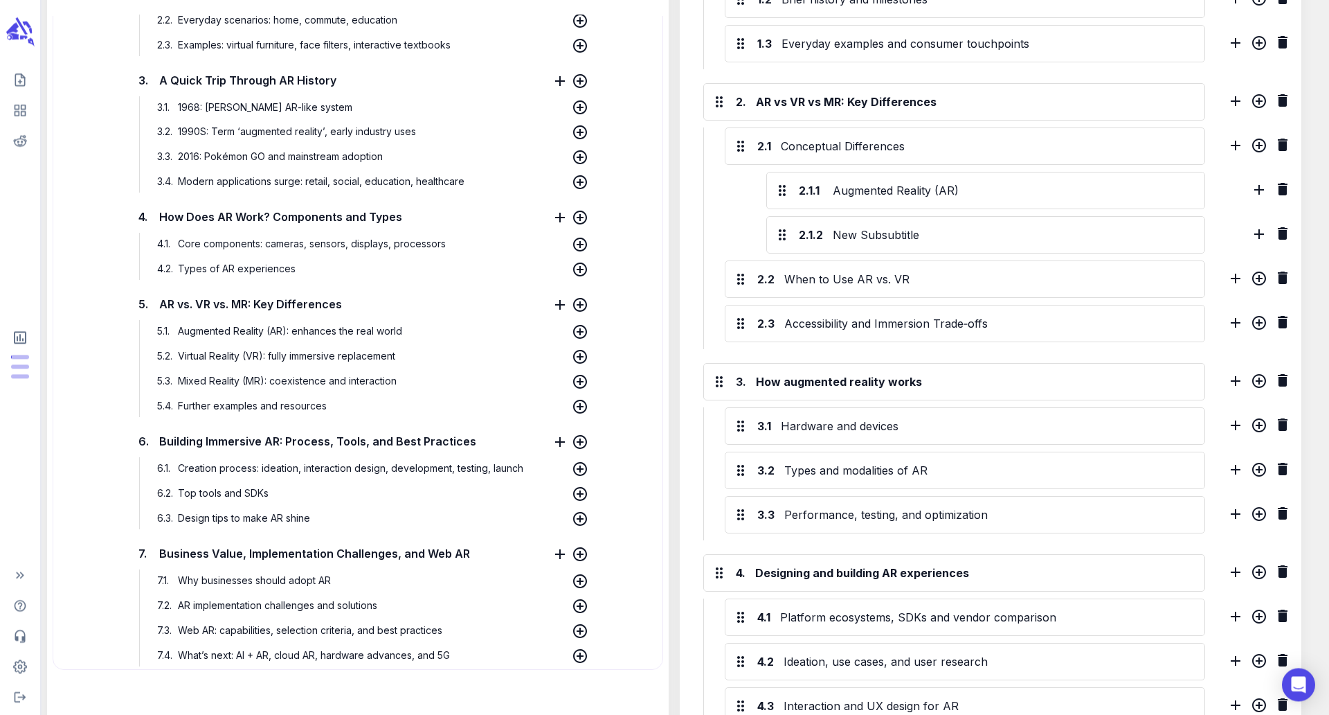
drag, startPoint x: 264, startPoint y: 357, endPoint x: 177, endPoint y: 357, distance: 87.2
click at [177, 357] on p "5.2 . Virtual Reality (VR): fully immersive replacement" at bounding box center [350, 356] width 392 height 22
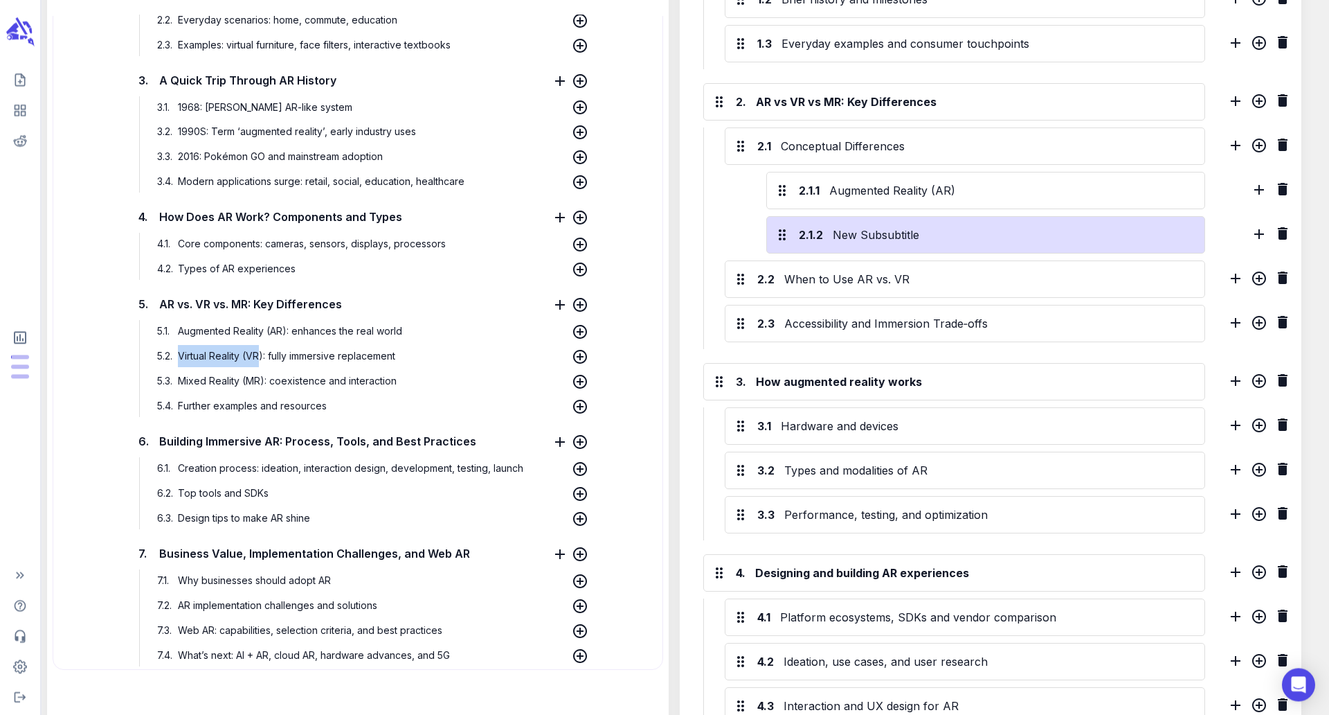
click at [915, 222] on div "2.1.2 New Subsubtitle" at bounding box center [985, 234] width 439 height 37
click at [893, 243] on div "New Subsubtitle" at bounding box center [1013, 235] width 367 height 22
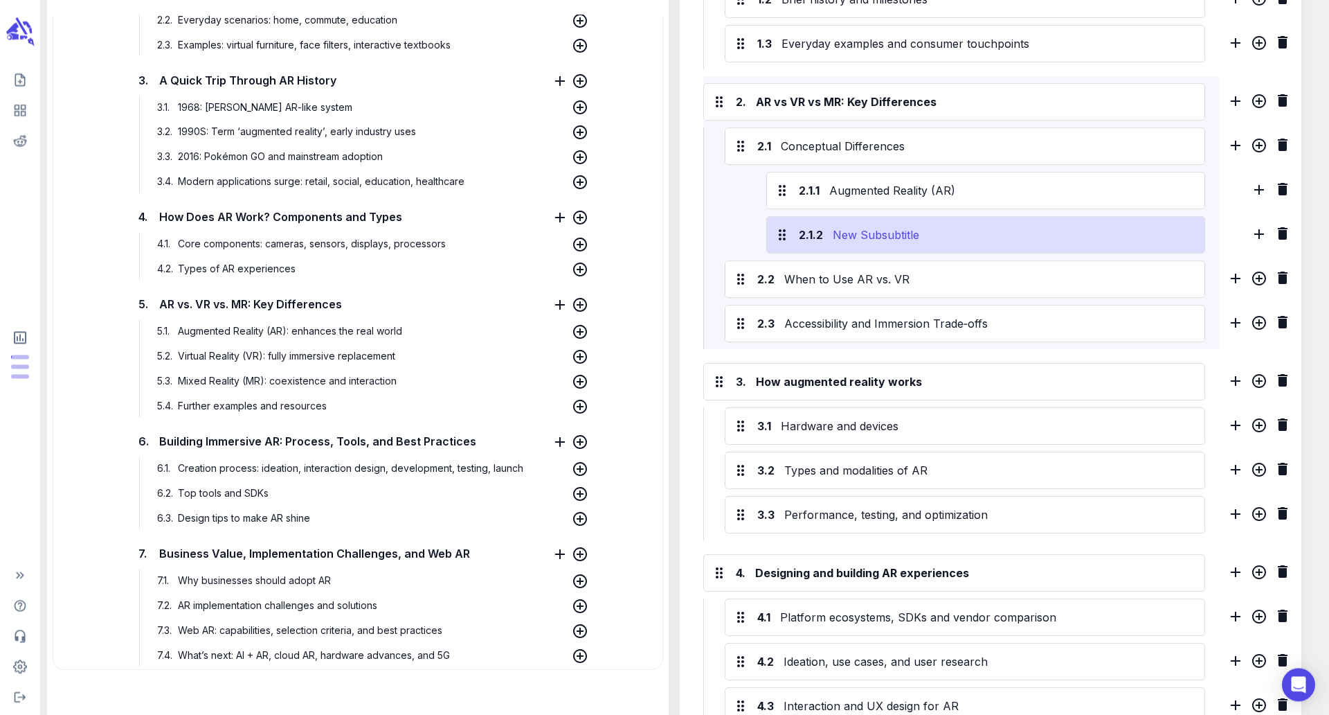
paste div
drag, startPoint x: 836, startPoint y: 239, endPoint x: 810, endPoint y: 219, distance: 32.5
click at [830, 224] on div "Virtual Reality (VR" at bounding box center [1013, 235] width 367 height 22
click at [1257, 226] on icon "Add sibling H4 section" at bounding box center [1259, 234] width 17 height 17
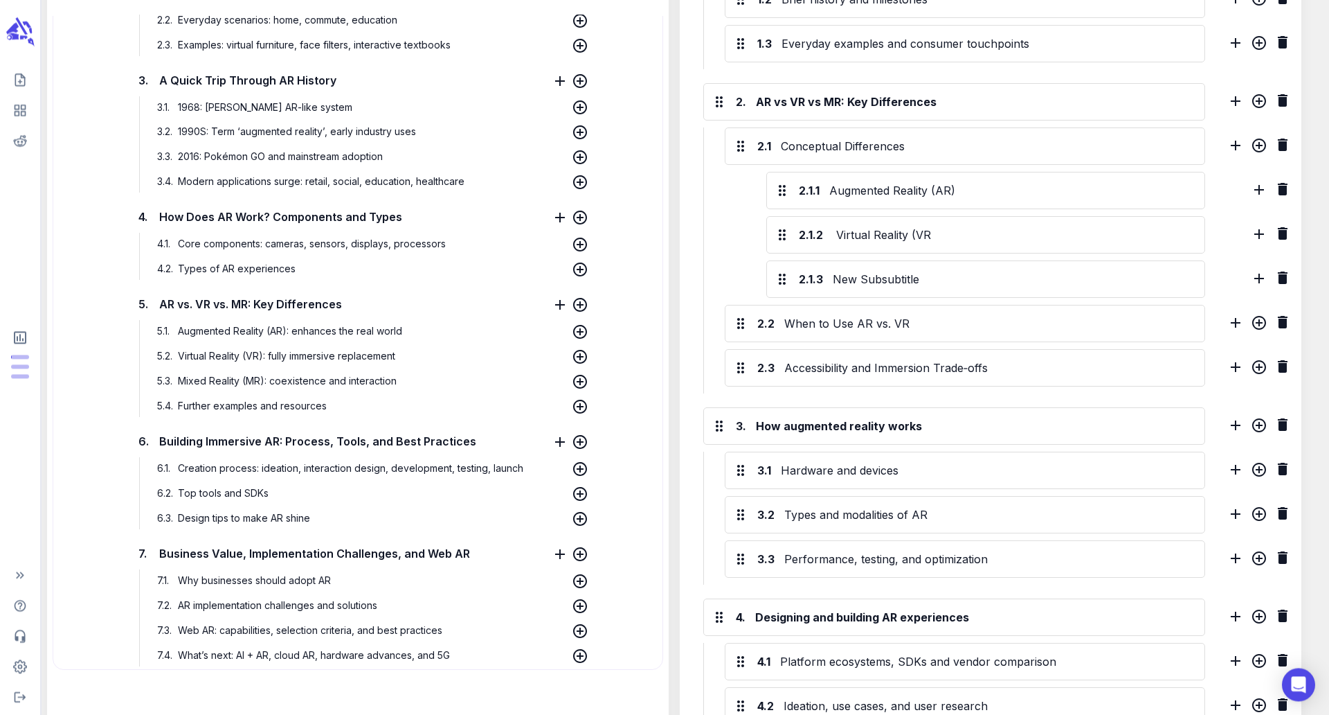
click at [264, 380] on span "Mixed Reality (MR): coexistence and interaction" at bounding box center [287, 381] width 226 height 12
drag, startPoint x: 268, startPoint y: 380, endPoint x: 180, endPoint y: 383, distance: 88.0
click at [180, 383] on span "Mixed Reality (MR): coexistence and interaction" at bounding box center [287, 381] width 226 height 12
copy span "Mixed Reality (MR)"
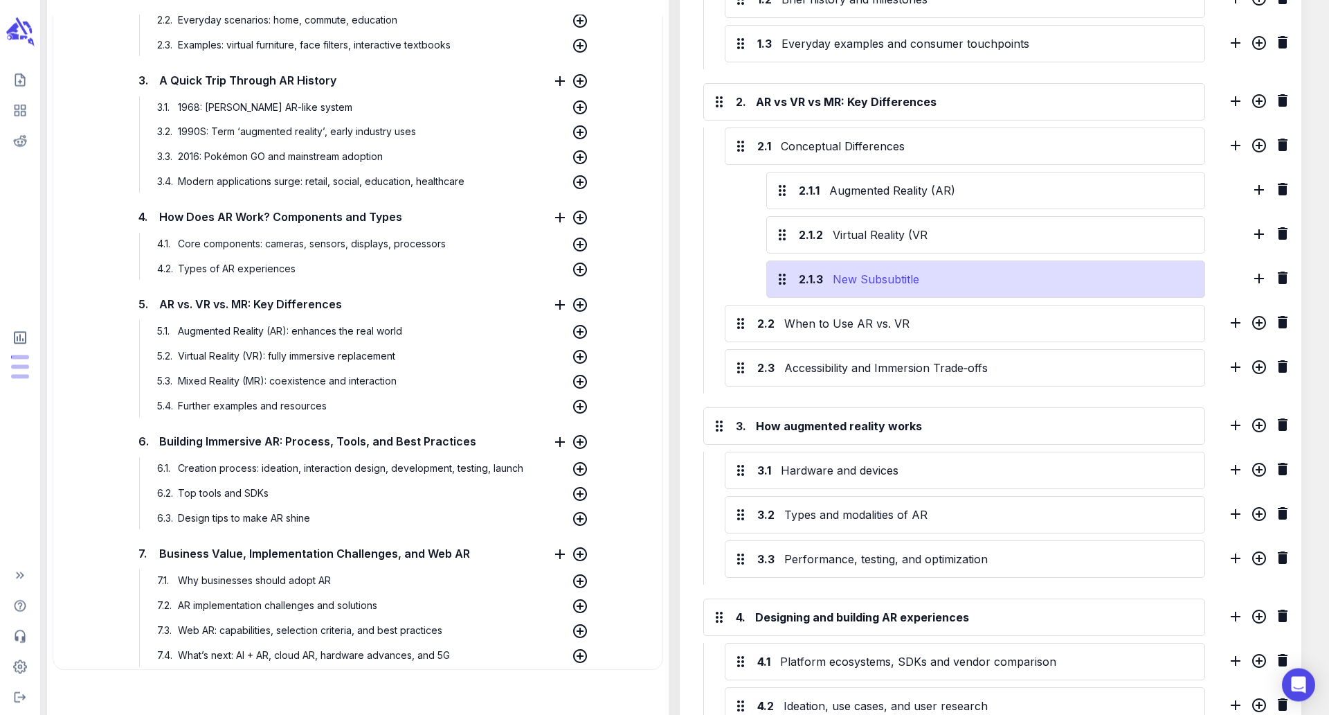
click at [854, 276] on div "New Subsubtitle" at bounding box center [1013, 279] width 367 height 22
paste div
click at [1041, 271] on div "Mixed Reality (MR)" at bounding box center [1013, 279] width 367 height 22
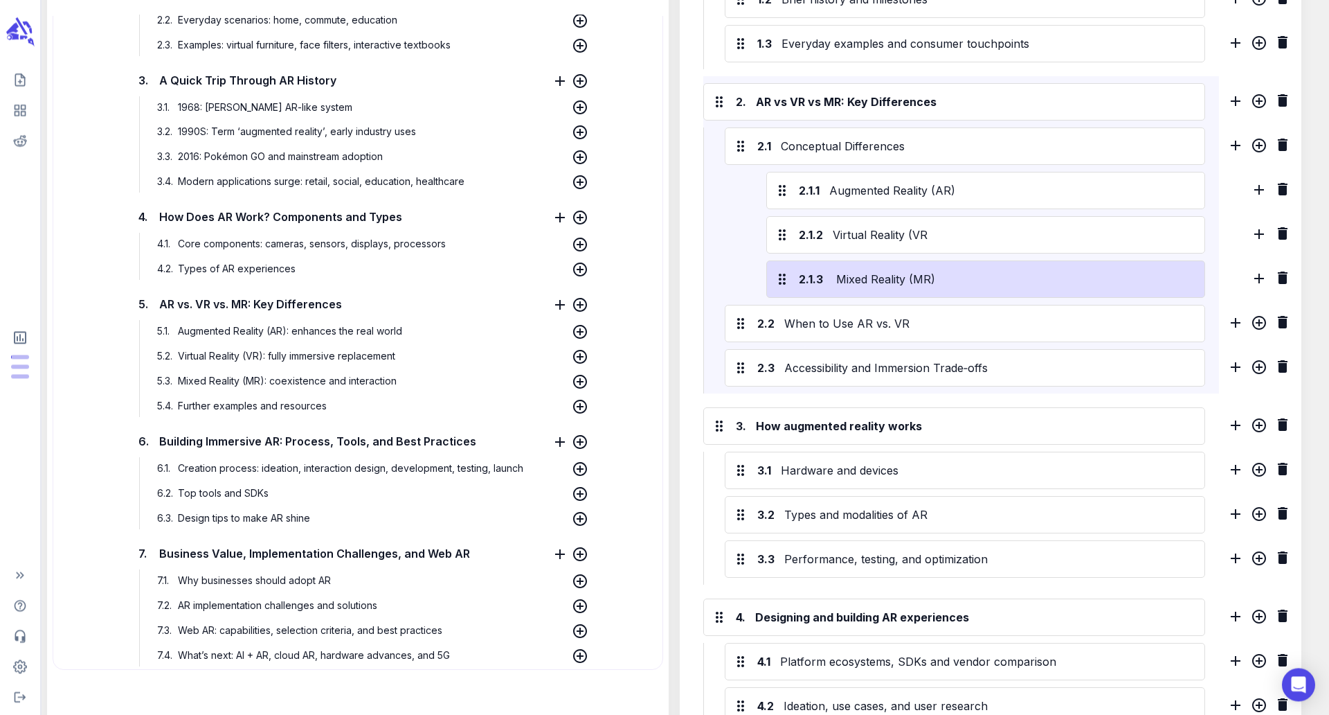
click at [1043, 264] on div "2.1.3 Mixed Reality (MR)" at bounding box center [985, 278] width 439 height 37
click at [1255, 273] on icon "Add sibling H4 section" at bounding box center [1259, 278] width 17 height 17
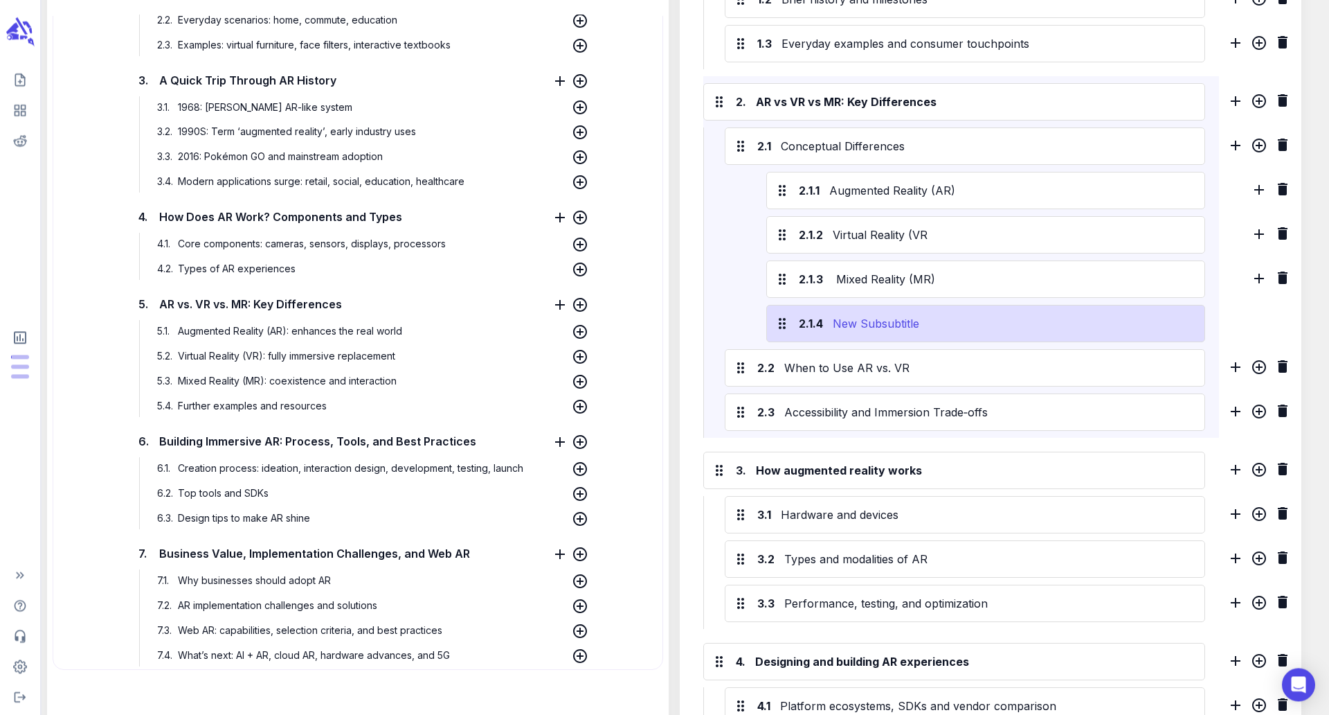
click at [895, 316] on div "New Subsubtitle" at bounding box center [1013, 323] width 367 height 22
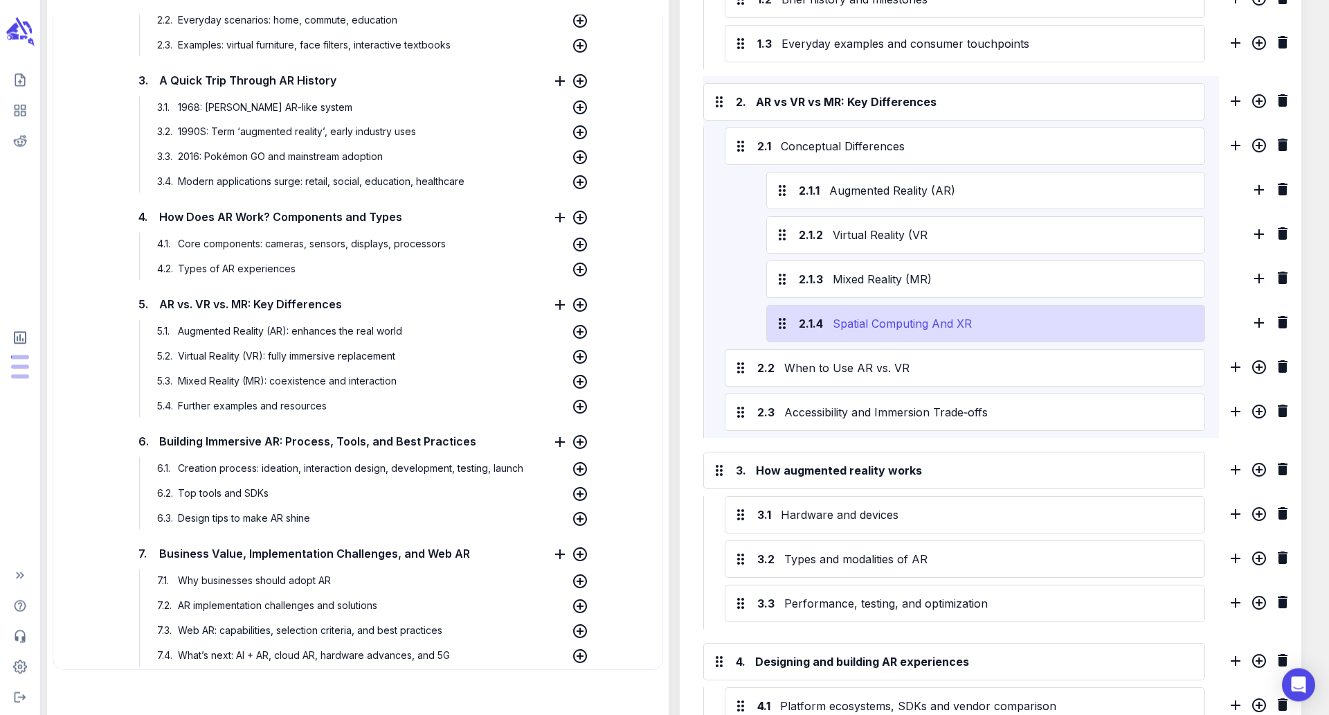
click at [938, 325] on div "Spatial Computing And XR" at bounding box center [1013, 323] width 367 height 22
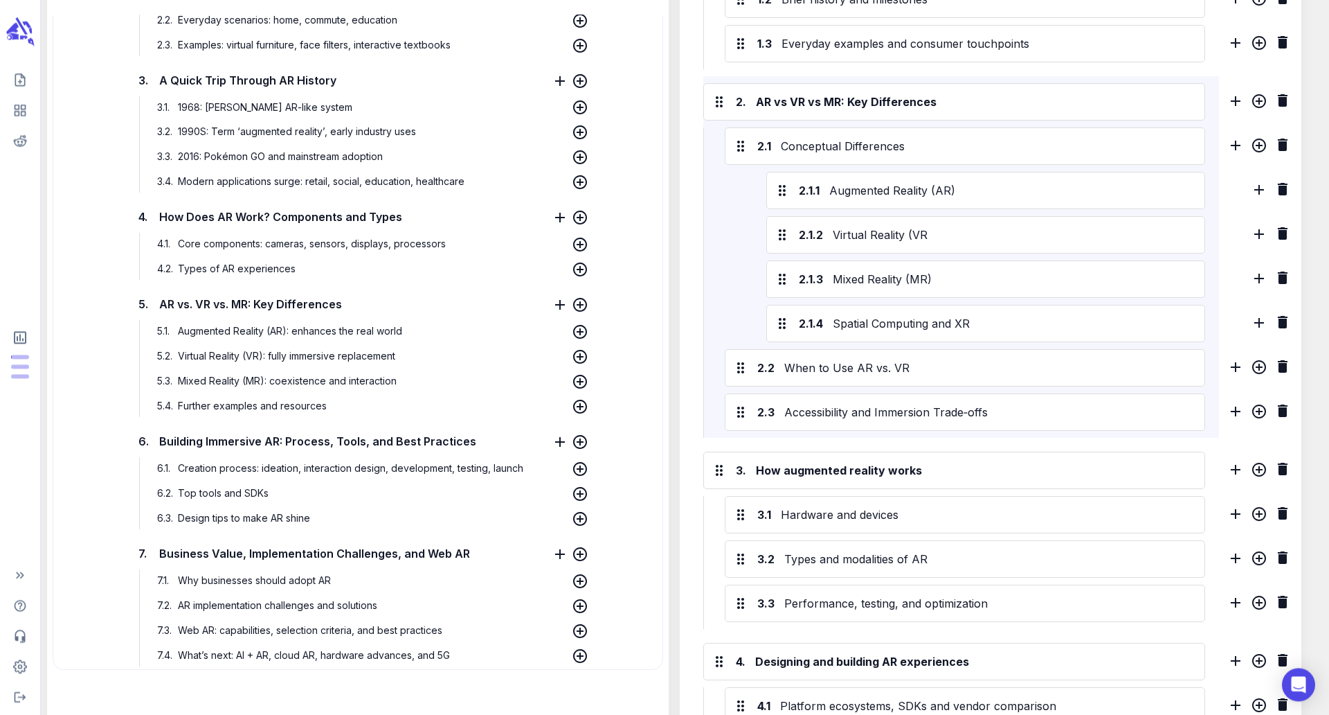
click at [741, 309] on div "2.1.1 Augmented Reality (AR) 2.1.2 Virtual Reality (VR 2.1.3 Mixed Reality (MR)…" at bounding box center [965, 257] width 481 height 170
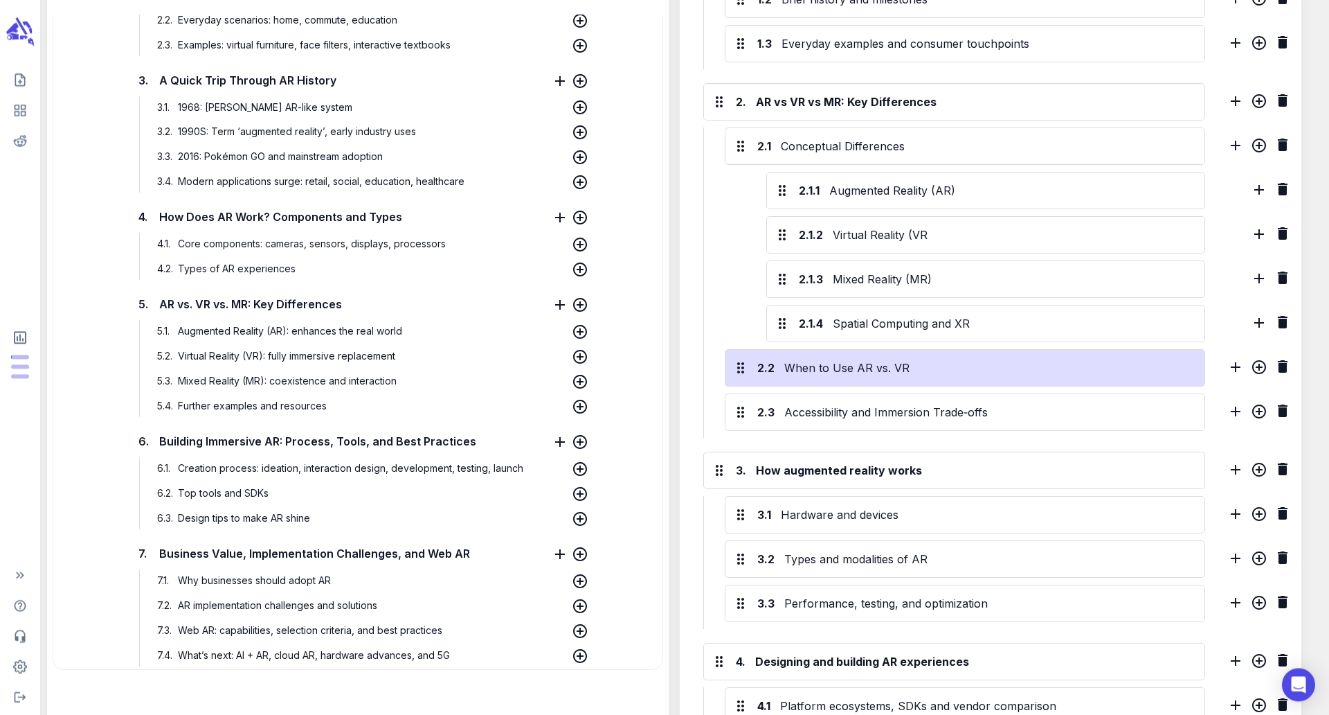
click at [740, 372] on icon at bounding box center [741, 367] width 17 height 17
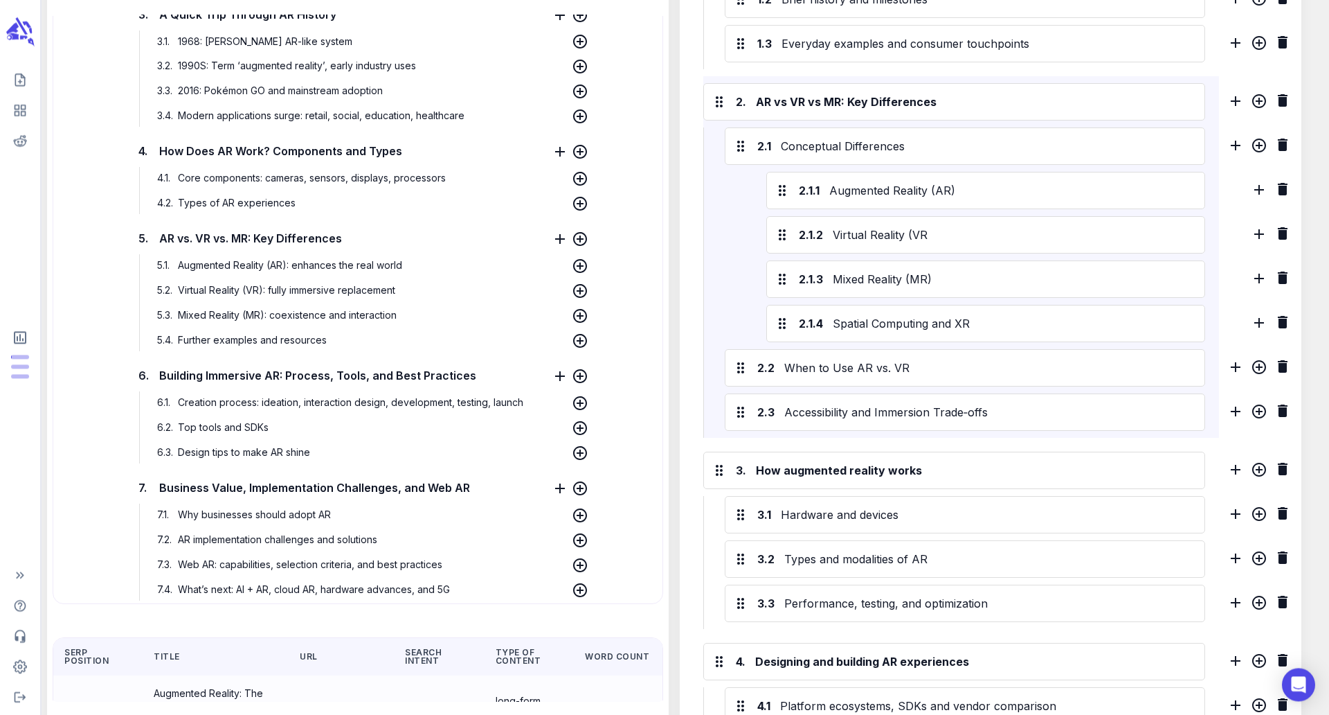
scroll to position [2347, 0]
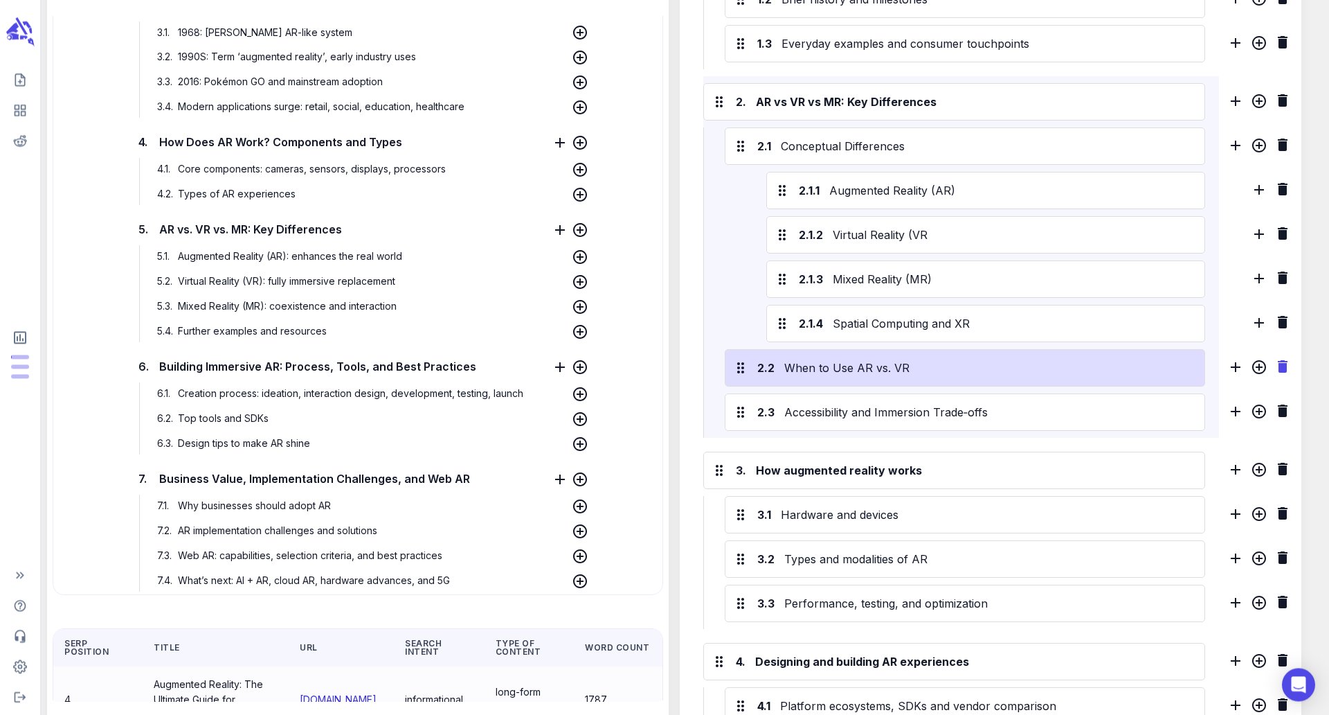
click at [1289, 364] on icon "Delete H3 section" at bounding box center [1283, 366] width 17 height 17
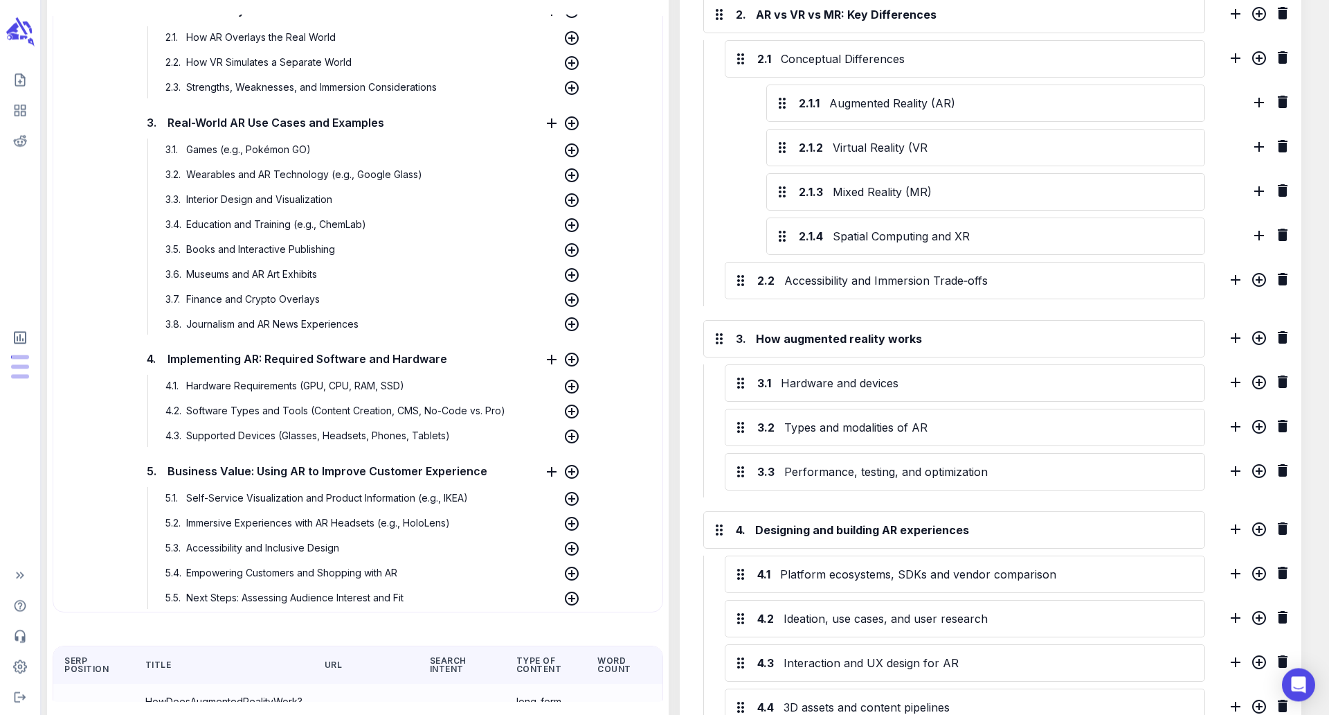
scroll to position [3218, 0]
drag, startPoint x: 461, startPoint y: 89, endPoint x: 188, endPoint y: 93, distance: 272.8
click at [188, 93] on p "2.3 . Strengths, Weaknesses, and Immersion Considerations" at bounding box center [349, 89] width 375 height 22
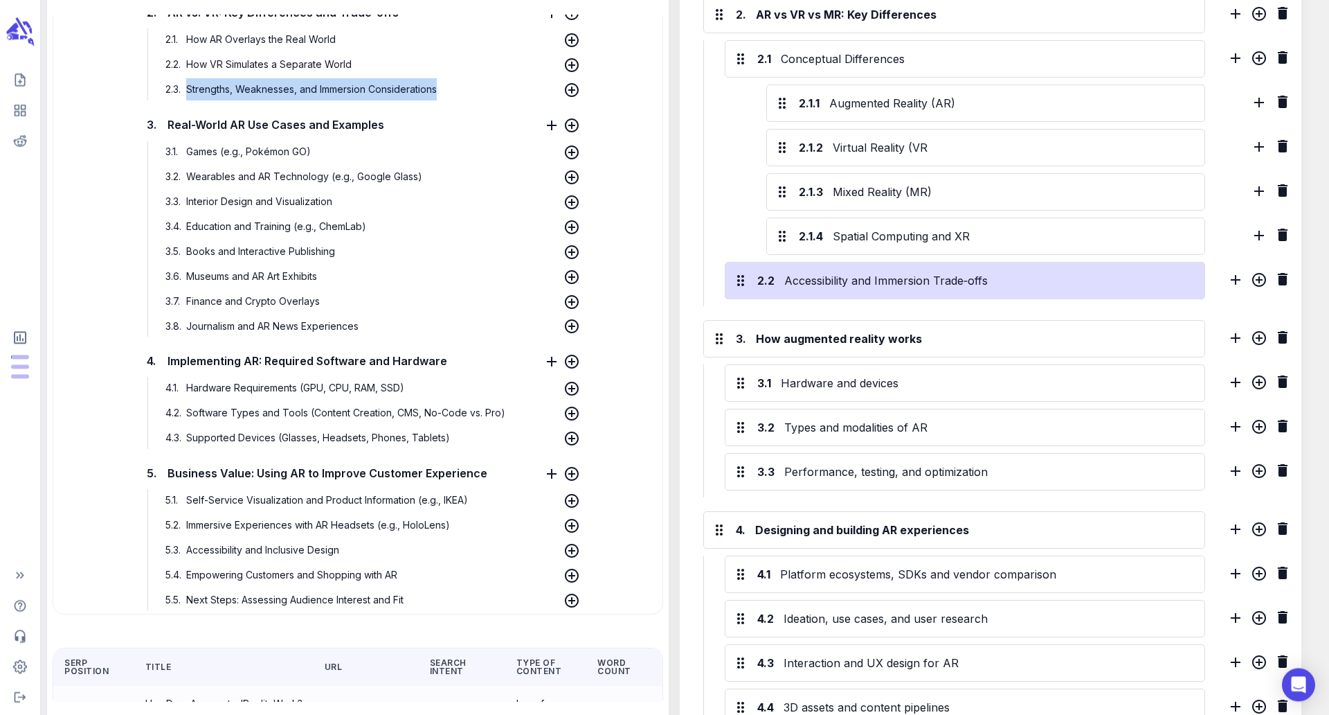
click at [945, 294] on div "2.2 Accessibility and Immersion Trade‑offs" at bounding box center [965, 280] width 481 height 37
click at [946, 287] on div "Accessibility and Immersion Trade‑offs" at bounding box center [989, 280] width 415 height 22
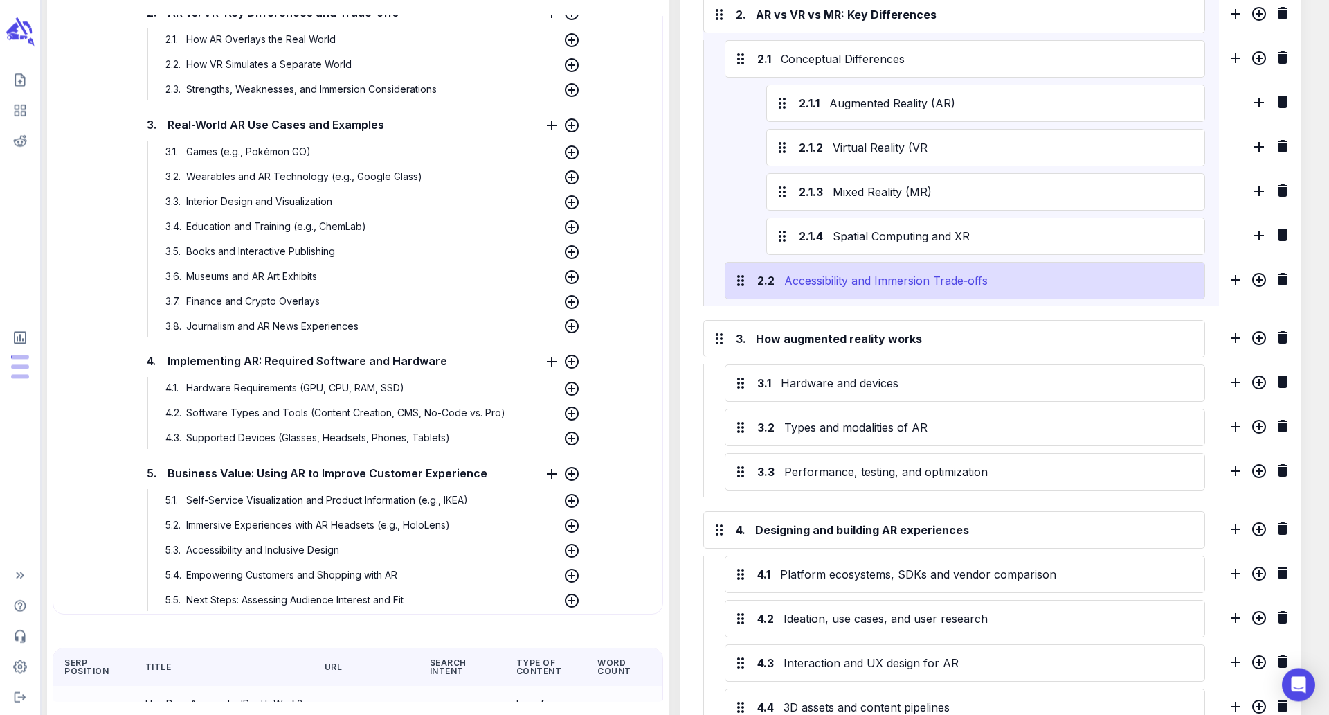
click at [946, 287] on div "Accessibility and Immersion Trade‑offs" at bounding box center [989, 280] width 415 height 22
paste div
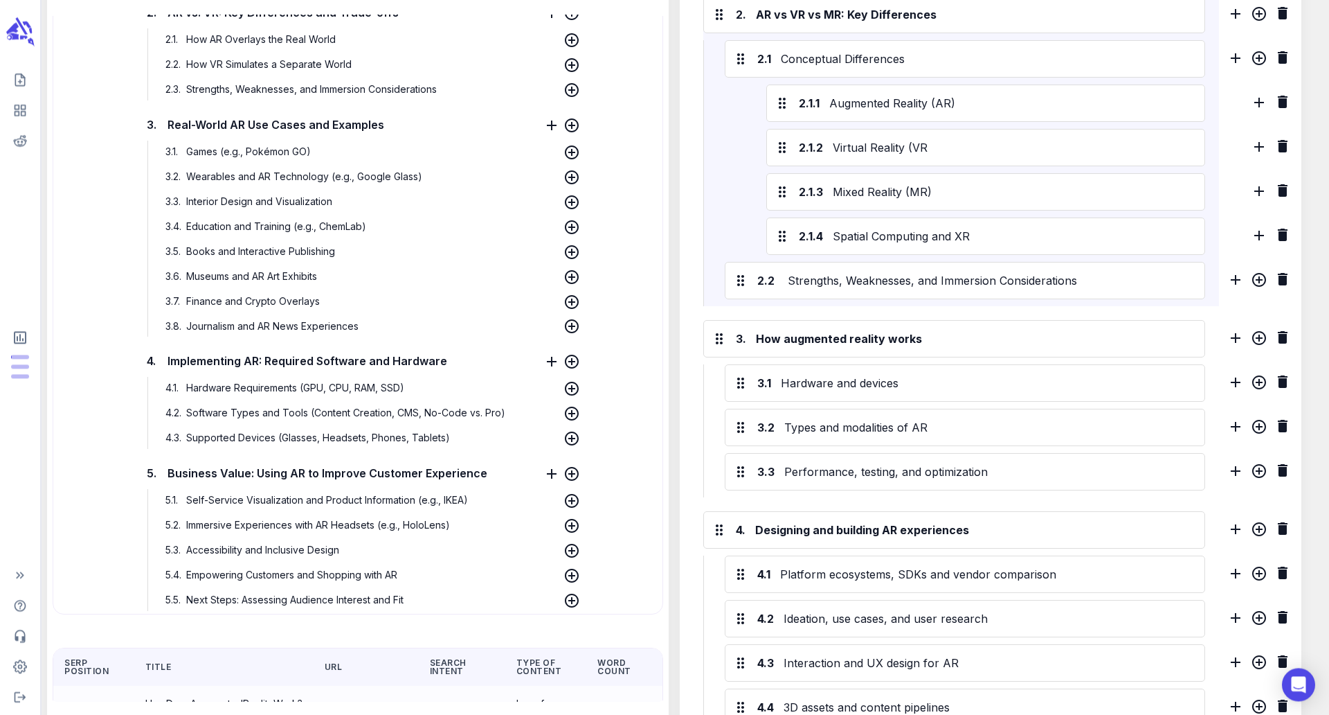
click at [309, 264] on div "3.1 . Games (e.g., Pokémon GO) 3.2 . Wearables and AR Technology (e.g., Google …" at bounding box center [363, 238] width 433 height 197
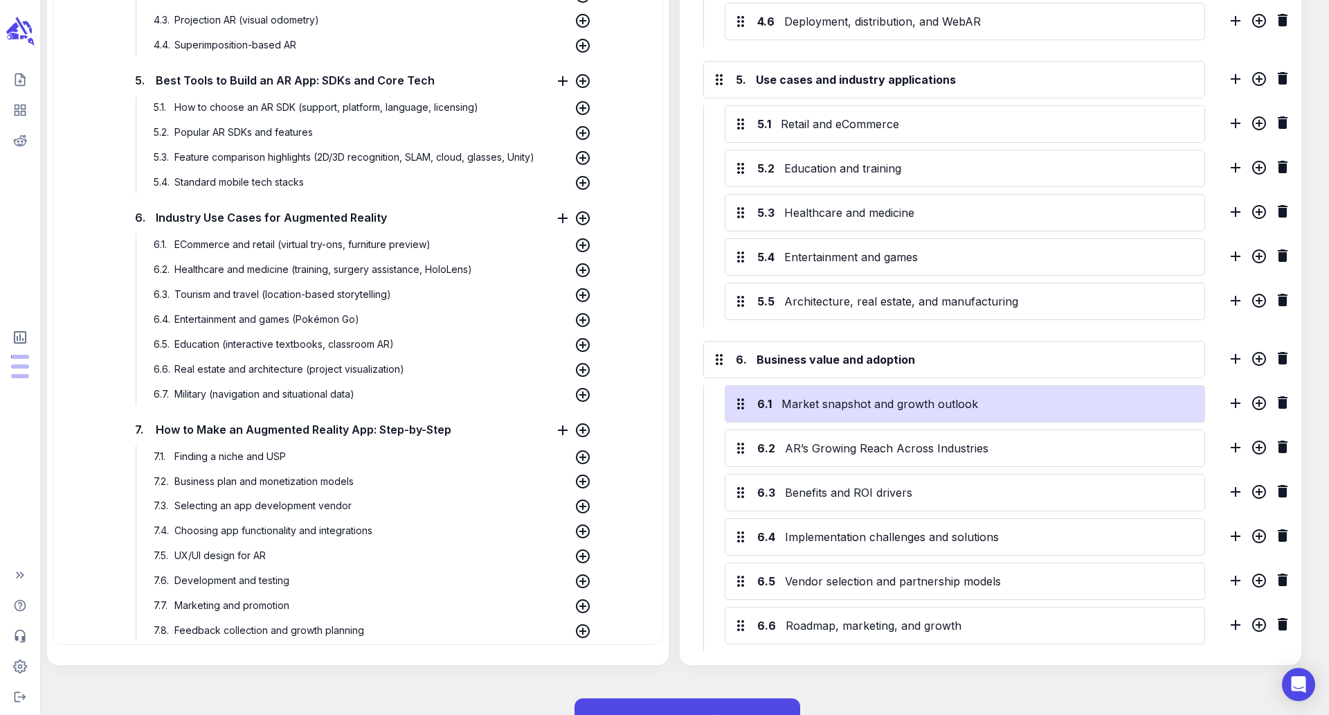
scroll to position [1352, 0]
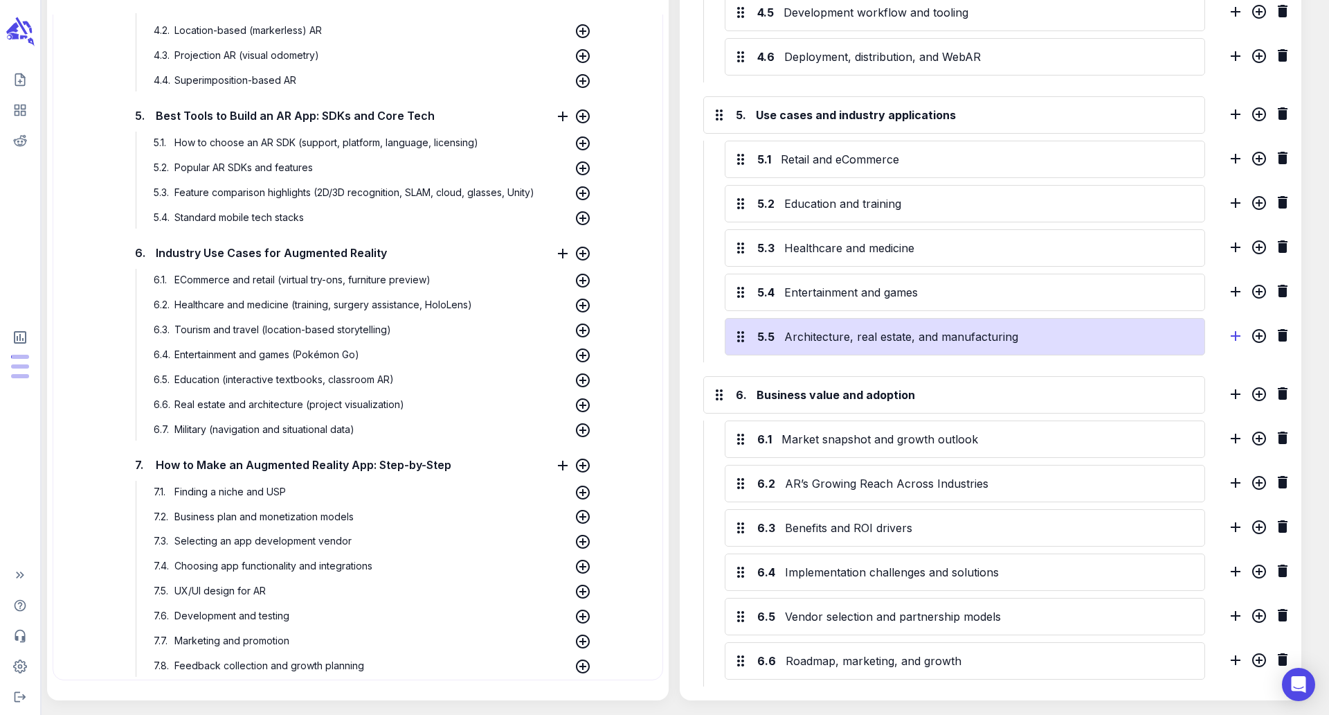
click at [1232, 337] on icon "Add sibling H3 section" at bounding box center [1236, 336] width 10 height 10
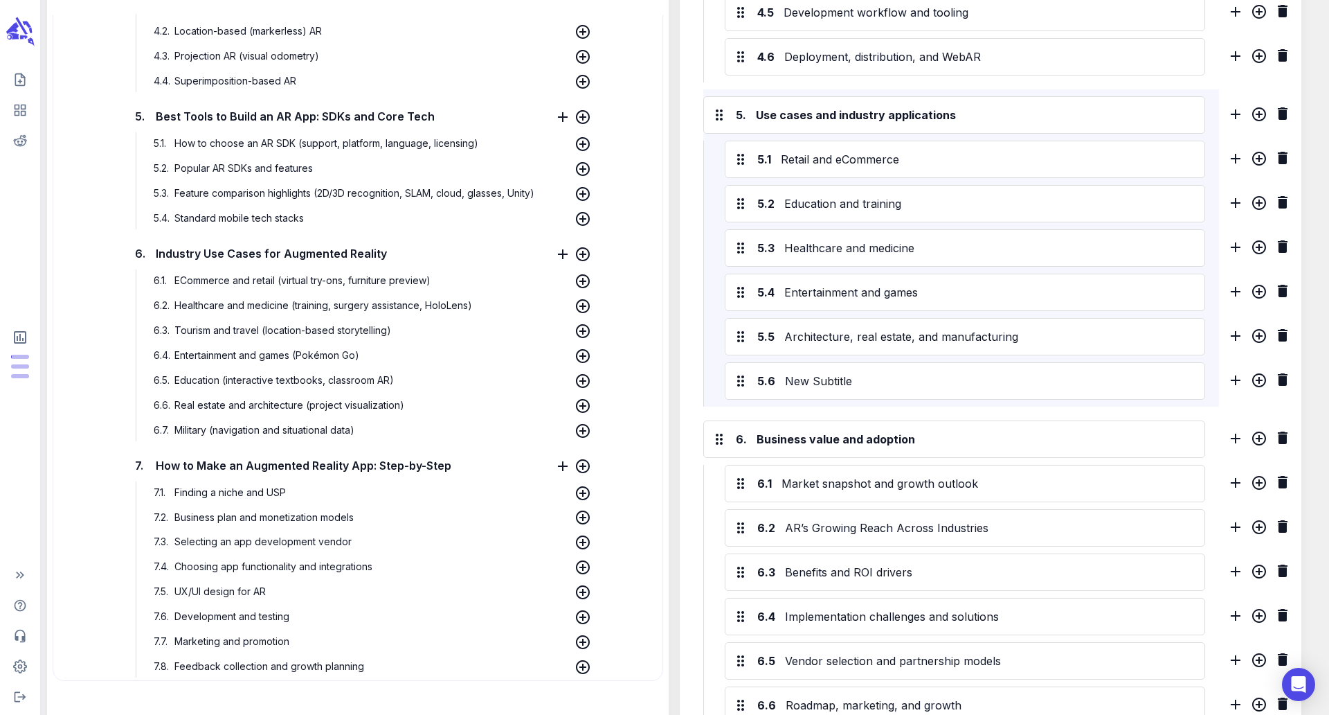
click at [188, 424] on span "Military (navigation and situational data)" at bounding box center [264, 430] width 187 height 12
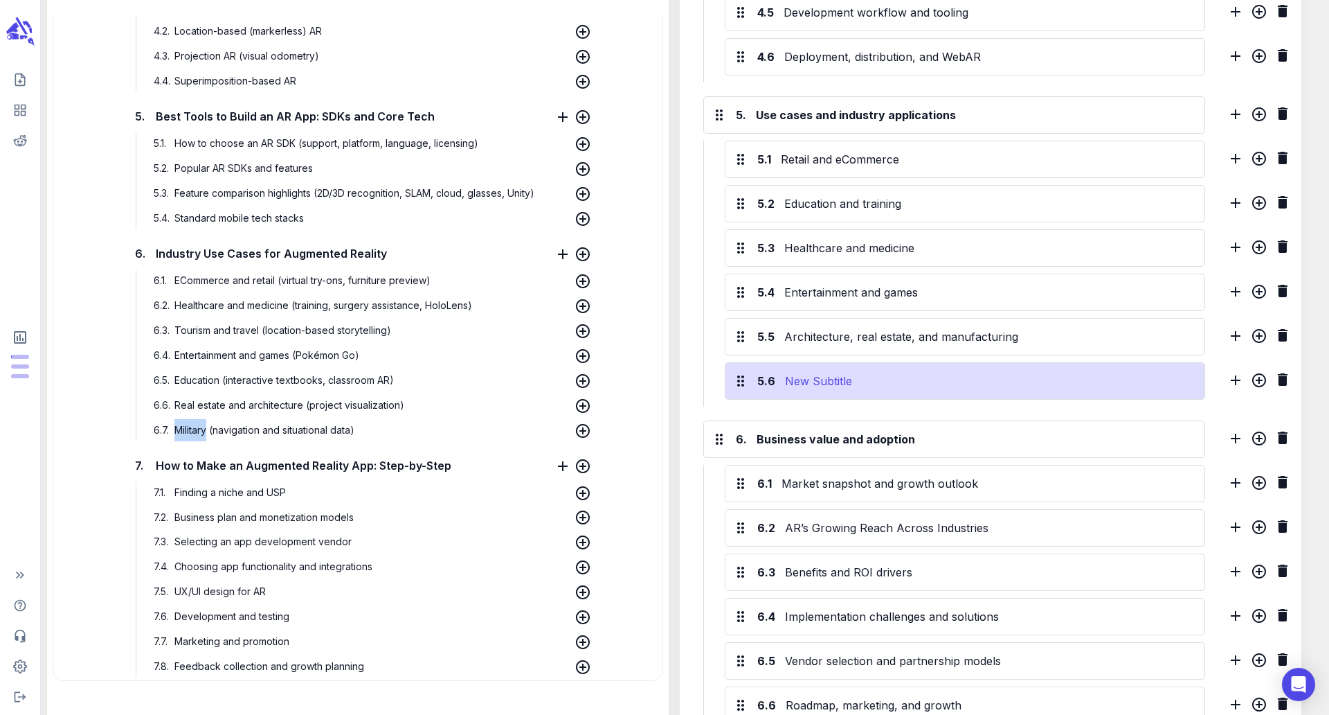
click at [827, 377] on div "New Subtitle" at bounding box center [989, 381] width 414 height 22
paste div
click at [806, 388] on div "Military" at bounding box center [989, 381] width 414 height 22
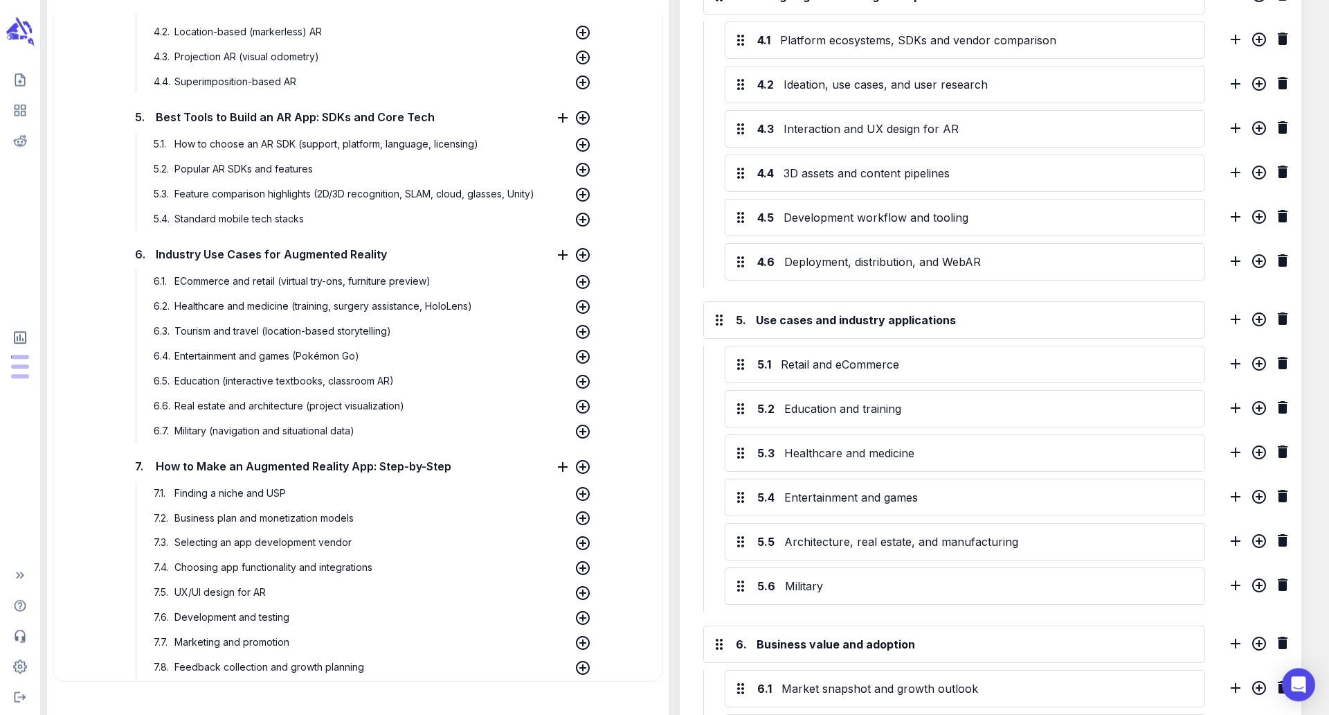
scroll to position [1481, 0]
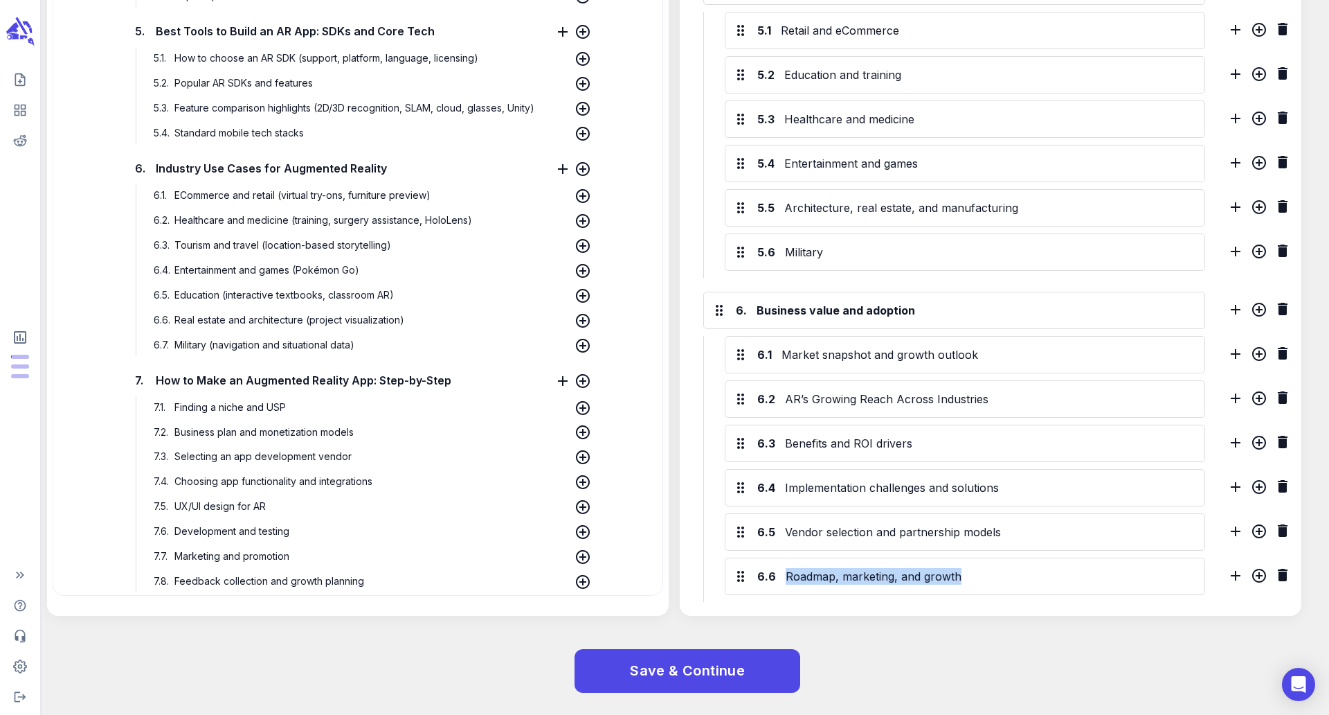
drag, startPoint x: 1045, startPoint y: 602, endPoint x: 718, endPoint y: 410, distance: 378.9
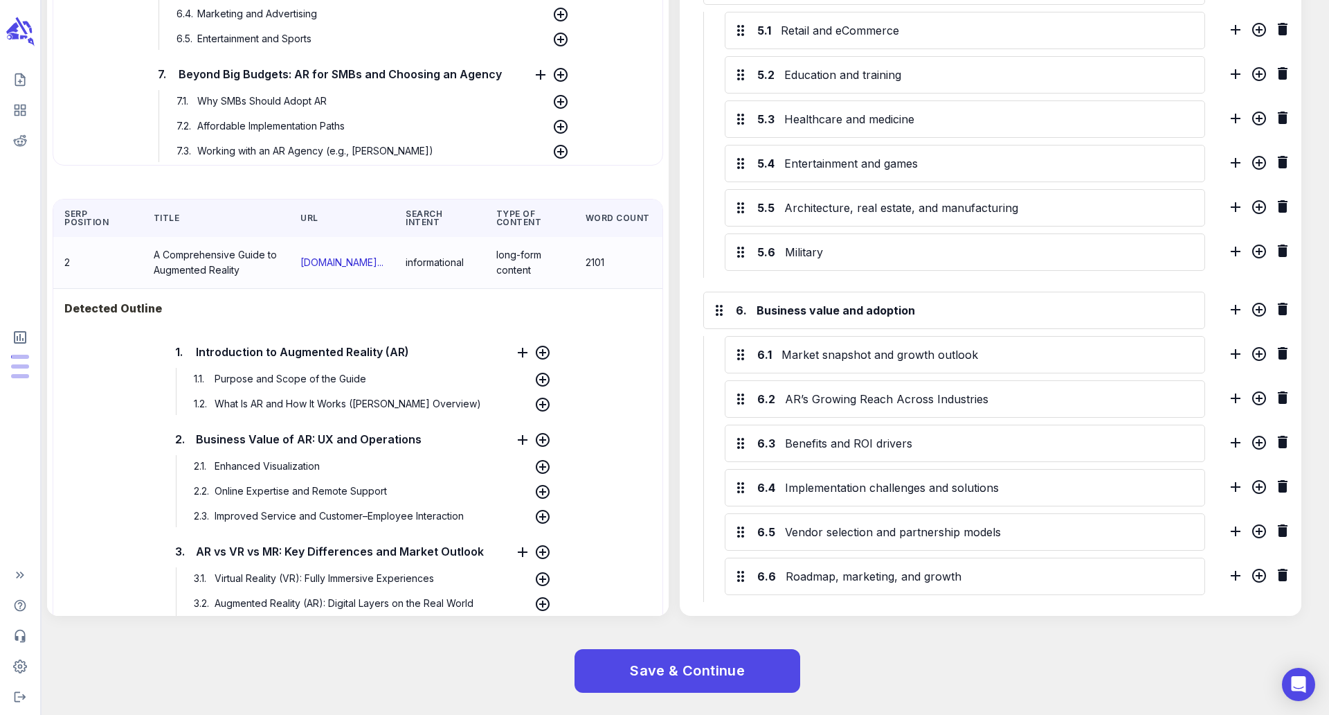
scroll to position [0, 0]
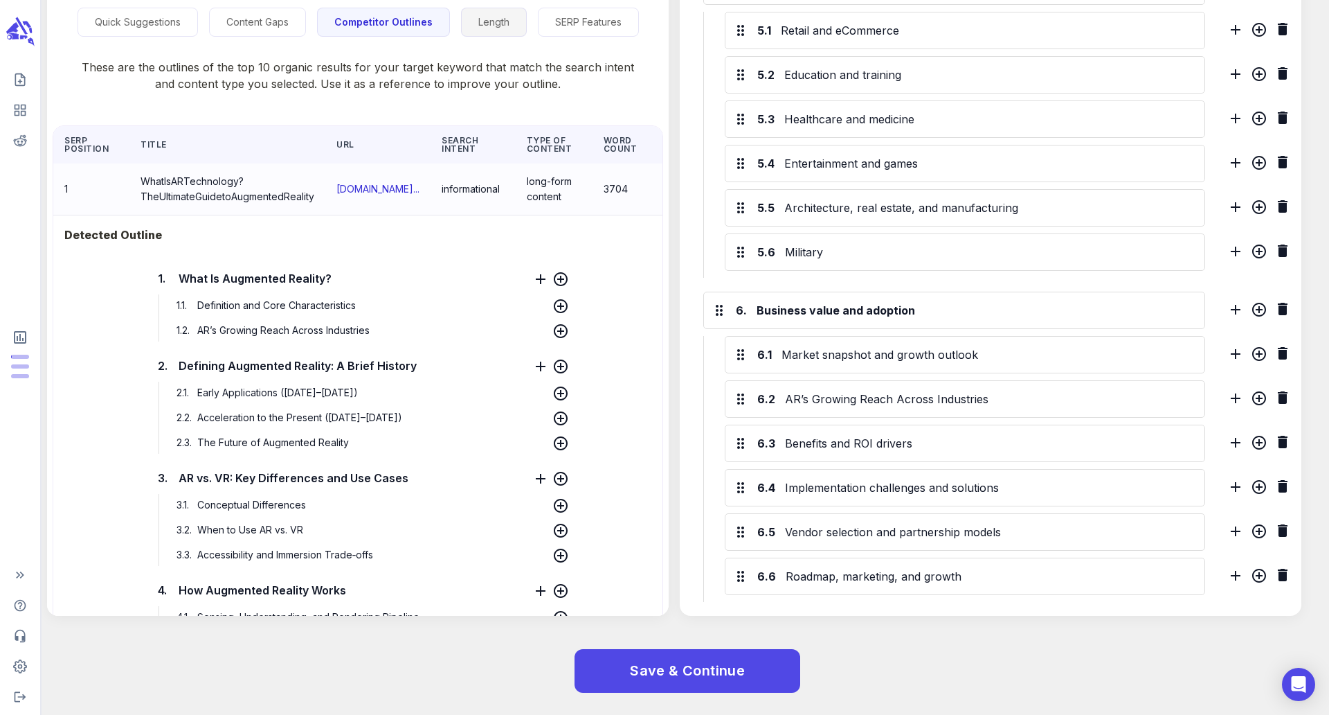
click at [465, 19] on button "Length" at bounding box center [494, 23] width 66 height 30
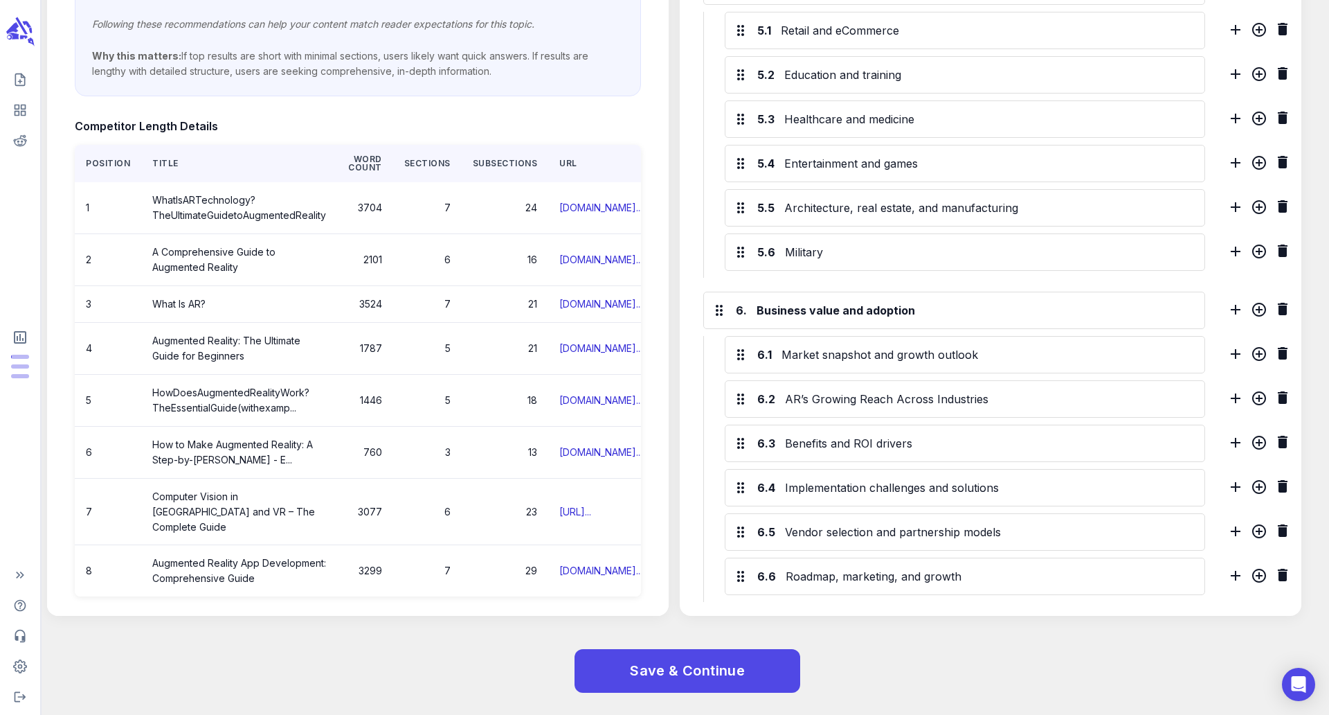
scroll to position [360, 0]
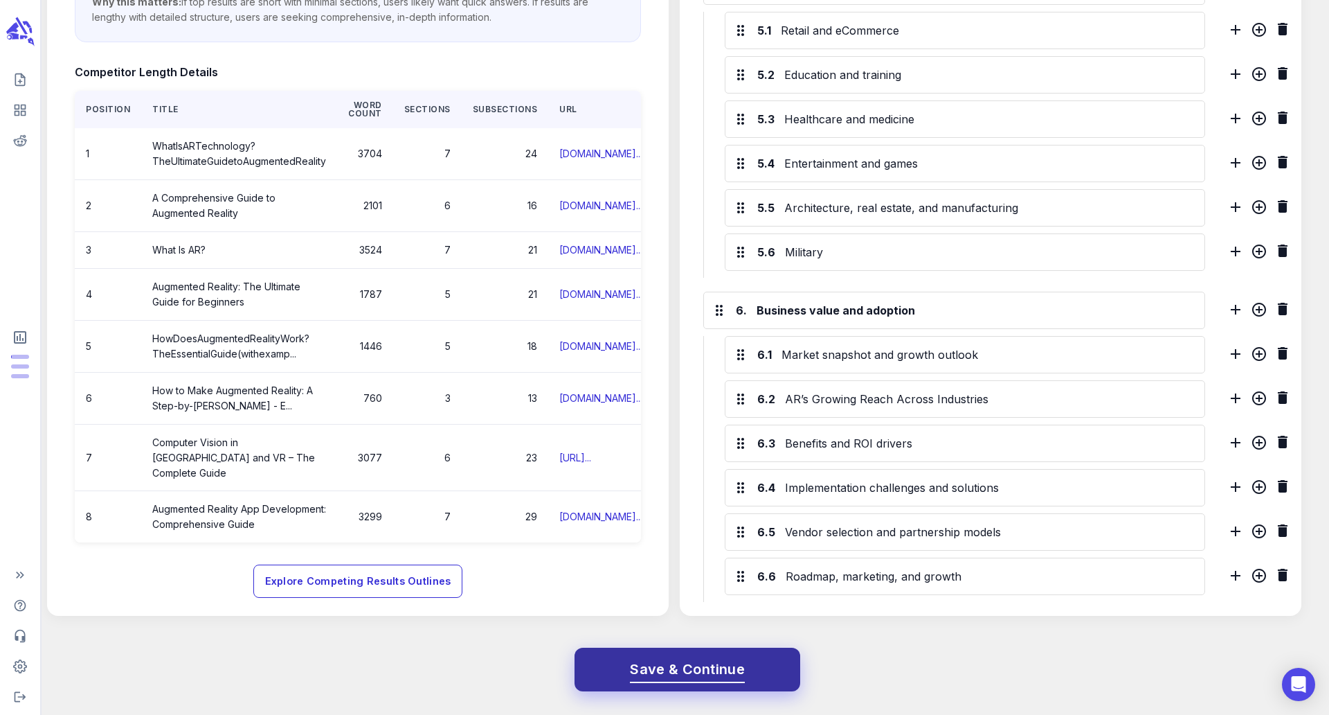
click at [656, 674] on span "Save & Continue" at bounding box center [687, 669] width 115 height 24
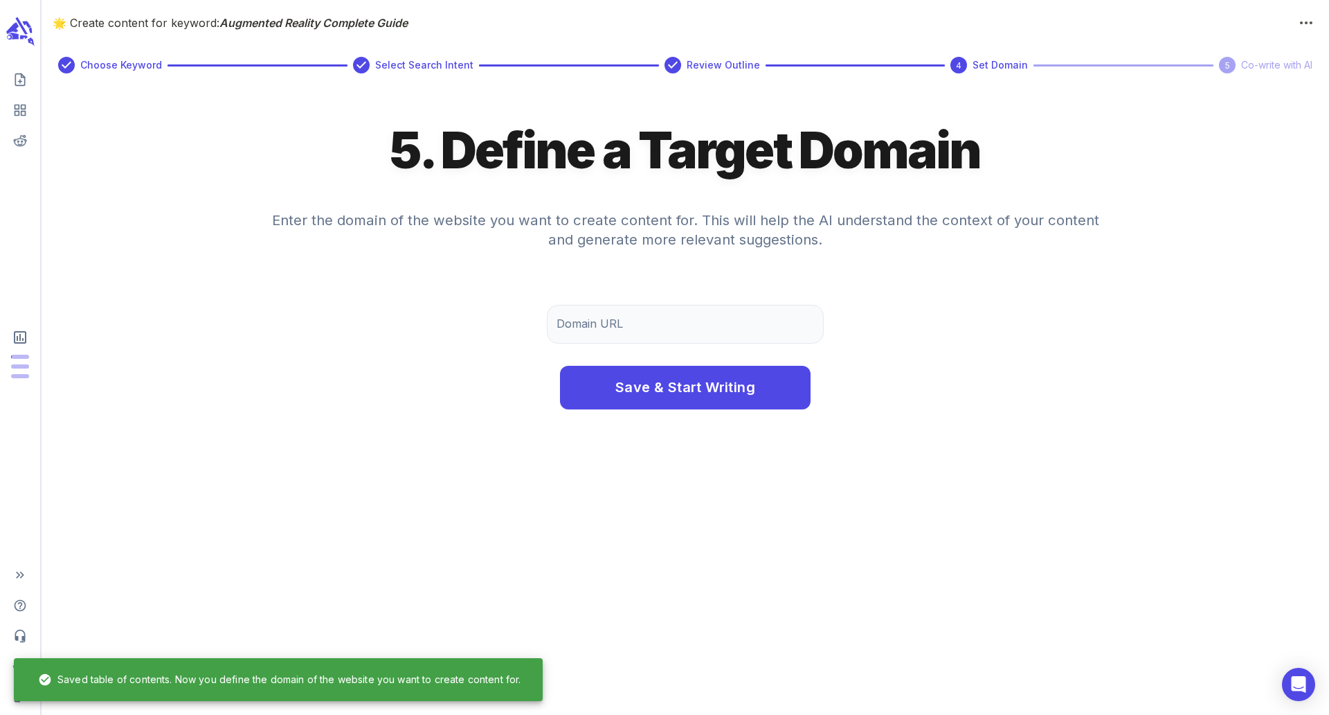
scroll to position [0, 0]
click at [643, 312] on input "Domain URL" at bounding box center [685, 324] width 277 height 39
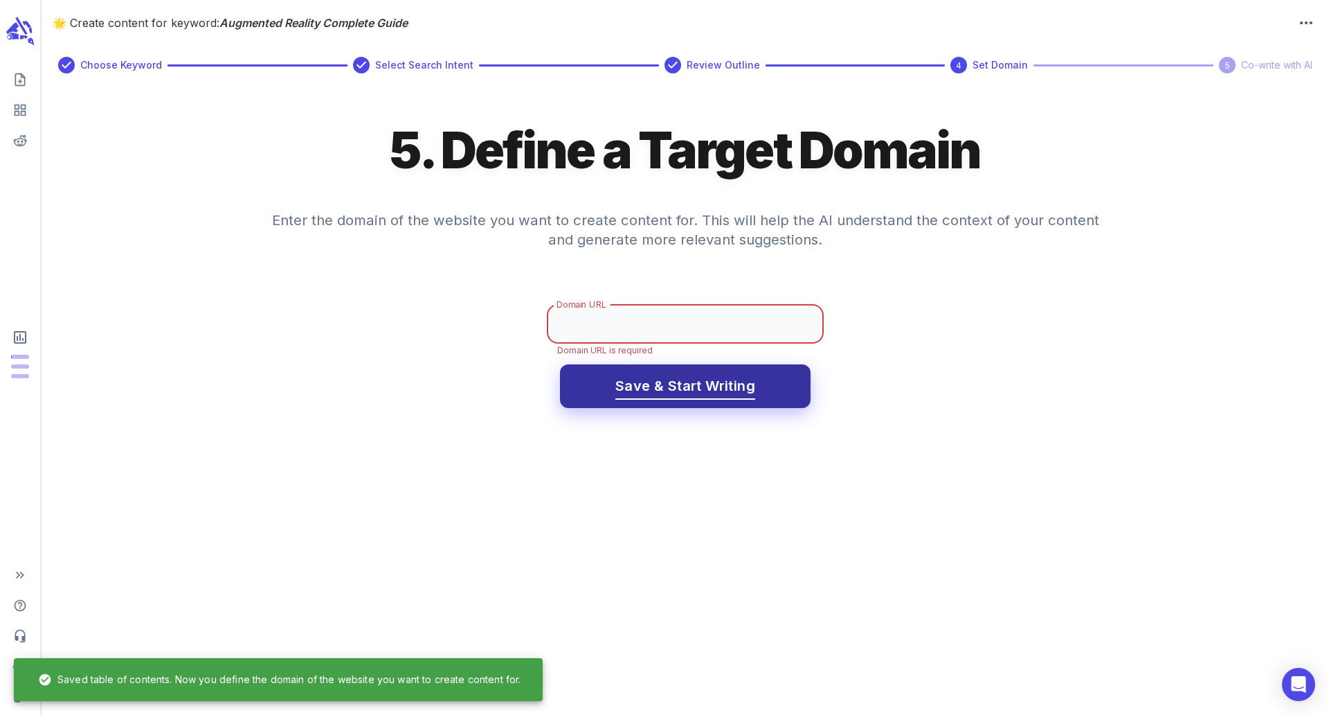
paste input "[URL][DOMAIN_NAME]"
type input "[URL][DOMAIN_NAME]"
click at [667, 384] on span "Save & Start Writing" at bounding box center [686, 386] width 140 height 24
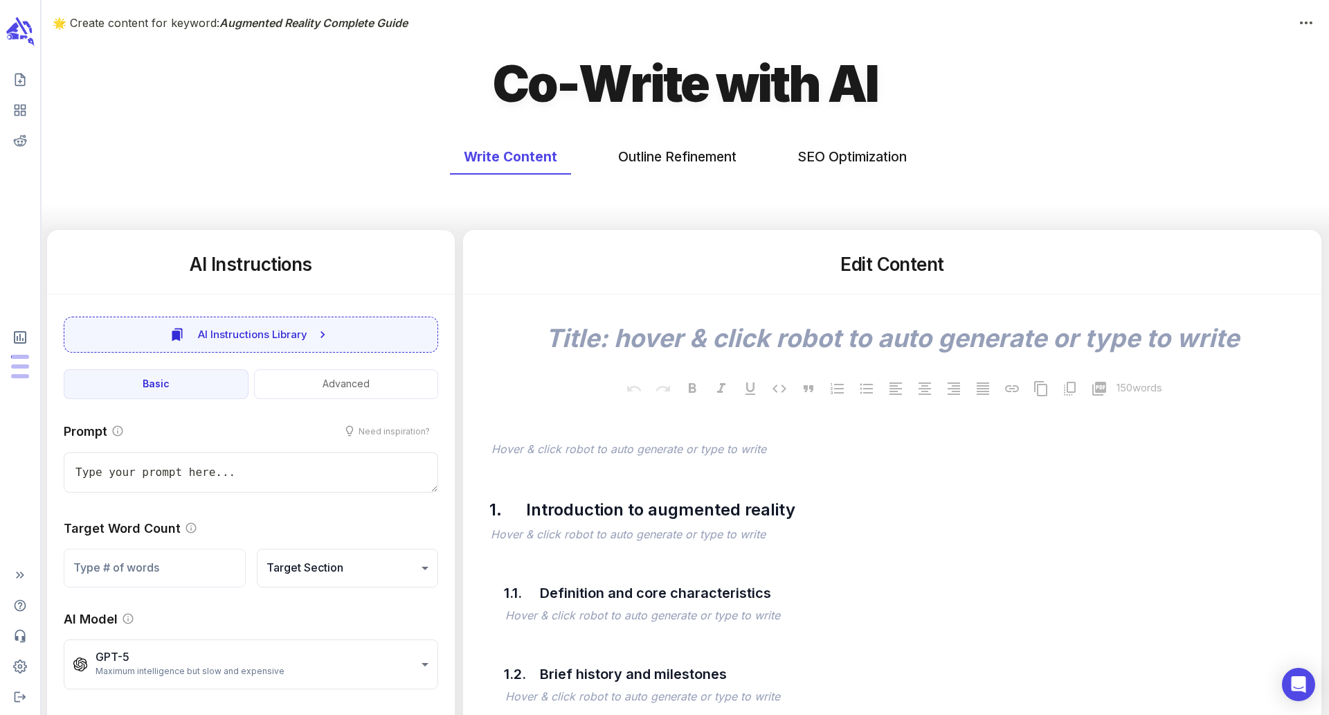
type textarea "x"
type input "72"
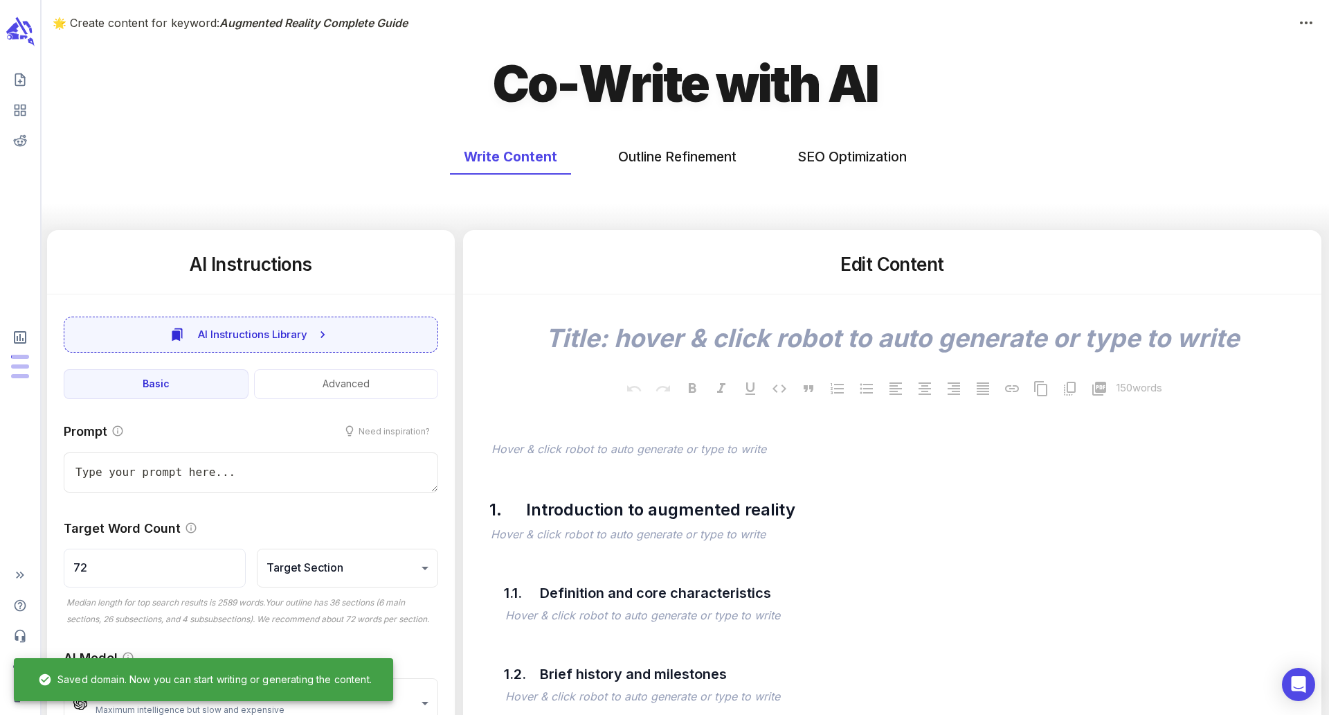
type textarea "x"
click at [627, 156] on button "Outline Refinement" at bounding box center [677, 156] width 146 height 37
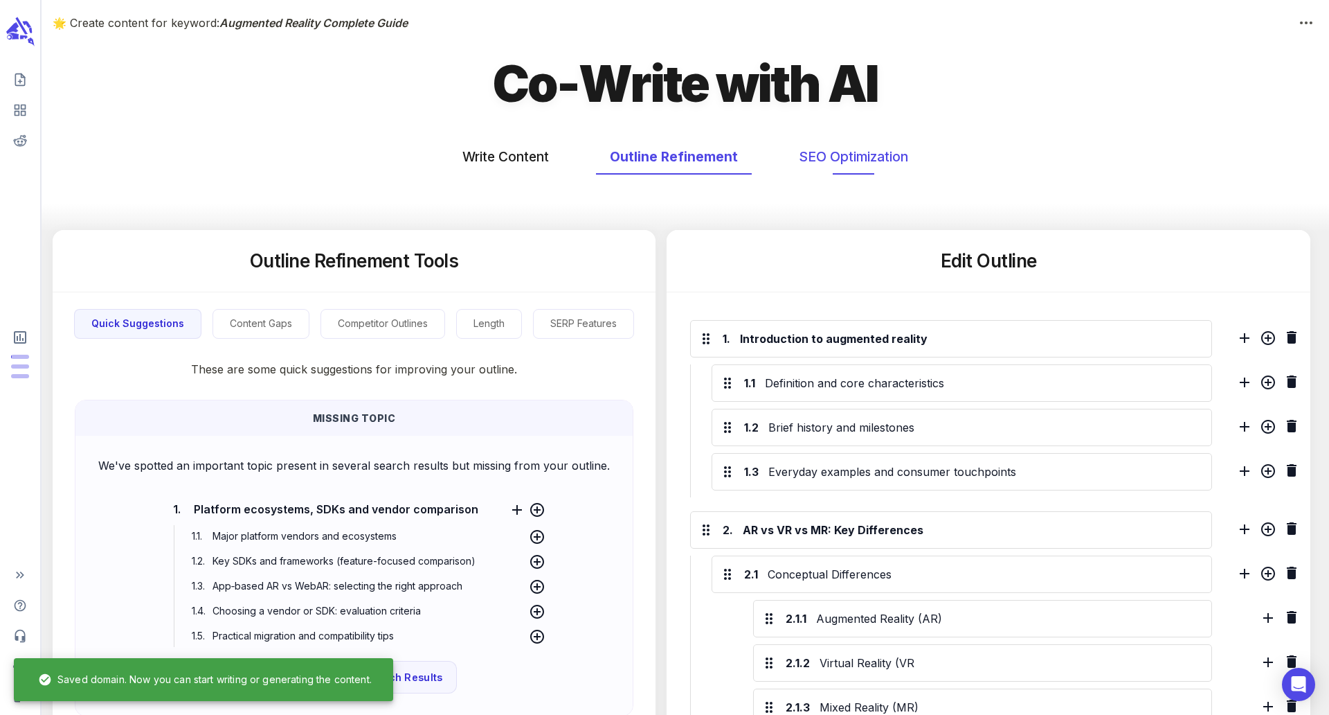
click at [815, 149] on button "SEO Optimization" at bounding box center [853, 156] width 137 height 37
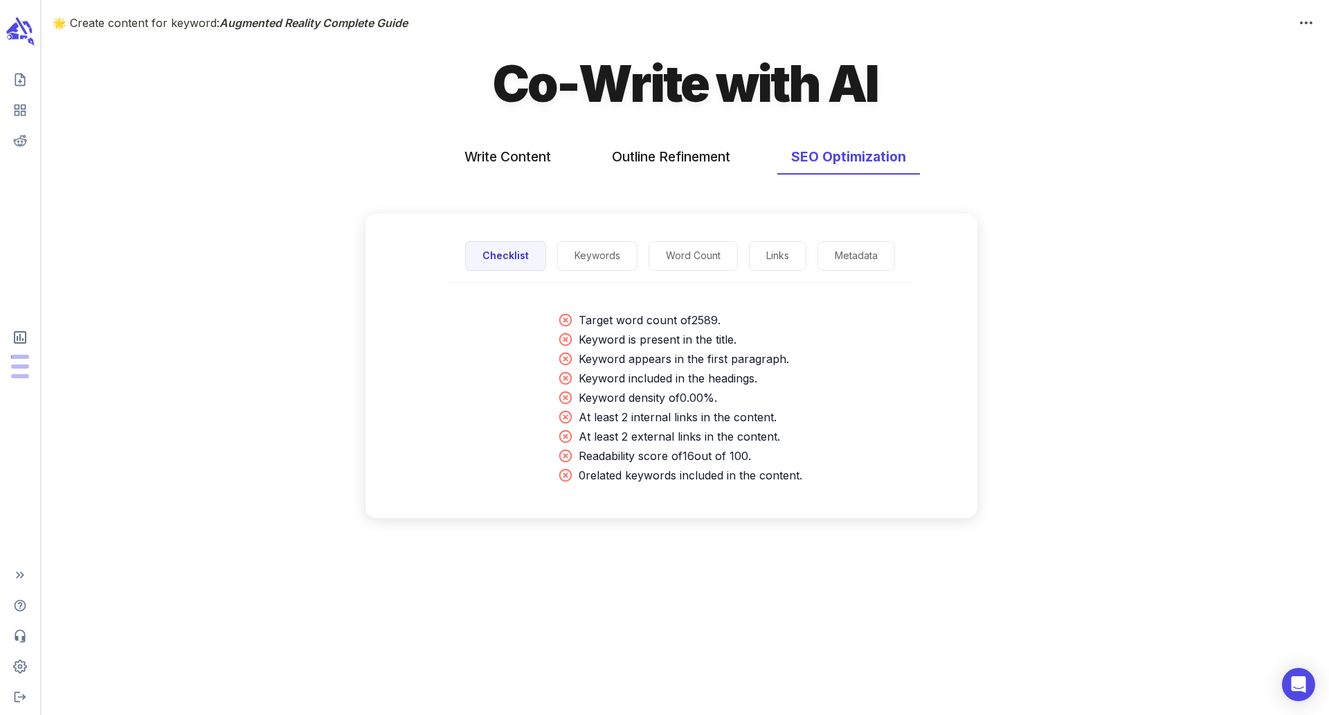
click at [597, 273] on div "Checklist Keywords Word Count Links Metadata" at bounding box center [680, 256] width 463 height 53
click at [596, 262] on button "Keywords" at bounding box center [597, 256] width 80 height 30
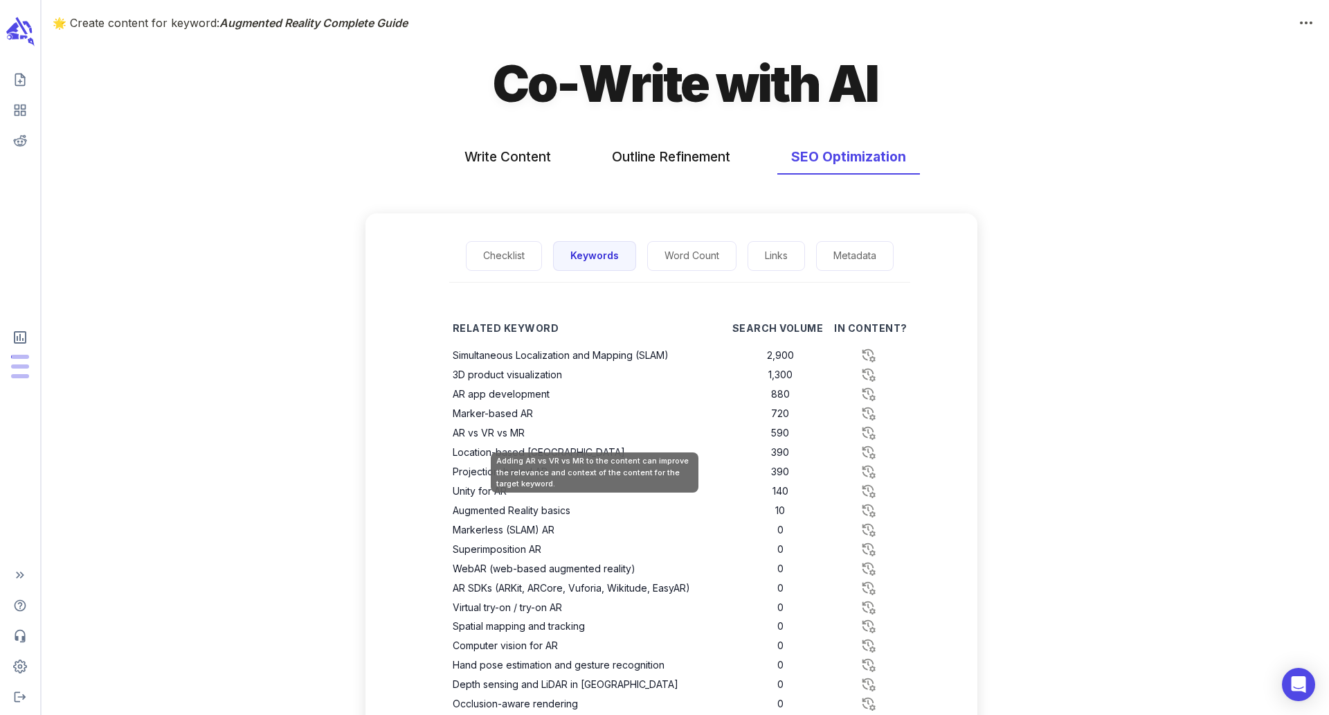
click at [533, 430] on th "AR vs VR vs MR" at bounding box center [593, 432] width 280 height 19
click at [407, 445] on div "Related Keyword Search Volume In Content? Simultaneous Localization and Mapping…" at bounding box center [679, 535] width 595 height 461
click at [562, 420] on th "Marker-based AR" at bounding box center [593, 413] width 280 height 19
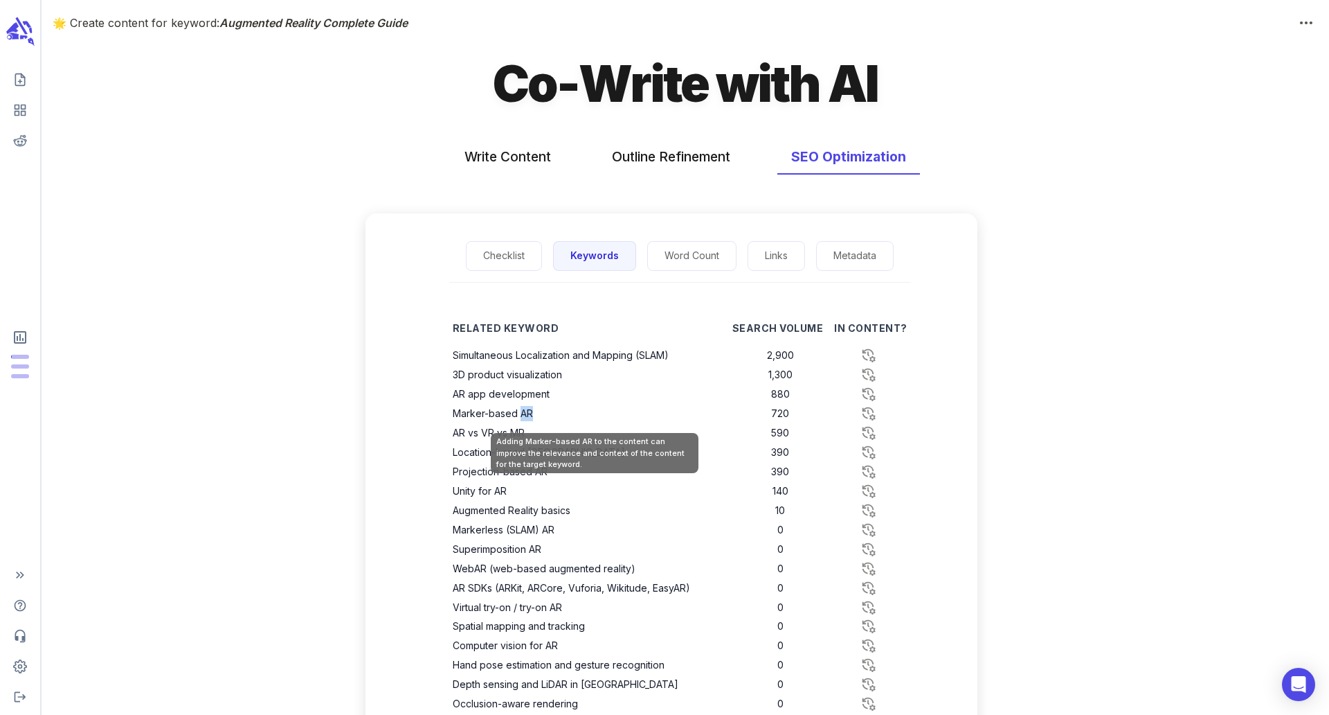
click at [562, 420] on th "Marker-based AR" at bounding box center [593, 413] width 280 height 19
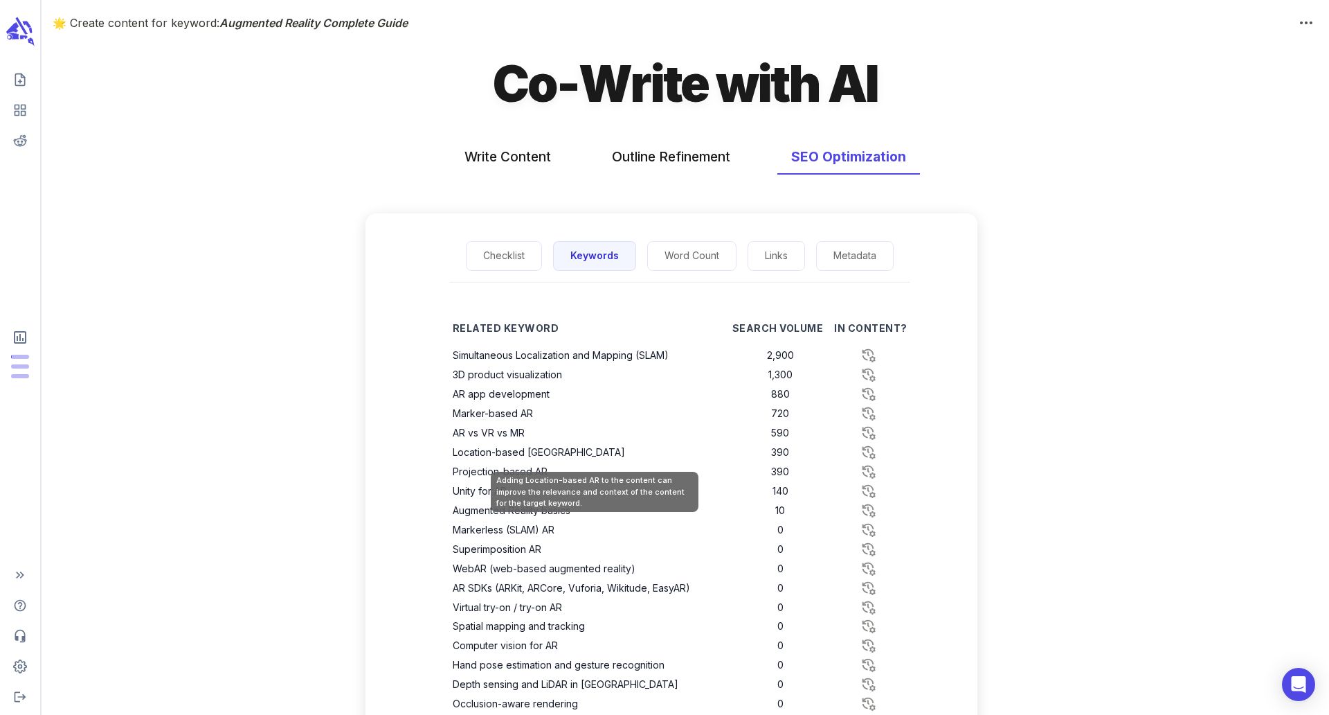
click at [382, 438] on div "Checklist Keywords Word Count Links Metadata Related Keyword Search Volume In C…" at bounding box center [672, 489] width 612 height 553
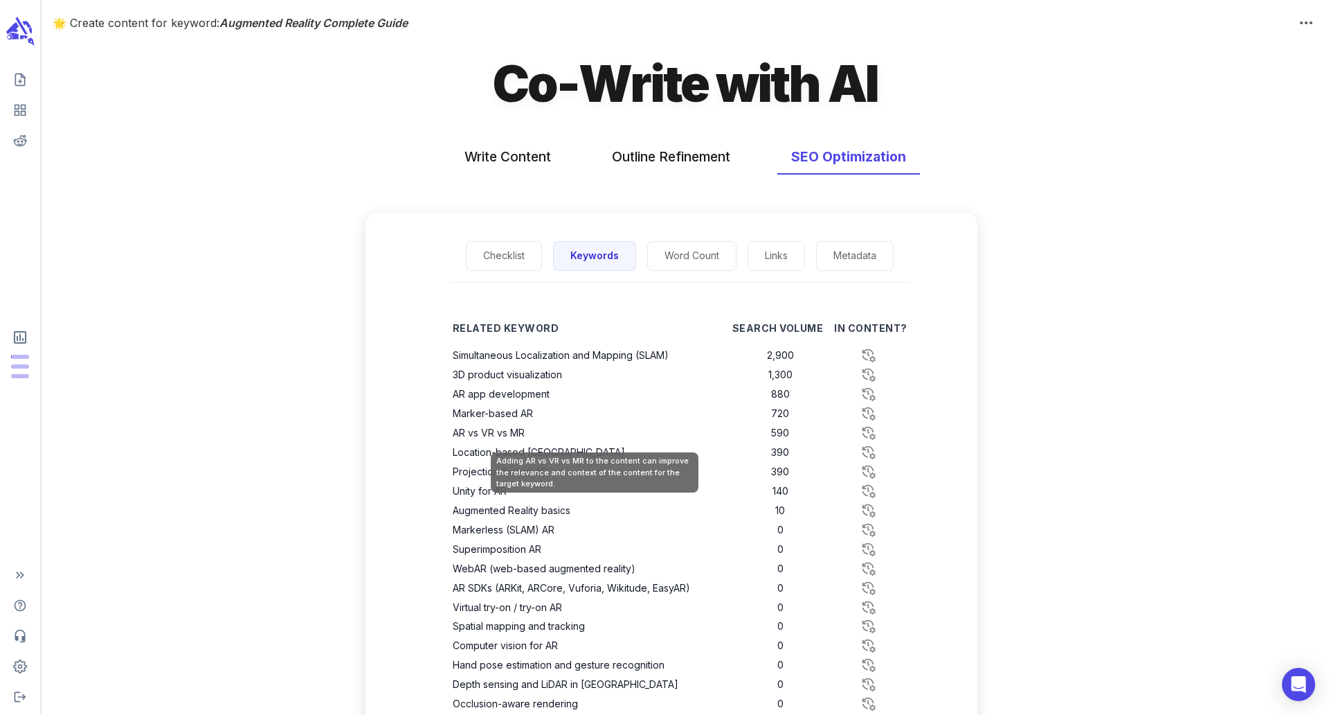
click at [557, 434] on th "AR vs VR vs MR" at bounding box center [593, 432] width 280 height 19
click at [742, 276] on div "Checklist Keywords Word Count Links Metadata" at bounding box center [679, 256] width 461 height 53
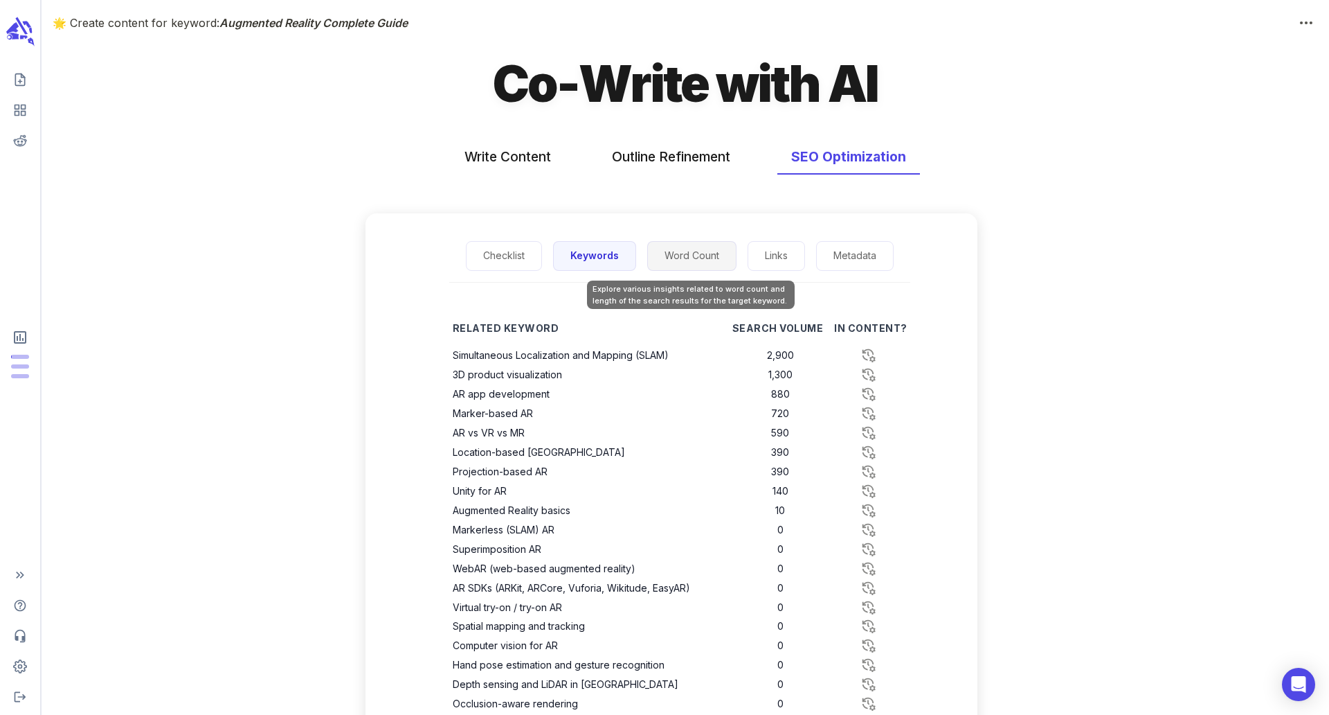
click at [706, 259] on button "Word Count" at bounding box center [691, 256] width 89 height 30
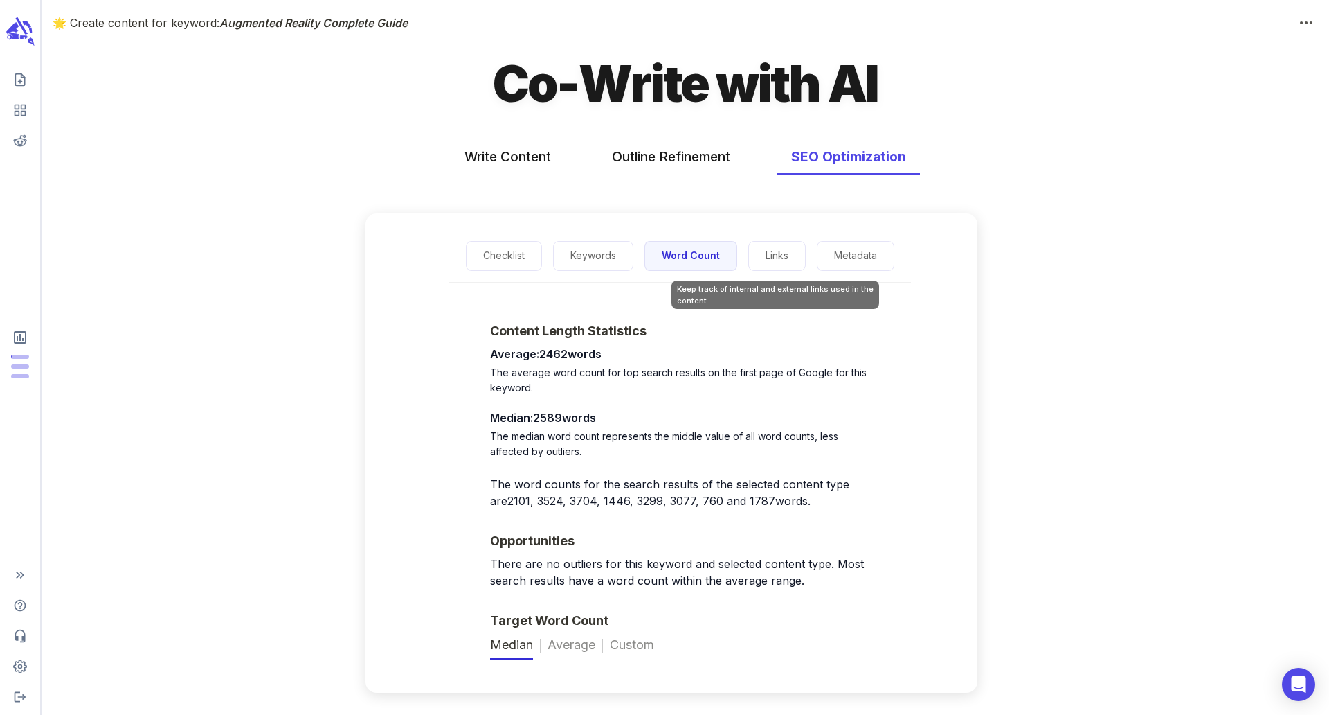
click at [791, 280] on div "Keep track of internal and external links used in the content." at bounding box center [776, 294] width 208 height 28
click at [786, 264] on button "Links" at bounding box center [776, 256] width 57 height 30
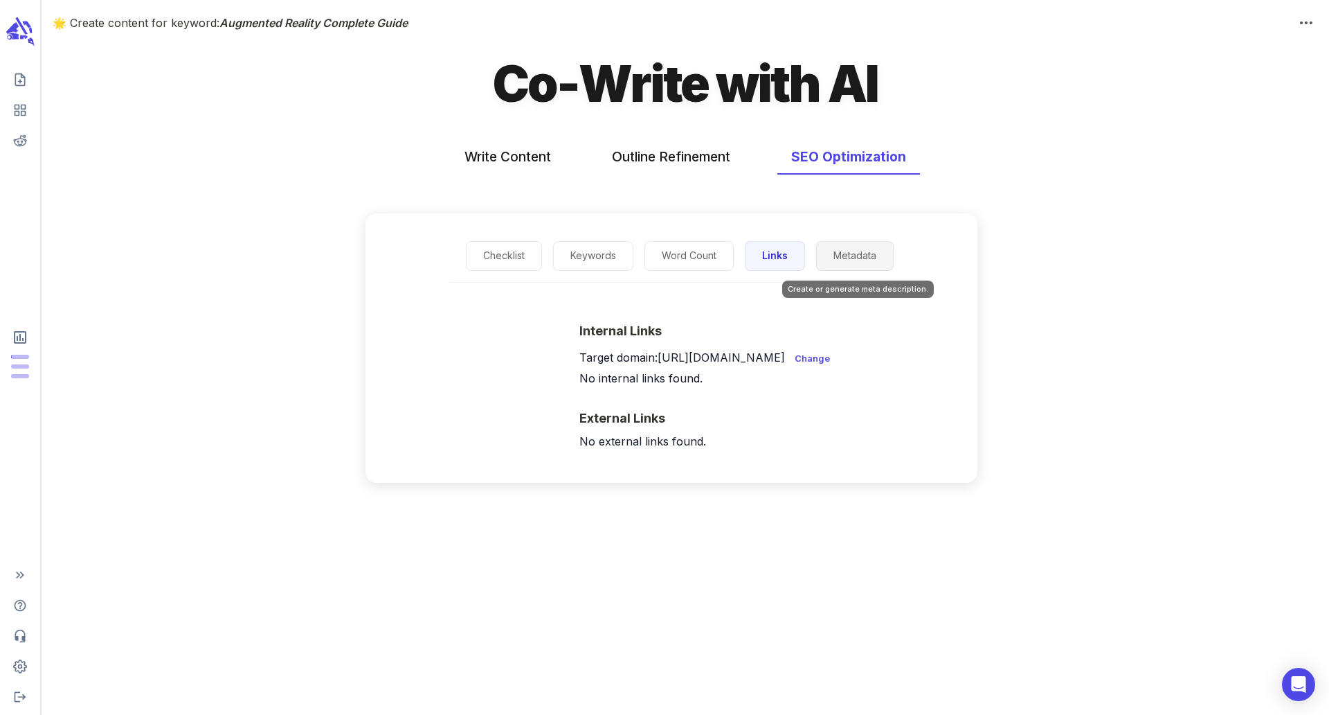
click at [854, 260] on button "Metadata" at bounding box center [855, 256] width 78 height 30
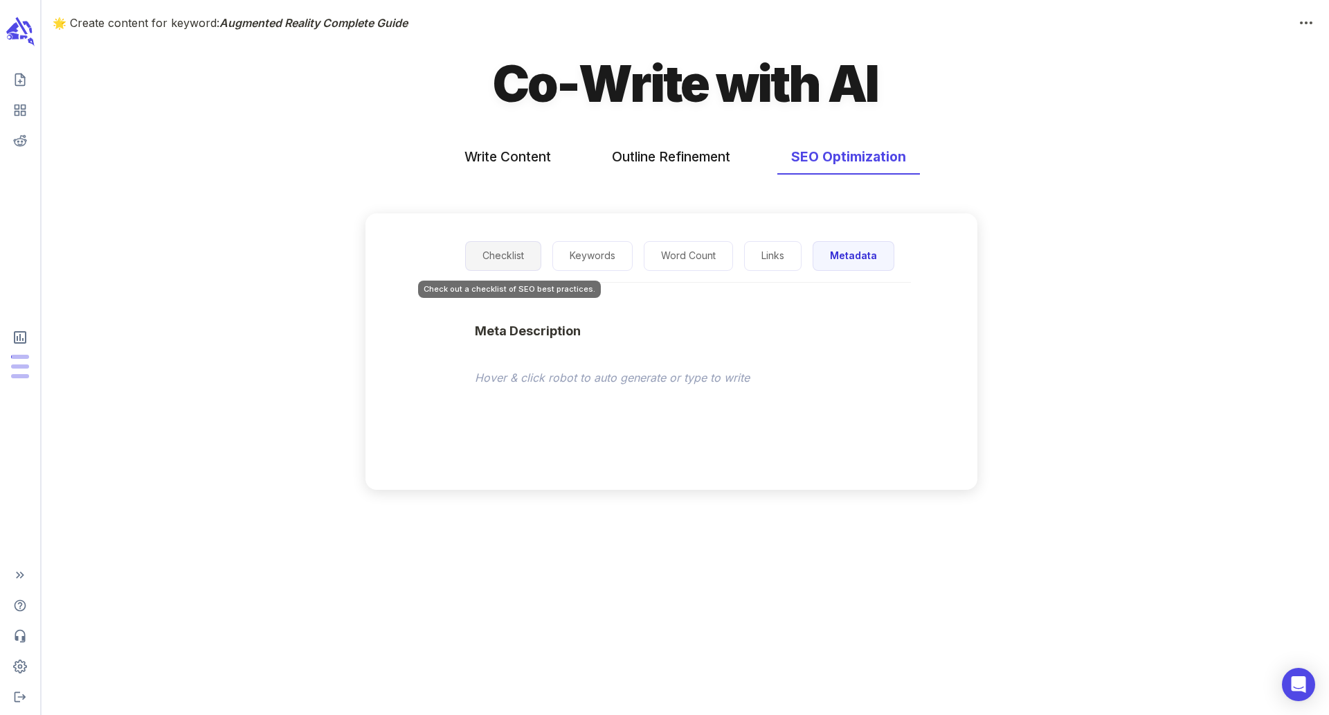
click at [533, 258] on button "Checklist" at bounding box center [503, 256] width 76 height 30
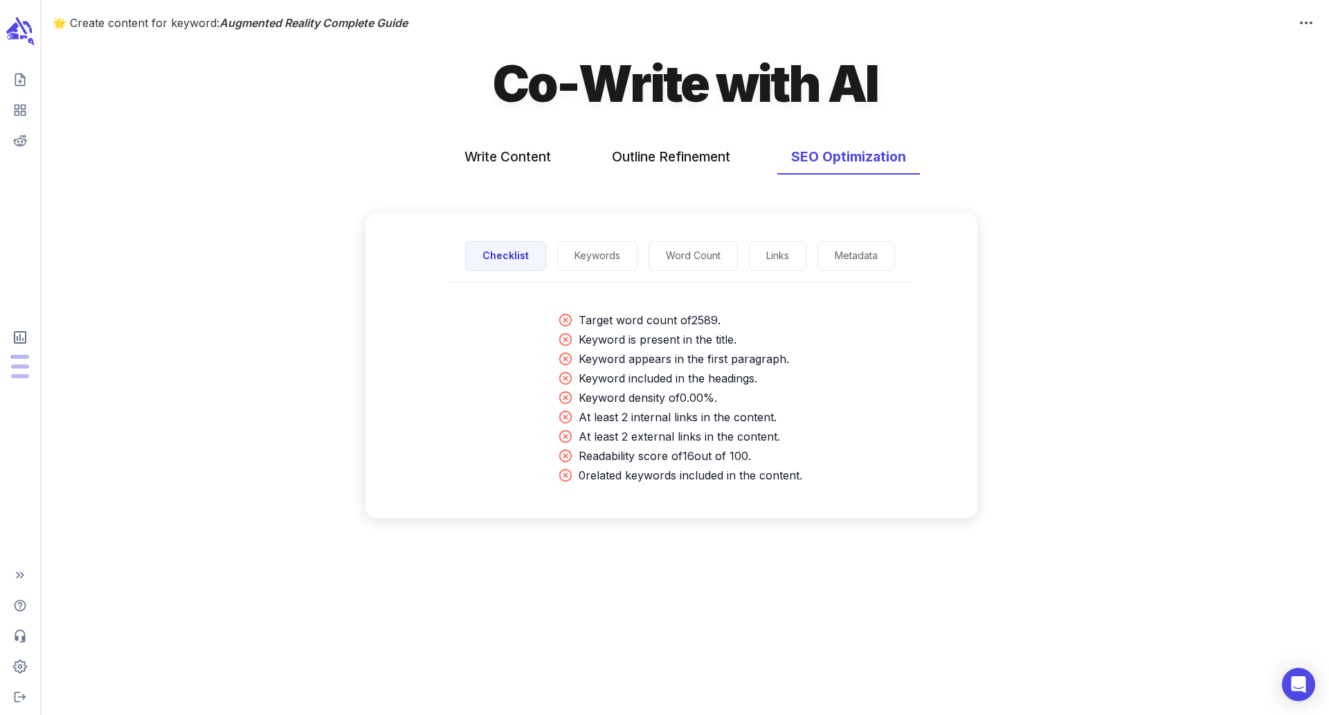
click at [939, 256] on div "Checklist Keywords Word Count Links Metadata" at bounding box center [679, 267] width 595 height 75
click at [850, 256] on button "Metadata" at bounding box center [857, 256] width 78 height 30
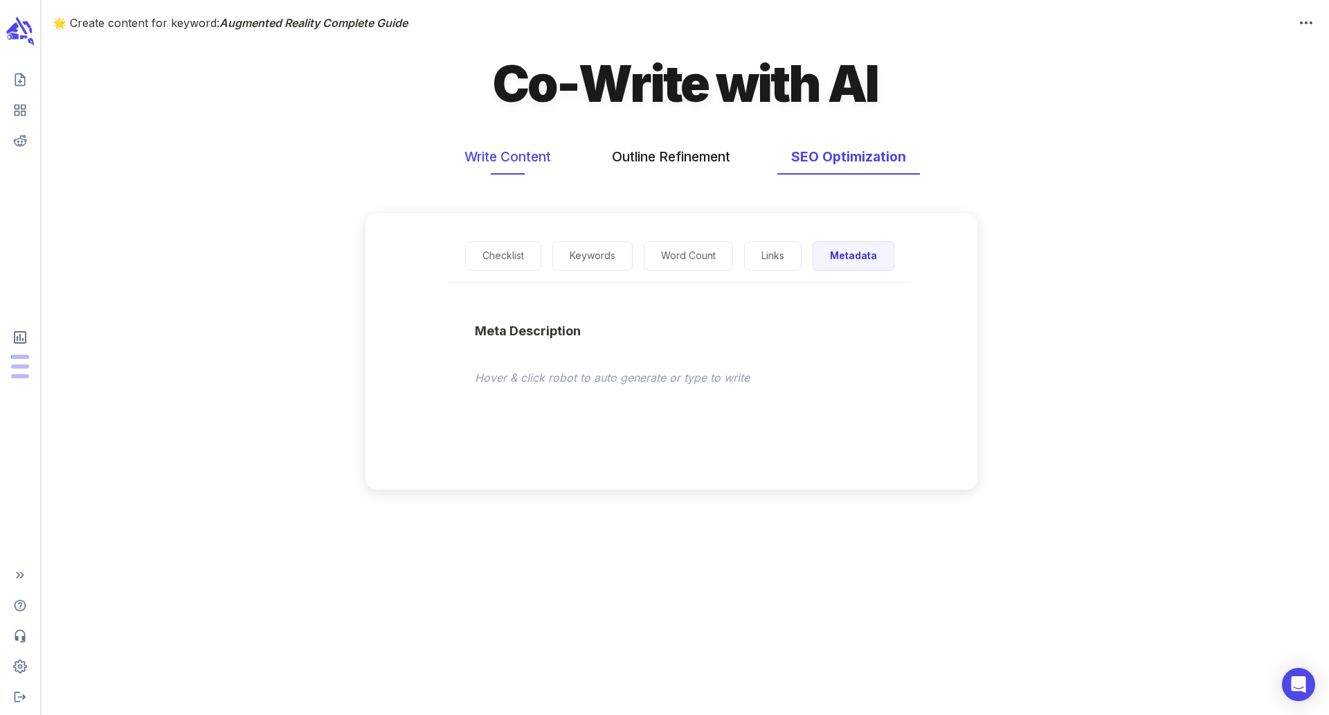
click at [501, 163] on button "Write Content" at bounding box center [508, 156] width 114 height 37
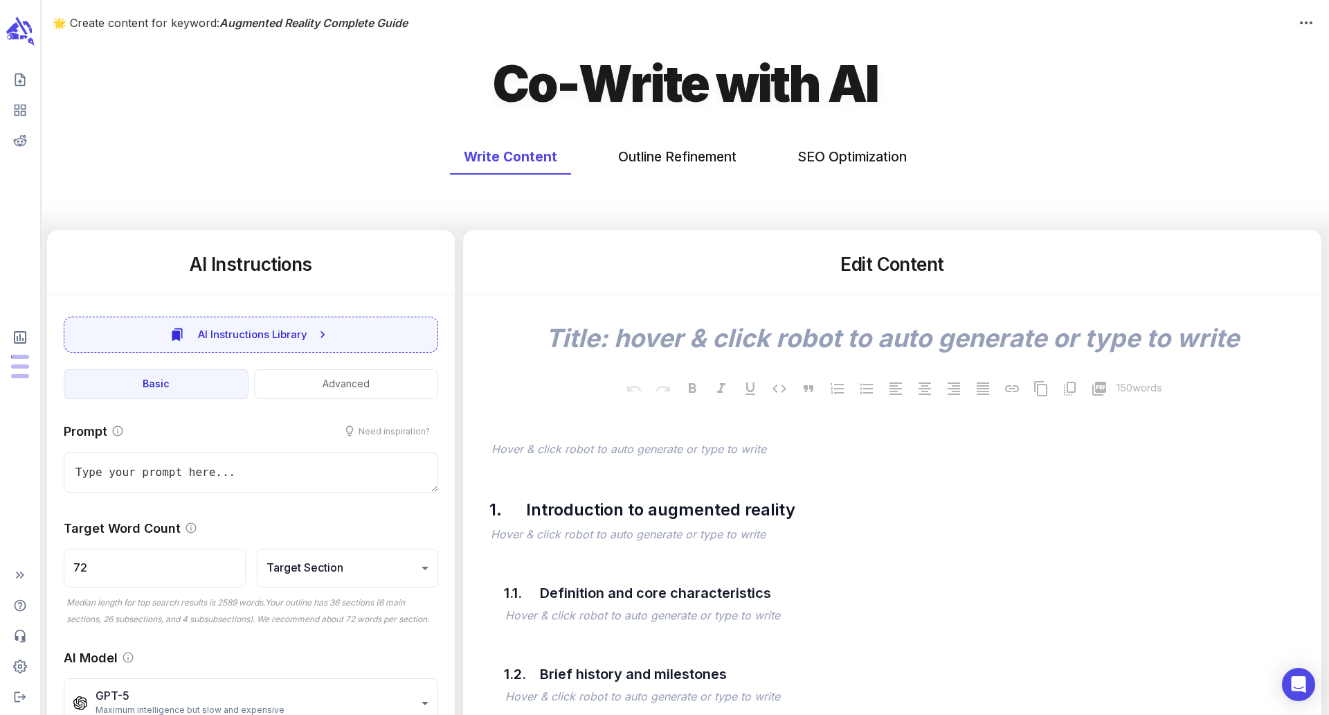
type textarea "x"
click at [651, 165] on button "Outline Refinement" at bounding box center [677, 156] width 146 height 37
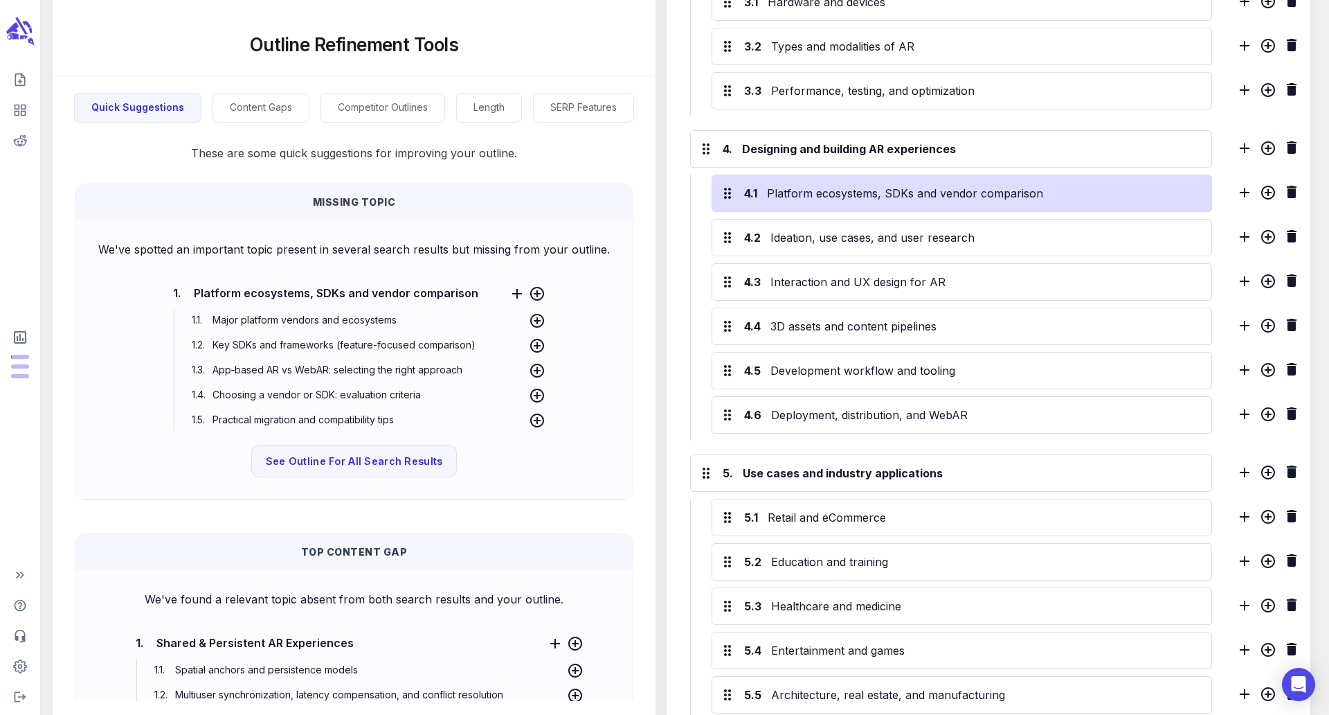
scroll to position [1295, 0]
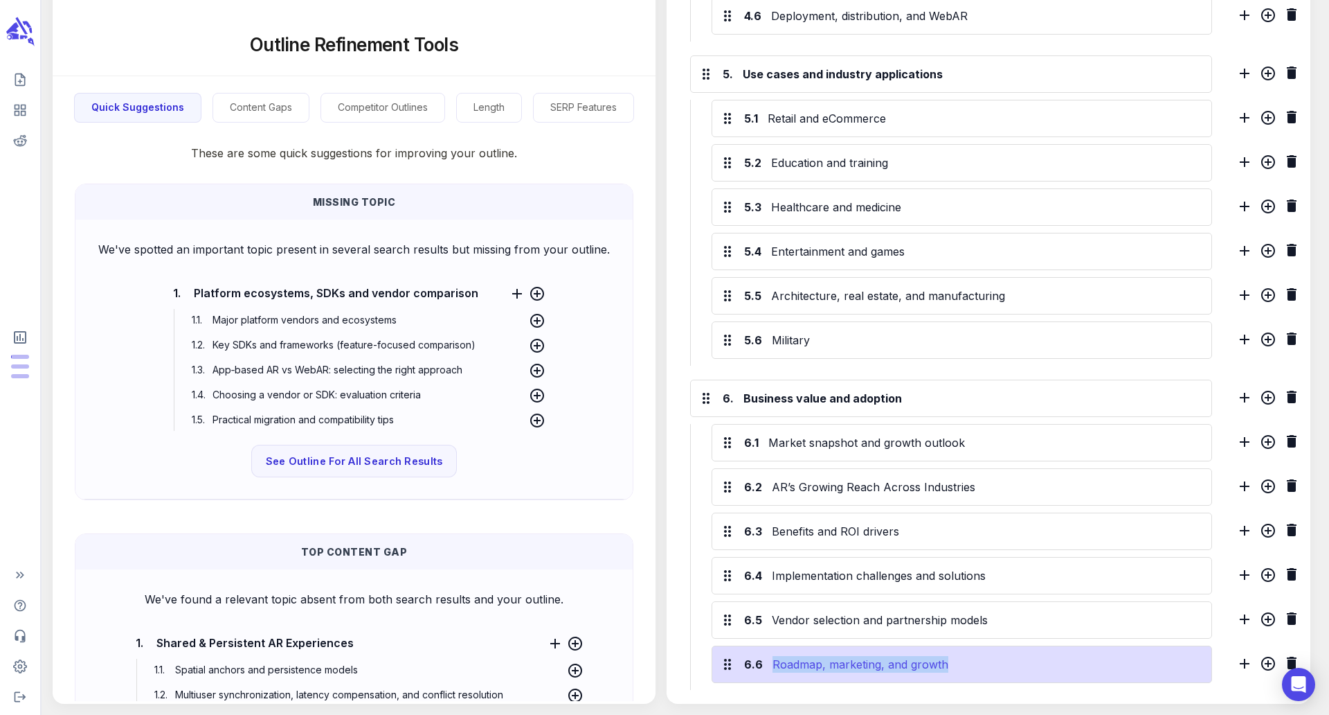
drag, startPoint x: 1004, startPoint y: 670, endPoint x: 714, endPoint y: 96, distance: 642.5
click at [770, 653] on div "Roadmap, marketing, and growth" at bounding box center [986, 664] width 433 height 22
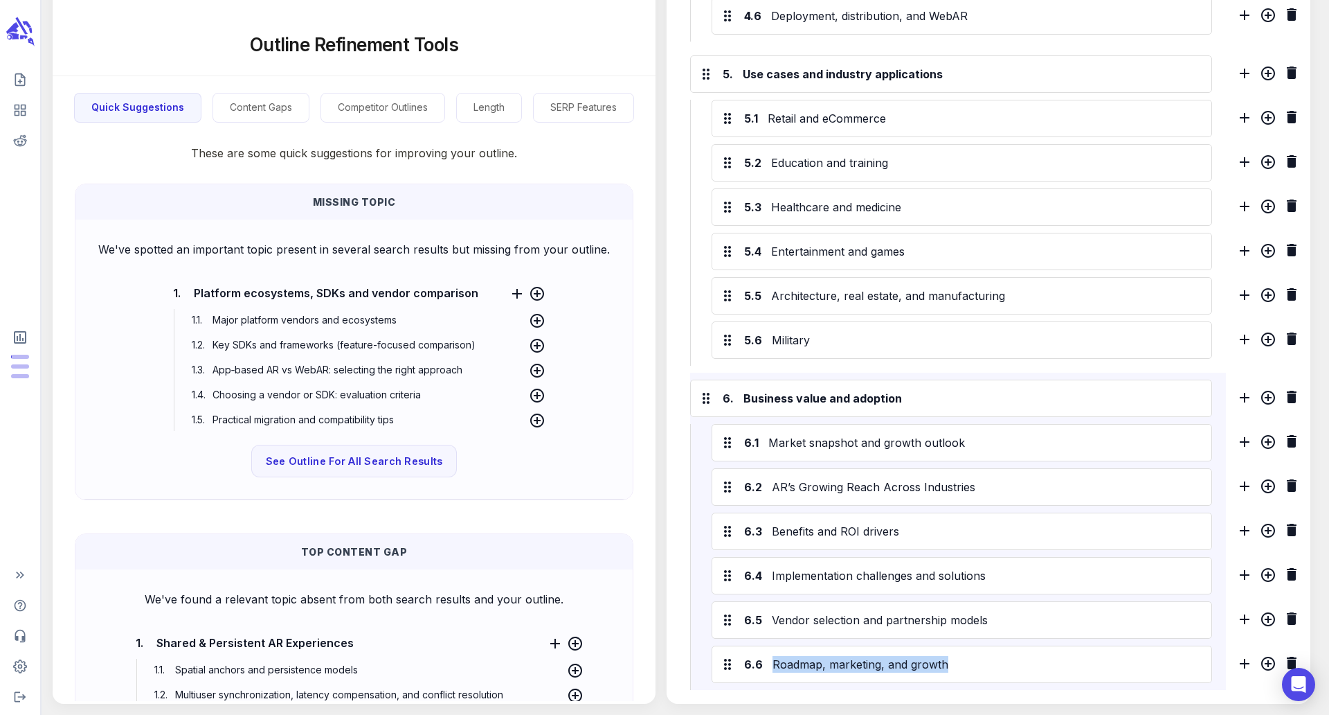
drag, startPoint x: 859, startPoint y: 692, endPoint x: 777, endPoint y: 42, distance: 656.0
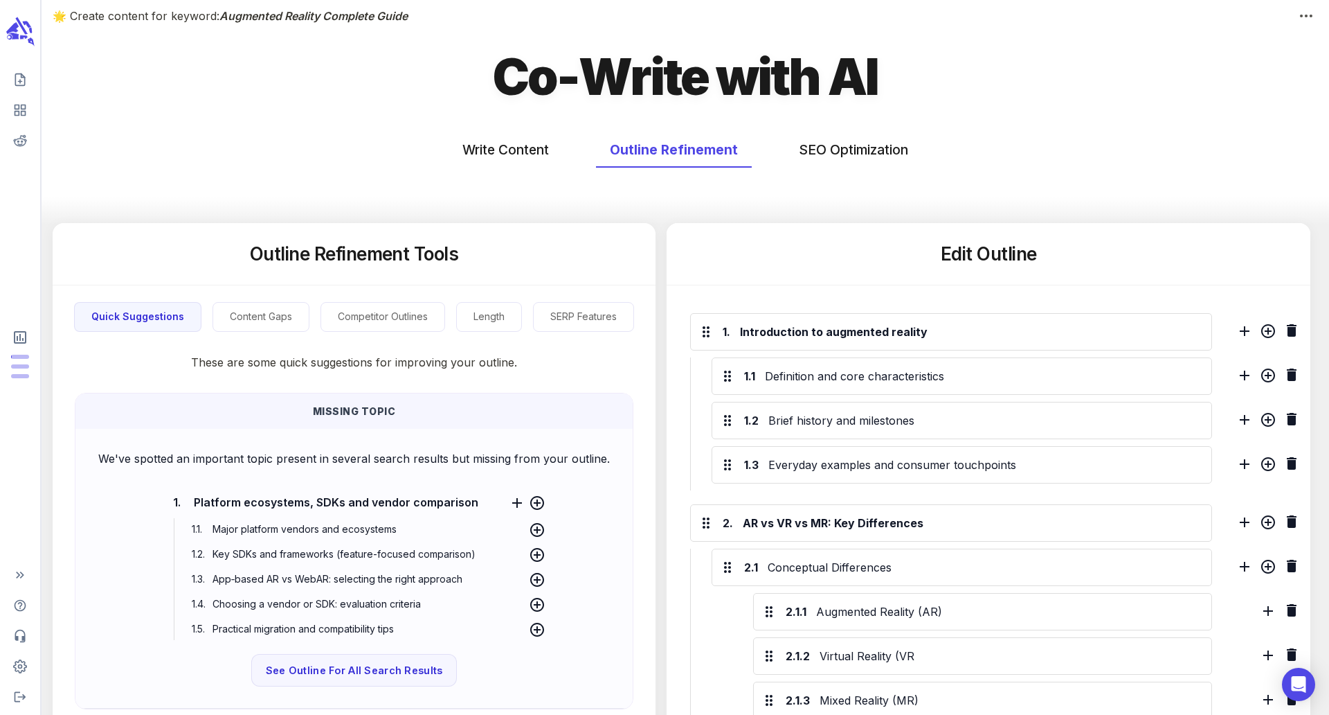
scroll to position [0, 0]
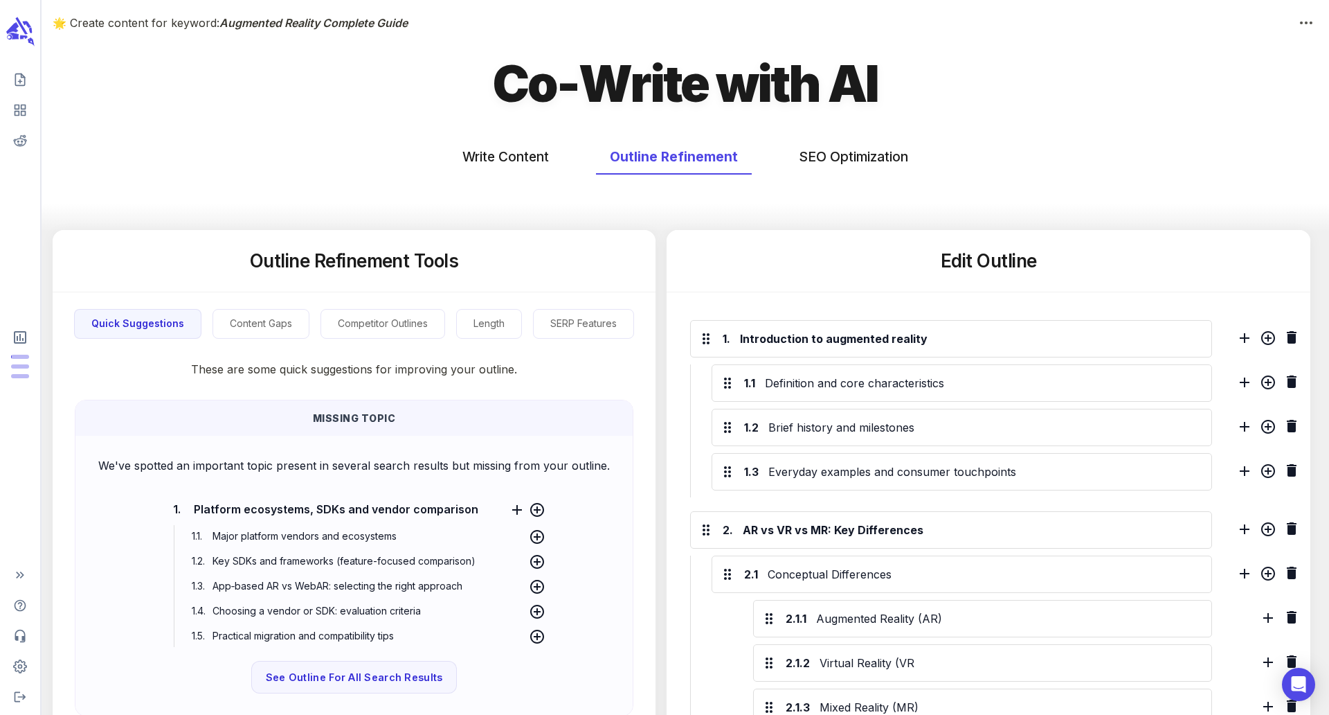
drag, startPoint x: 382, startPoint y: 313, endPoint x: 524, endPoint y: 288, distance: 144.1
click at [382, 313] on button "Competitor Outlines" at bounding box center [383, 324] width 125 height 30
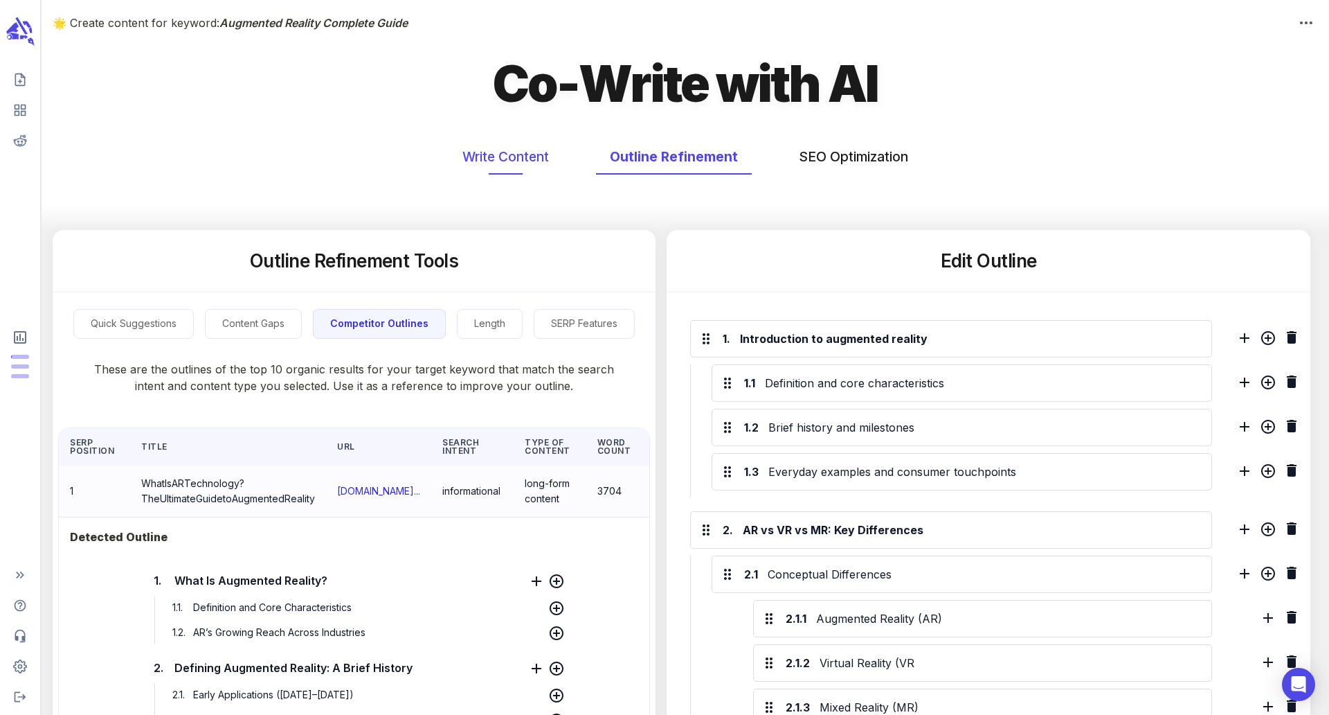
click at [533, 162] on button "Write Content" at bounding box center [506, 156] width 114 height 37
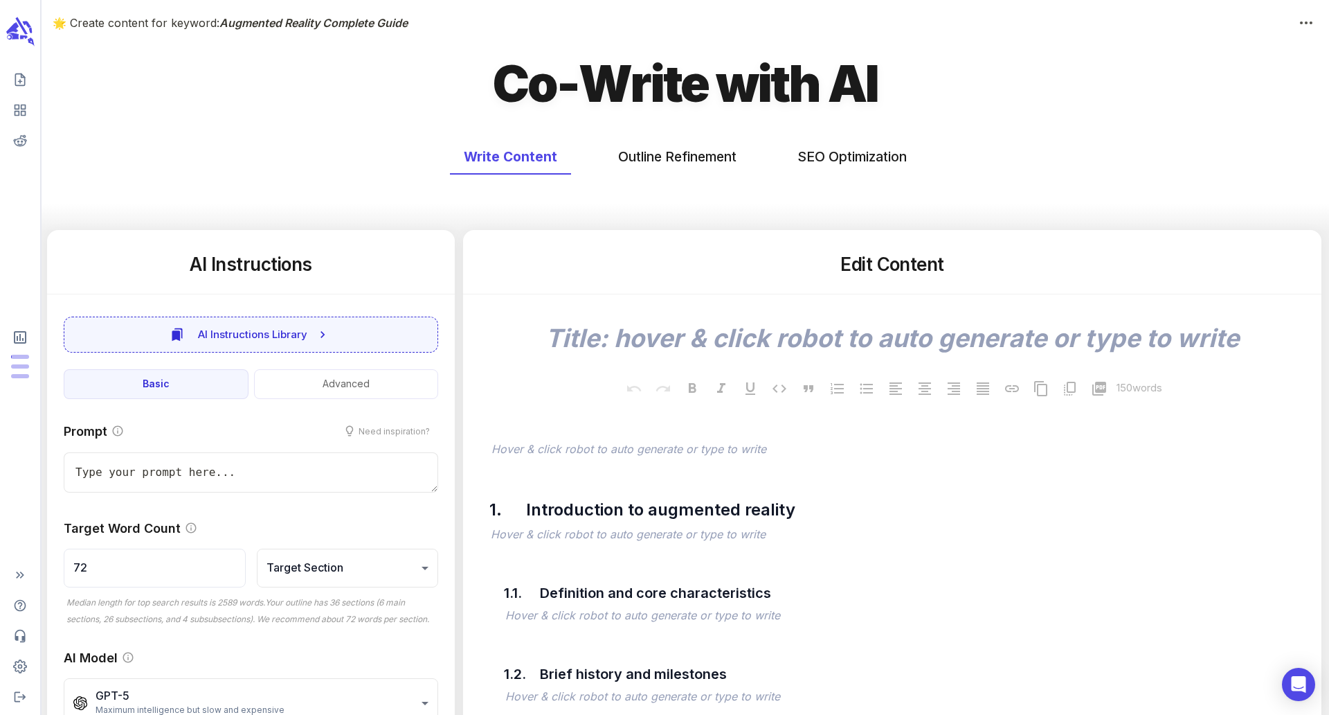
type textarea "x"
click at [681, 156] on button "Outline Refinement" at bounding box center [677, 156] width 146 height 37
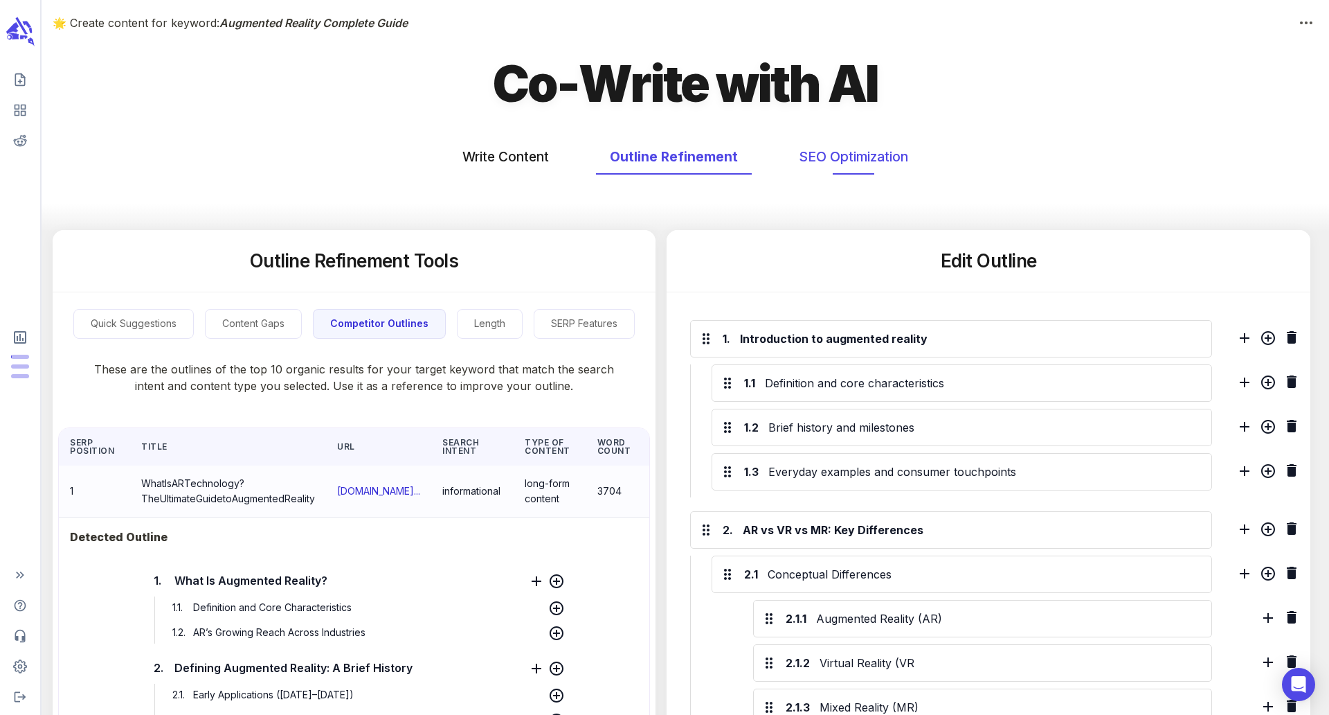
click at [869, 141] on button "SEO Optimization" at bounding box center [853, 156] width 137 height 37
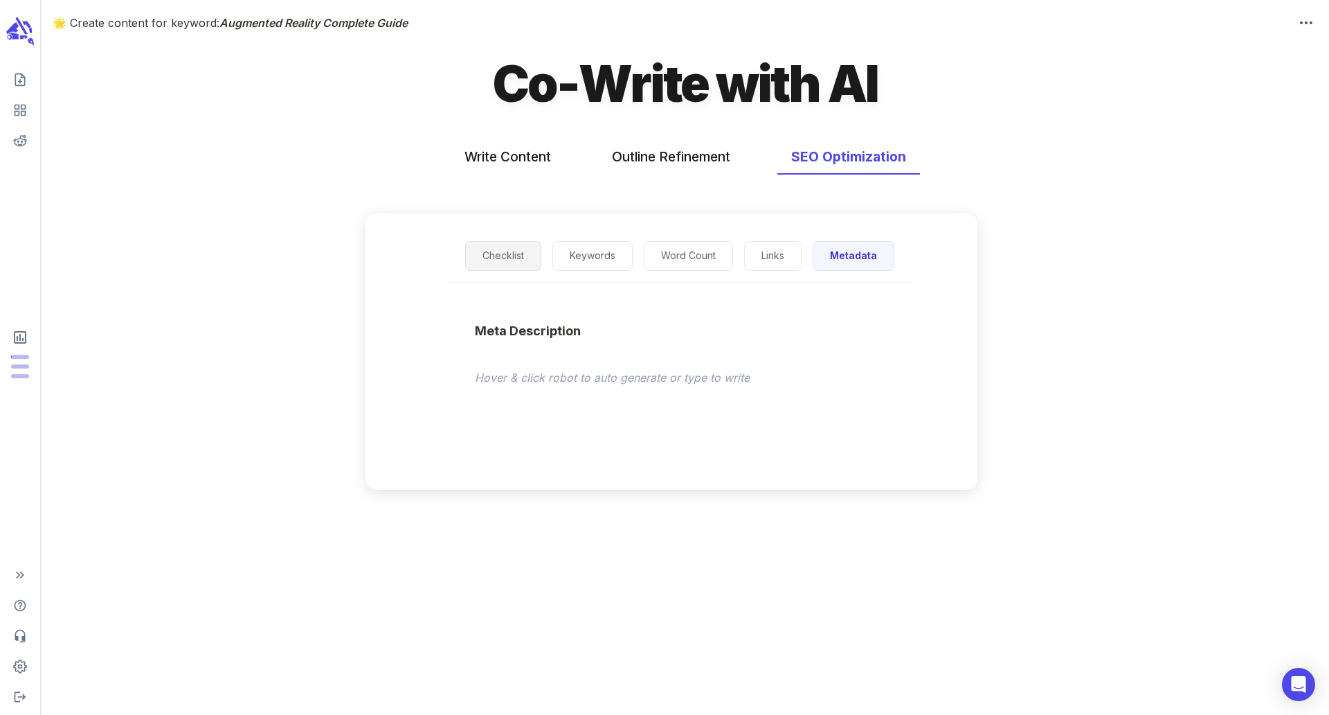
click at [530, 249] on button "Checklist" at bounding box center [503, 256] width 76 height 30
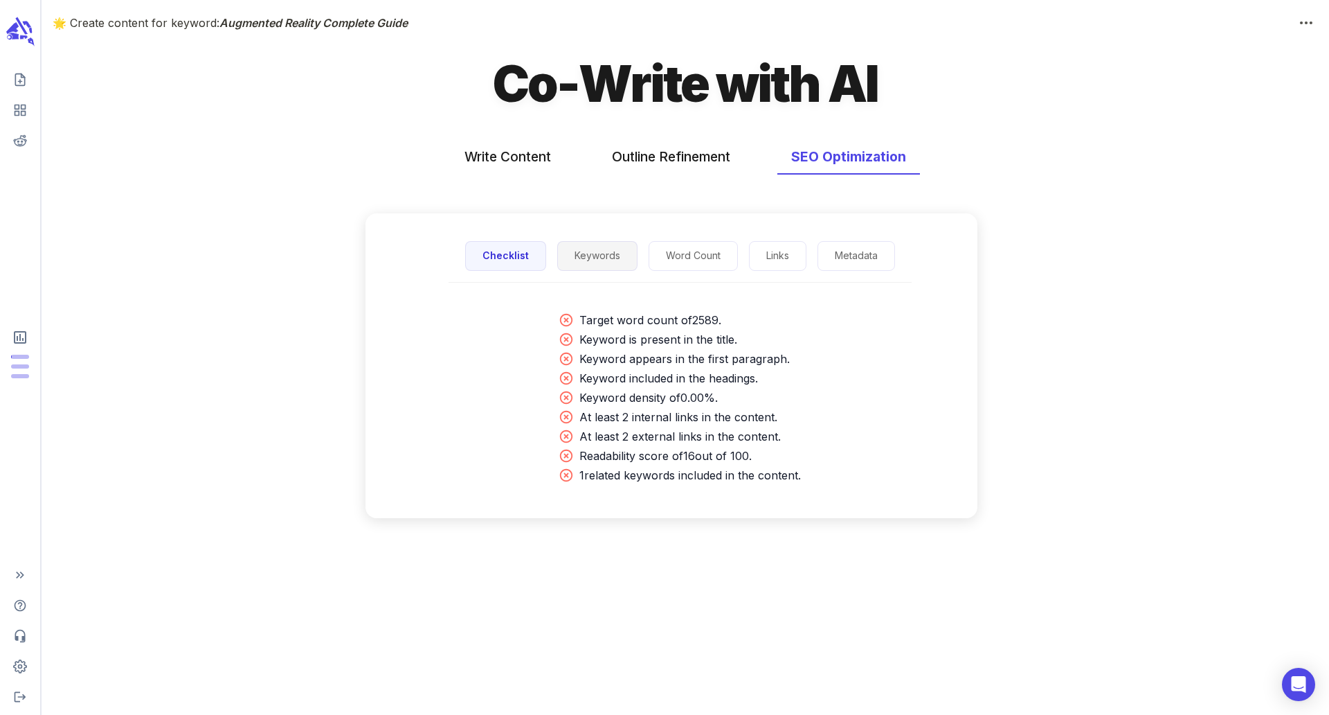
click at [566, 251] on button "Keywords" at bounding box center [597, 256] width 80 height 30
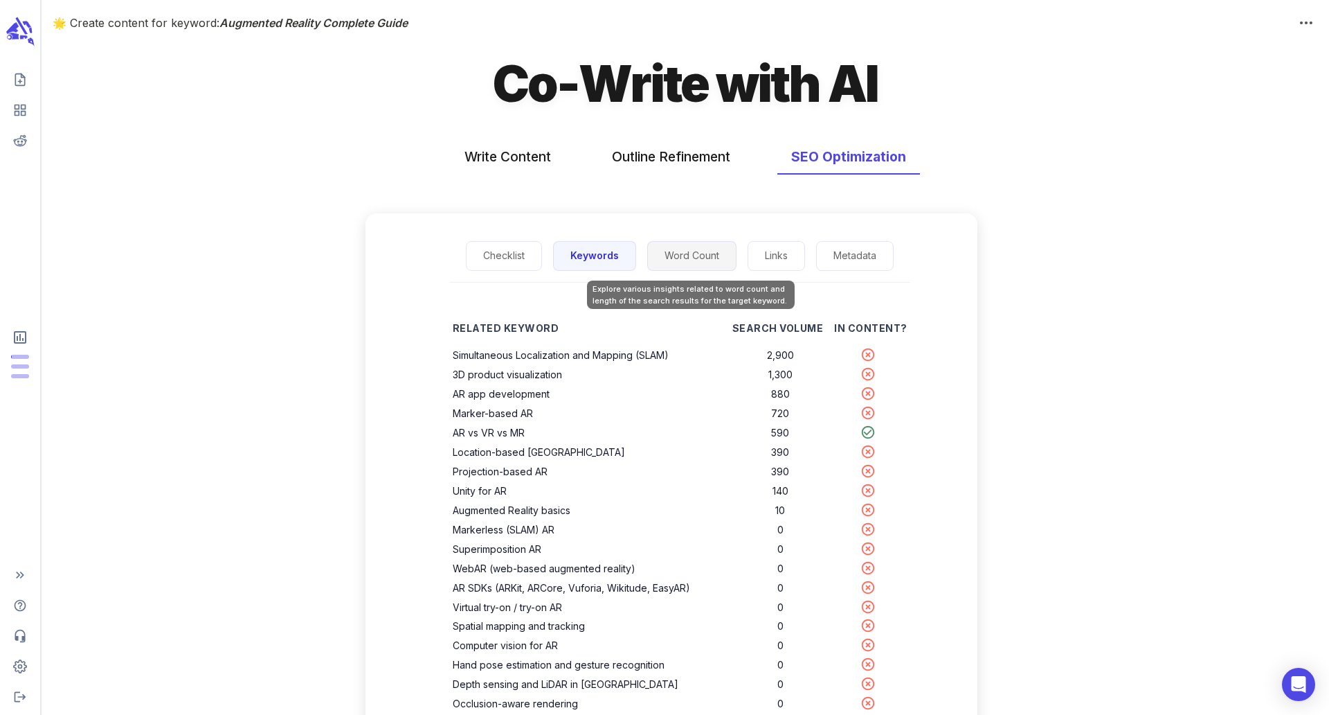
click at [665, 253] on button "Word Count" at bounding box center [691, 256] width 89 height 30
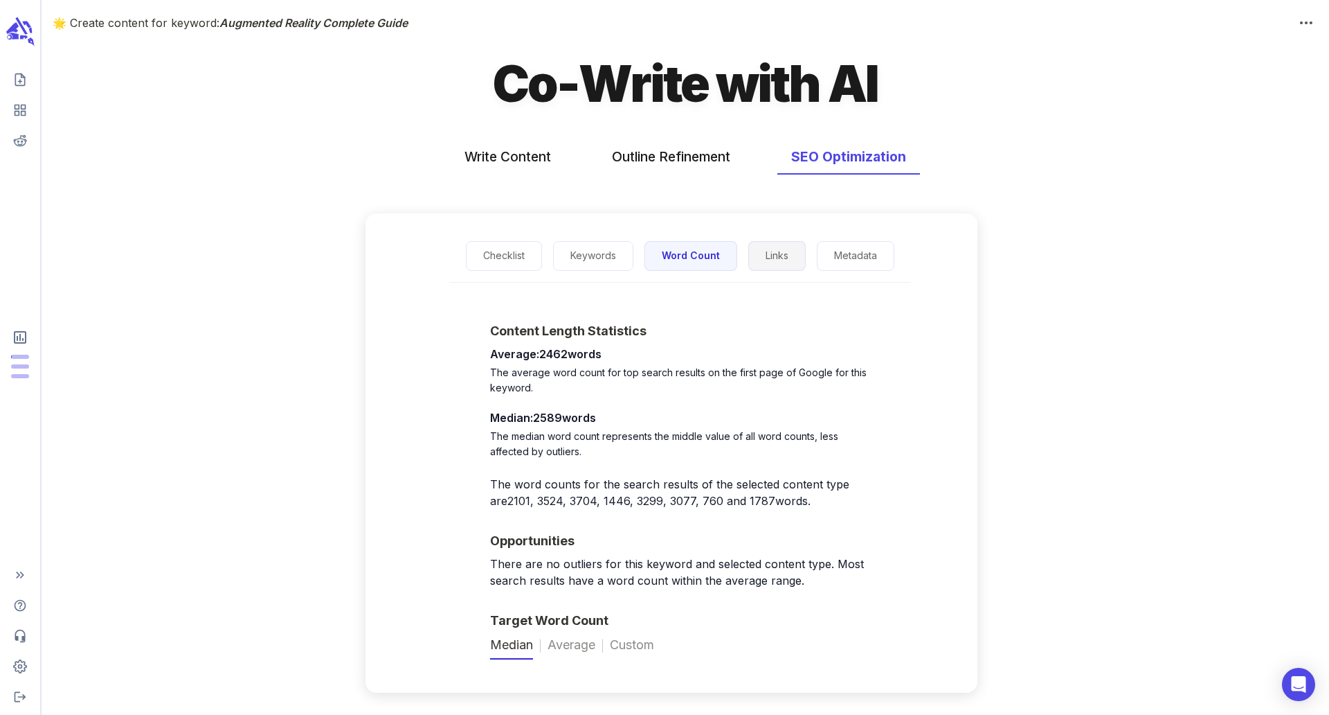
click at [771, 252] on button "Links" at bounding box center [776, 256] width 57 height 30
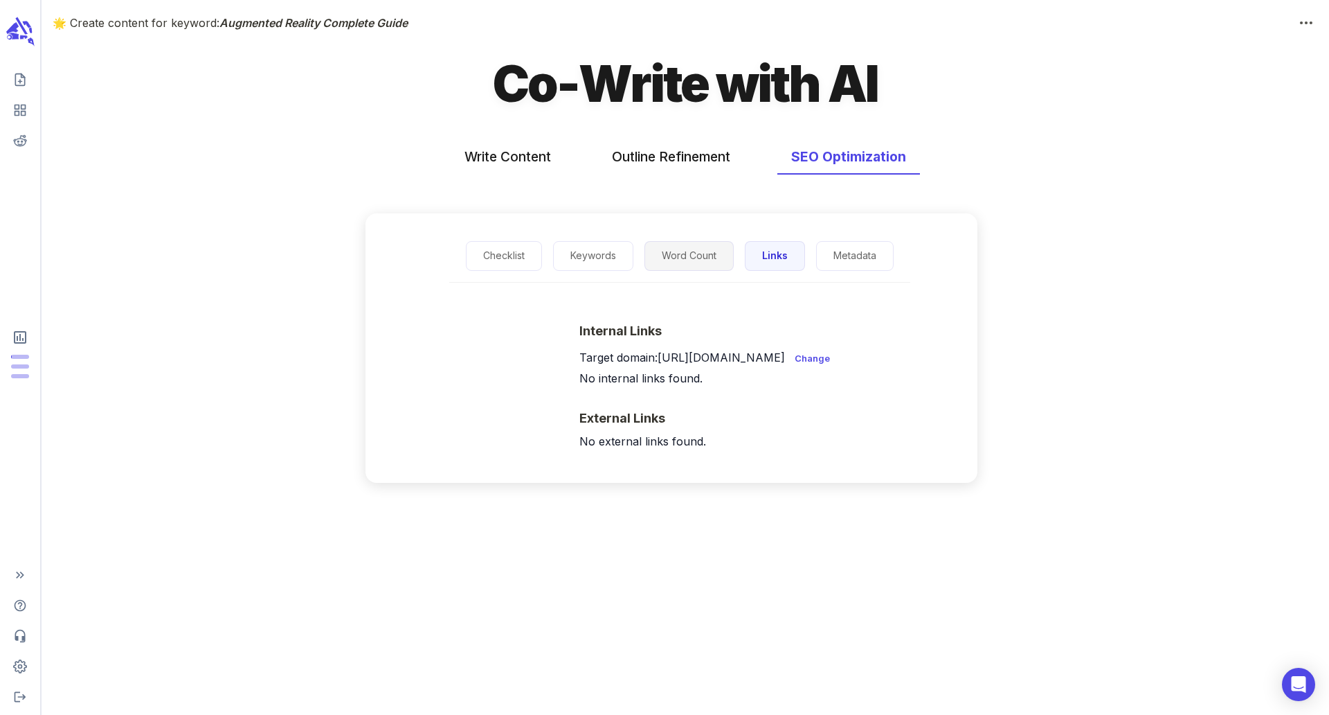
click at [699, 259] on button "Word Count" at bounding box center [689, 256] width 89 height 30
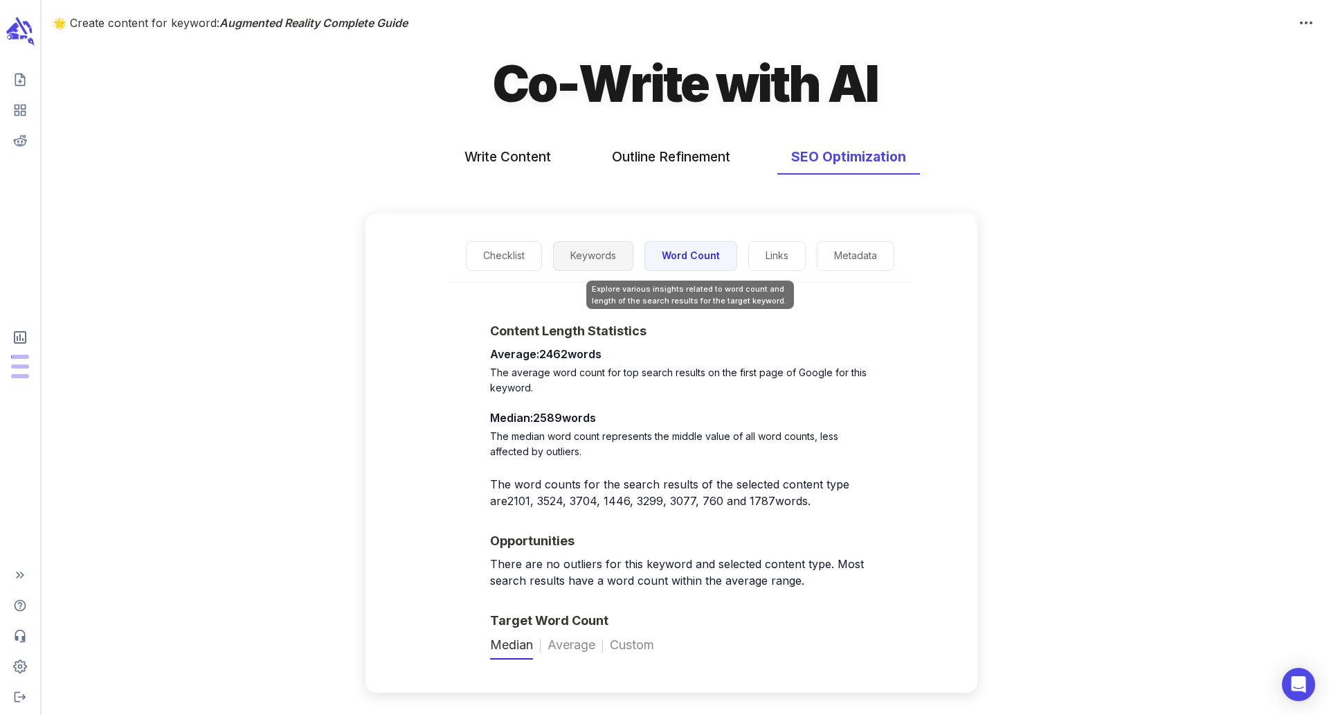
click at [608, 259] on button "Keywords" at bounding box center [593, 256] width 80 height 30
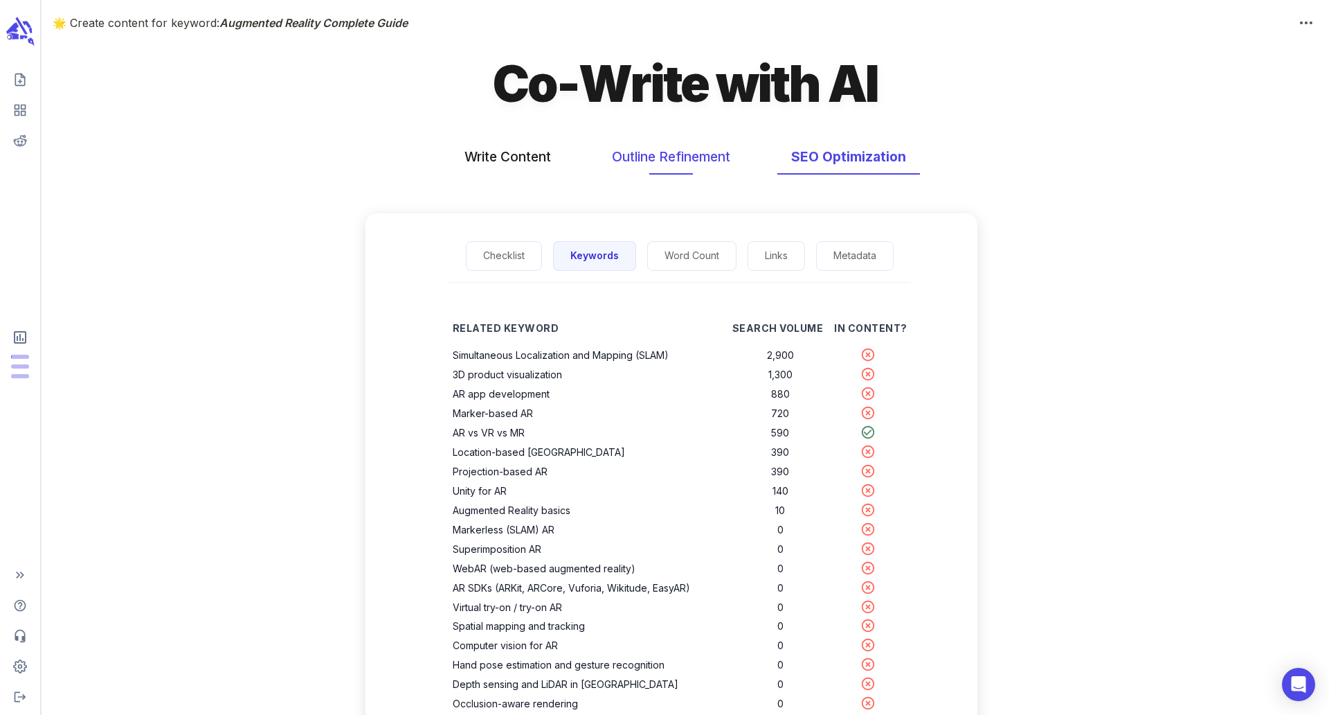
click at [667, 159] on button "Outline Refinement" at bounding box center [671, 156] width 146 height 37
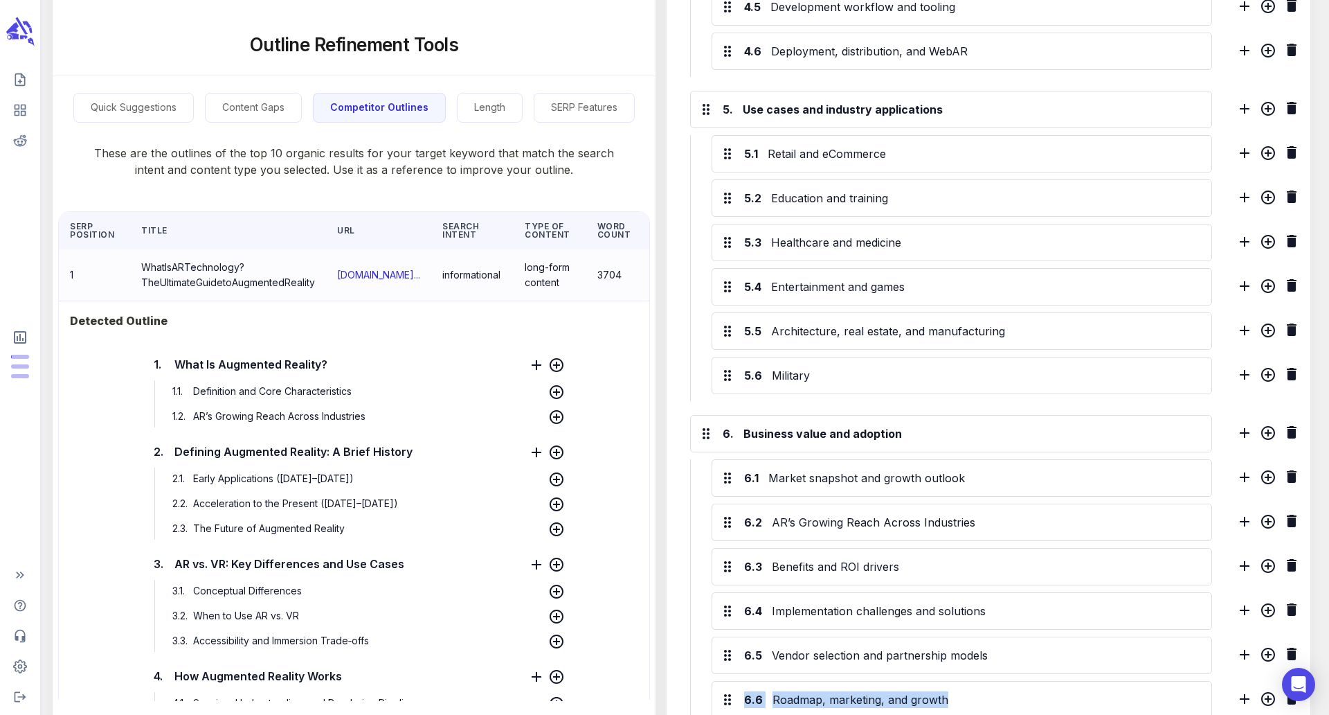
scroll to position [1295, 0]
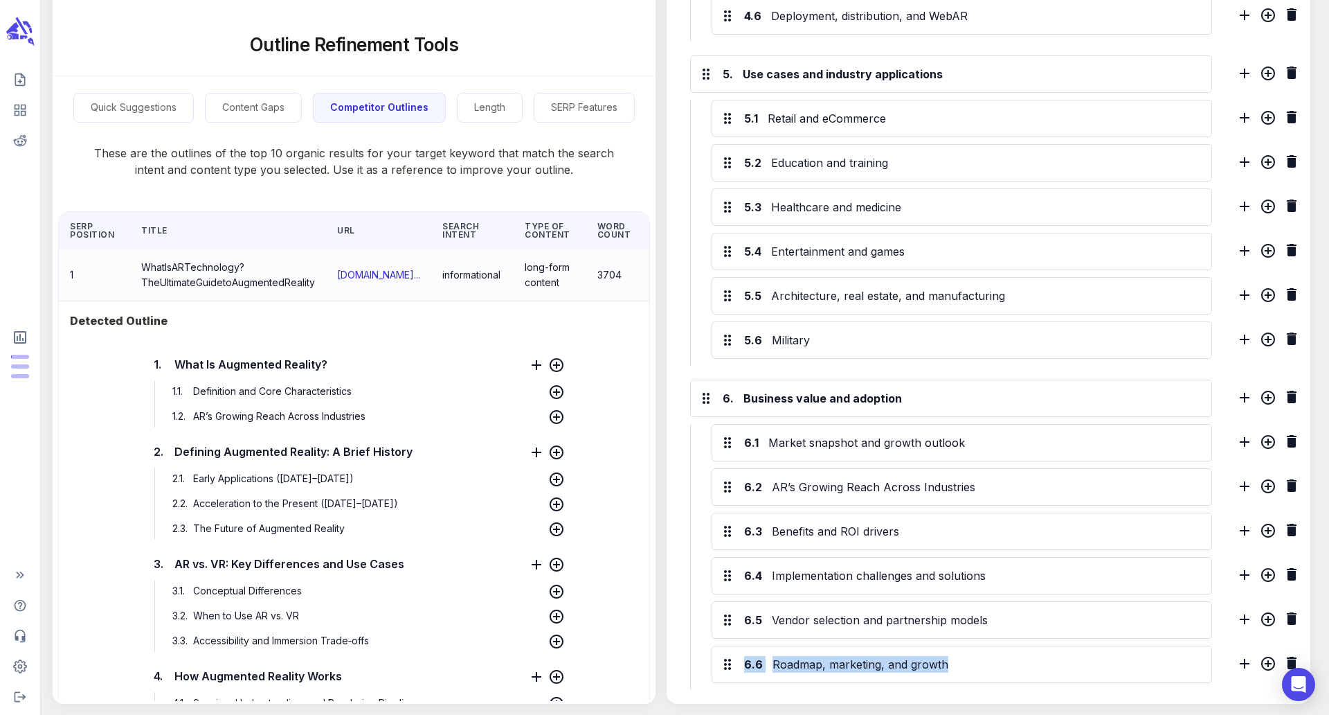
drag, startPoint x: 669, startPoint y: 265, endPoint x: 803, endPoint y: 754, distance: 506.9
click at [559, 102] on button "SERP Features" at bounding box center [584, 108] width 101 height 30
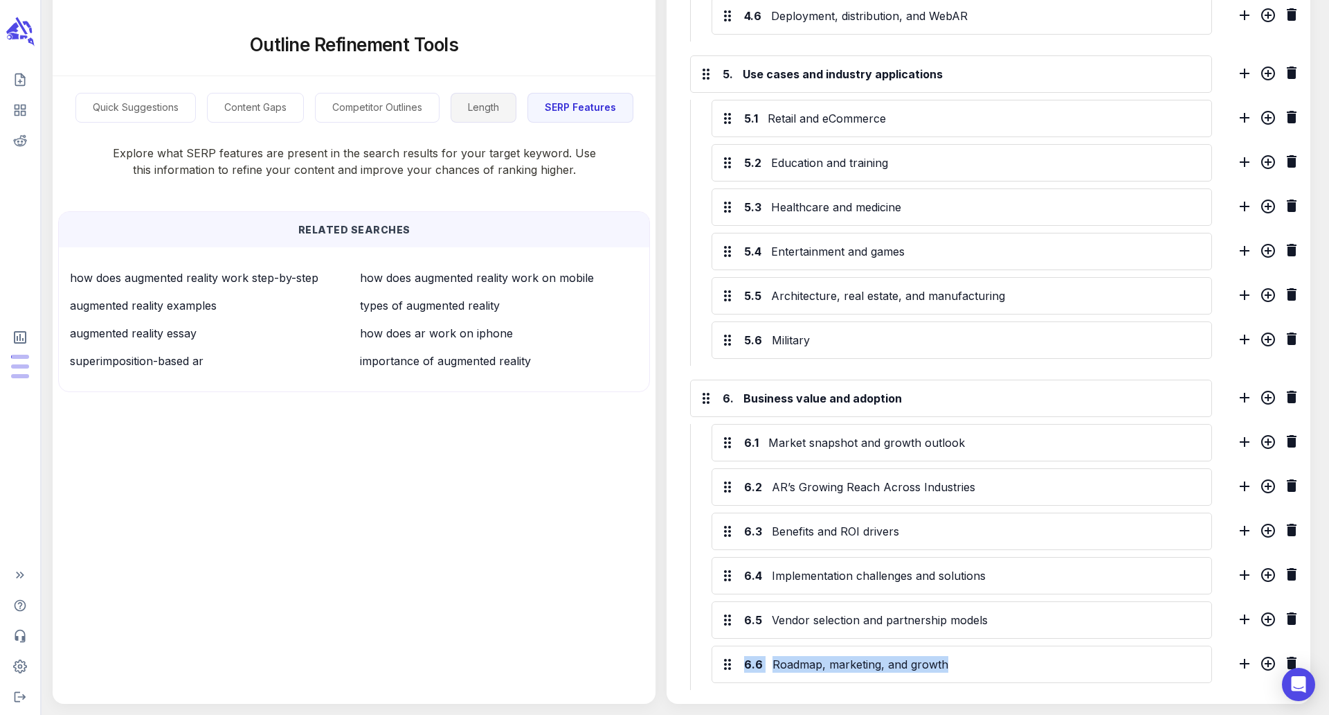
click at [494, 103] on button "Length" at bounding box center [484, 108] width 66 height 30
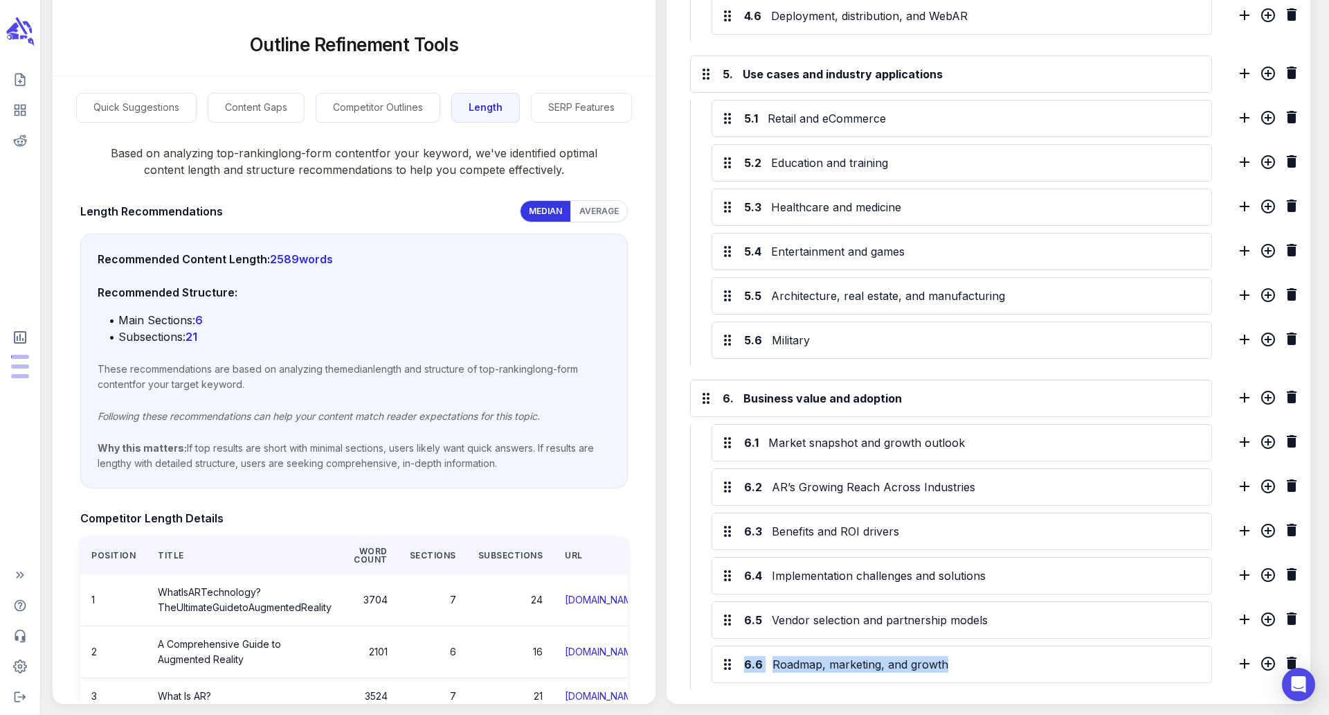
click at [286, 246] on div "Recommended Content Length: 2589 words Recommended Structure: • Main Sections: …" at bounding box center [354, 360] width 548 height 255
click at [285, 259] on span "2589 words" at bounding box center [301, 259] width 63 height 14
click at [268, 291] on p "Recommended Structure:" at bounding box center [354, 292] width 513 height 17
click at [235, 338] on p "• Subsections: 21" at bounding box center [360, 336] width 502 height 17
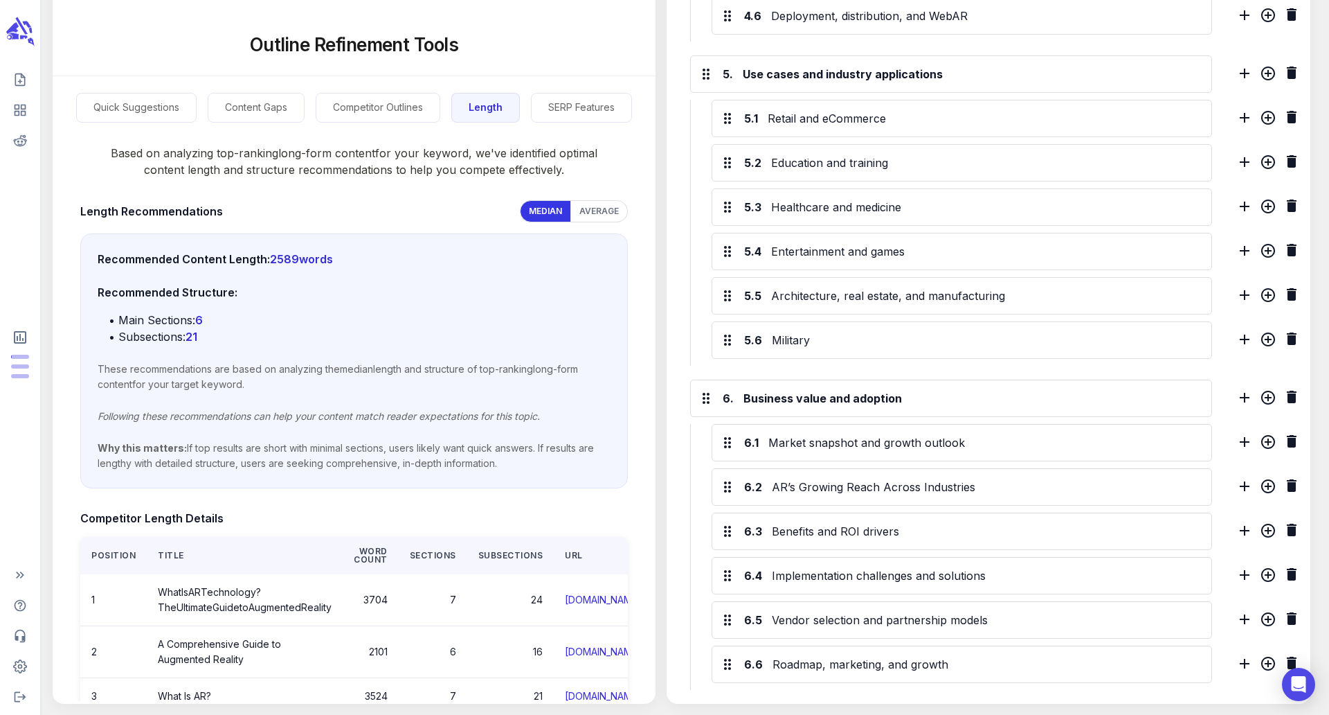
click at [275, 251] on p "Recommended Content Length: 2589 words" at bounding box center [354, 259] width 513 height 17
